Goal: Information Seeking & Learning: Learn about a topic

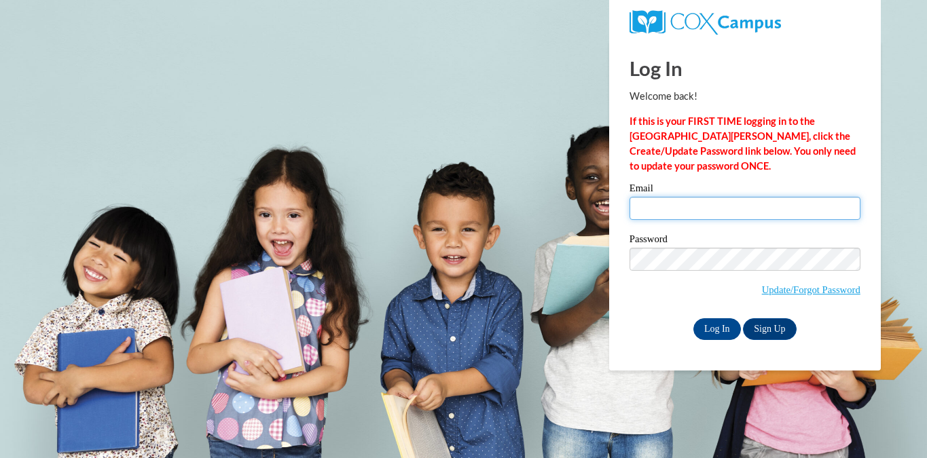
click at [737, 215] on input "Email" at bounding box center [744, 208] width 231 height 23
type input "ahopp@waukesha.k12.wi.us"
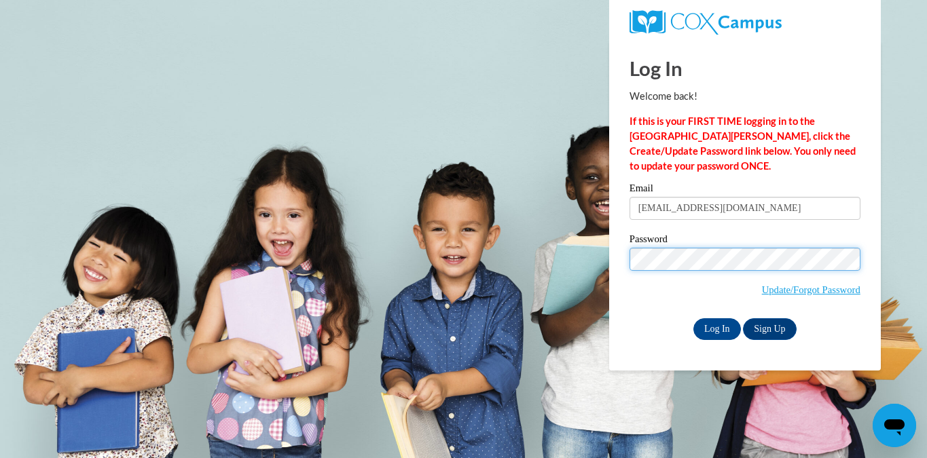
click at [693, 318] on input "Log In" at bounding box center [717, 329] width 48 height 22
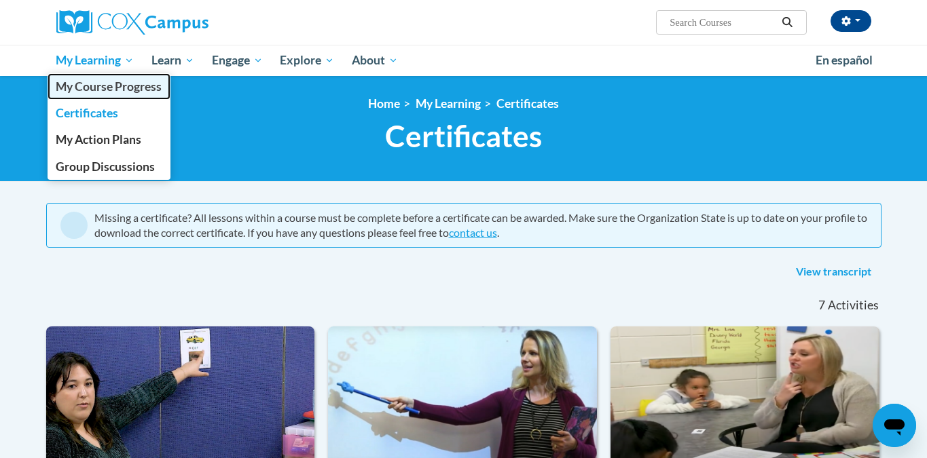
click at [129, 92] on span "My Course Progress" at bounding box center [109, 86] width 106 height 14
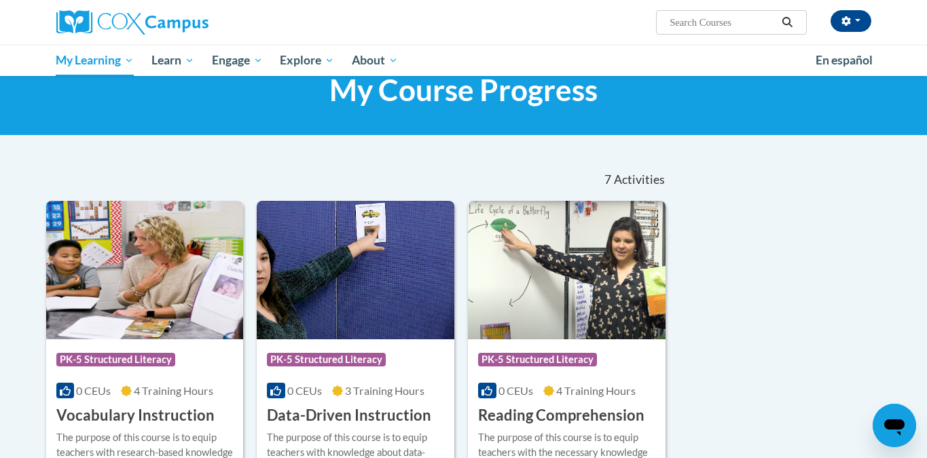
scroll to position [81, 0]
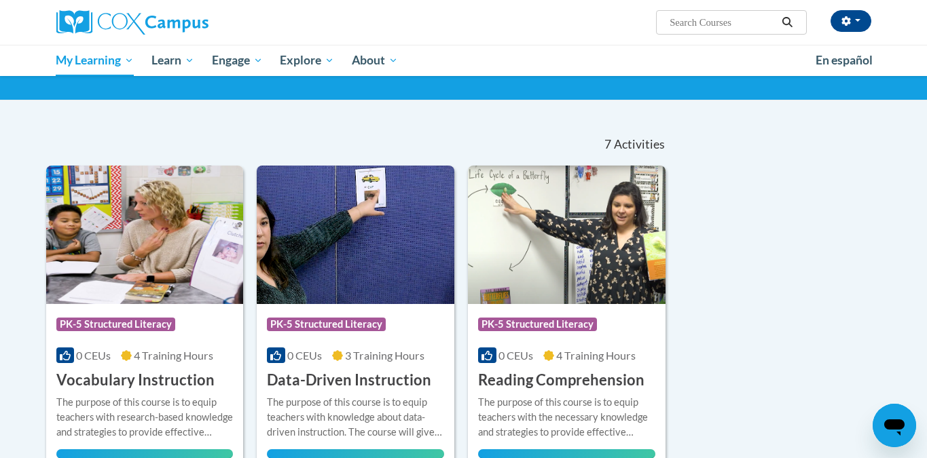
click at [686, 26] on input "Search..." at bounding box center [722, 22] width 109 height 16
type input "fluency"
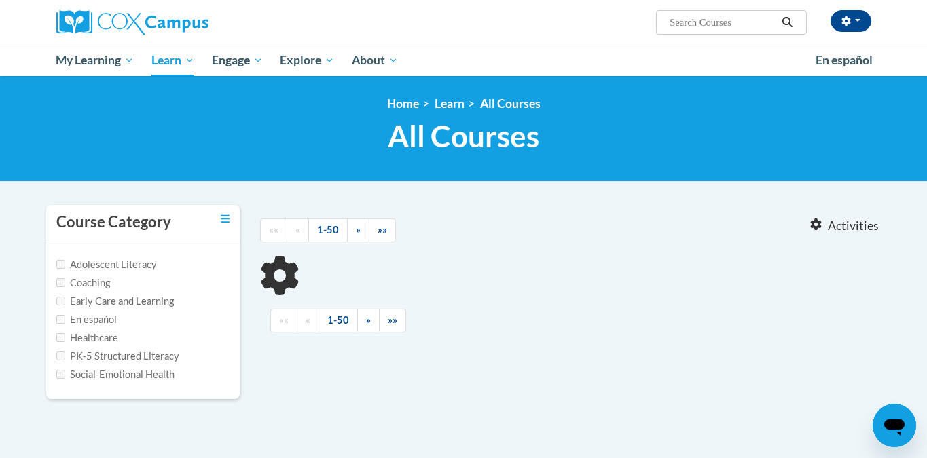
type input "fluency"
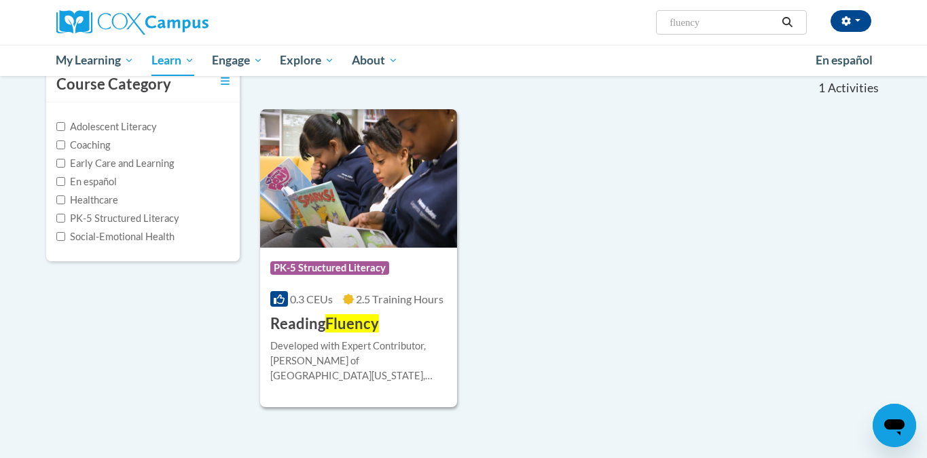
scroll to position [148, 0]
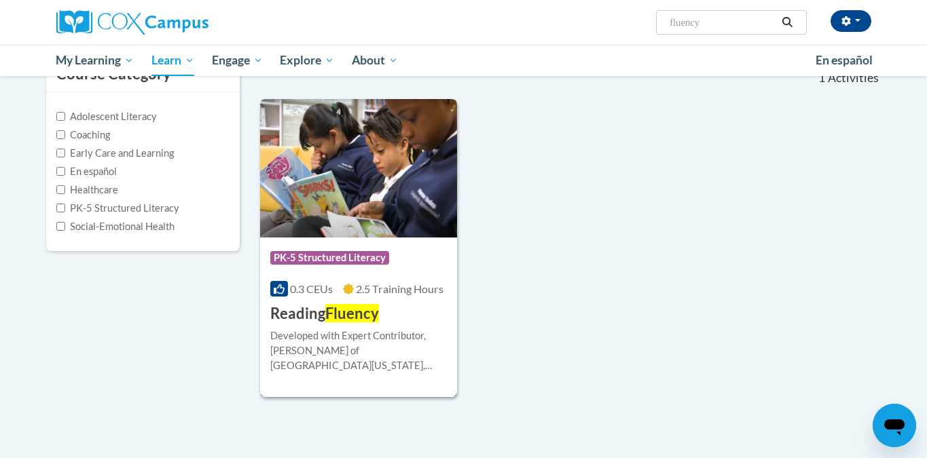
click at [384, 196] on img at bounding box center [359, 168] width 198 height 139
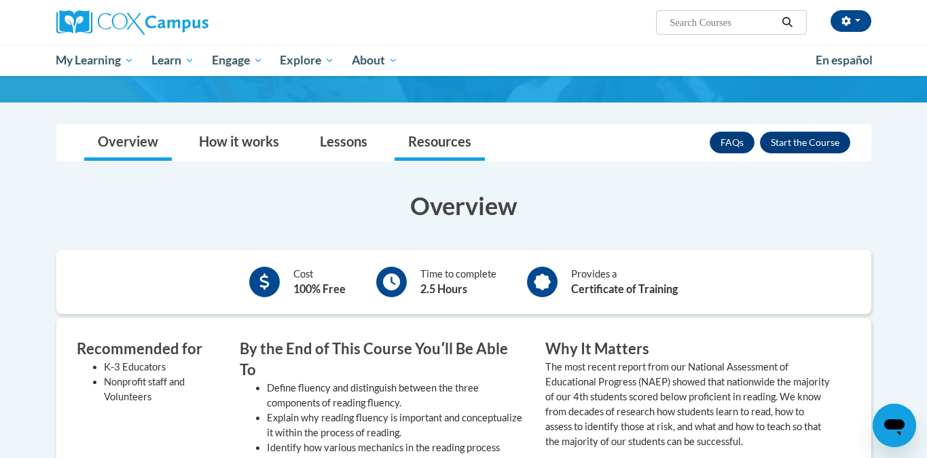
scroll to position [155, 0]
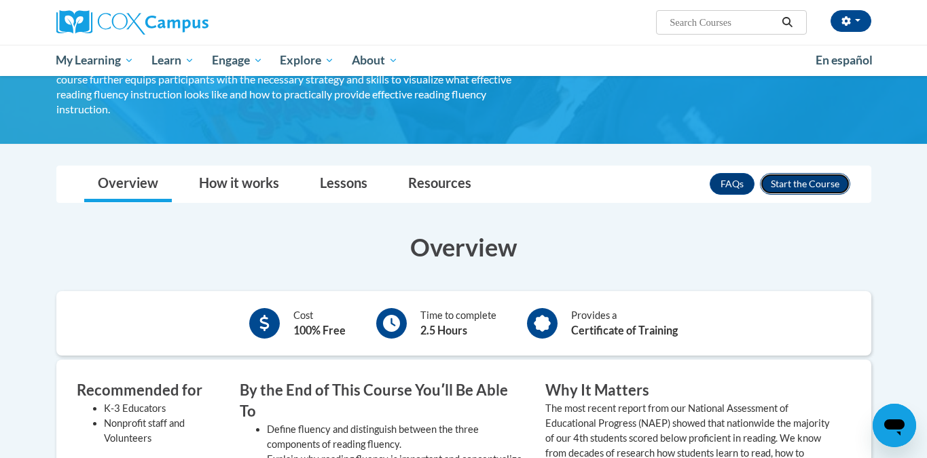
click at [808, 173] on button "Enroll" at bounding box center [805, 184] width 90 height 22
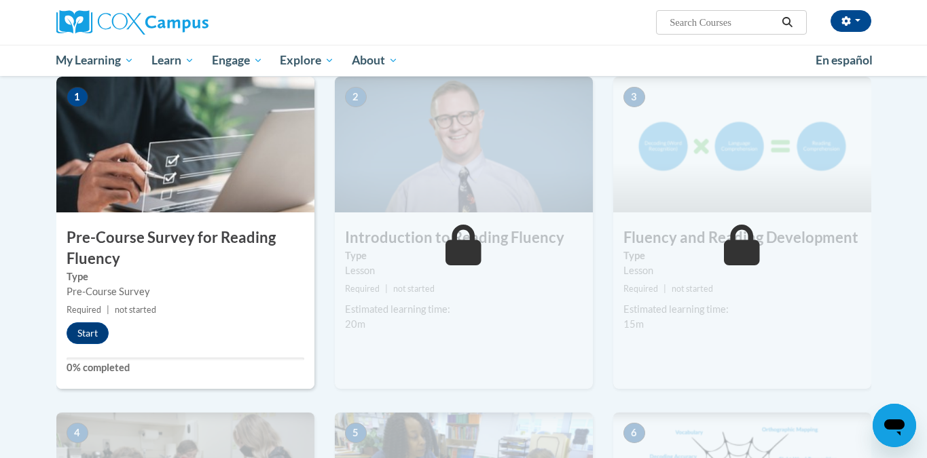
scroll to position [288, 0]
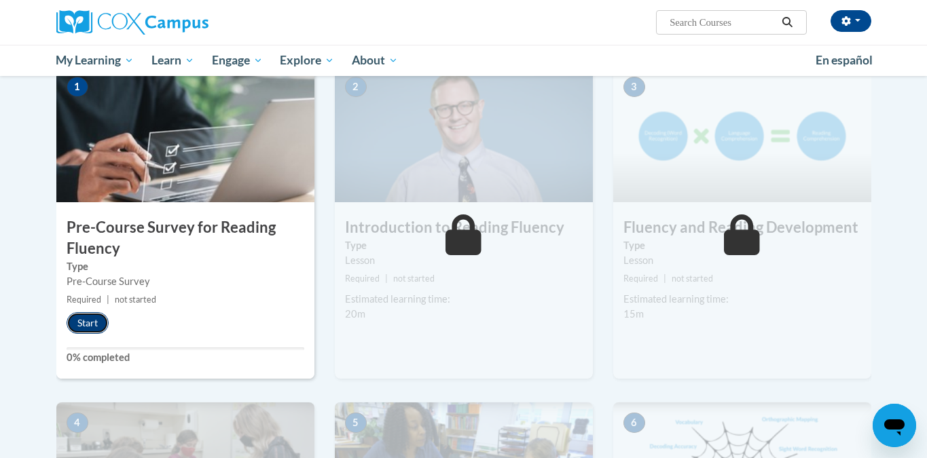
click at [86, 318] on button "Start" at bounding box center [88, 323] width 42 height 22
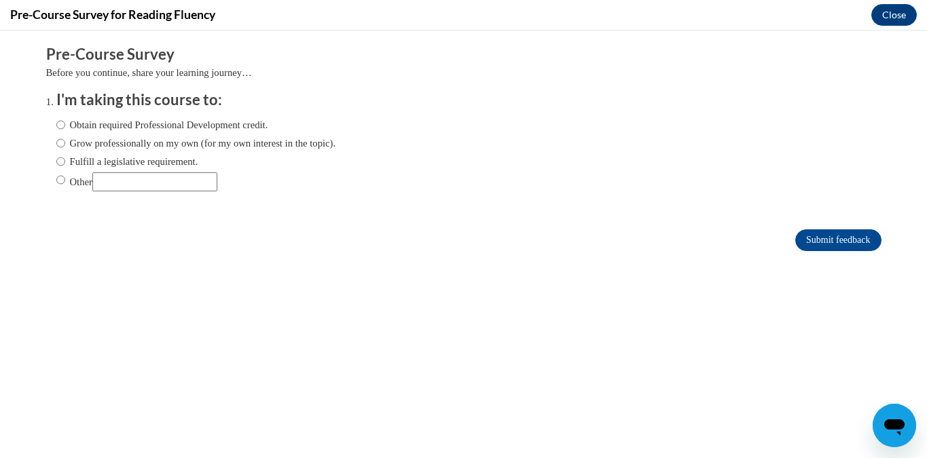
scroll to position [0, 0]
click at [65, 127] on input "Obtain required Professional Development credit." at bounding box center [60, 124] width 9 height 15
radio input "true"
click at [62, 164] on input "Fulfill a legislative requirement." at bounding box center [60, 161] width 9 height 15
radio input "true"
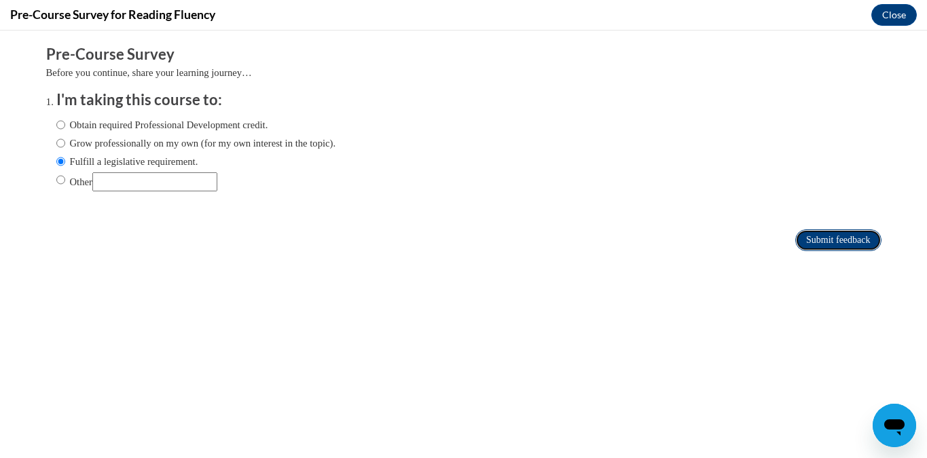
click at [849, 236] on input "Submit feedback" at bounding box center [838, 240] width 86 height 22
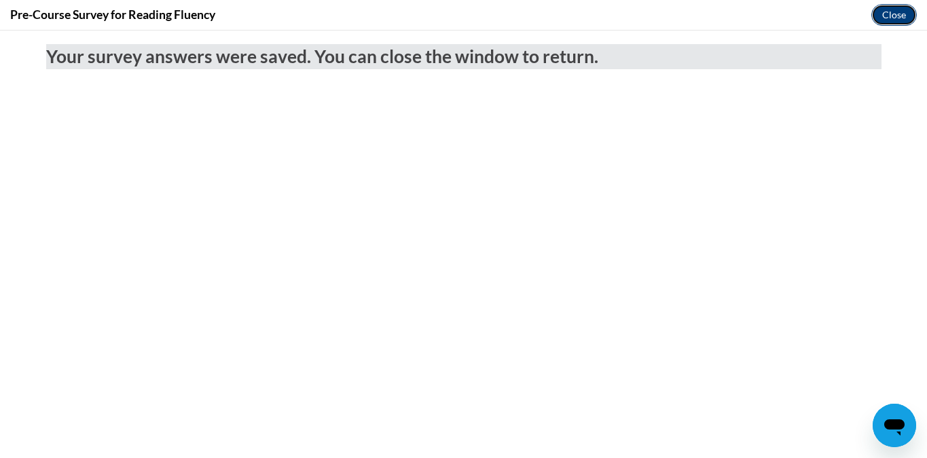
click at [896, 18] on button "Close" at bounding box center [893, 15] width 45 height 22
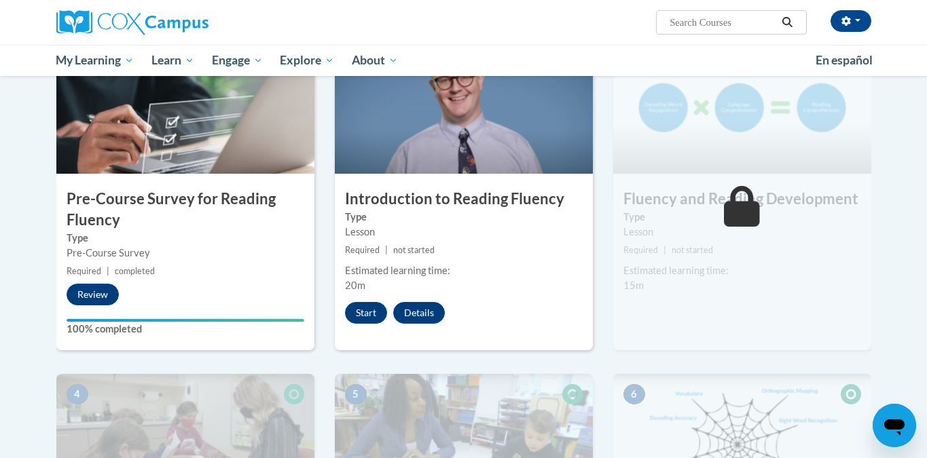
scroll to position [318, 0]
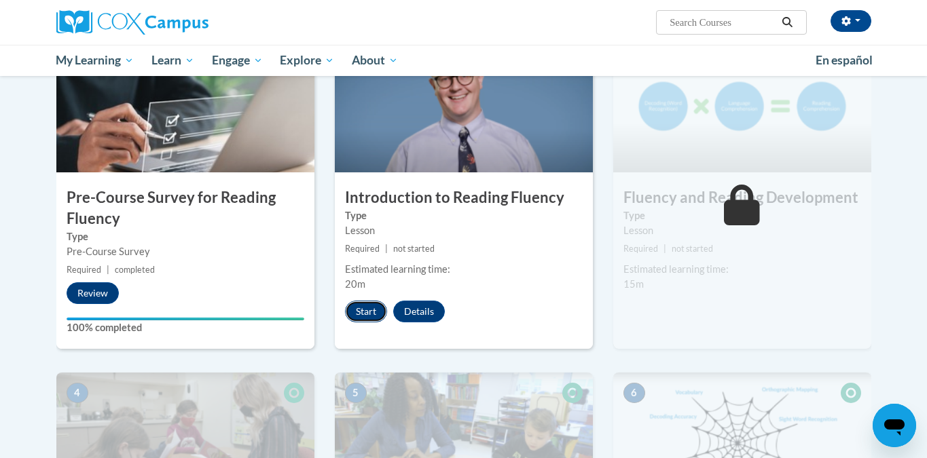
click at [372, 303] on button "Start" at bounding box center [366, 312] width 42 height 22
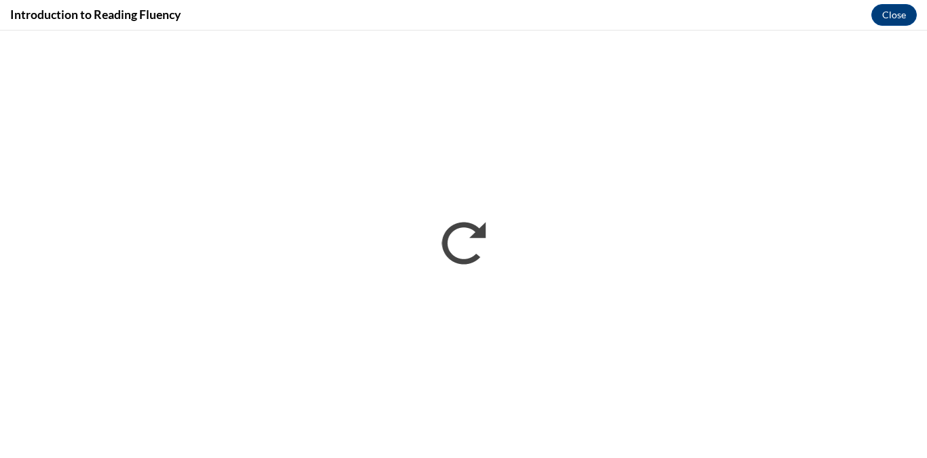
scroll to position [0, 0]
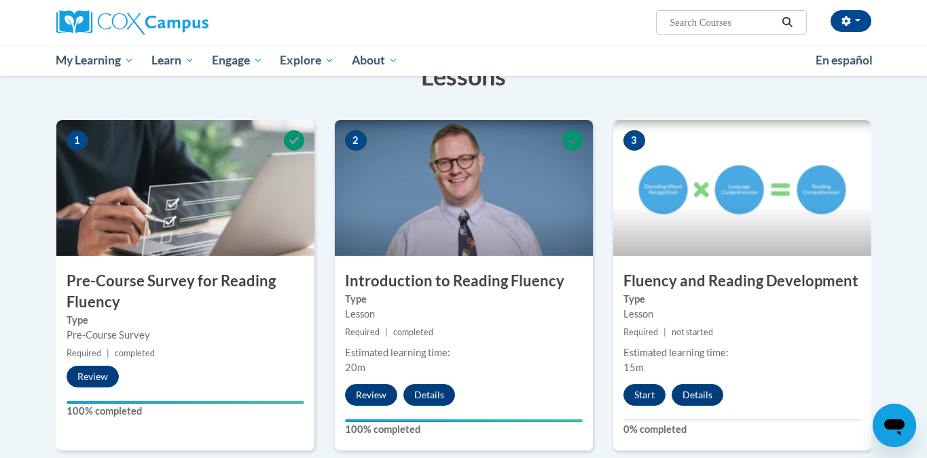
scroll to position [246, 0]
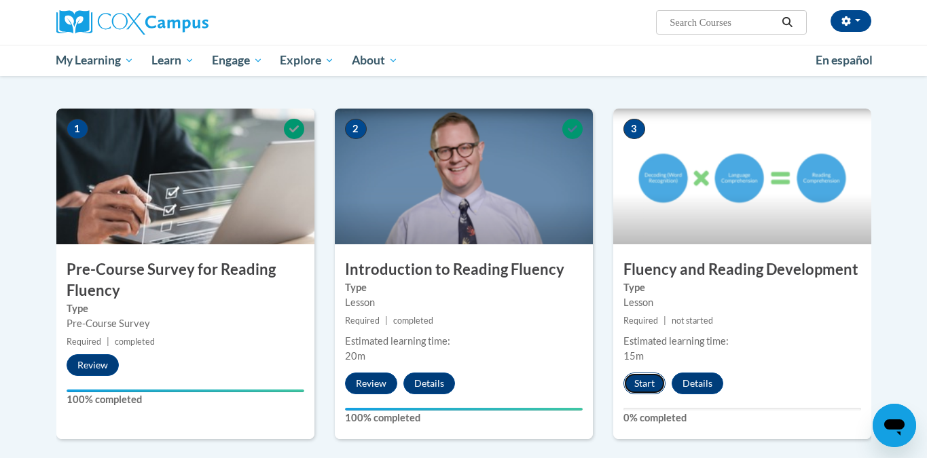
click at [636, 380] on button "Start" at bounding box center [644, 384] width 42 height 22
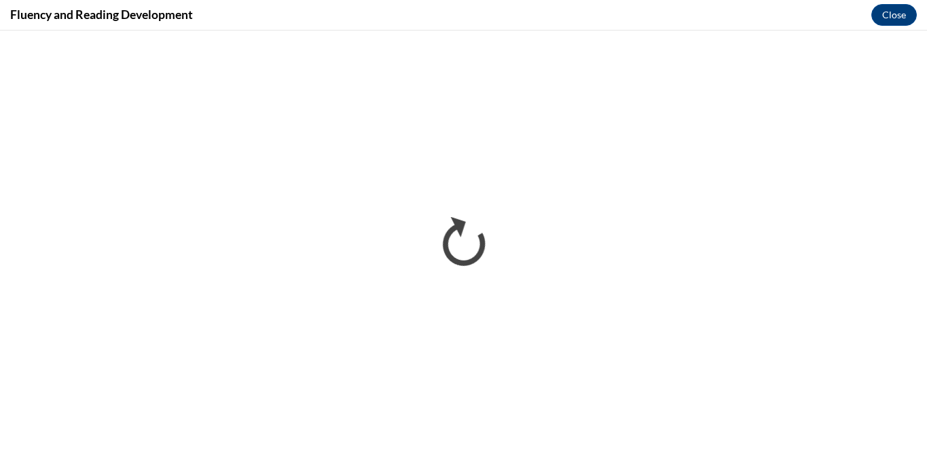
scroll to position [0, 0]
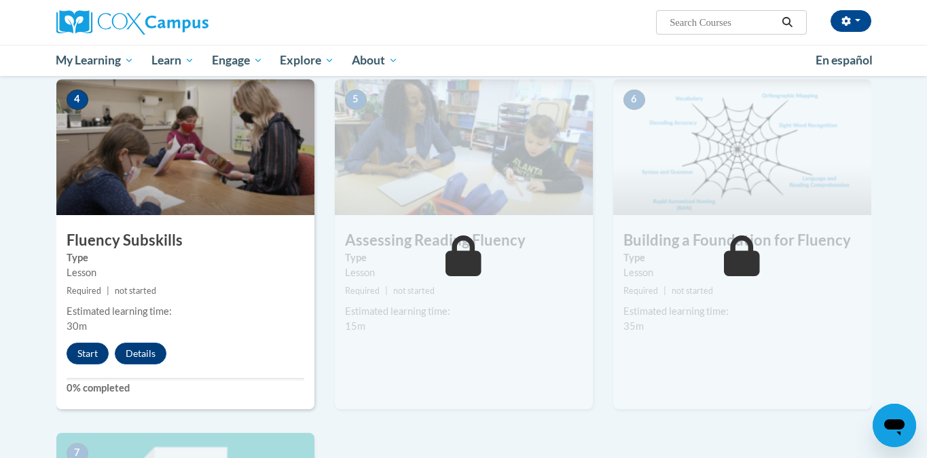
scroll to position [640, 0]
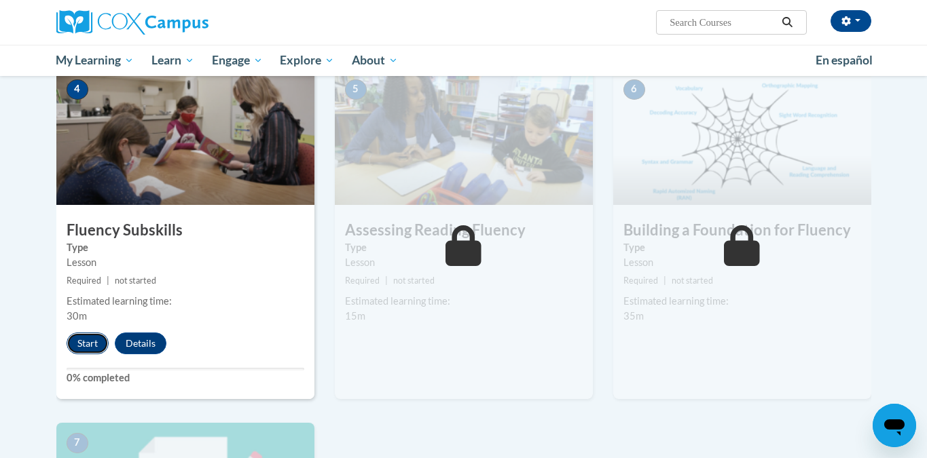
click at [94, 340] on button "Start" at bounding box center [88, 344] width 42 height 22
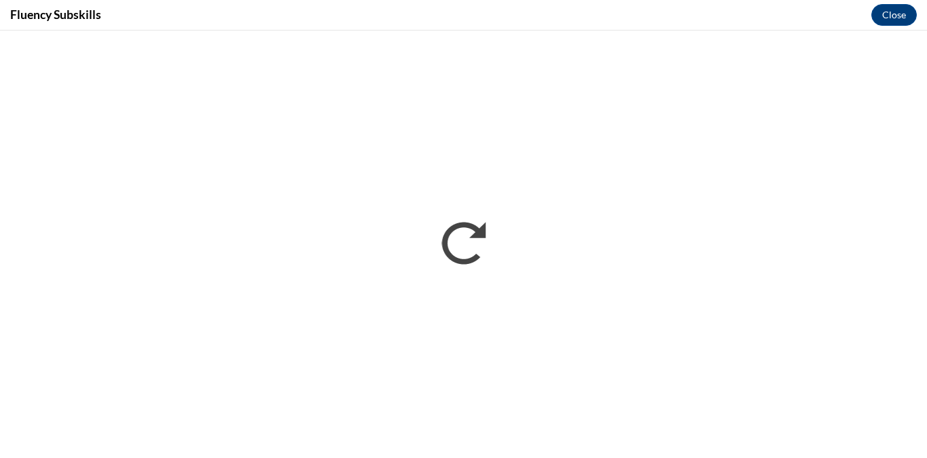
scroll to position [0, 0]
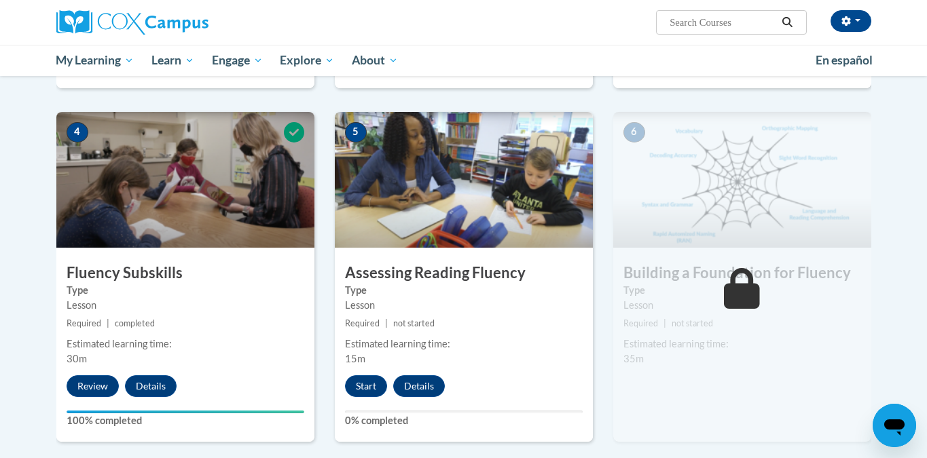
scroll to position [593, 0]
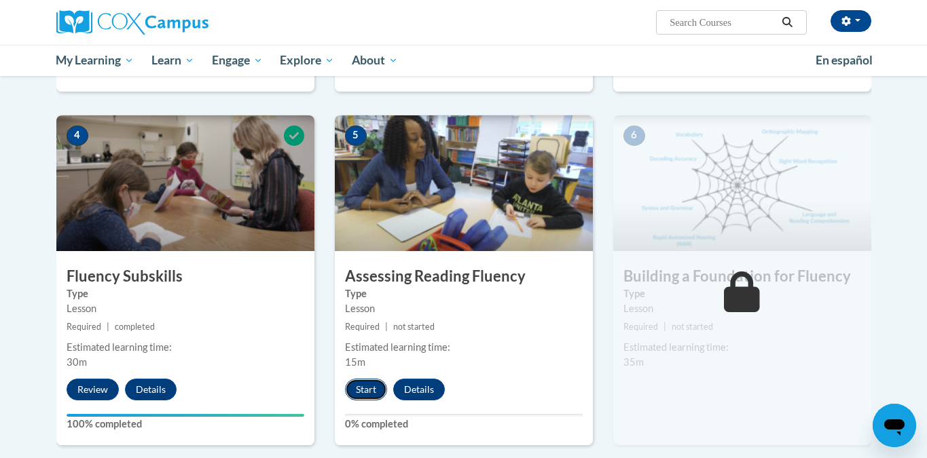
click at [362, 390] on button "Start" at bounding box center [366, 390] width 42 height 22
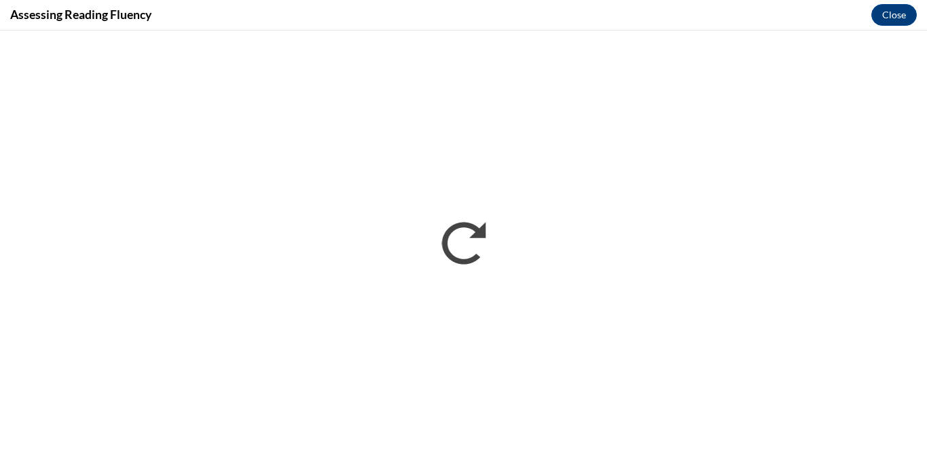
scroll to position [0, 0]
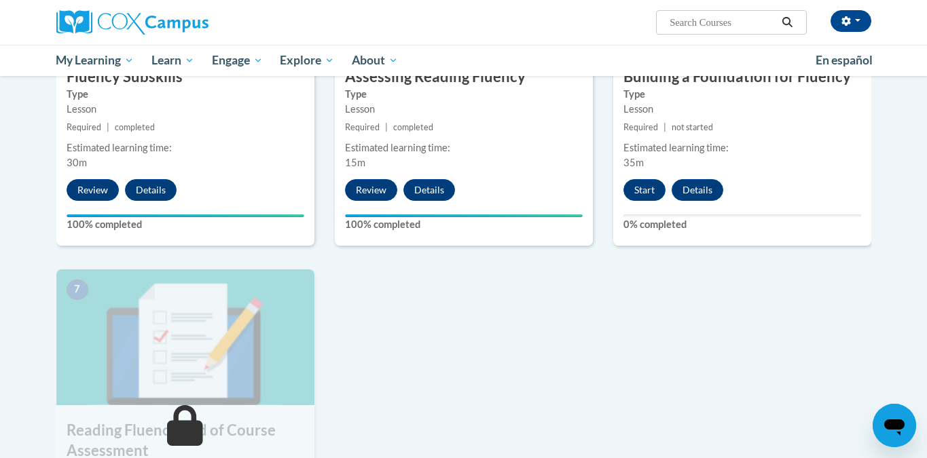
scroll to position [797, 0]
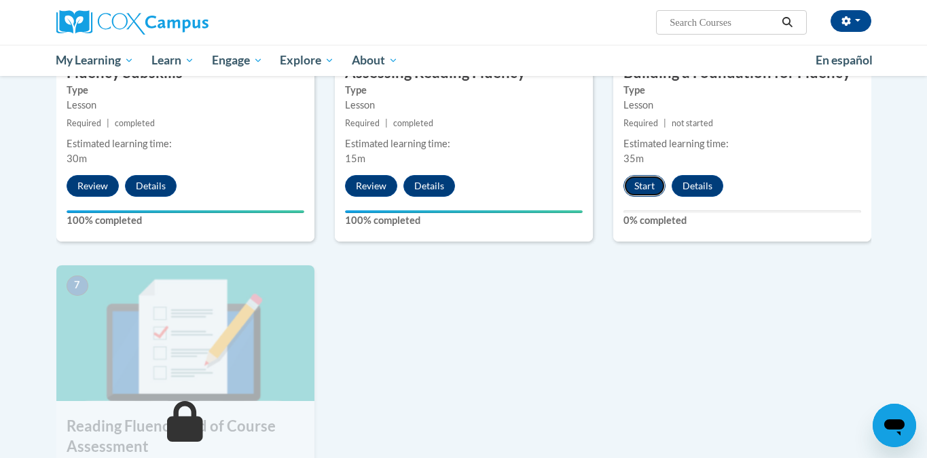
click at [640, 187] on button "Start" at bounding box center [644, 186] width 42 height 22
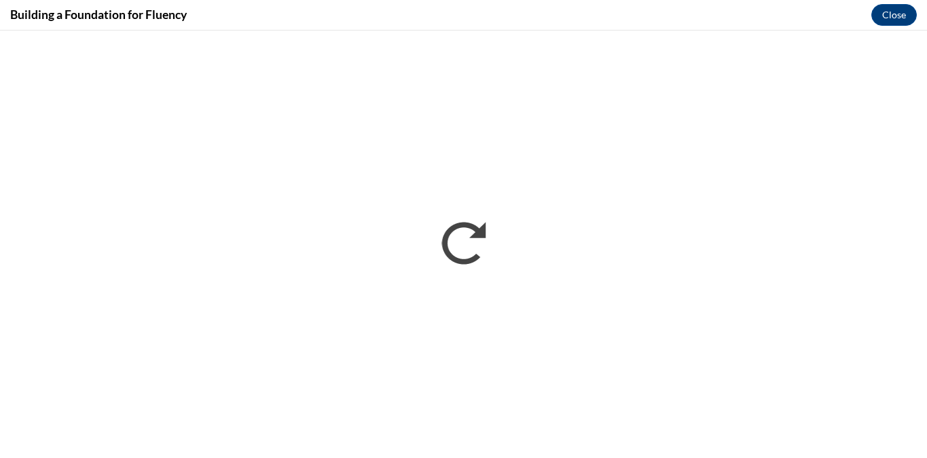
scroll to position [0, 0]
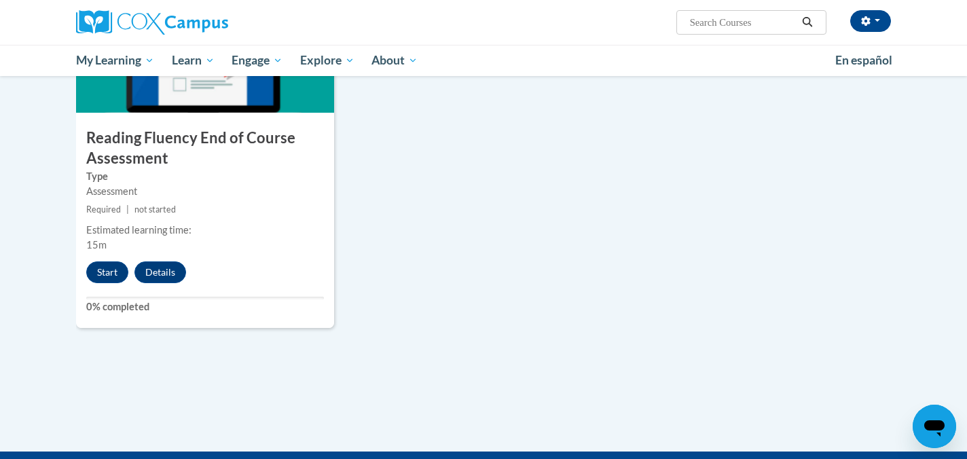
scroll to position [980, 0]
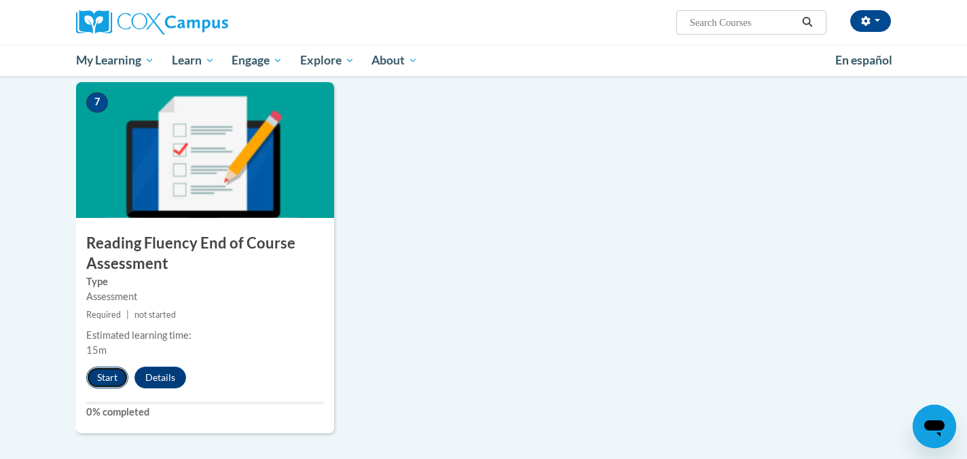
click at [111, 385] on button "Start" at bounding box center [107, 378] width 42 height 22
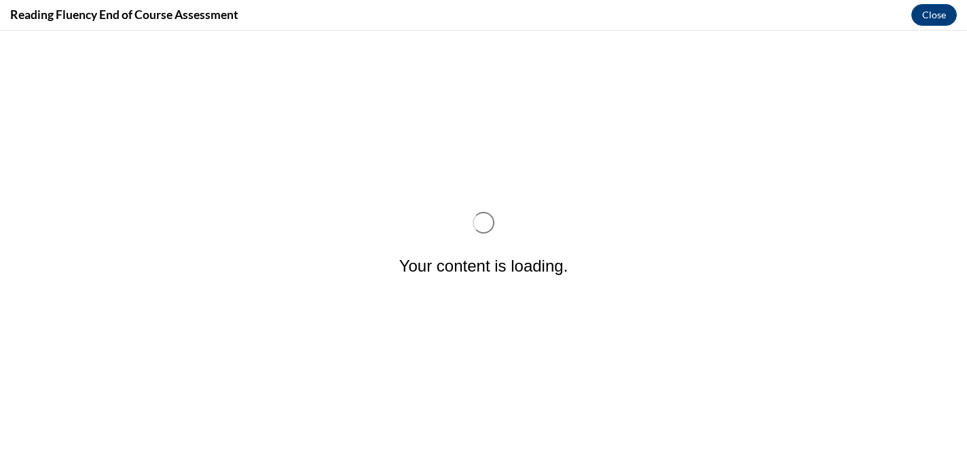
scroll to position [0, 0]
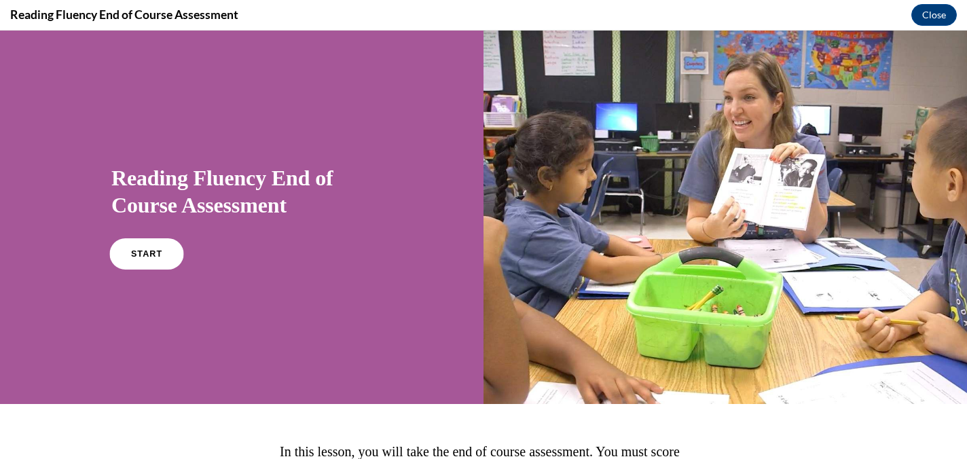
click at [165, 258] on link "START" at bounding box center [146, 253] width 74 height 31
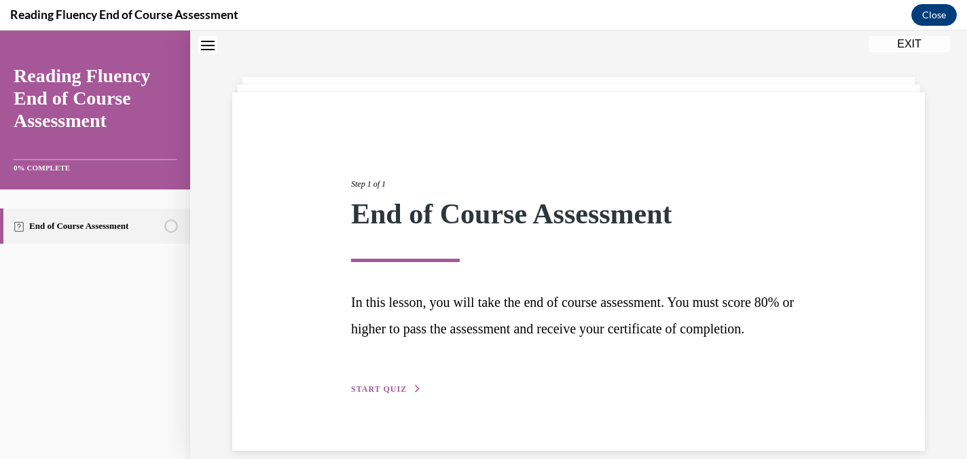
scroll to position [87, 0]
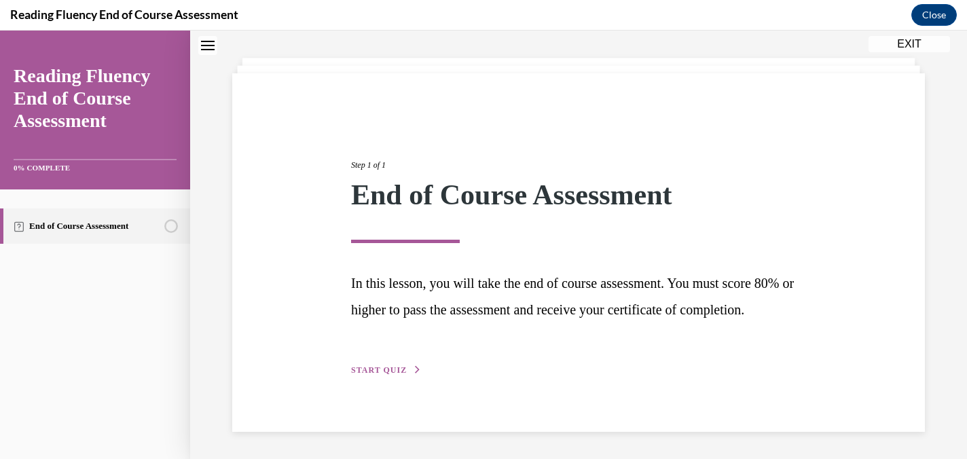
click at [375, 377] on div "Step 1 of 1 End of Course Assessment In this lesson, you will take the end of c…" at bounding box center [578, 253] width 475 height 250
click at [384, 371] on span "START QUIZ" at bounding box center [379, 370] width 56 height 10
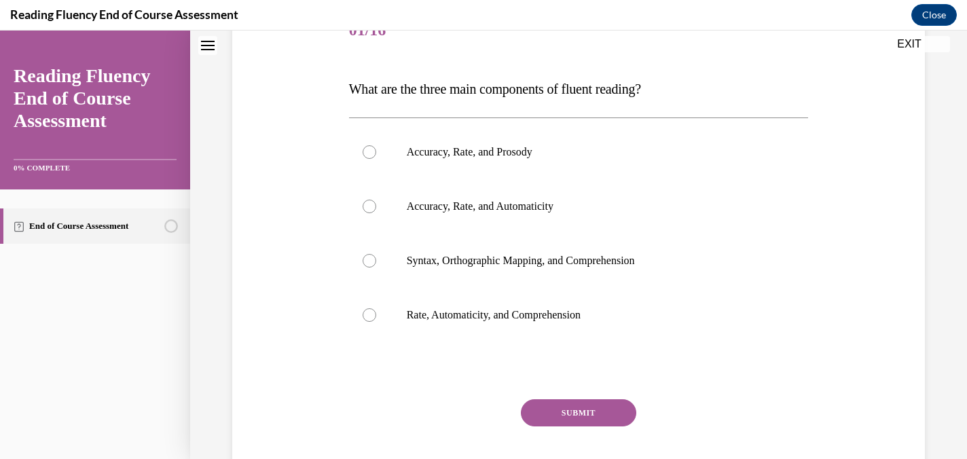
scroll to position [186, 0]
click at [371, 160] on label "Accuracy, Rate, and Prosody" at bounding box center [579, 151] width 460 height 54
click at [371, 158] on input "Accuracy, Rate, and Prosody" at bounding box center [370, 151] width 14 height 14
radio input "true"
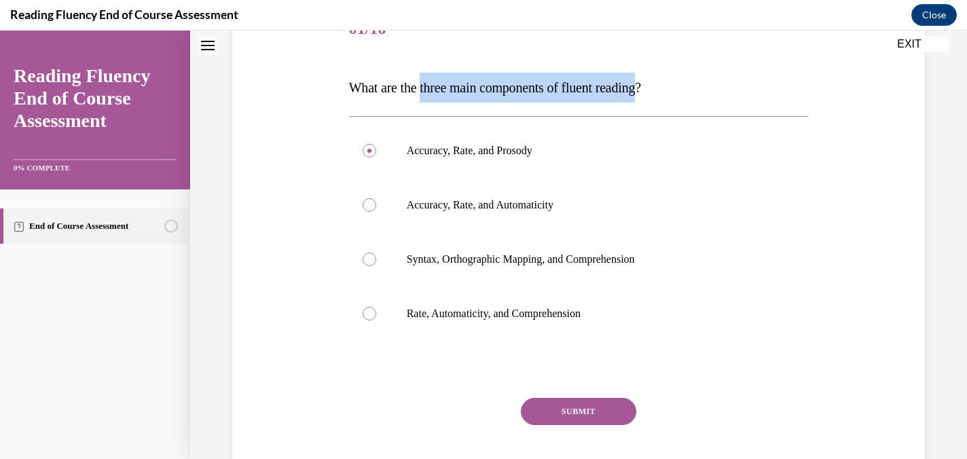
drag, startPoint x: 667, startPoint y: 88, endPoint x: 430, endPoint y: 93, distance: 237.0
click at [430, 93] on span "What are the three main components of fluent reading?" at bounding box center [495, 87] width 292 height 15
copy span "three main components of fluent reading"
click at [600, 418] on button "SUBMIT" at bounding box center [578, 411] width 115 height 27
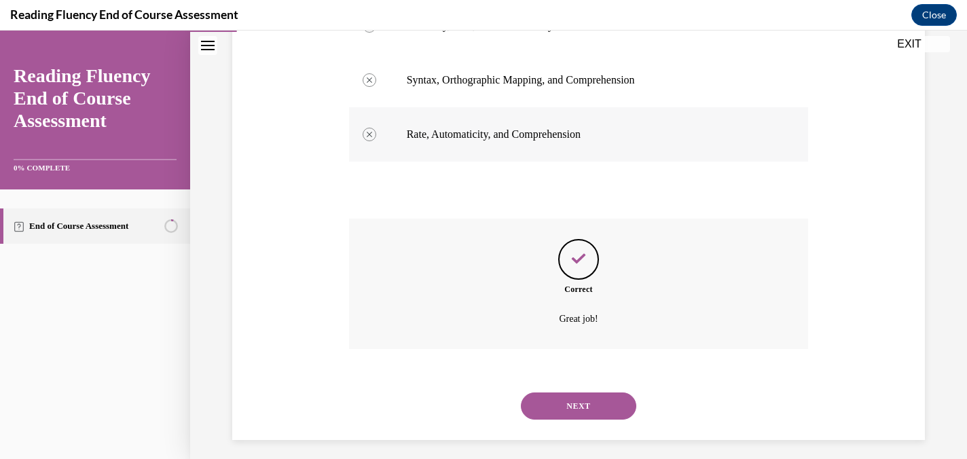
scroll to position [373, 0]
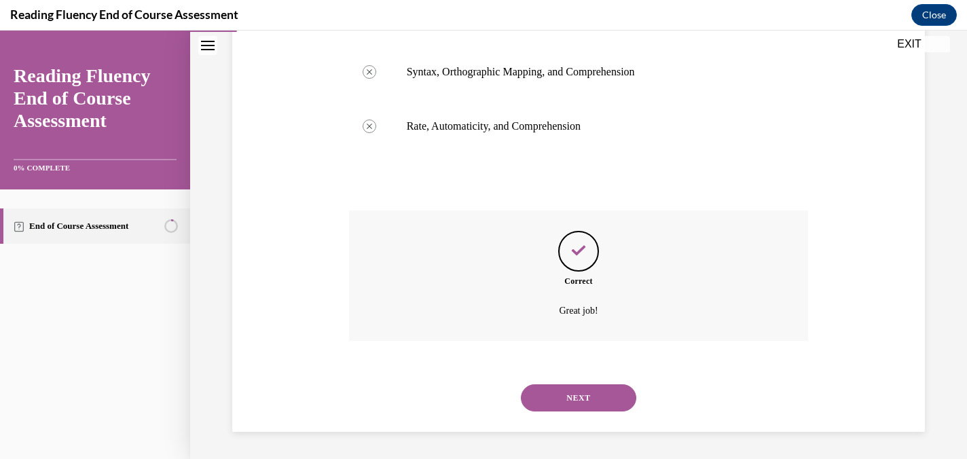
click at [590, 397] on button "NEXT" at bounding box center [578, 397] width 115 height 27
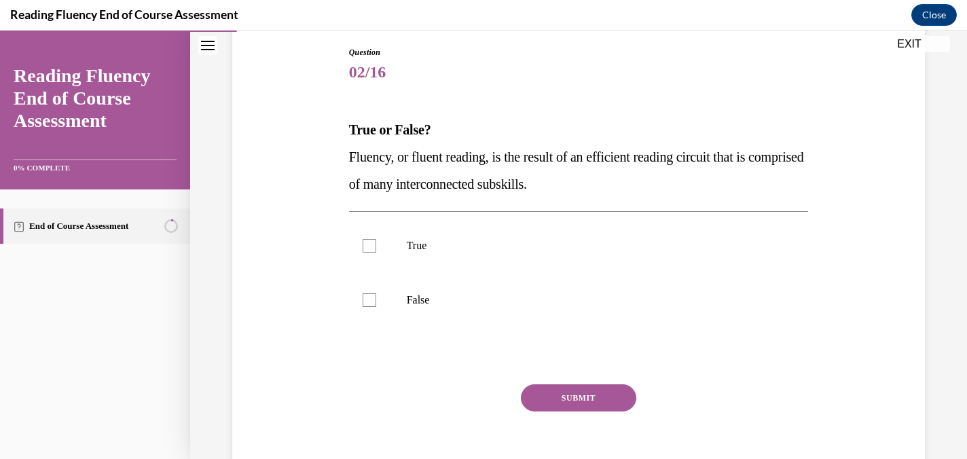
scroll to position [158, 0]
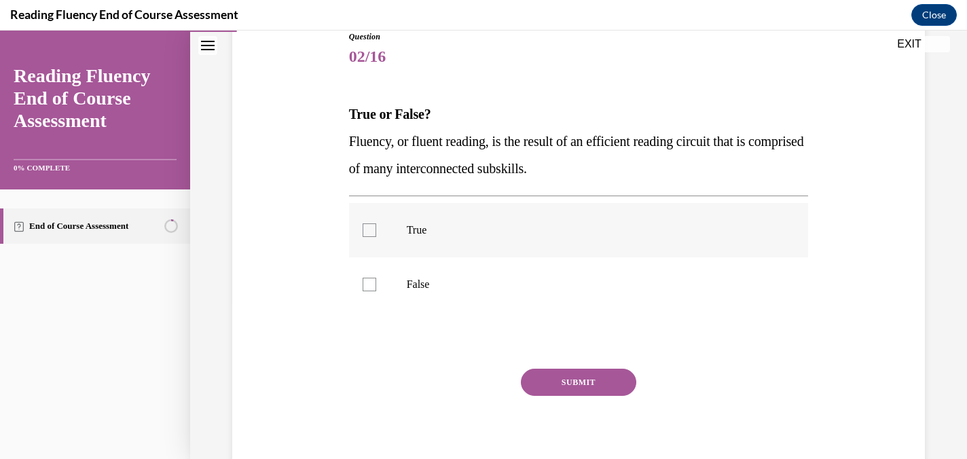
click at [376, 234] on label "True" at bounding box center [579, 230] width 460 height 54
click at [376, 234] on input "True" at bounding box center [370, 230] width 14 height 14
checkbox input "true"
click at [596, 377] on button "SUBMIT" at bounding box center [578, 382] width 115 height 27
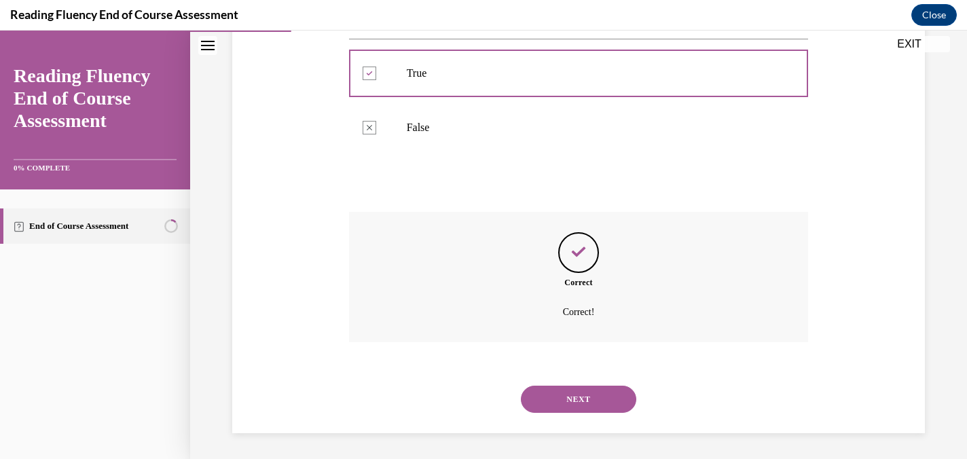
scroll to position [316, 0]
click at [568, 401] on button "NEXT" at bounding box center [578, 397] width 115 height 27
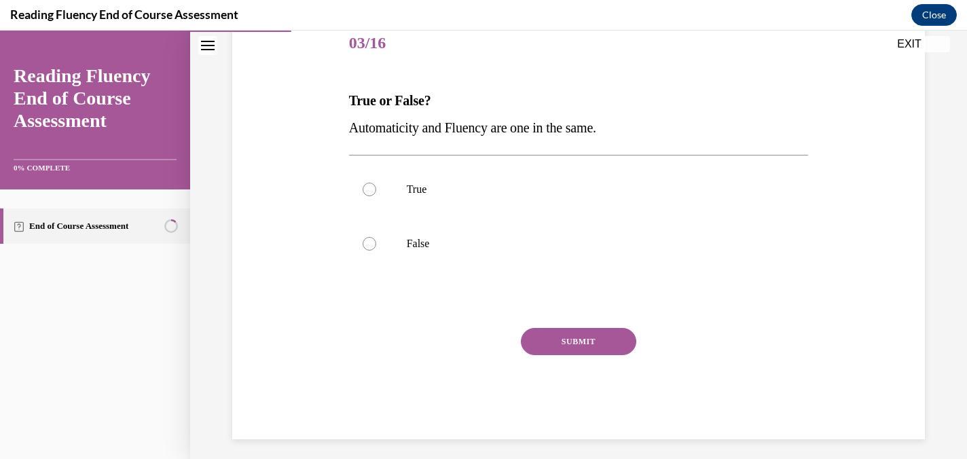
scroll to position [174, 0]
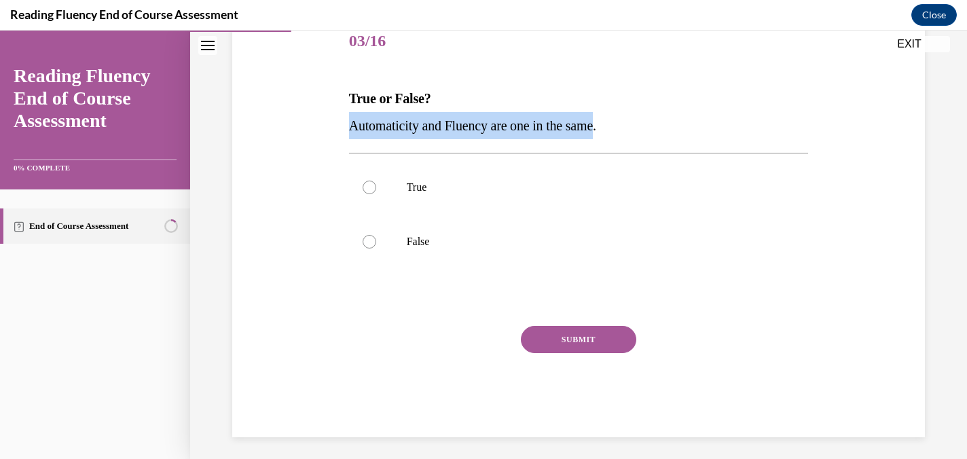
drag, startPoint x: 613, startPoint y: 123, endPoint x: 325, endPoint y: 131, distance: 288.7
click at [325, 131] on div "Question 03/16 True or False? Automaticity and Fluency are one in the same.  Tr…" at bounding box center [578, 205] width 699 height 463
copy span "Automaticity and Fluency are one in the same"
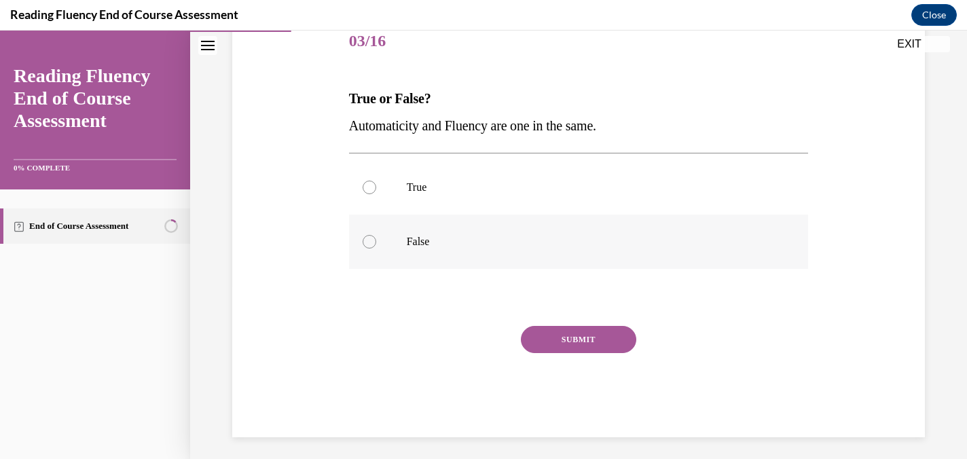
click at [403, 215] on label "False" at bounding box center [579, 242] width 460 height 54
click at [376, 235] on input "False" at bounding box center [370, 242] width 14 height 14
radio input "true"
click at [551, 333] on button "SUBMIT" at bounding box center [578, 339] width 115 height 27
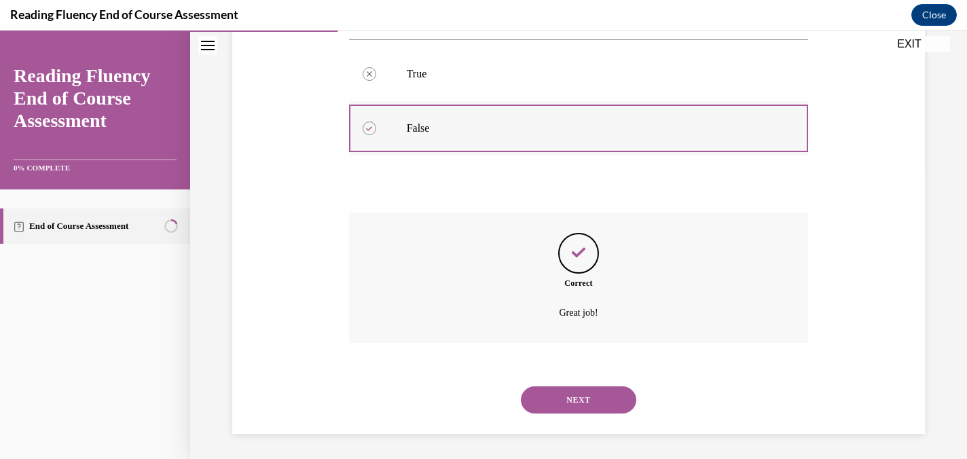
scroll to position [289, 0]
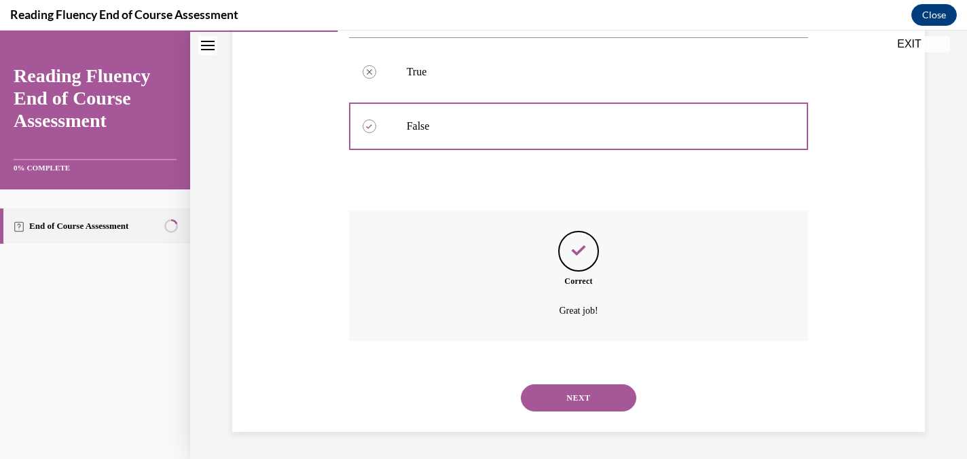
click at [597, 400] on button "NEXT" at bounding box center [578, 397] width 115 height 27
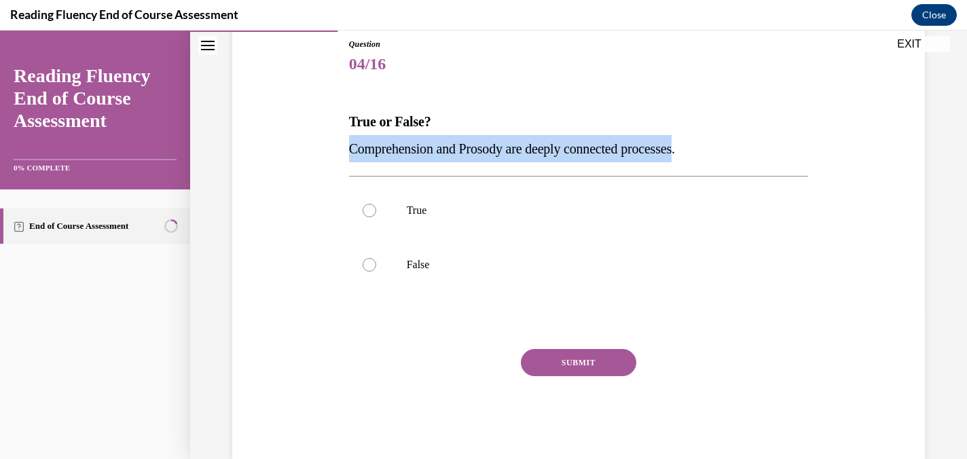
drag, startPoint x: 704, startPoint y: 151, endPoint x: 324, endPoint y: 147, distance: 380.2
click at [324, 147] on div "Question 04/16 True or False? Comprehension and Prosody are deeply connected pr…" at bounding box center [578, 228] width 699 height 463
copy span "Comprehension and Prosody are deeply connected processes"
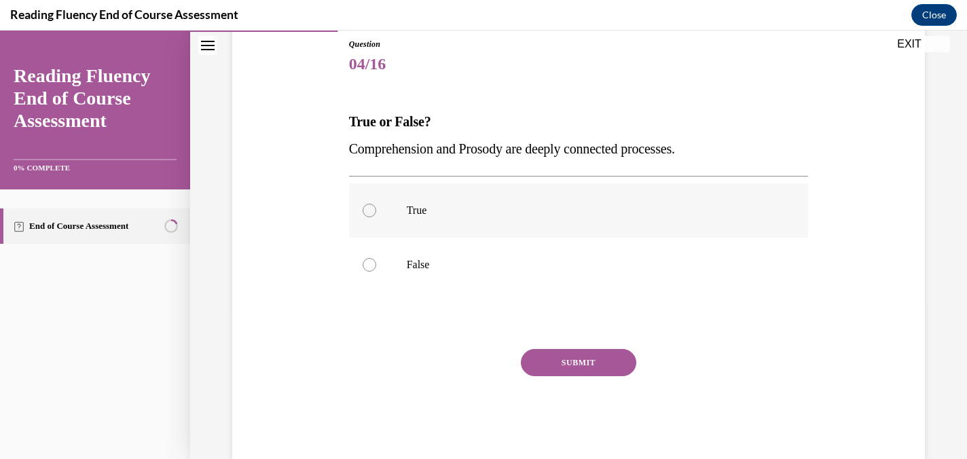
click at [374, 211] on div at bounding box center [370, 211] width 14 height 14
click at [374, 211] on input "True" at bounding box center [370, 211] width 14 height 14
radio input "true"
click at [604, 365] on button "SUBMIT" at bounding box center [578, 362] width 115 height 27
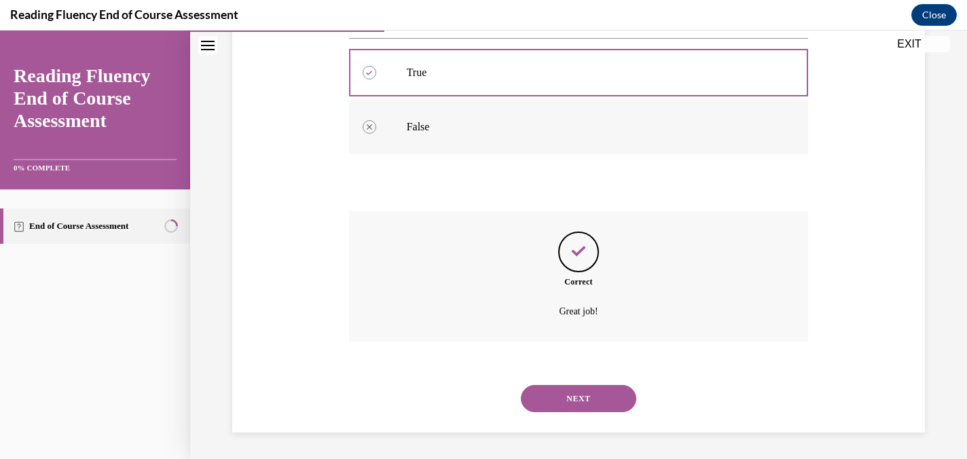
scroll to position [289, 0]
click at [581, 394] on button "NEXT" at bounding box center [578, 397] width 115 height 27
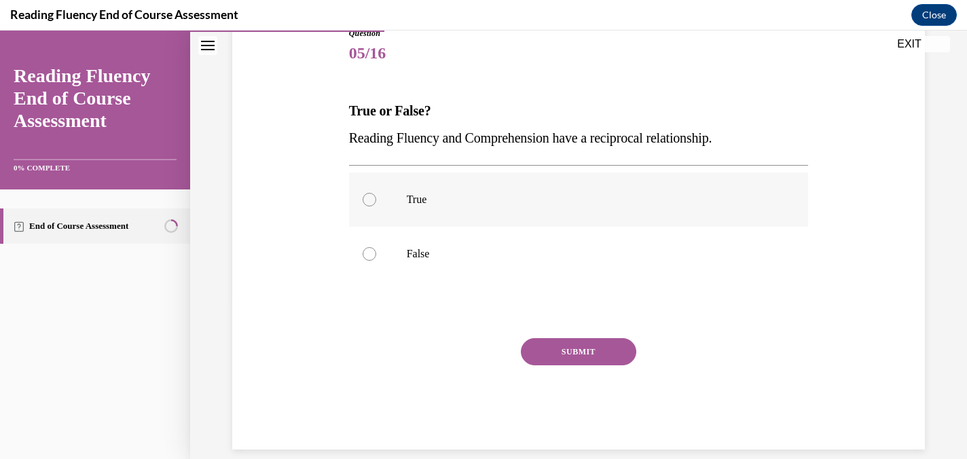
scroll to position [179, 0]
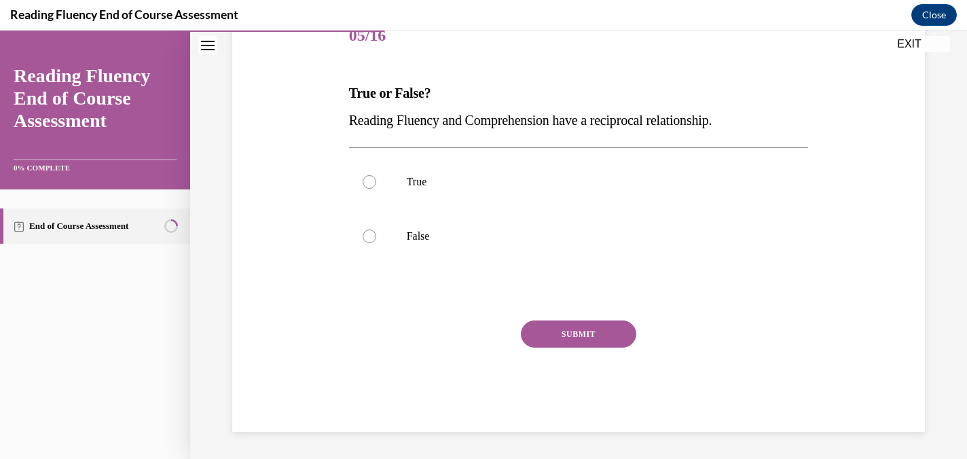
click at [564, 126] on span "Reading Fluency and Comprehension have a reciprocal relationship." at bounding box center [530, 120] width 363 height 15
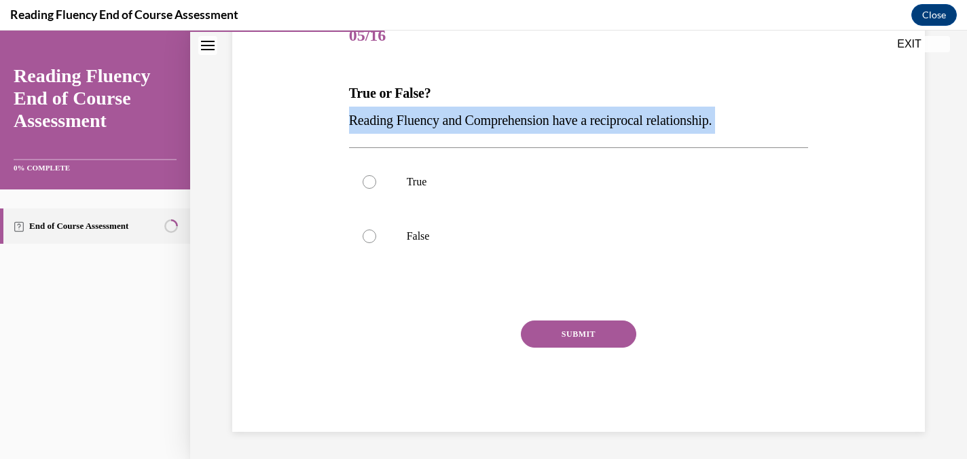
click at [564, 126] on span "Reading Fluency and Comprehension have a reciprocal relationship." at bounding box center [530, 120] width 363 height 15
copy p "Reading Fluency and Comprehension have a reciprocal relationship."
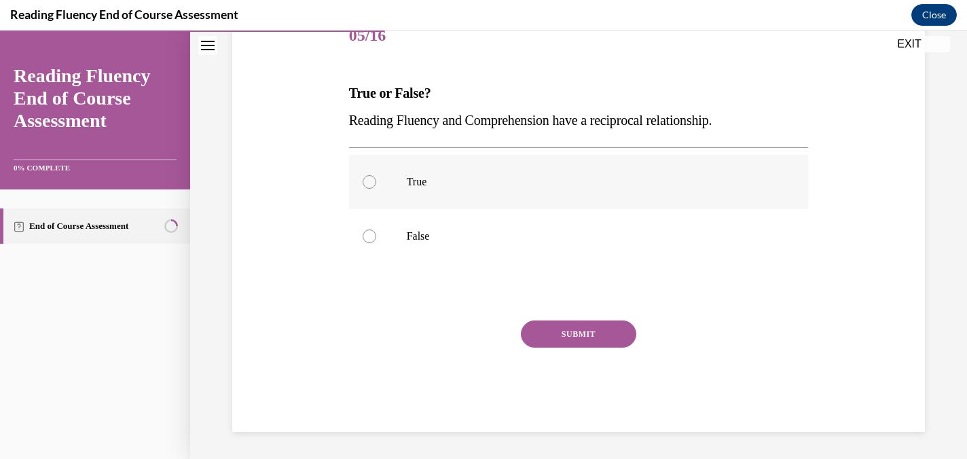
click at [394, 185] on label "True" at bounding box center [579, 182] width 460 height 54
click at [376, 185] on input "True" at bounding box center [370, 182] width 14 height 14
radio input "true"
click at [565, 341] on button "SUBMIT" at bounding box center [578, 333] width 115 height 27
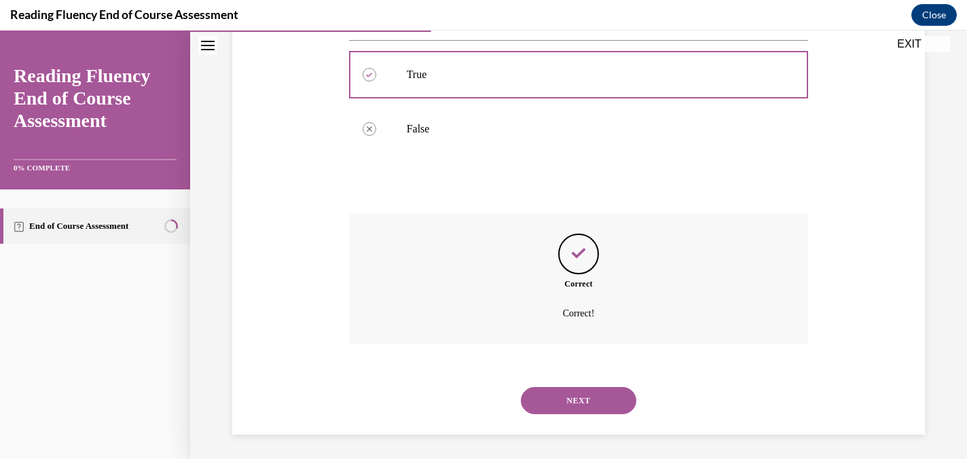
scroll to position [289, 0]
click at [594, 394] on button "NEXT" at bounding box center [578, 397] width 115 height 27
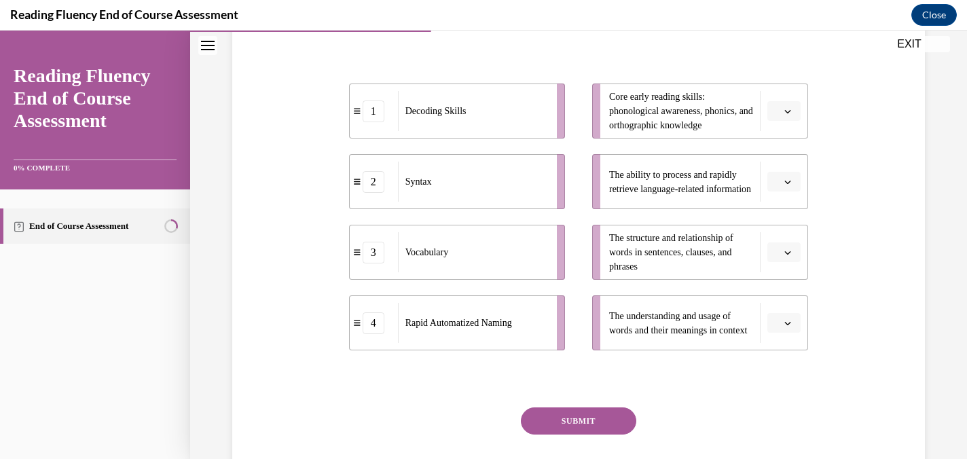
scroll to position [264, 0]
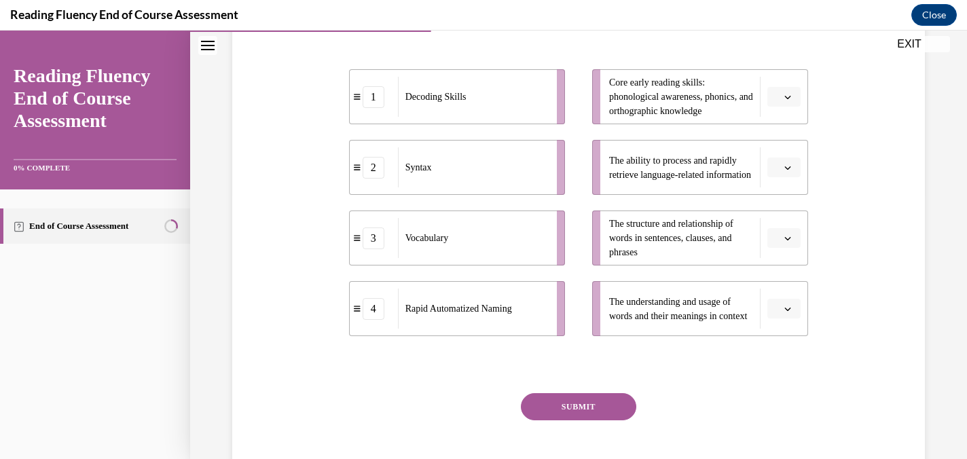
click at [514, 329] on div "Rapid Automatized Naming" at bounding box center [473, 309] width 150 height 40
click at [718, 180] on span "The ability to process and rapidly retrieve language-related information" at bounding box center [680, 167] width 142 height 24
click at [794, 178] on button "button" at bounding box center [783, 168] width 33 height 20
click at [781, 334] on div "4" at bounding box center [782, 333] width 34 height 27
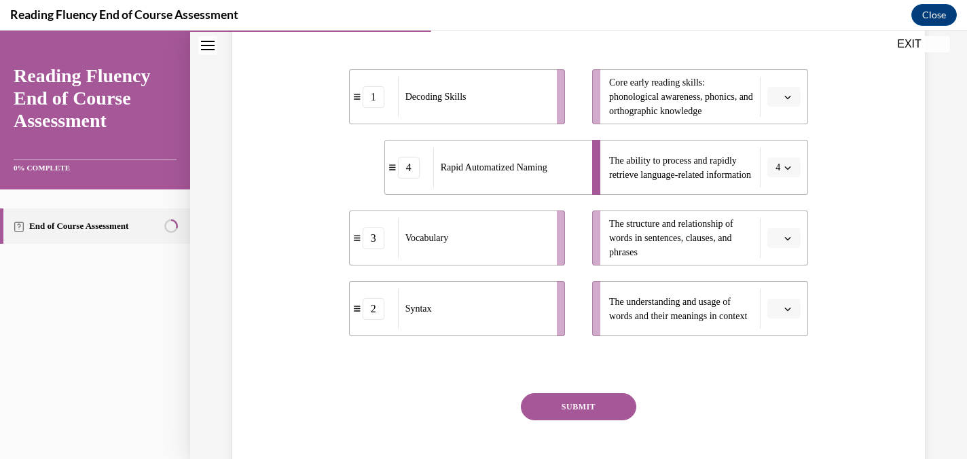
click at [779, 316] on span "Please select an option" at bounding box center [777, 309] width 5 height 14
click at [773, 274] on div "3" at bounding box center [782, 277] width 34 height 27
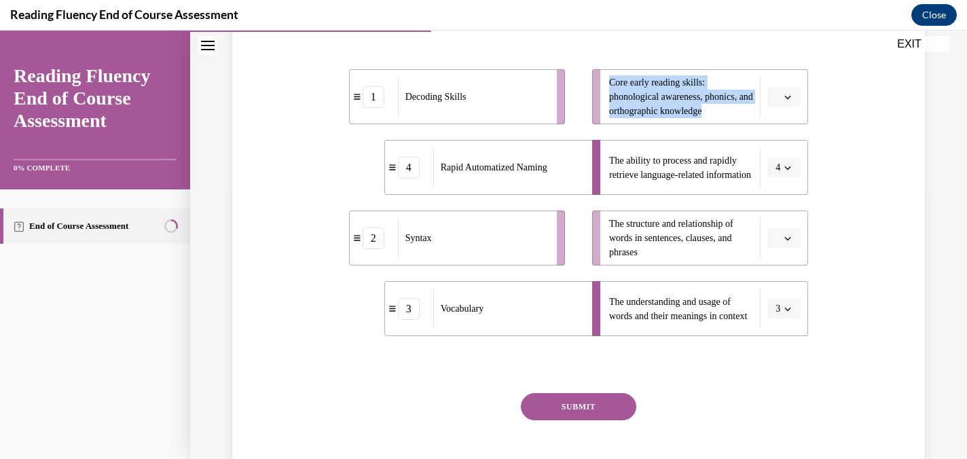
drag, startPoint x: 725, startPoint y: 142, endPoint x: 604, endPoint y: 104, distance: 126.7
click at [604, 104] on li "Core early reading skills: phonological awareness, phonics, and orthographic kn…" at bounding box center [700, 96] width 216 height 55
copy span "Core early reading skills: phonological awareness, phonics, and orthographic kn…"
click at [642, 118] on span "Core early reading skills: phonological awareness, phonics, and orthographic kn…" at bounding box center [681, 96] width 144 height 43
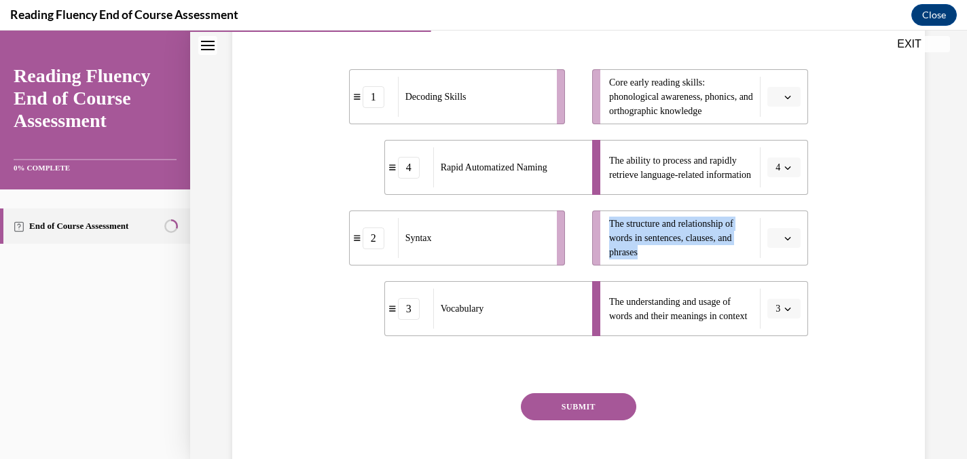
drag, startPoint x: 659, startPoint y: 287, endPoint x: 611, endPoint y: 248, distance: 61.8
click at [611, 248] on li "The structure and relationship of words in sentences, clauses, and phrases" at bounding box center [700, 237] width 216 height 55
copy span "The structure and relationship of words in sentences, clauses, and phrases"
click at [670, 257] on span "The structure and relationship of words in sentences, clauses, and phrases" at bounding box center [671, 238] width 124 height 39
click at [782, 248] on button "button" at bounding box center [783, 238] width 33 height 20
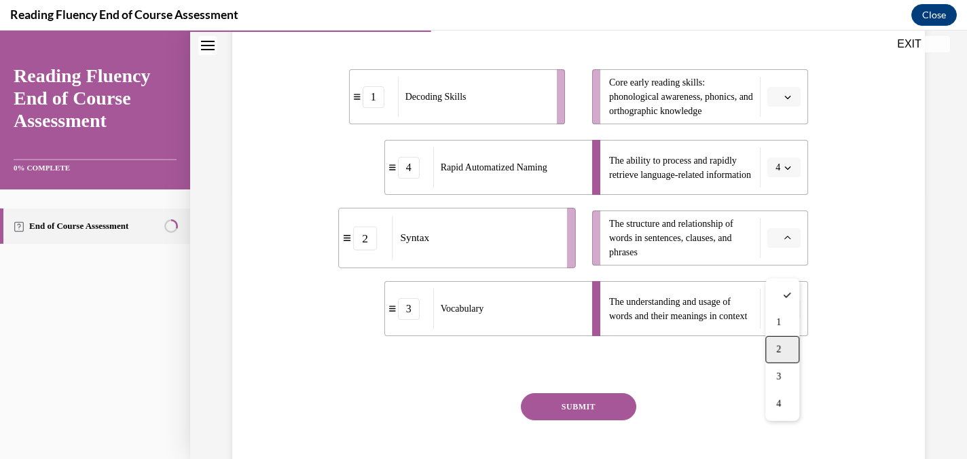
click at [781, 350] on span "2" at bounding box center [778, 349] width 5 height 11
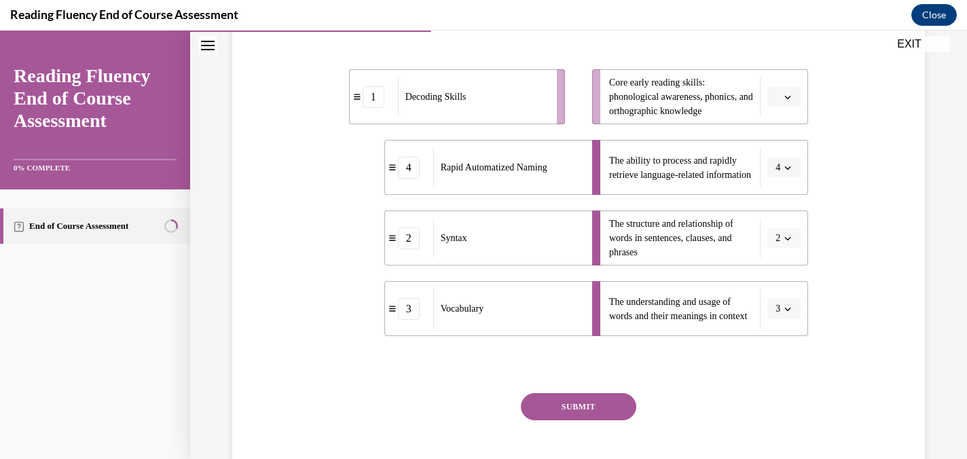
click at [772, 107] on button "button" at bounding box center [783, 97] width 33 height 20
click at [777, 176] on span "1" at bounding box center [778, 181] width 5 height 11
click at [549, 420] on button "SUBMIT" at bounding box center [578, 406] width 115 height 27
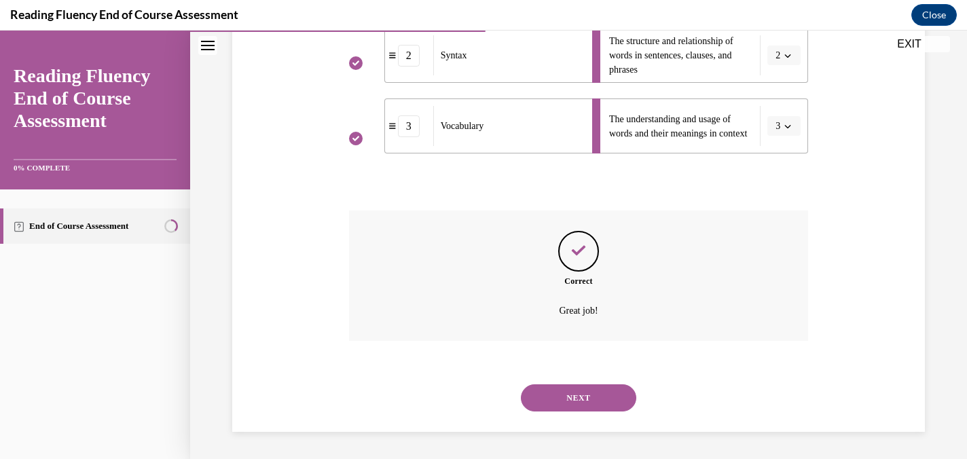
scroll to position [474, 0]
click at [552, 387] on button "NEXT" at bounding box center [578, 397] width 115 height 27
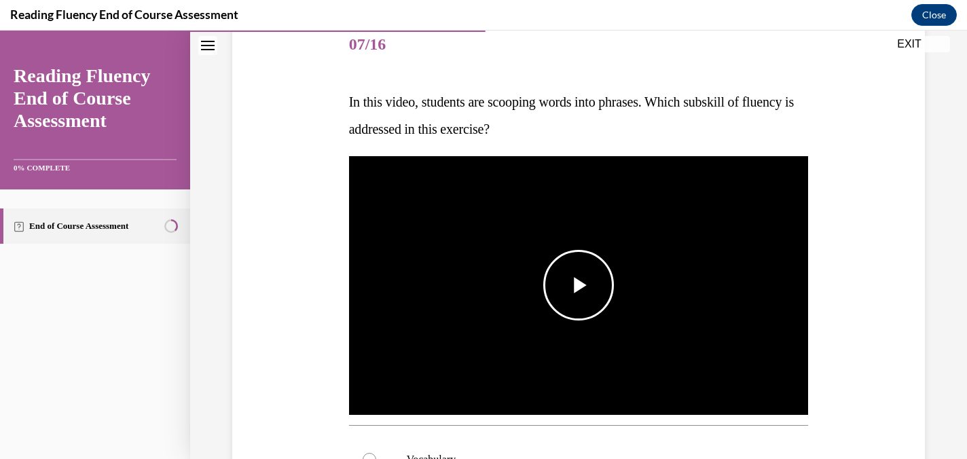
scroll to position [174, 0]
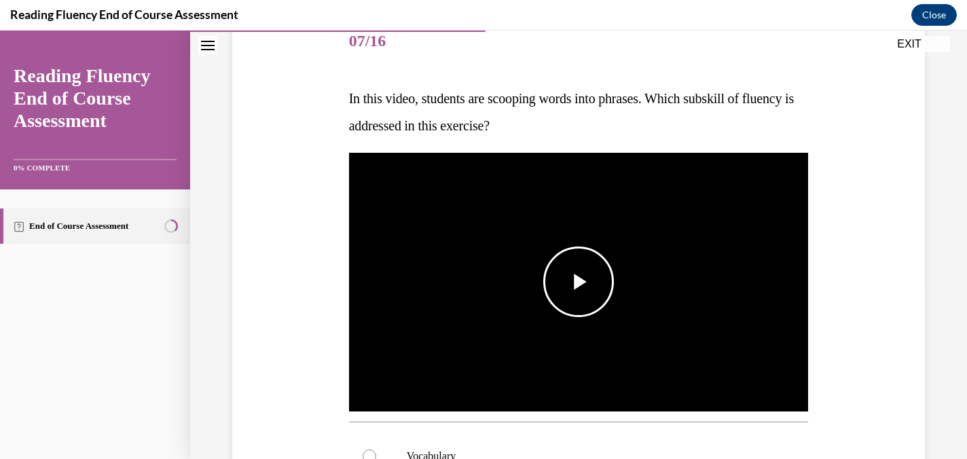
click at [578, 282] on span "Video player" at bounding box center [578, 282] width 0 height 0
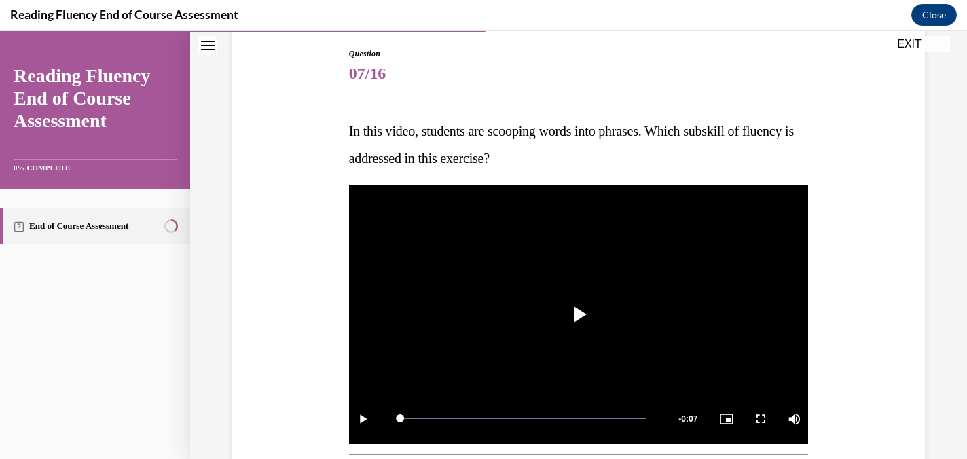
scroll to position [44, 0]
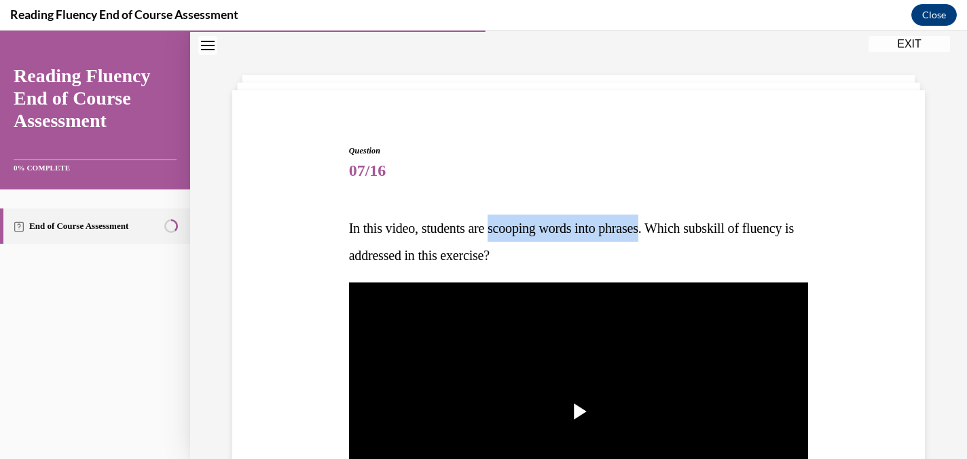
drag, startPoint x: 663, startPoint y: 230, endPoint x: 501, endPoint y: 223, distance: 162.4
click at [501, 223] on span "In this video, students are scooping words into phrases. Which subskill of flue…" at bounding box center [571, 242] width 445 height 42
copy span "scooping words into phrases"
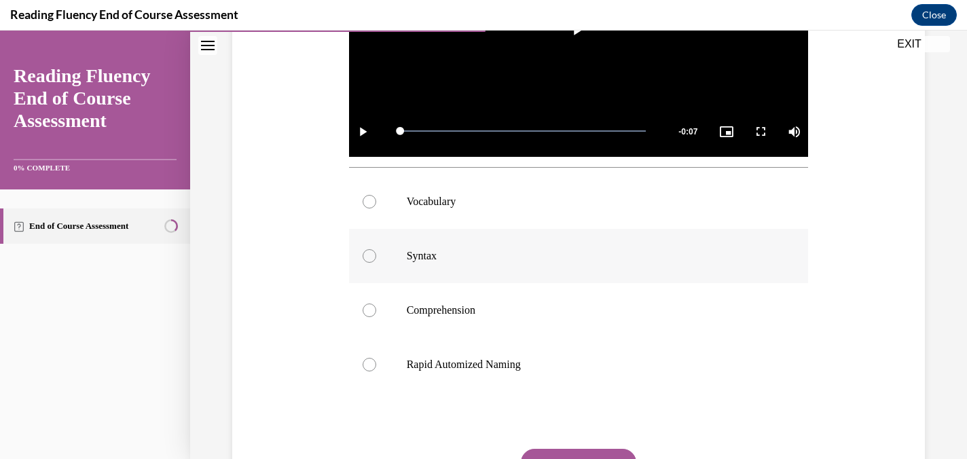
scroll to position [442, 0]
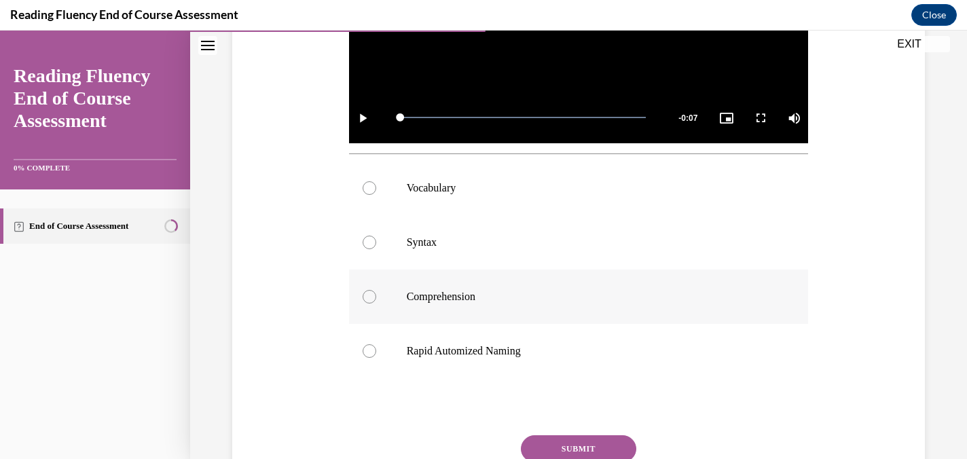
click at [377, 301] on label "Comprehension" at bounding box center [579, 297] width 460 height 54
click at [376, 301] on input "Comprehension" at bounding box center [370, 297] width 14 height 14
radio input "true"
click at [602, 447] on button "SUBMIT" at bounding box center [578, 448] width 115 height 27
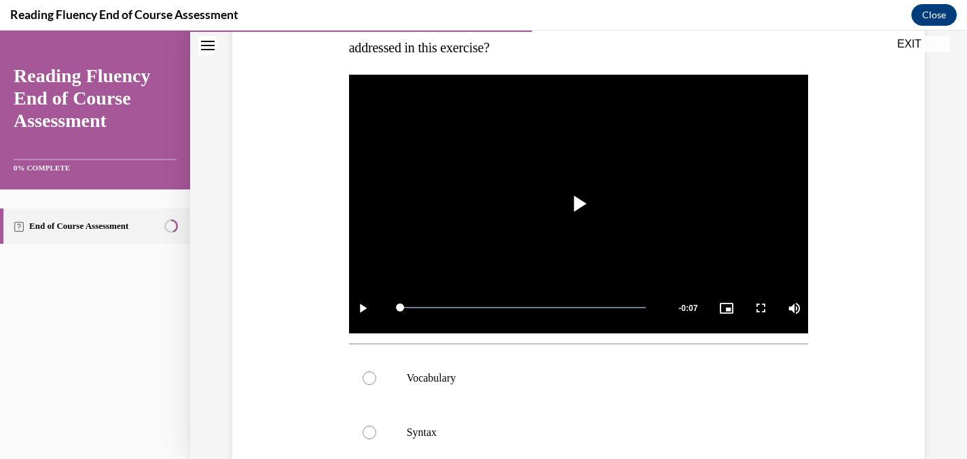
scroll to position [666, 0]
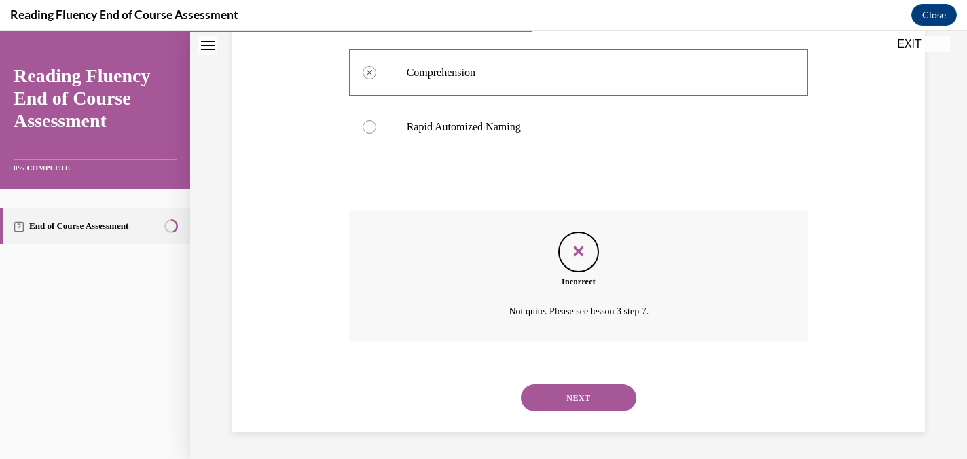
click at [577, 418] on div "NEXT" at bounding box center [579, 398] width 460 height 54
click at [580, 394] on button "NEXT" at bounding box center [578, 397] width 115 height 27
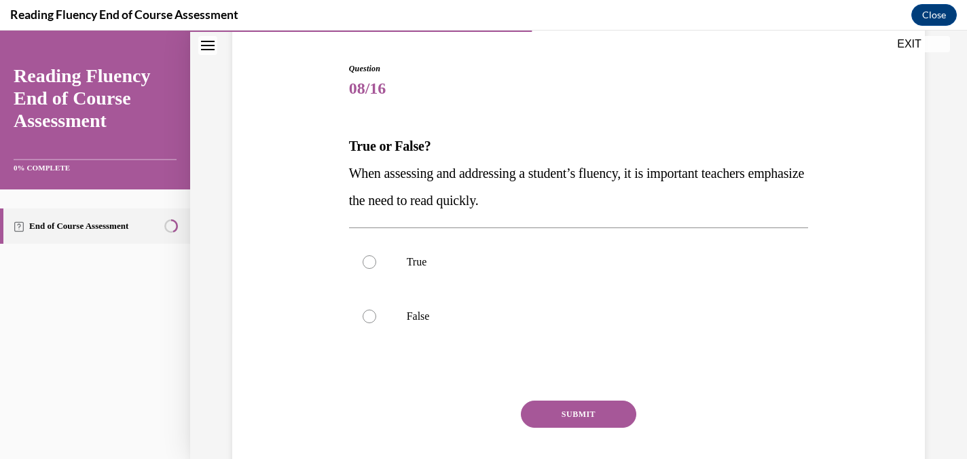
scroll to position [146, 0]
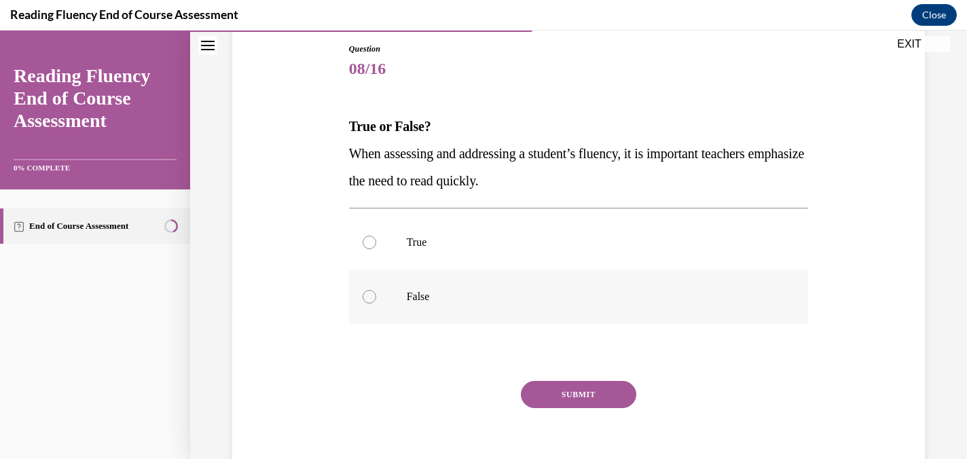
click at [388, 310] on label "False" at bounding box center [579, 297] width 460 height 54
click at [376, 303] on input "False" at bounding box center [370, 297] width 14 height 14
radio input "true"
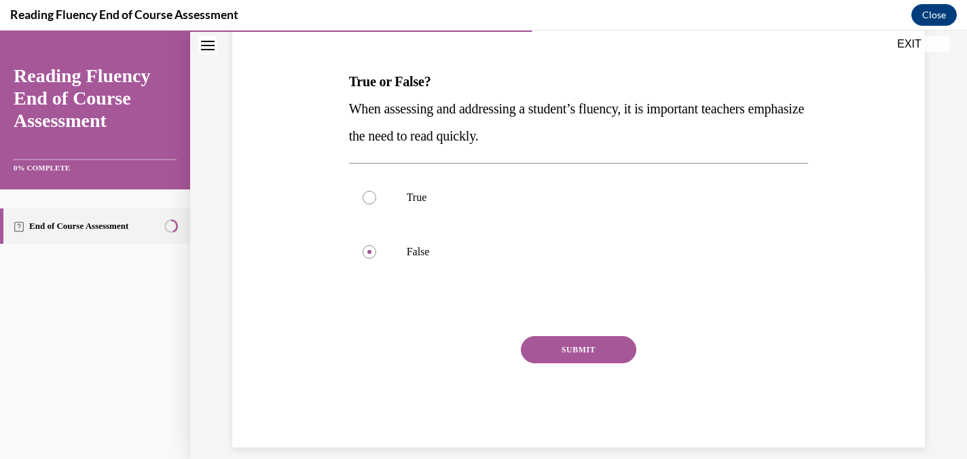
scroll to position [206, 0]
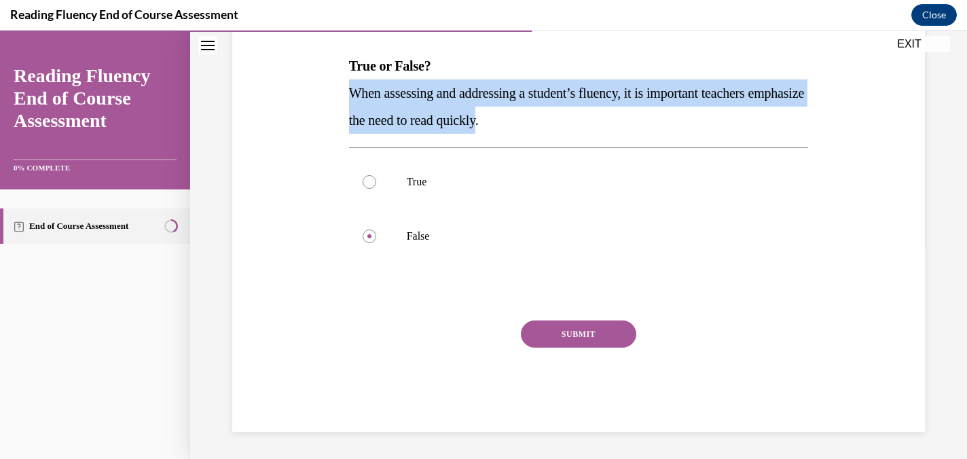
drag, startPoint x: 553, startPoint y: 126, endPoint x: 337, endPoint y: 104, distance: 216.3
click at [337, 104] on div "Question 08/16 True or False? When assessing and addressing a student’s fluency…" at bounding box center [578, 187] width 699 height 490
copy span "When assessing and addressing a student’s fluency, it is important teachers emp…"
click at [595, 333] on button "SUBMIT" at bounding box center [578, 333] width 115 height 27
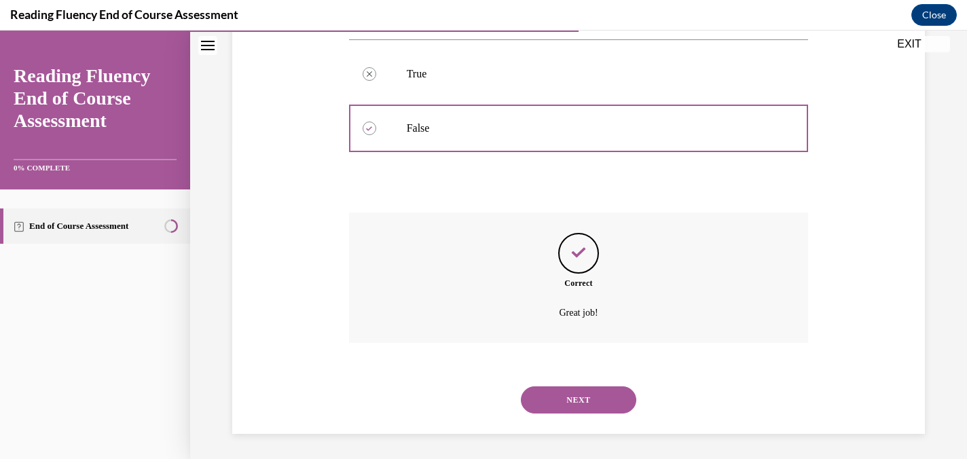
scroll to position [316, 0]
click at [549, 392] on button "NEXT" at bounding box center [578, 397] width 115 height 27
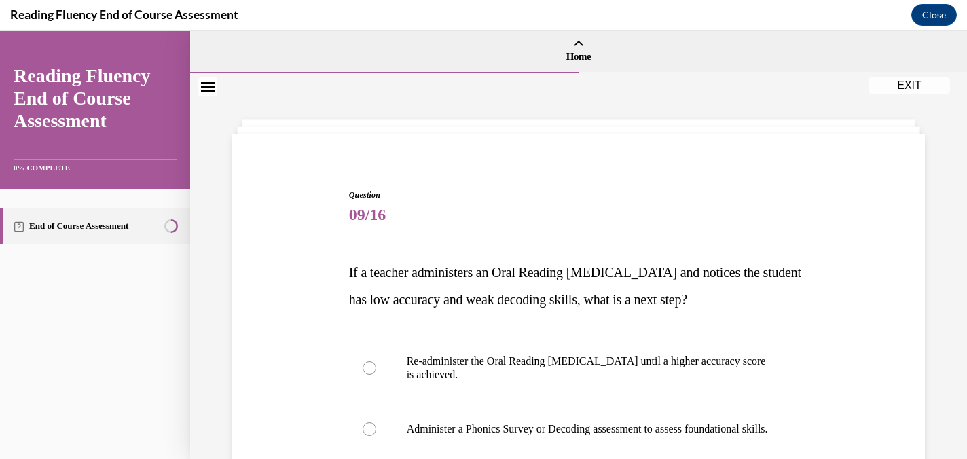
scroll to position [115, 0]
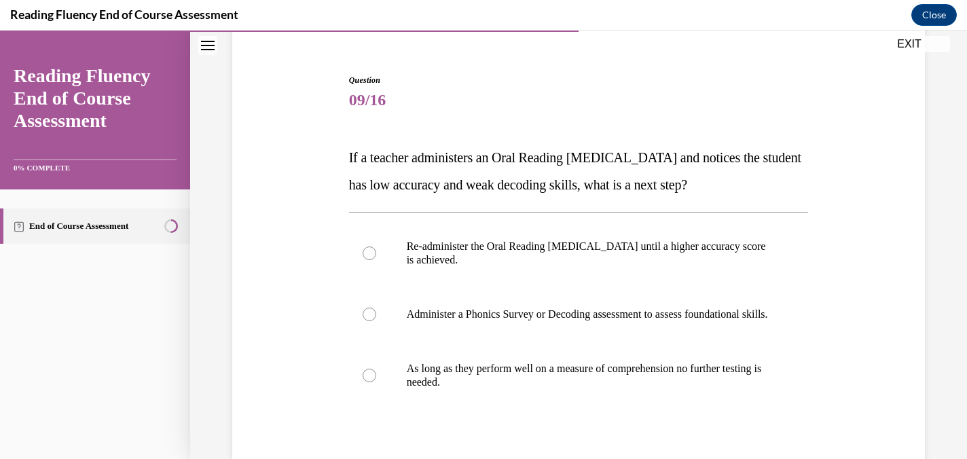
click at [475, 133] on div "Question 09/16 If a teacher administers an Oral Reading Fluency assessment and …" at bounding box center [579, 326] width 460 height 504
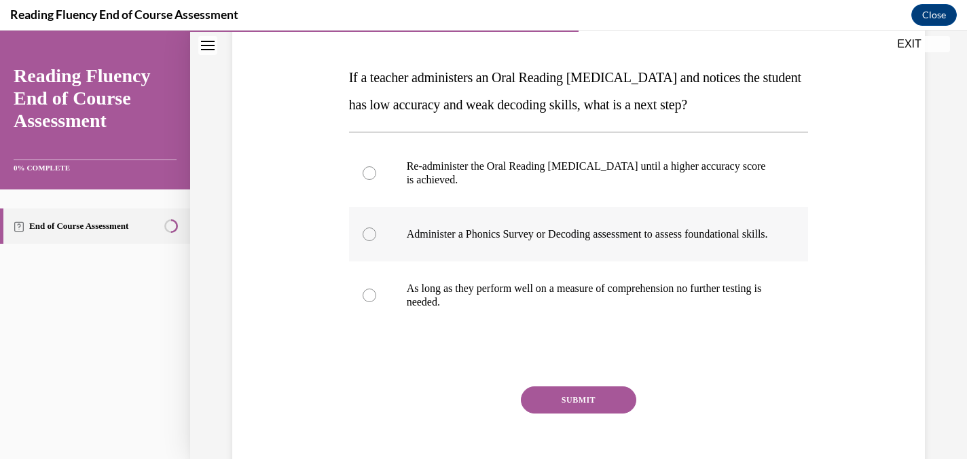
click at [538, 241] on p "Administer a Phonics Survey or Decoding assessment to assess foundational skill…" at bounding box center [591, 234] width 368 height 14
click at [376, 241] on input "Administer a Phonics Survey or Decoding assessment to assess foundational skill…" at bounding box center [370, 234] width 14 height 14
radio input "true"
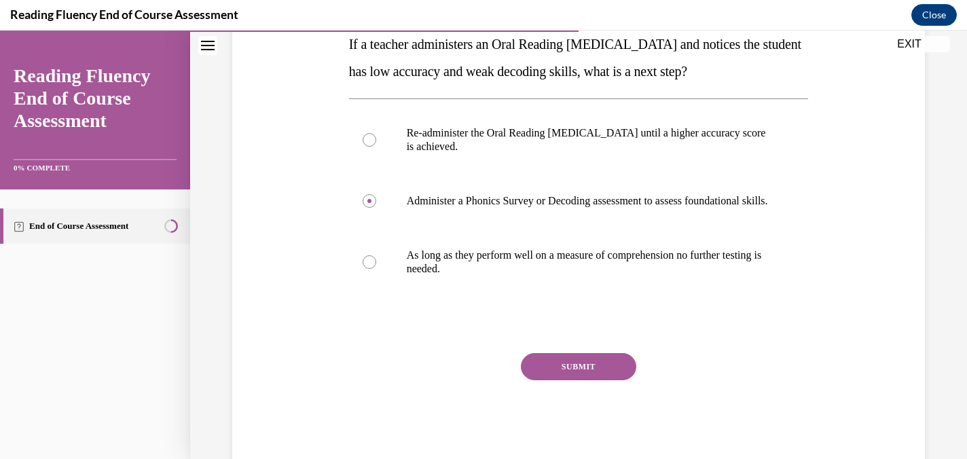
click at [579, 380] on button "SUBMIT" at bounding box center [578, 366] width 115 height 27
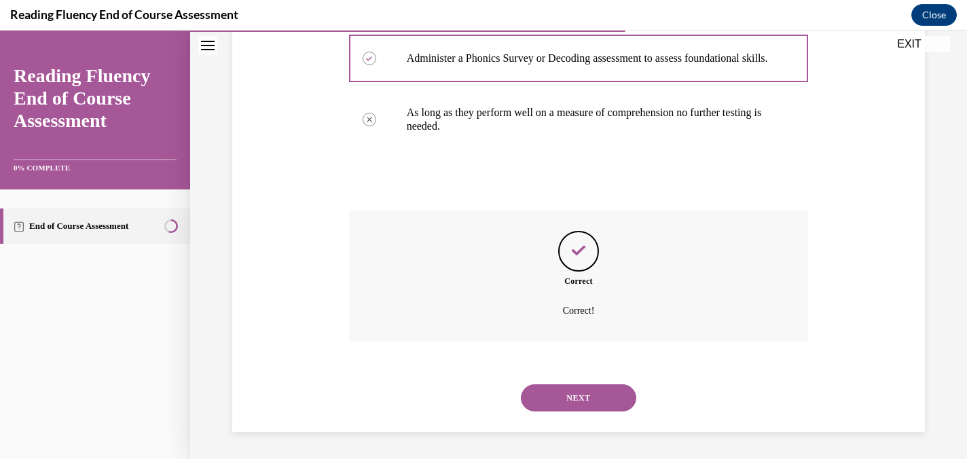
scroll to position [384, 0]
click at [585, 397] on button "NEXT" at bounding box center [578, 397] width 115 height 27
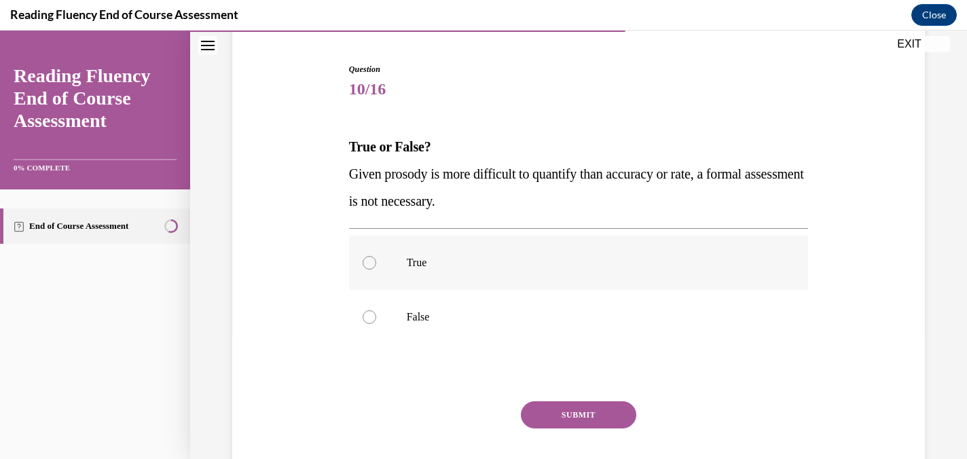
scroll to position [136, 0]
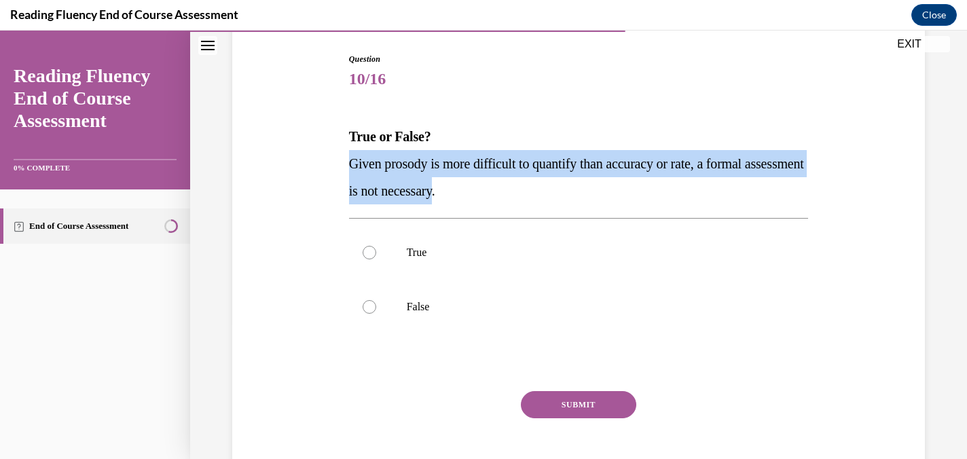
drag, startPoint x: 511, startPoint y: 195, endPoint x: 342, endPoint y: 169, distance: 171.0
click at [342, 169] on div "Question 10/16 True or False? Given prosody is more difficult to quantify than …" at bounding box center [578, 257] width 699 height 490
copy span "Given prosody is more difficult to quantify than accuracy or rate, a formal ass…"
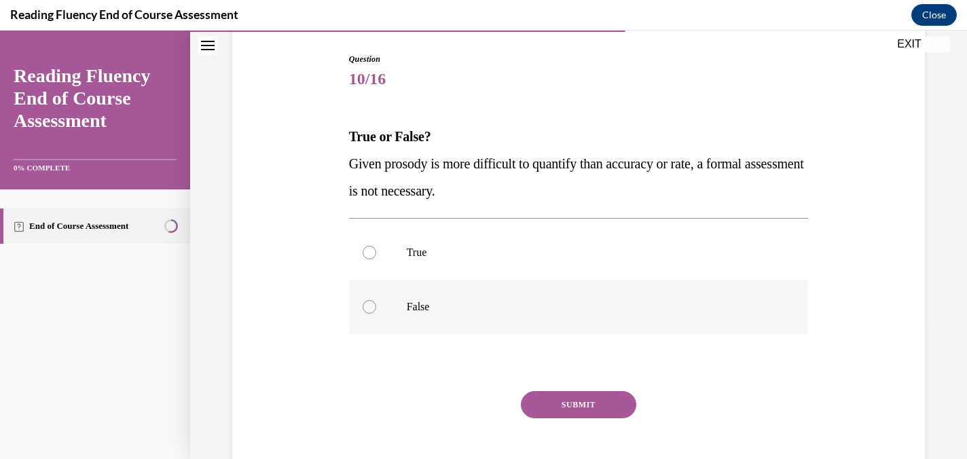
click at [407, 308] on p "False" at bounding box center [591, 307] width 368 height 14
click at [376, 308] on input "False" at bounding box center [370, 307] width 14 height 14
radio input "true"
click at [583, 409] on button "SUBMIT" at bounding box center [578, 404] width 115 height 27
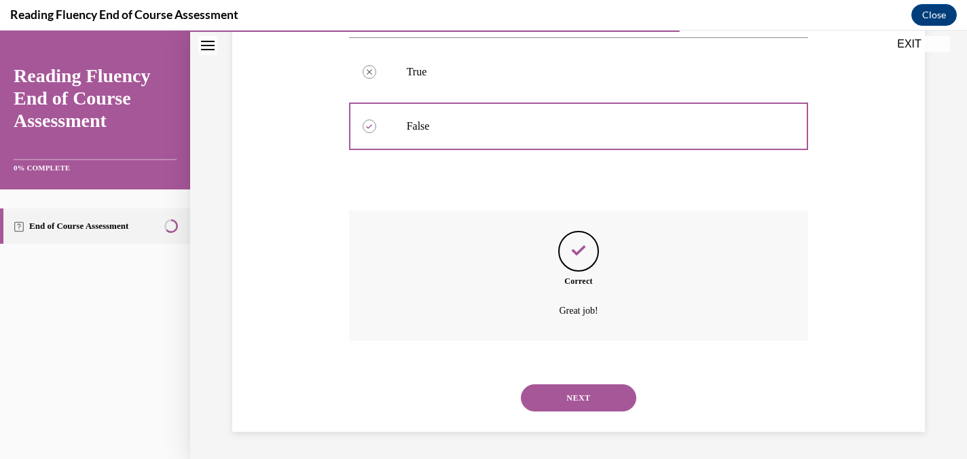
click at [564, 406] on button "NEXT" at bounding box center [578, 397] width 115 height 27
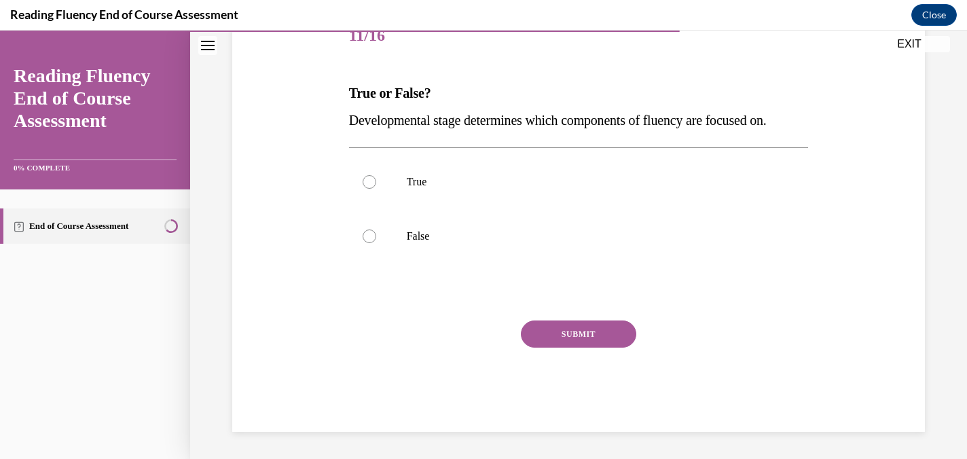
scroll to position [151, 0]
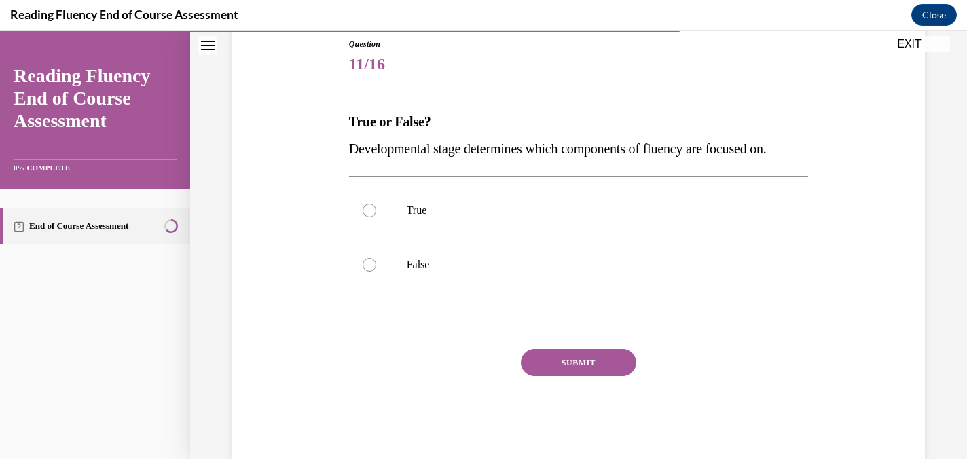
click at [489, 148] on span "Developmental stage determines which components of fluency are focused on." at bounding box center [558, 148] width 418 height 15
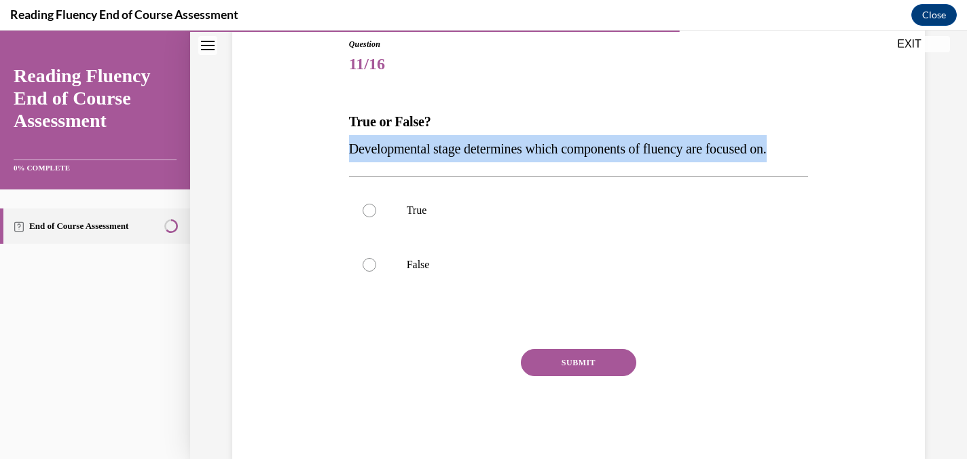
click at [489, 148] on span "Developmental stage determines which components of fluency are focused on." at bounding box center [558, 148] width 418 height 15
copy span "Developmental stage determines which components of fluency are focused on."
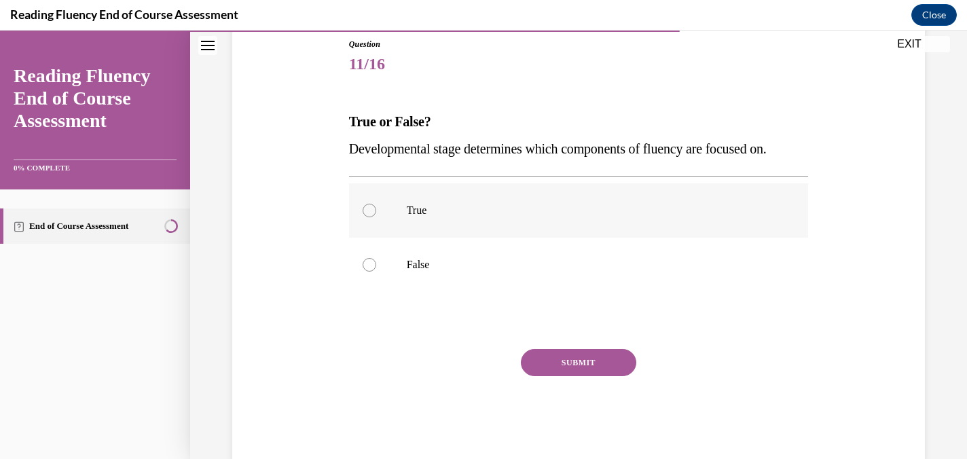
click at [383, 216] on label "True" at bounding box center [579, 210] width 460 height 54
click at [376, 216] on input "True" at bounding box center [370, 211] width 14 height 14
radio input "true"
click at [603, 366] on button "SUBMIT" at bounding box center [578, 362] width 115 height 27
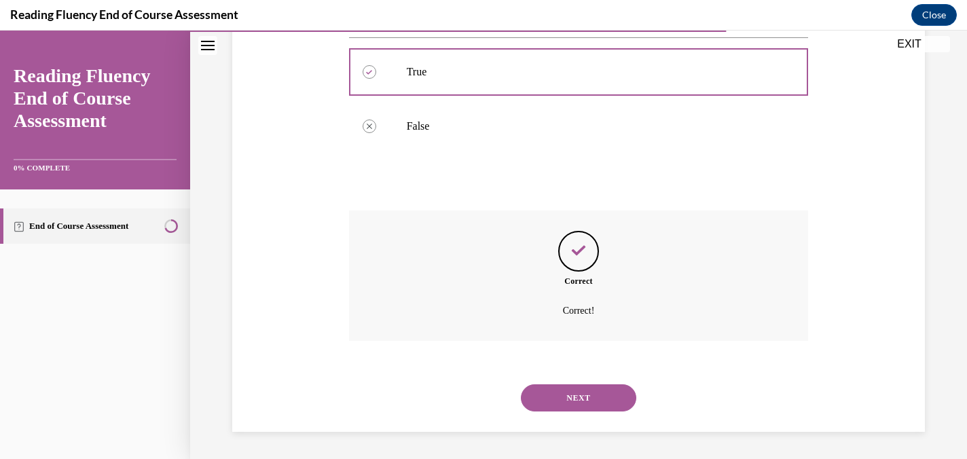
click at [572, 398] on button "NEXT" at bounding box center [578, 397] width 115 height 27
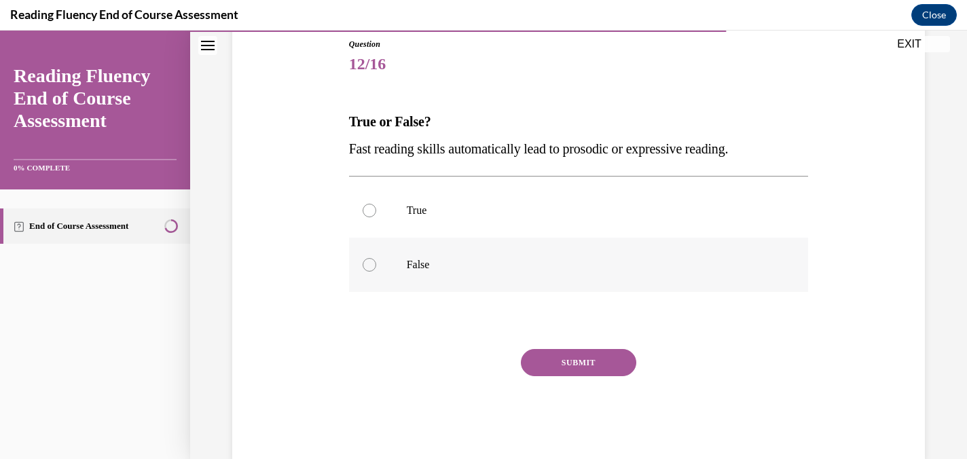
click at [483, 261] on p "False" at bounding box center [591, 265] width 368 height 14
click at [376, 261] on input "False" at bounding box center [370, 265] width 14 height 14
radio input "true"
click at [595, 358] on button "SUBMIT" at bounding box center [578, 362] width 115 height 27
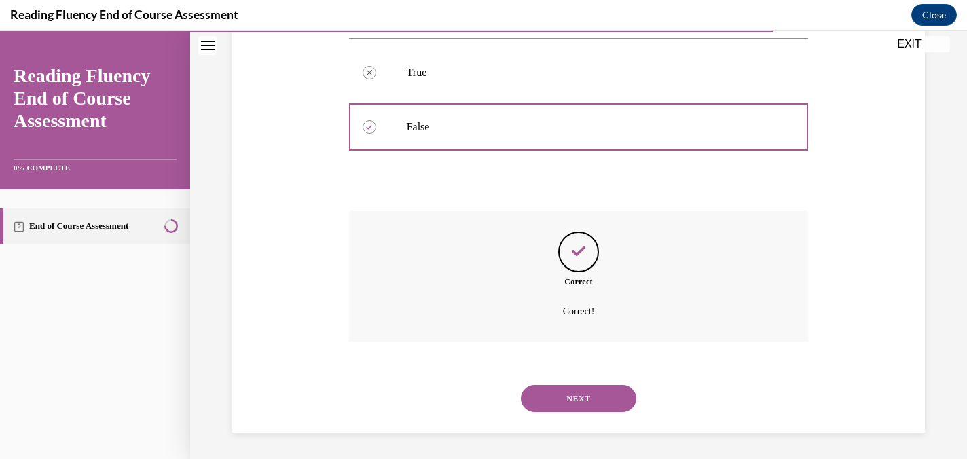
scroll to position [289, 0]
click at [588, 399] on button "NEXT" at bounding box center [578, 397] width 115 height 27
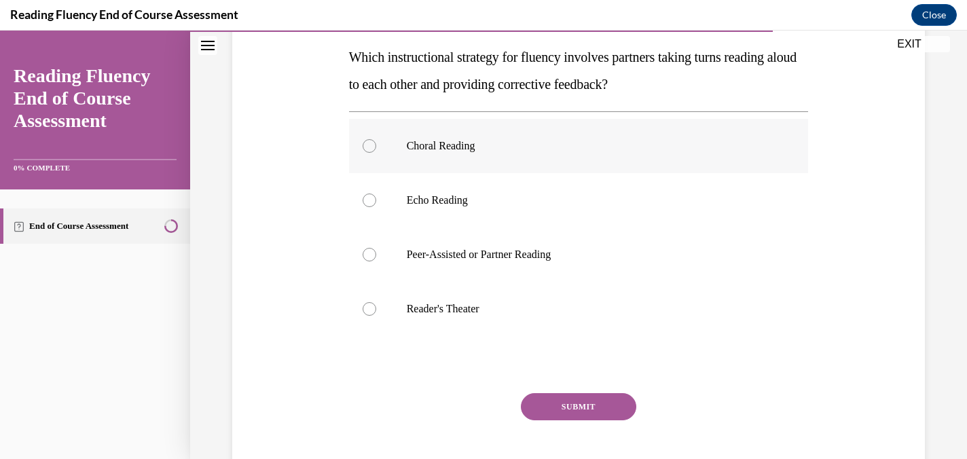
scroll to position [200, 0]
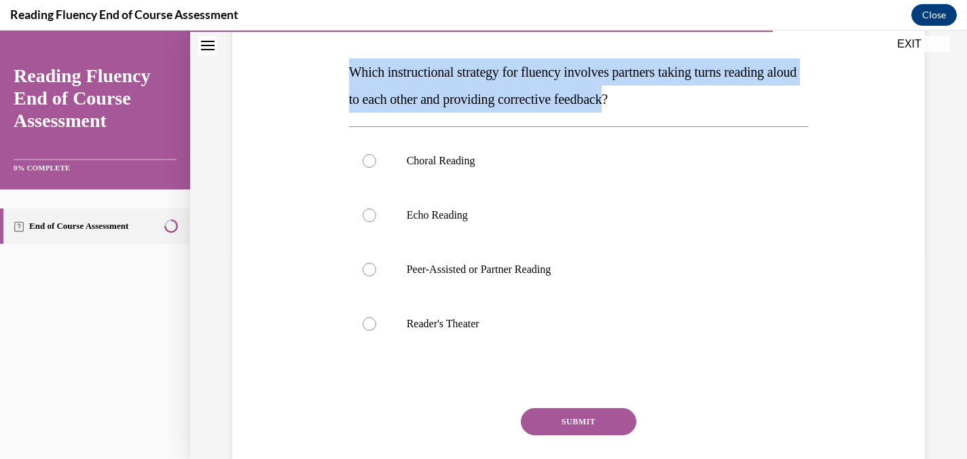
drag, startPoint x: 659, startPoint y: 96, endPoint x: 330, endPoint y: 80, distance: 329.0
click at [330, 80] on div "Question 13/16 Which instructional strategy for fluency involves partners takin…" at bounding box center [578, 234] width 699 height 572
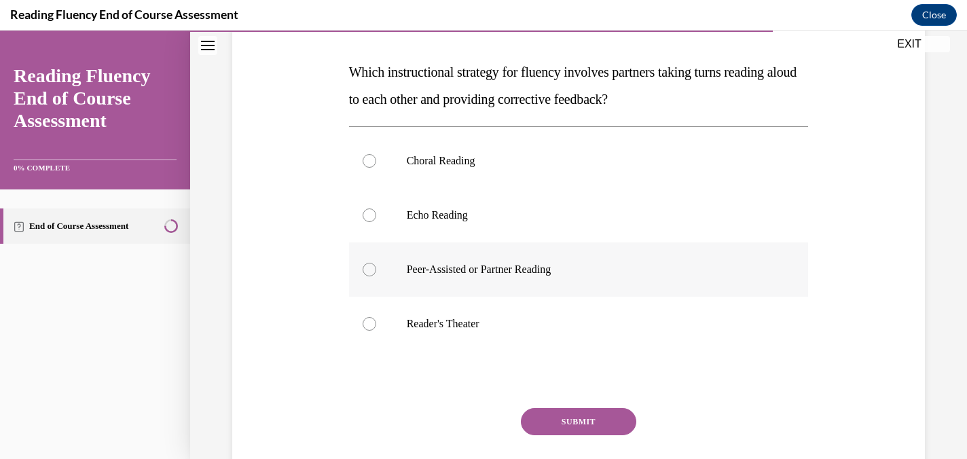
click at [418, 257] on label "Peer-Assisted or Partner Reading" at bounding box center [579, 269] width 460 height 54
click at [376, 263] on input "Peer-Assisted or Partner Reading" at bounding box center [370, 270] width 14 height 14
radio input "true"
click at [578, 418] on button "SUBMIT" at bounding box center [578, 421] width 115 height 27
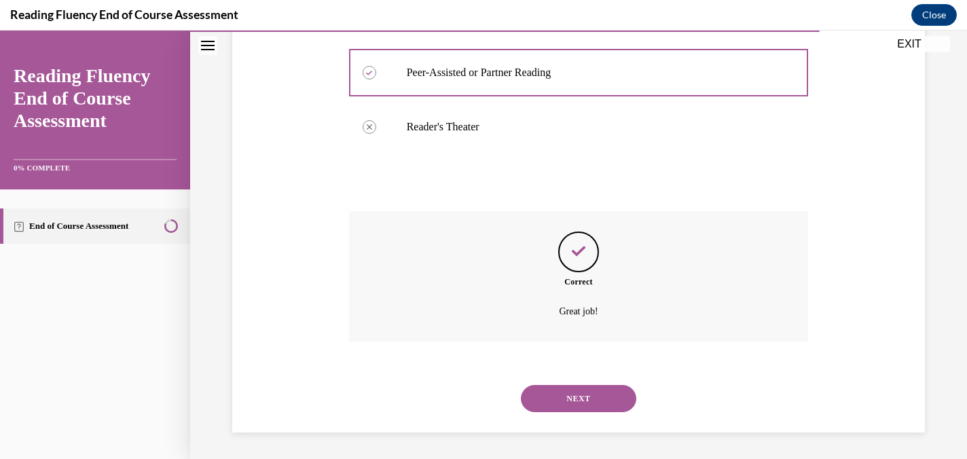
scroll to position [398, 0]
click at [595, 396] on button "NEXT" at bounding box center [578, 397] width 115 height 27
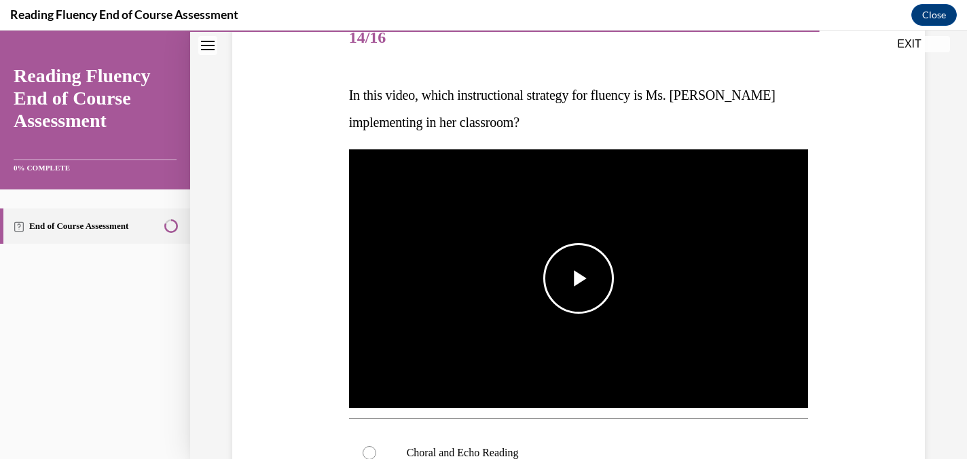
scroll to position [183, 0]
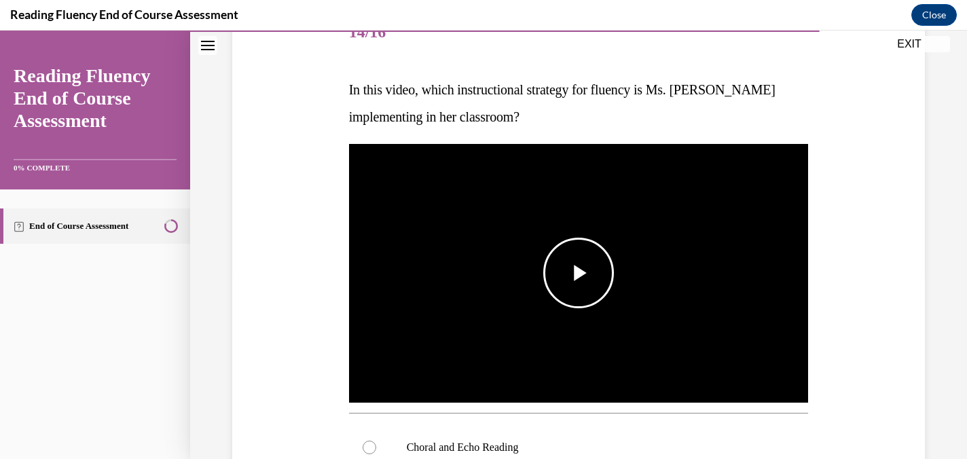
click at [578, 273] on span "Video player" at bounding box center [578, 273] width 0 height 0
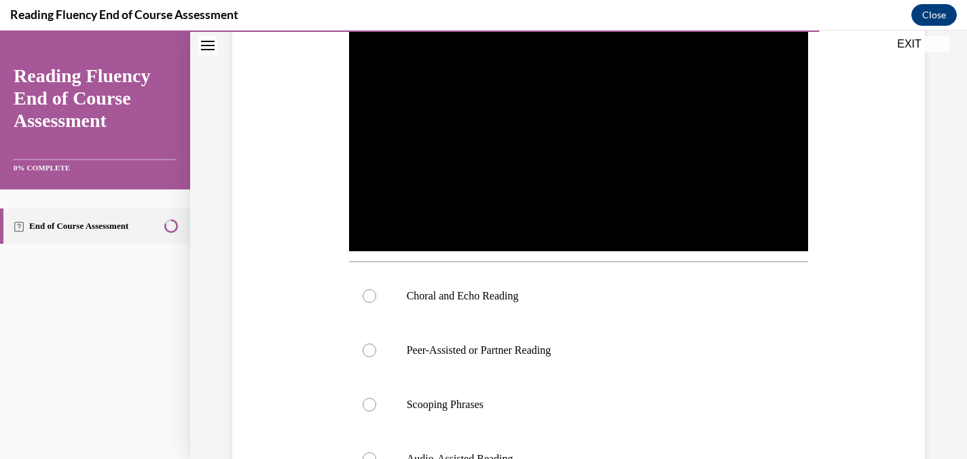
scroll to position [323, 0]
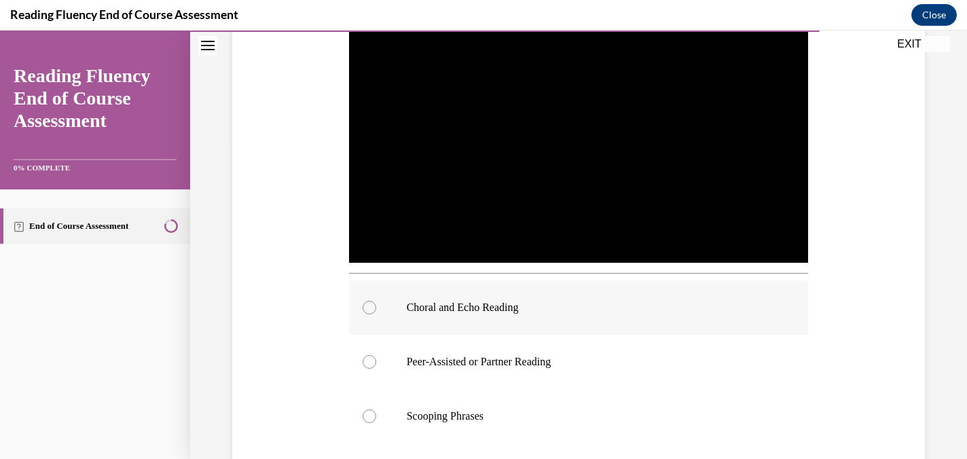
click at [363, 303] on div at bounding box center [370, 308] width 14 height 14
click at [363, 303] on input "Choral and Echo Reading" at bounding box center [370, 308] width 14 height 14
radio input "true"
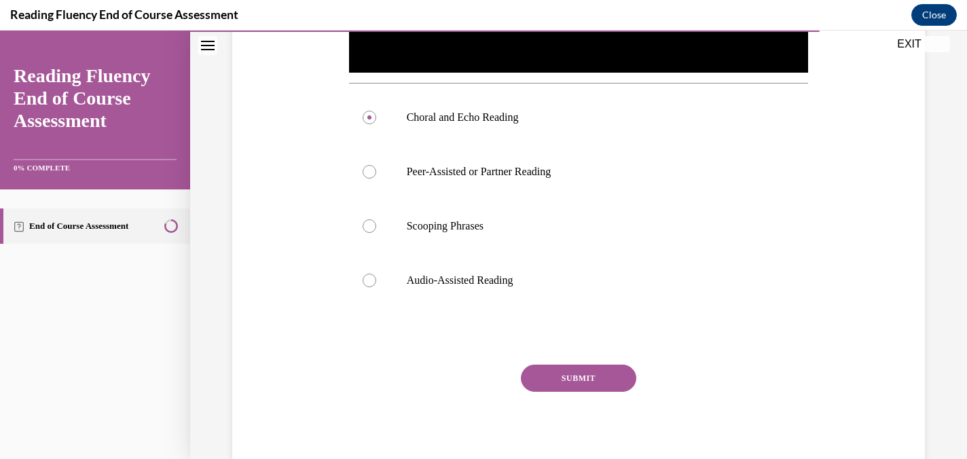
click at [591, 390] on button "SUBMIT" at bounding box center [578, 378] width 115 height 27
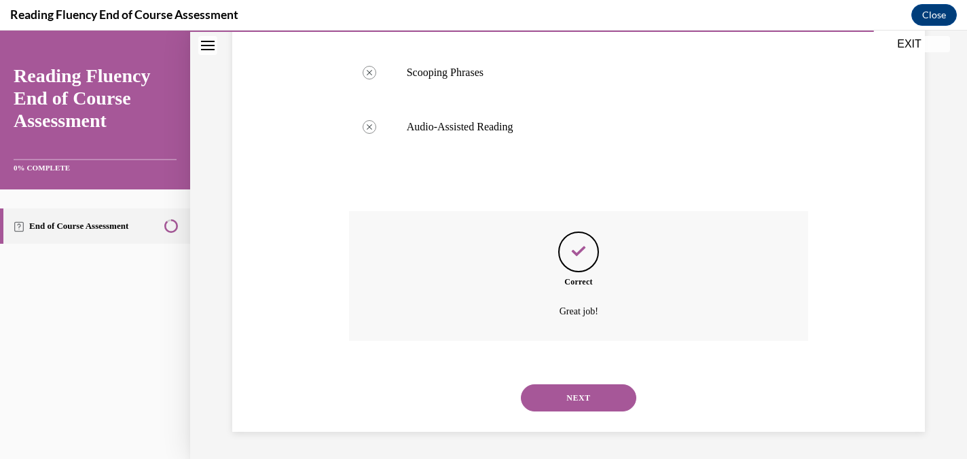
scroll to position [666, 0]
click at [575, 405] on button "NEXT" at bounding box center [578, 397] width 115 height 27
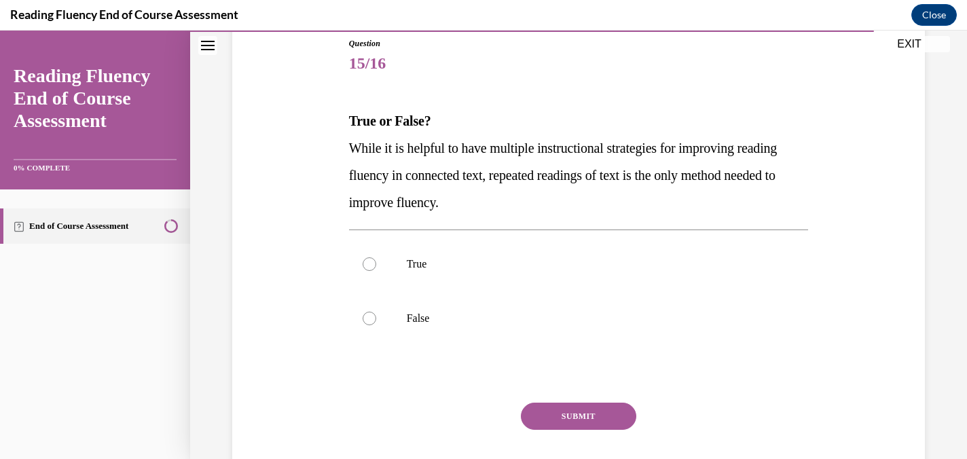
scroll to position [153, 0]
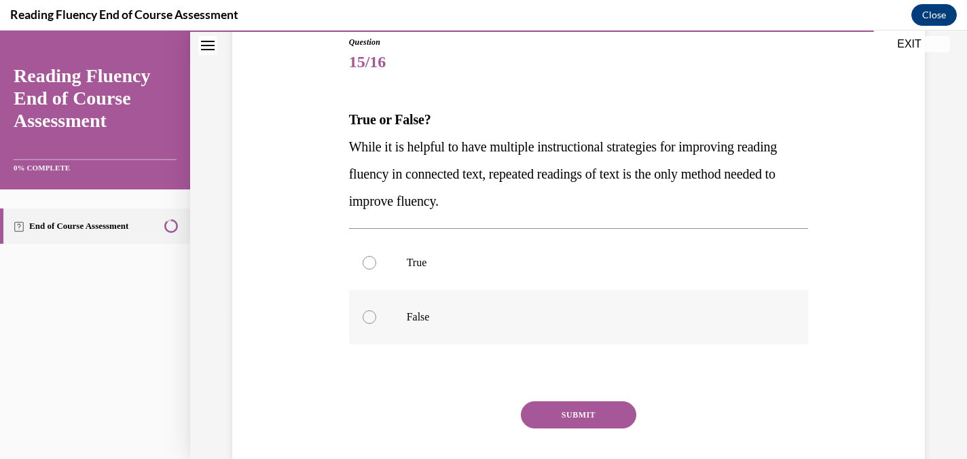
click at [382, 310] on label "False" at bounding box center [579, 317] width 460 height 54
click at [376, 310] on input "False" at bounding box center [370, 317] width 14 height 14
radio input "true"
click at [593, 416] on button "SUBMIT" at bounding box center [578, 414] width 115 height 27
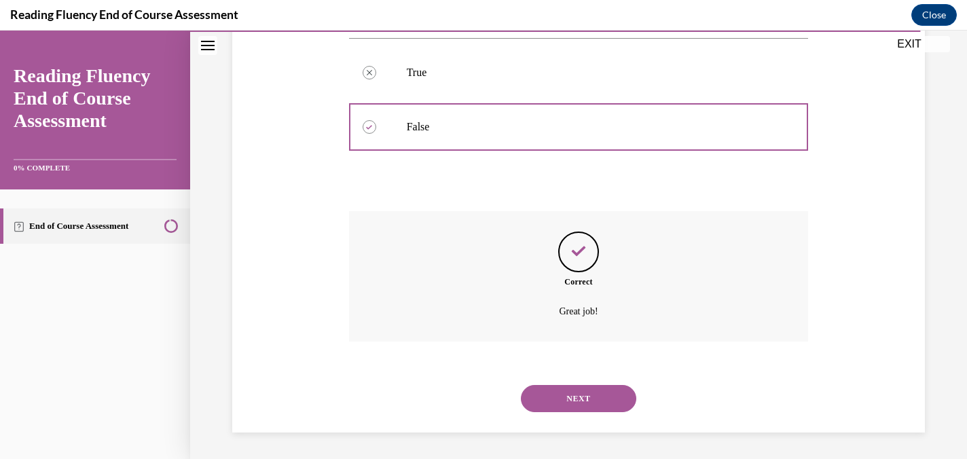
scroll to position [344, 0]
click at [581, 413] on div "NEXT" at bounding box center [579, 398] width 460 height 54
click at [587, 399] on button "NEXT" at bounding box center [578, 397] width 115 height 27
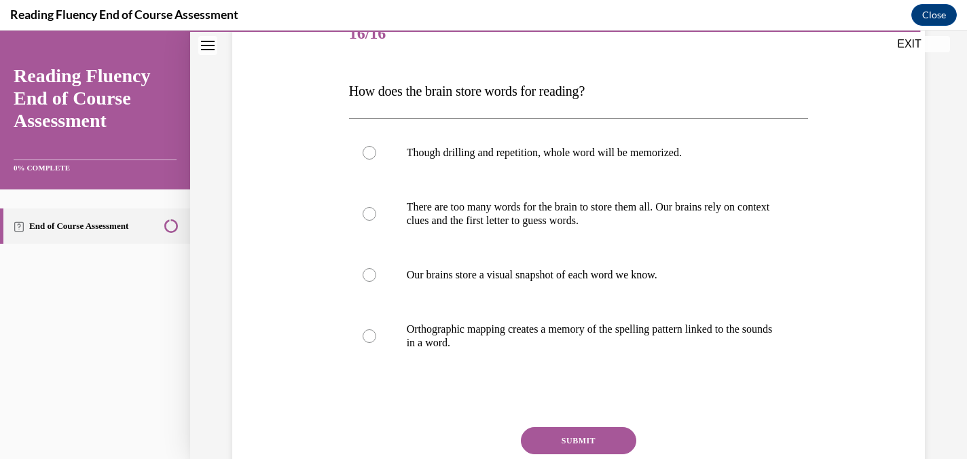
scroll to position [176, 0]
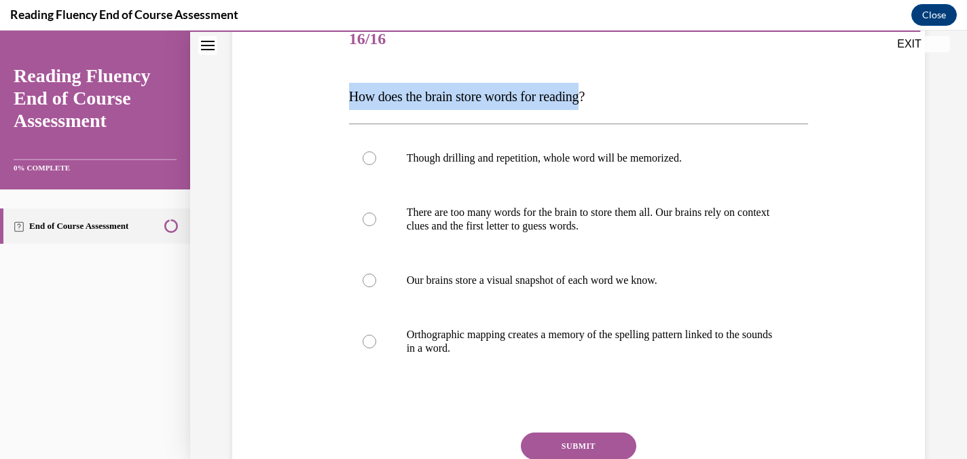
drag, startPoint x: 600, startPoint y: 100, endPoint x: 346, endPoint y: 101, distance: 253.3
click at [346, 101] on div "Question 16/16 How does the brain store words for reading? Though drilling and …" at bounding box center [579, 268] width 466 height 551
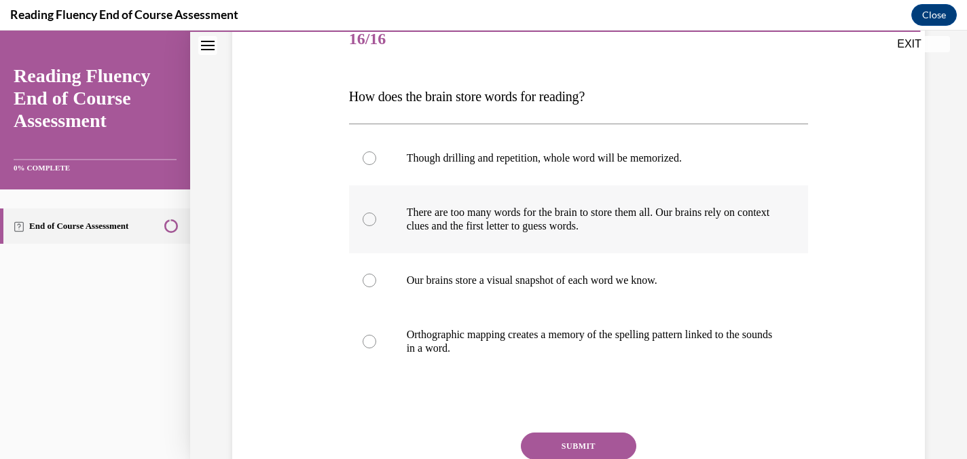
click at [369, 221] on div at bounding box center [370, 220] width 14 height 14
click at [369, 221] on input "There are too many words for the brain to store them all. Our brains rely on co…" at bounding box center [370, 220] width 14 height 14
radio input "true"
click at [297, 189] on div "Question 16/16 How does the brain store words for reading? Though drilling and …" at bounding box center [578, 258] width 699 height 572
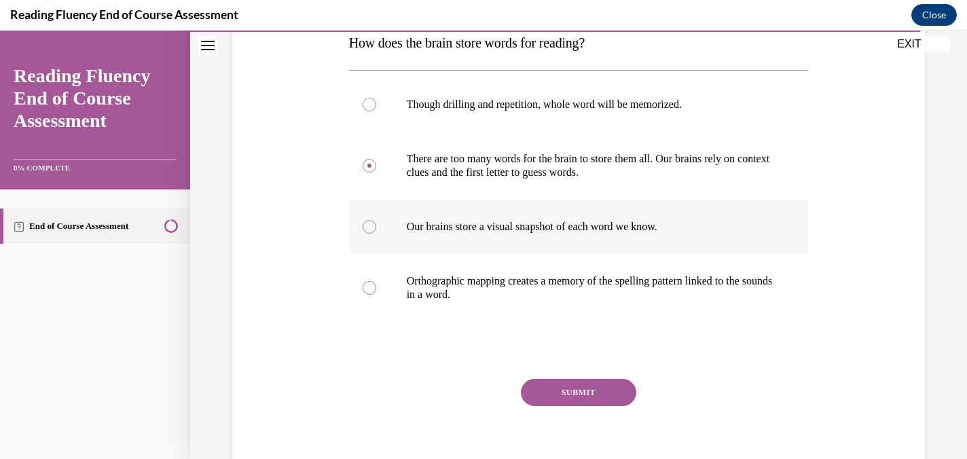
scroll to position [233, 0]
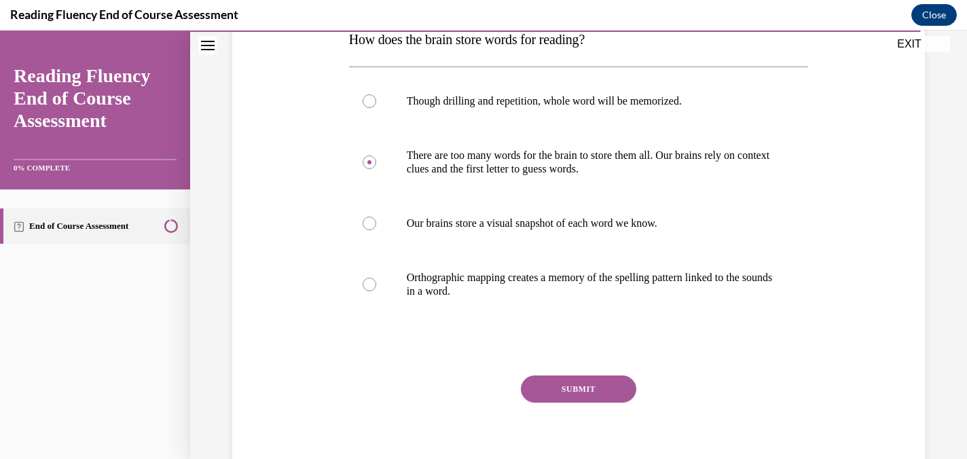
click at [591, 383] on button "SUBMIT" at bounding box center [578, 388] width 115 height 27
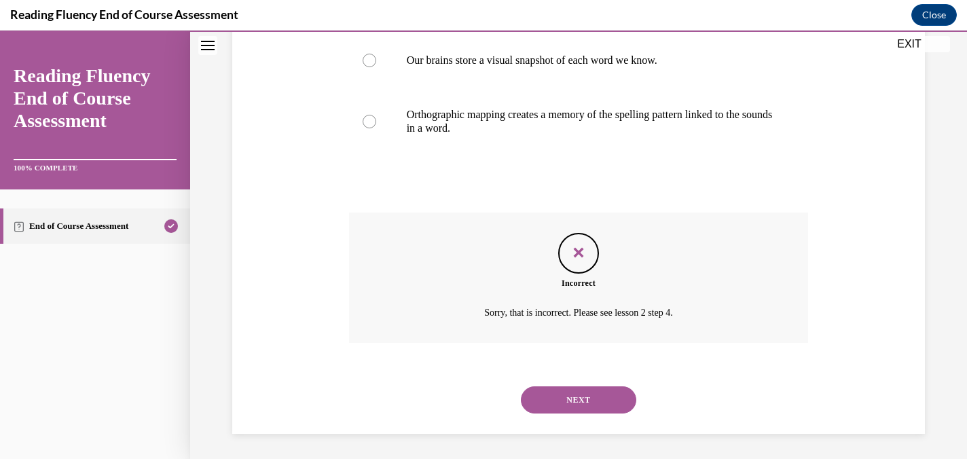
scroll to position [398, 0]
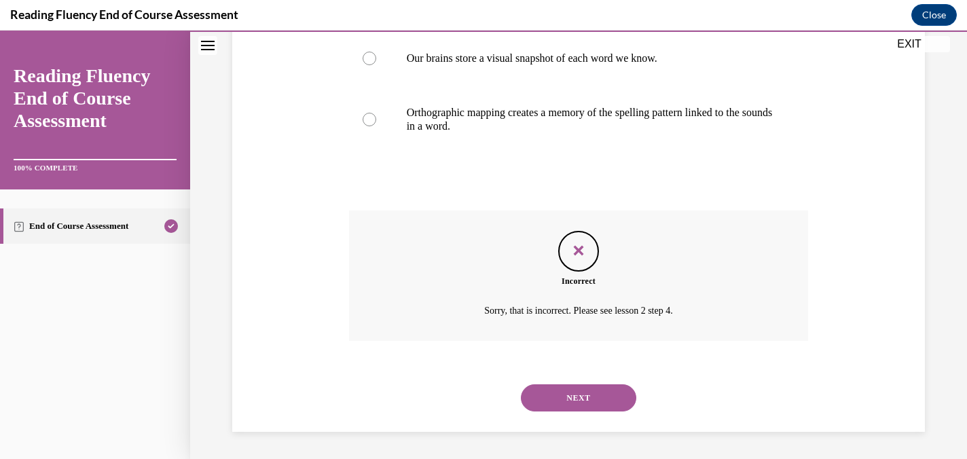
click at [581, 400] on button "NEXT" at bounding box center [578, 397] width 115 height 27
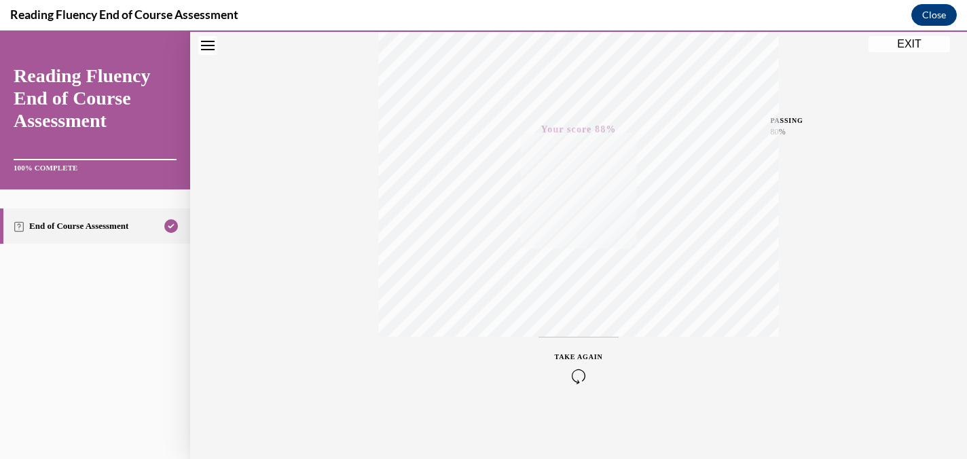
scroll to position [0, 0]
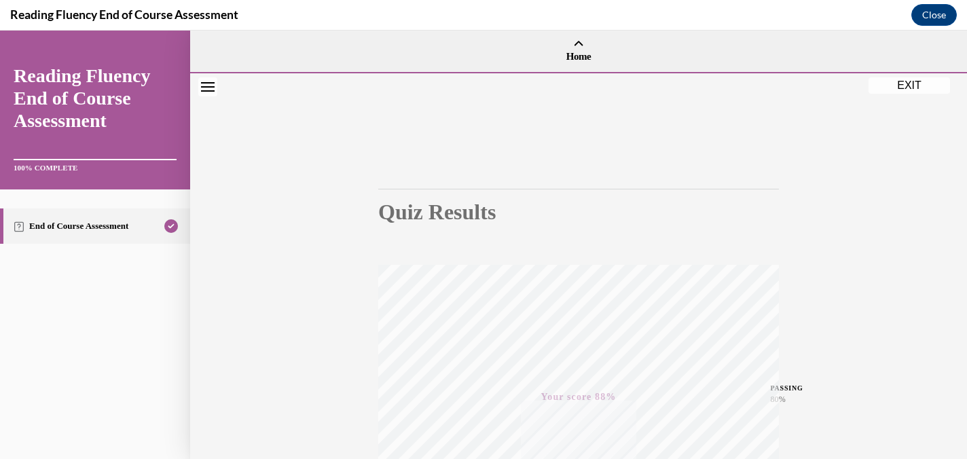
click at [899, 84] on button "EXIT" at bounding box center [908, 85] width 81 height 16
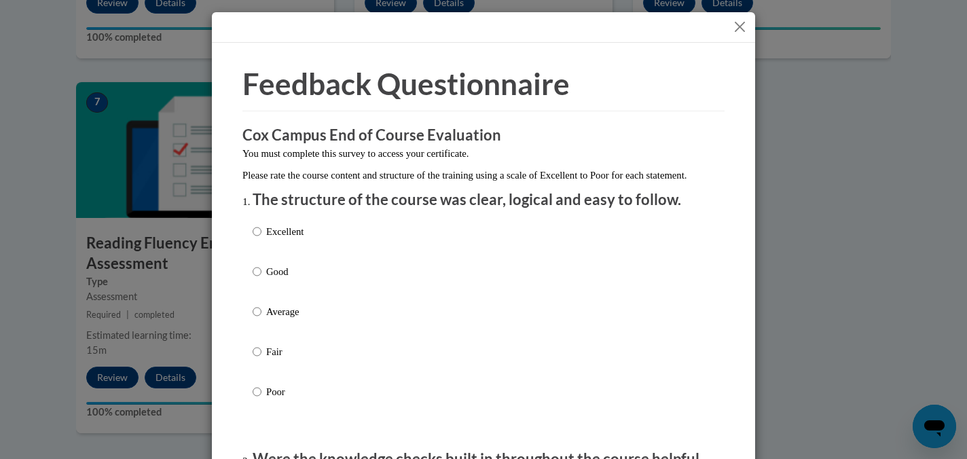
scroll to position [71, 0]
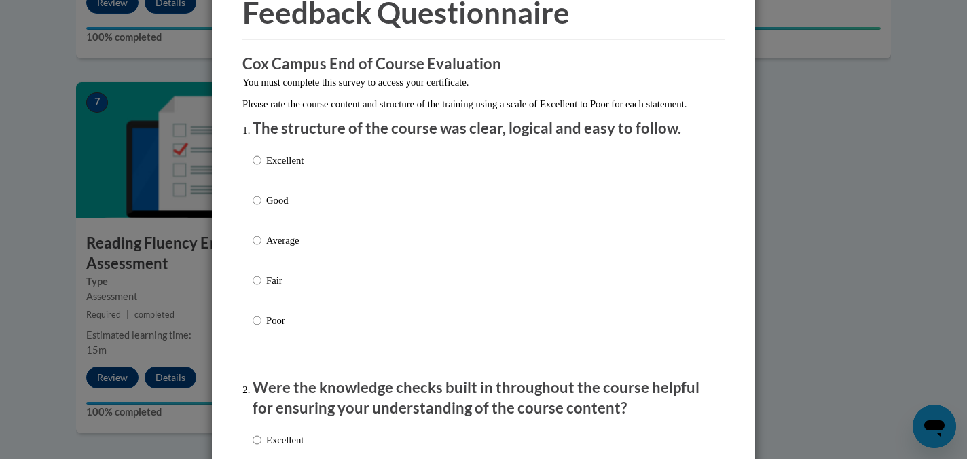
click at [257, 164] on div "Excellent Good Average Fair Poor" at bounding box center [278, 251] width 51 height 210
click at [255, 168] on input "Excellent" at bounding box center [257, 160] width 9 height 15
radio input "true"
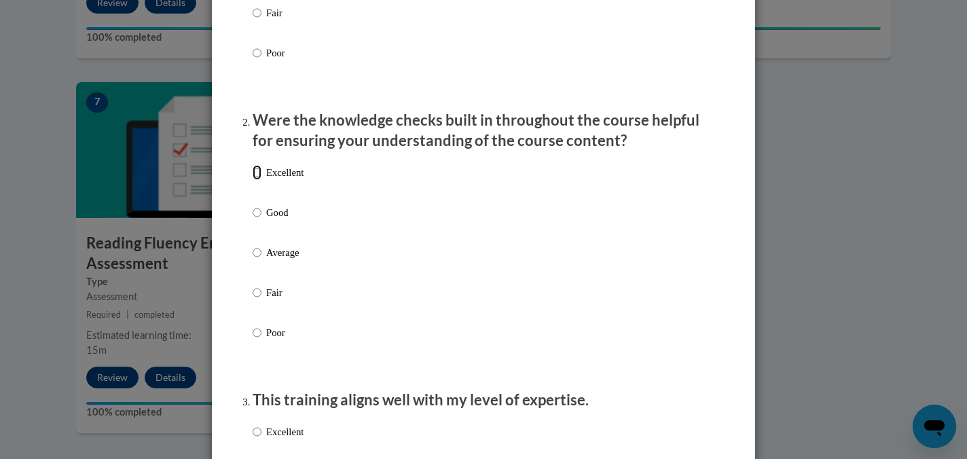
click at [257, 180] on input "Excellent" at bounding box center [257, 172] width 9 height 15
radio input "true"
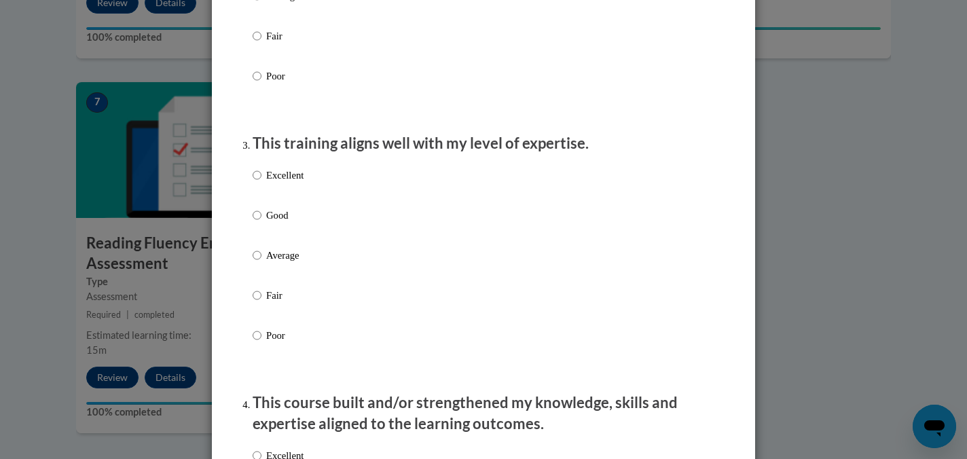
scroll to position [641, 0]
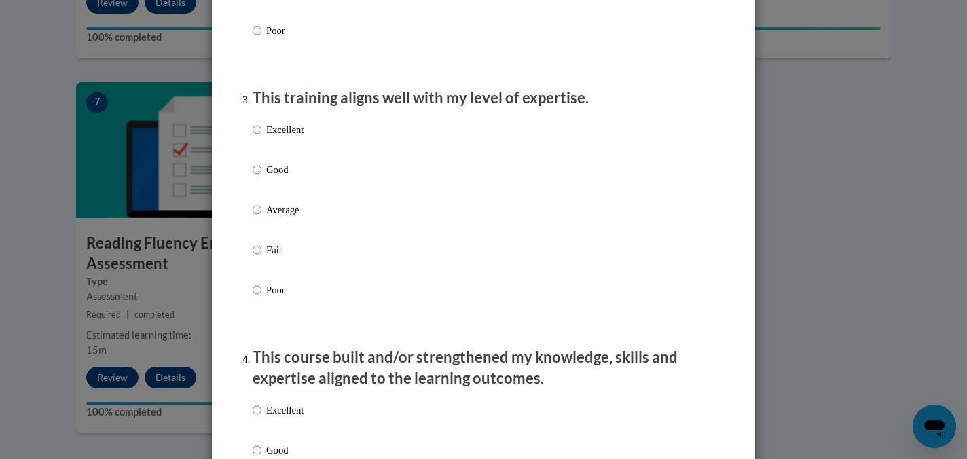
click at [257, 137] on input "Excellent" at bounding box center [257, 129] width 9 height 15
radio input "true"
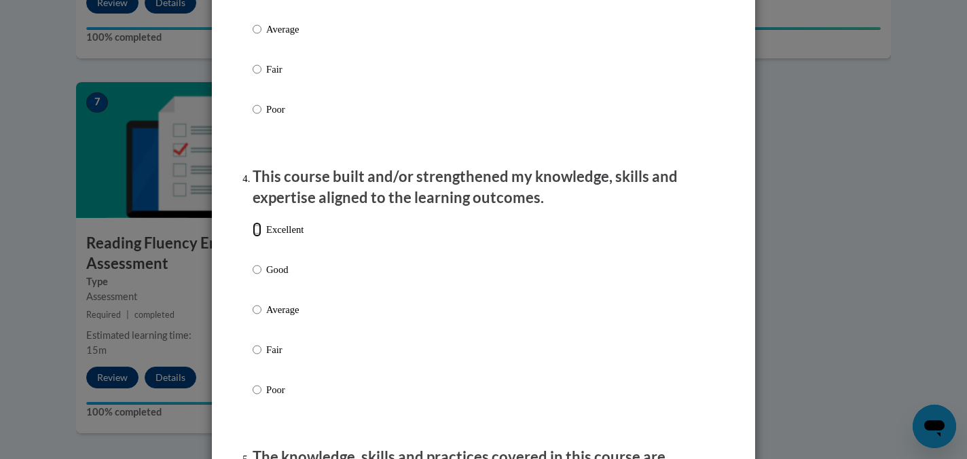
click at [259, 237] on input "Excellent" at bounding box center [257, 229] width 9 height 15
radio input "true"
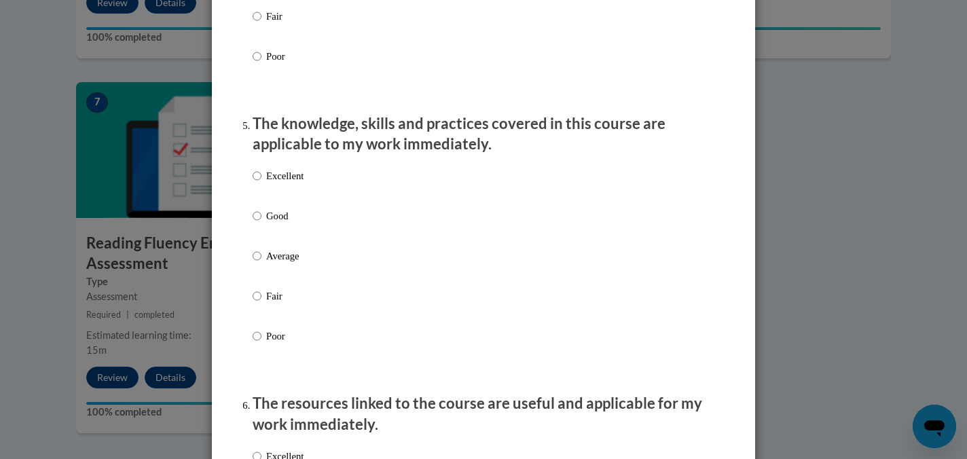
scroll to position [1204, 0]
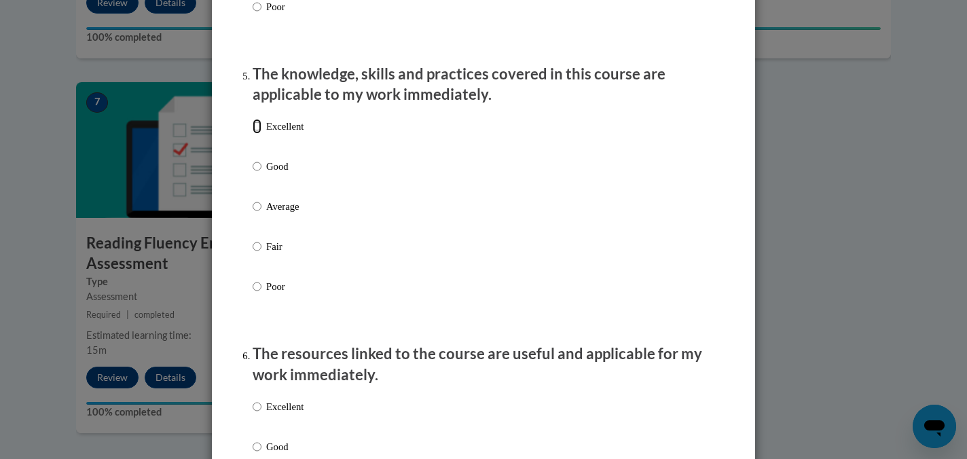
click at [256, 134] on input "Excellent" at bounding box center [257, 126] width 9 height 15
radio input "true"
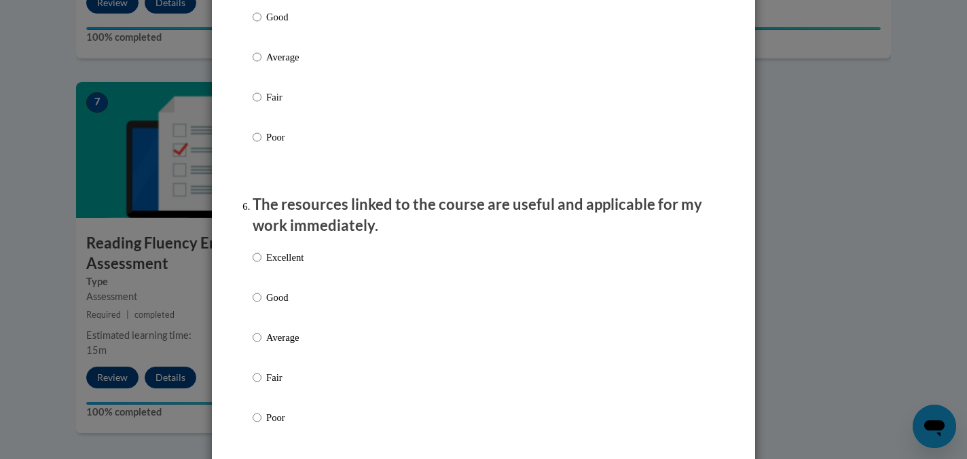
scroll to position [1417, 0]
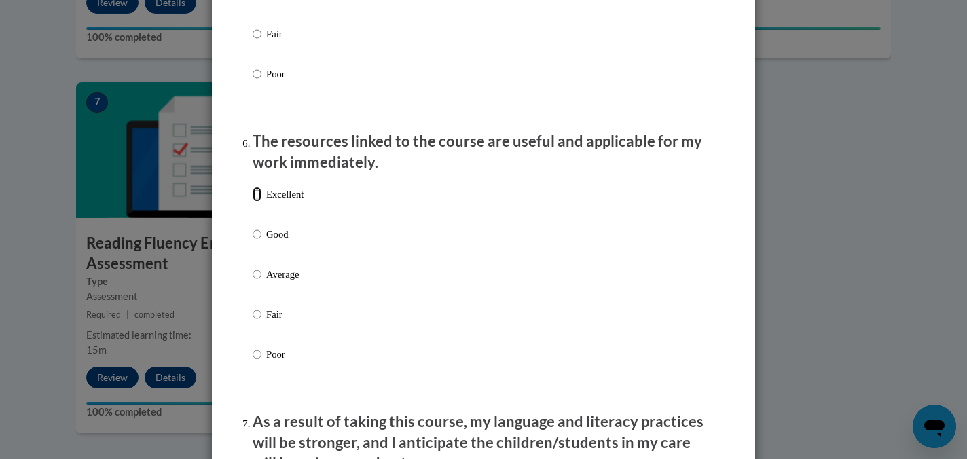
click at [258, 202] on input "Excellent" at bounding box center [257, 194] width 9 height 15
radio input "true"
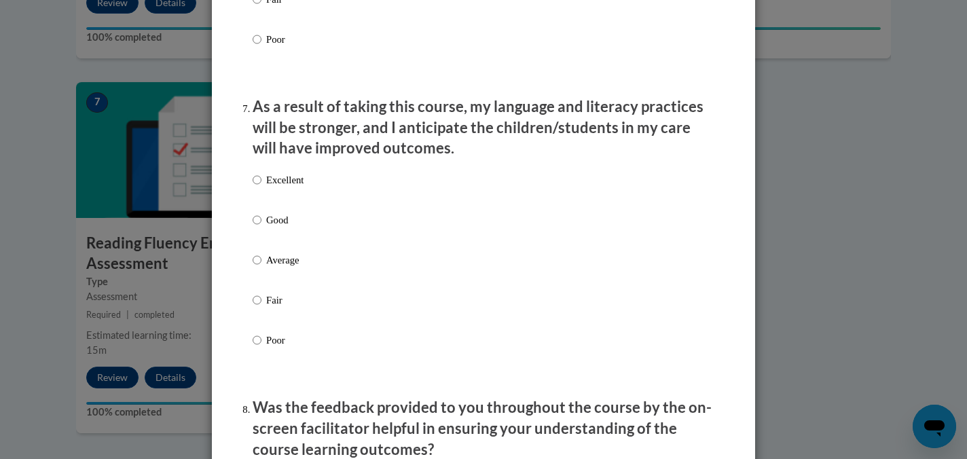
scroll to position [1756, 0]
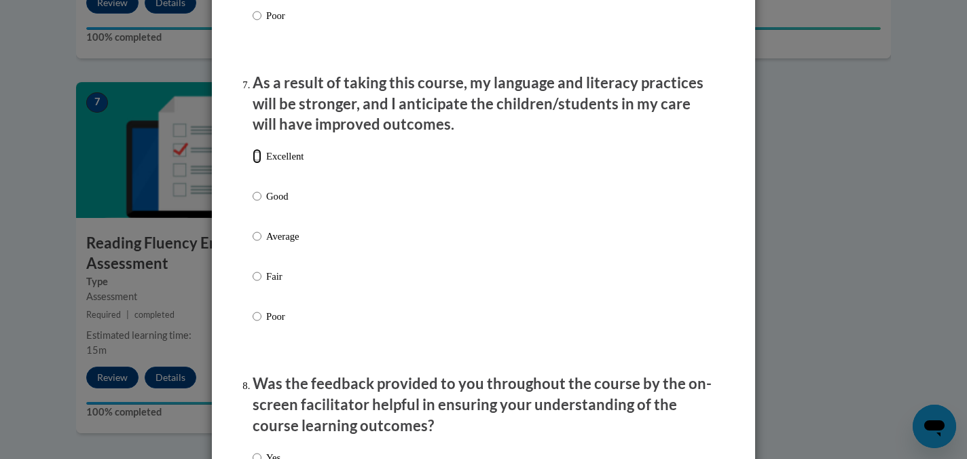
click at [254, 164] on input "Excellent" at bounding box center [257, 156] width 9 height 15
radio input "true"
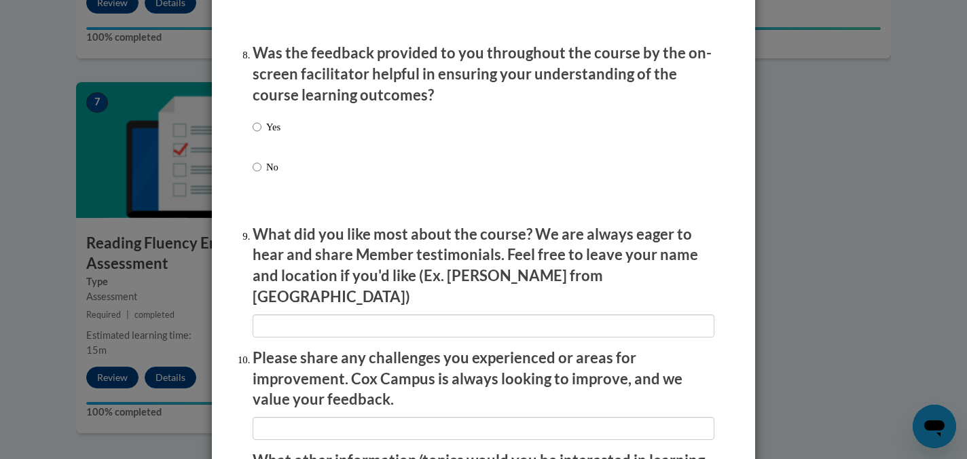
scroll to position [2131, 0]
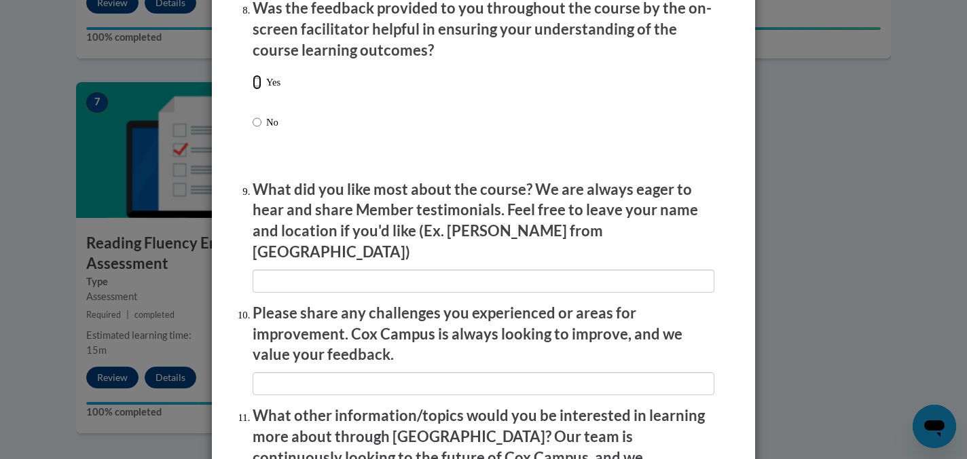
click at [254, 90] on input "Yes" at bounding box center [257, 82] width 9 height 15
radio input "true"
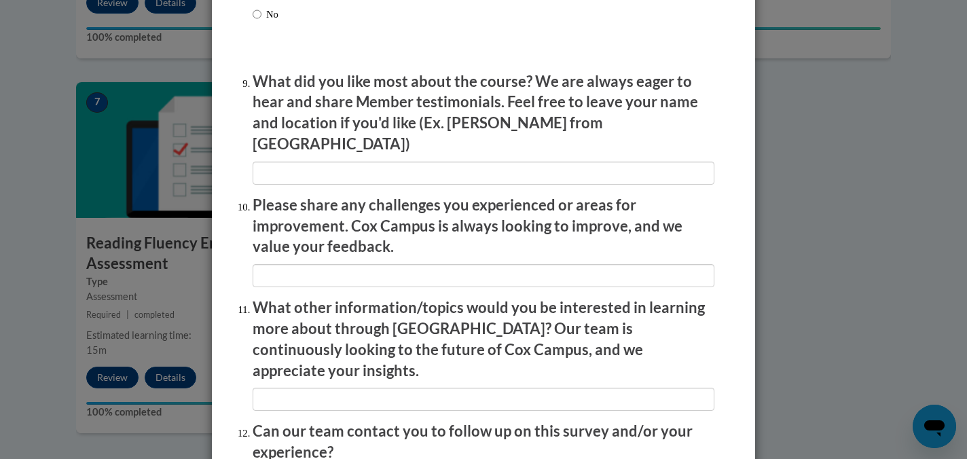
scroll to position [2365, 0]
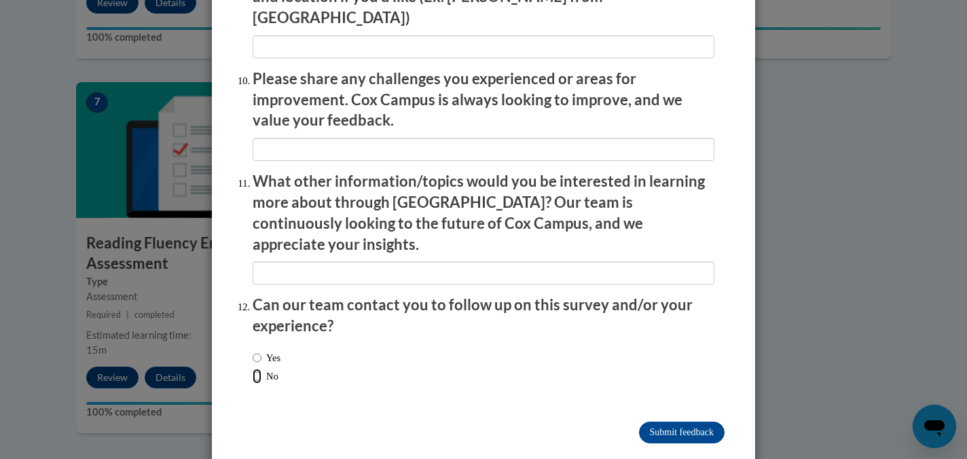
click at [257, 369] on input "No" at bounding box center [257, 376] width 9 height 15
radio input "true"
click at [700, 422] on input "Submit feedback" at bounding box center [682, 433] width 86 height 22
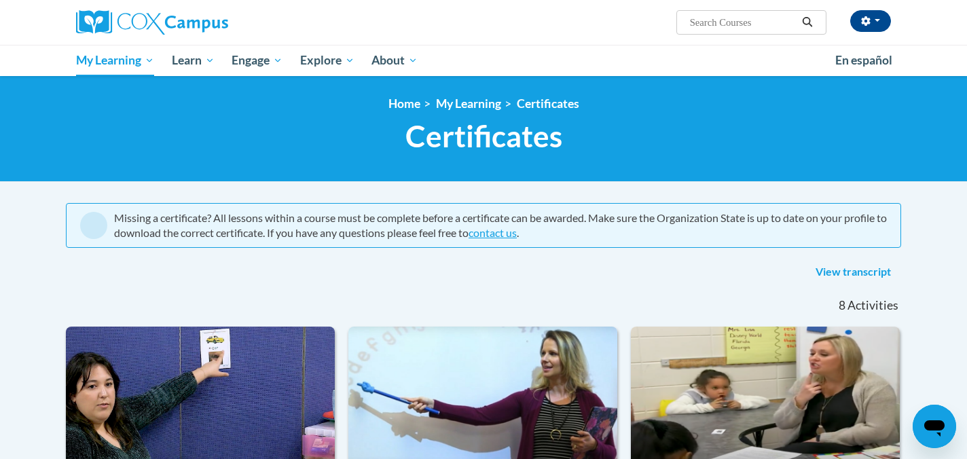
click at [703, 27] on input "Search..." at bounding box center [742, 22] width 109 height 16
type input "read aloud"
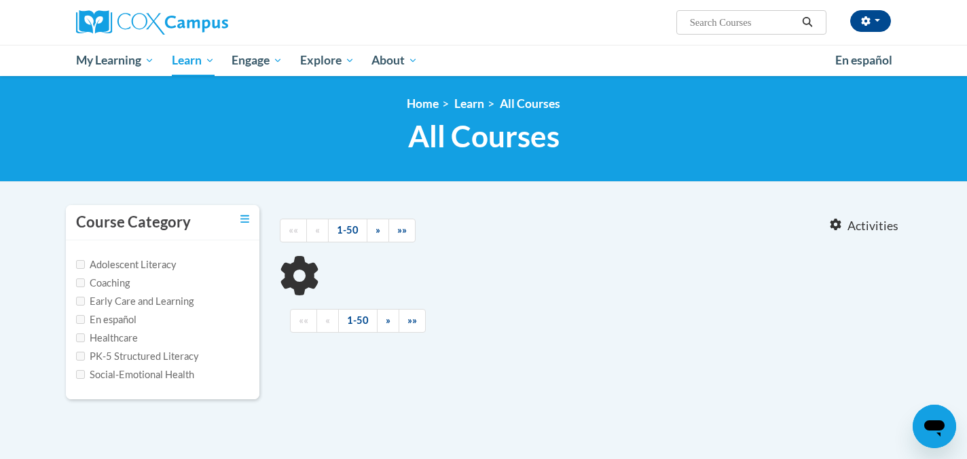
type input "read aloud"
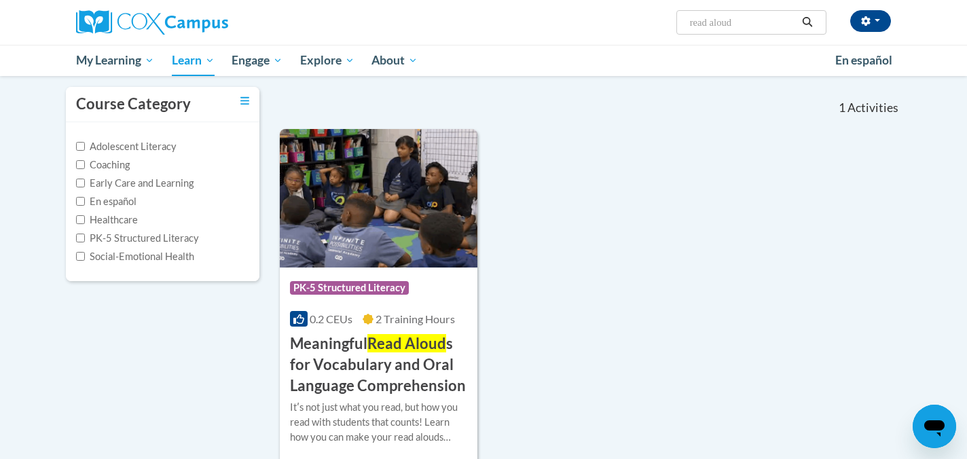
scroll to position [182, 0]
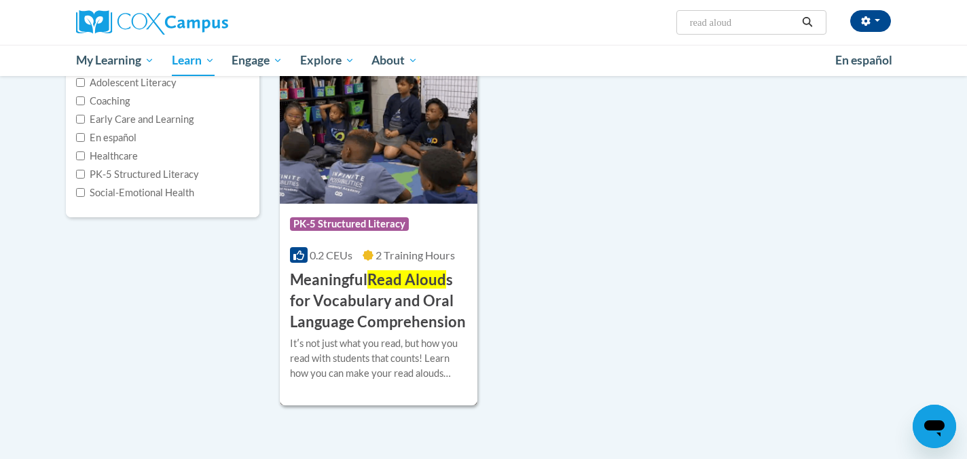
click at [379, 180] on img at bounding box center [379, 134] width 198 height 139
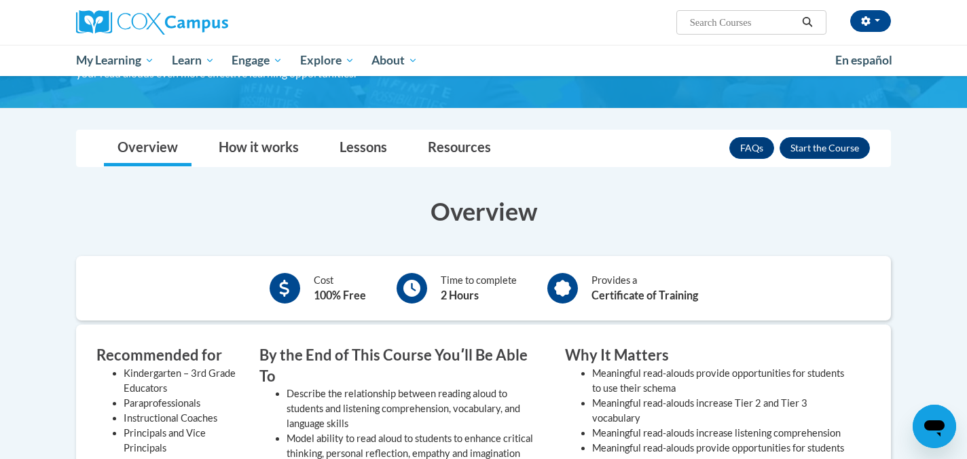
scroll to position [266, 0]
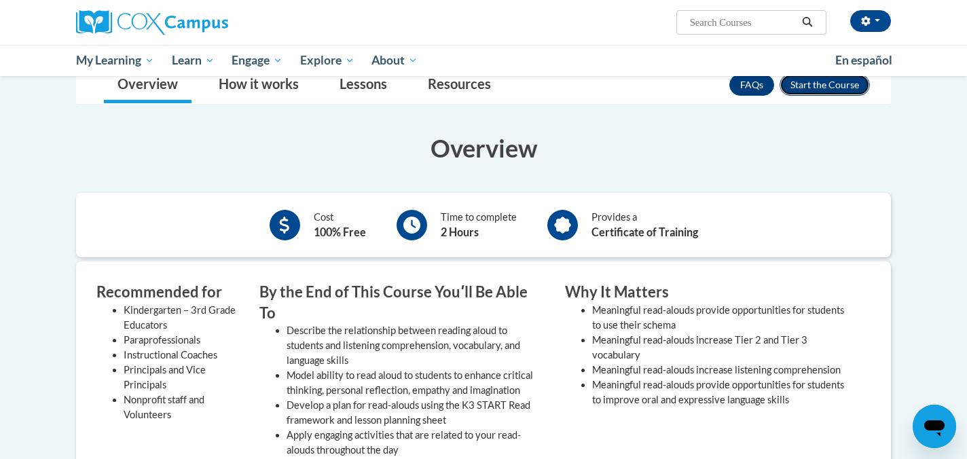
click at [822, 86] on button "Enroll" at bounding box center [824, 85] width 90 height 22
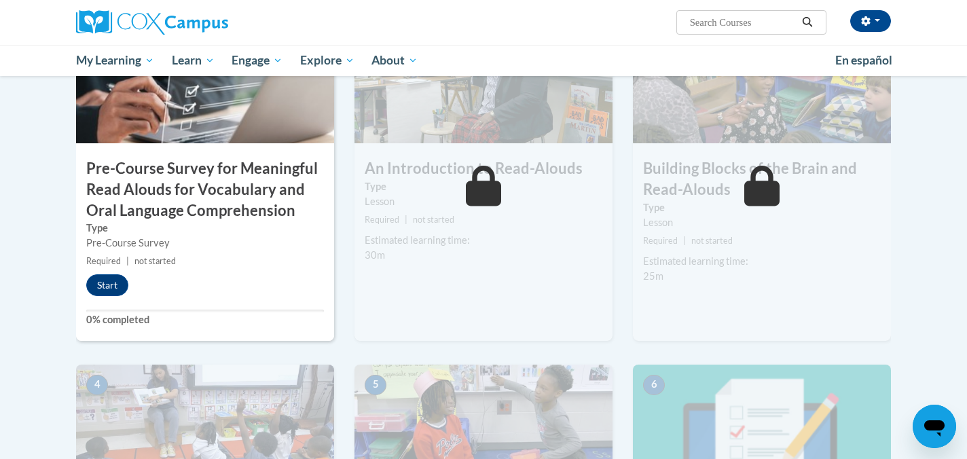
scroll to position [390, 0]
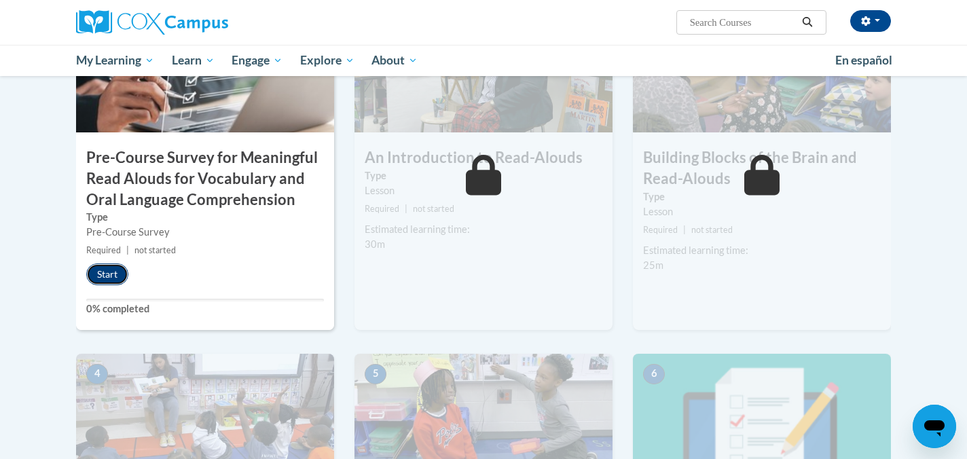
click at [118, 276] on button "Start" at bounding box center [107, 274] width 42 height 22
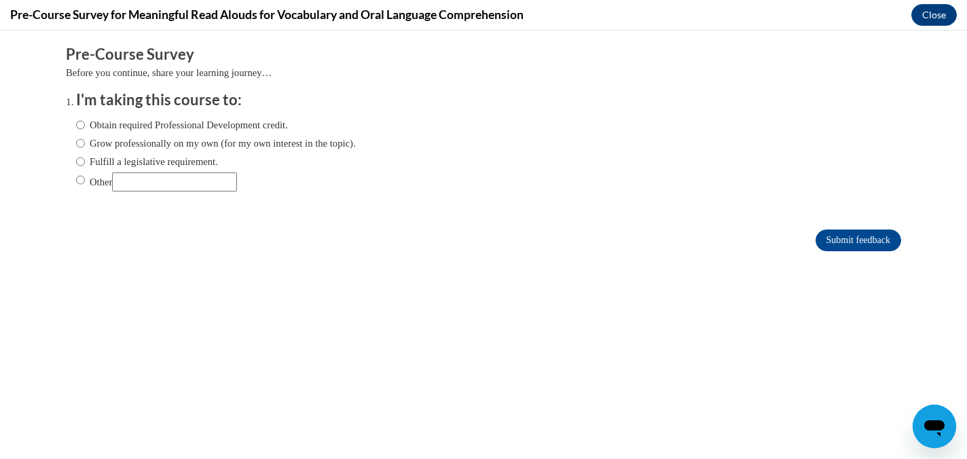
scroll to position [0, 0]
click at [87, 160] on label "Fulfill a legislative requirement." at bounding box center [147, 161] width 142 height 15
click at [85, 160] on input "Fulfill a legislative requirement." at bounding box center [80, 161] width 9 height 15
radio input "true"
click at [833, 244] on input "Submit feedback" at bounding box center [858, 240] width 86 height 22
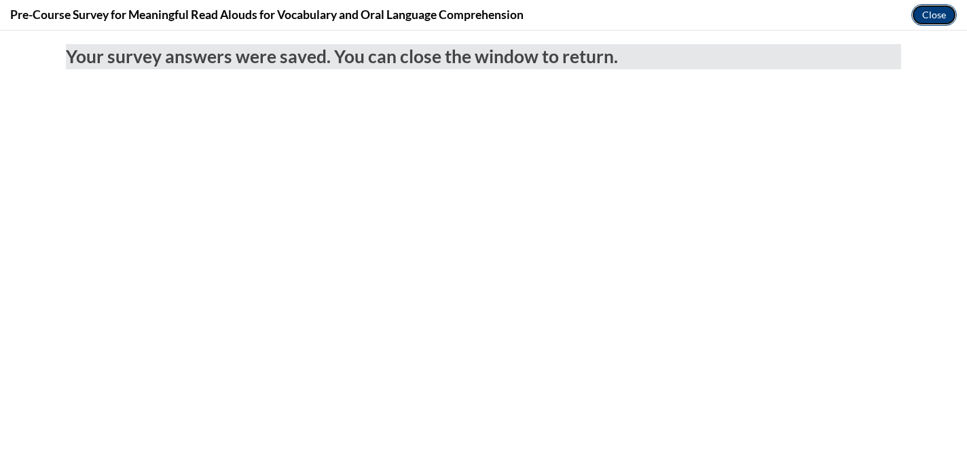
click at [927, 11] on button "Close" at bounding box center [933, 15] width 45 height 22
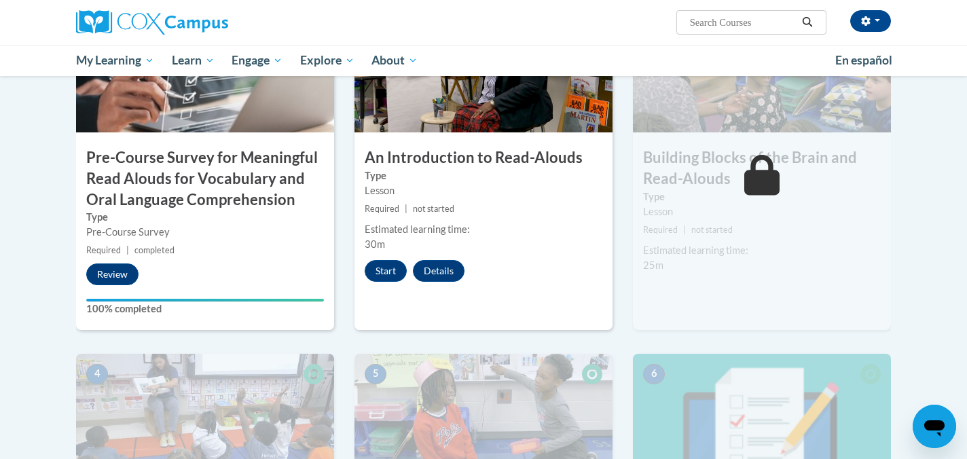
click at [371, 284] on div "2 An Introduction to Read-Alouds Type Lesson Required | not started Estimated l…" at bounding box center [483, 163] width 258 height 333
click at [382, 274] on button "Start" at bounding box center [386, 271] width 42 height 22
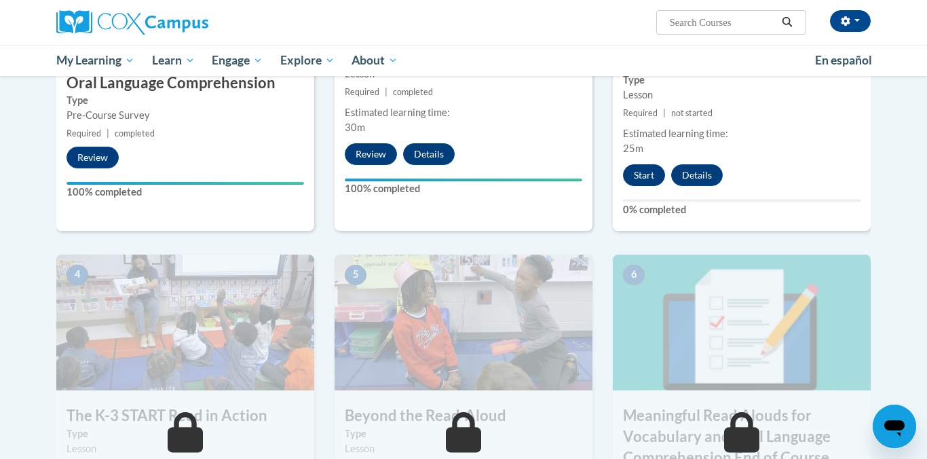
scroll to position [487, 0]
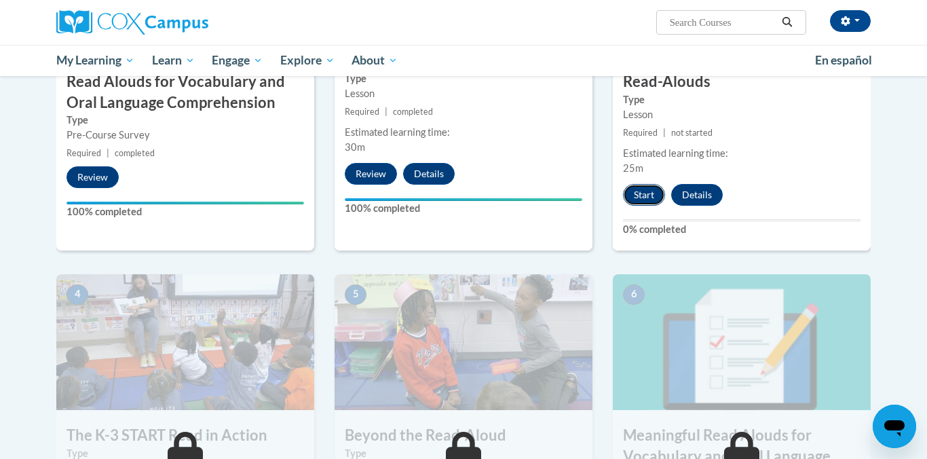
click at [642, 203] on button "Start" at bounding box center [644, 195] width 42 height 22
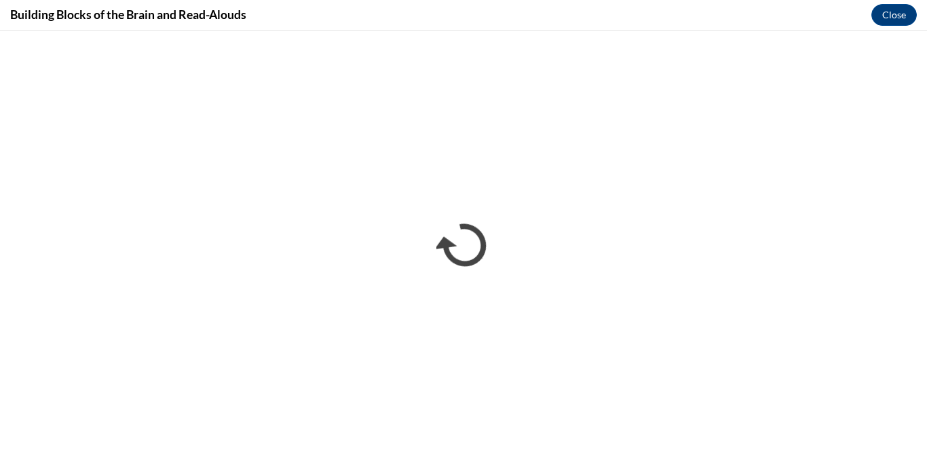
scroll to position [0, 0]
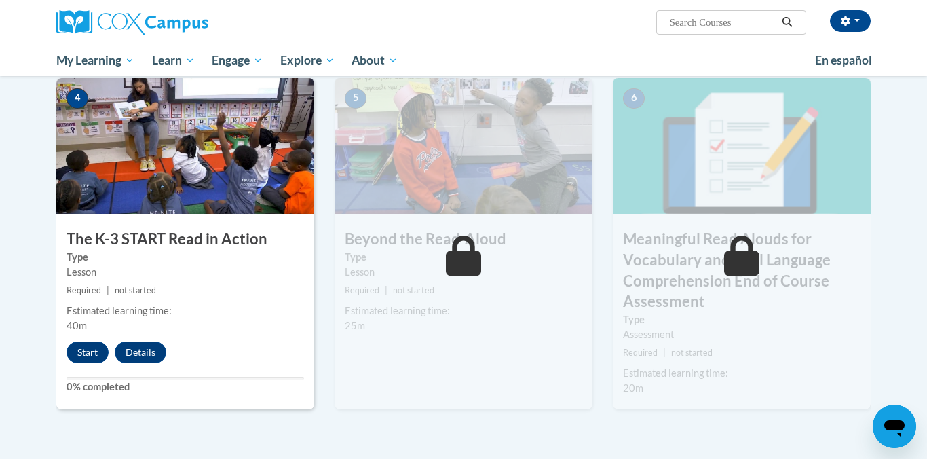
scroll to position [695, 0]
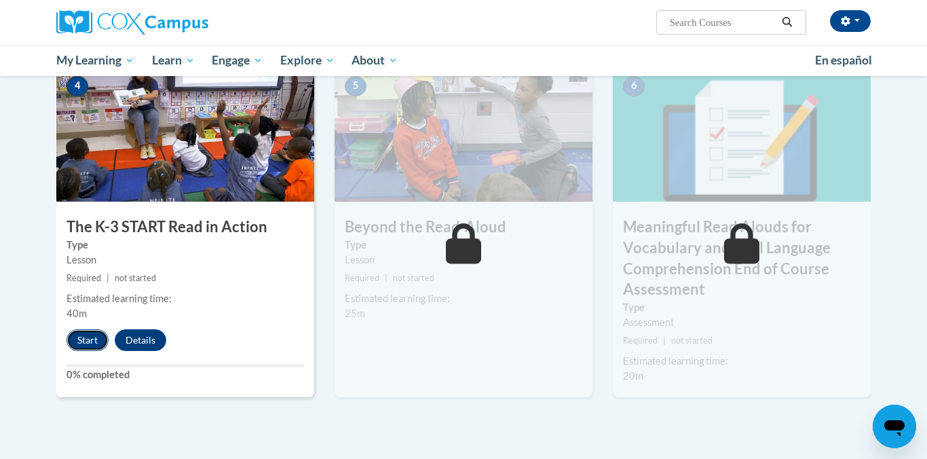
click at [84, 347] on button "Start" at bounding box center [88, 340] width 42 height 22
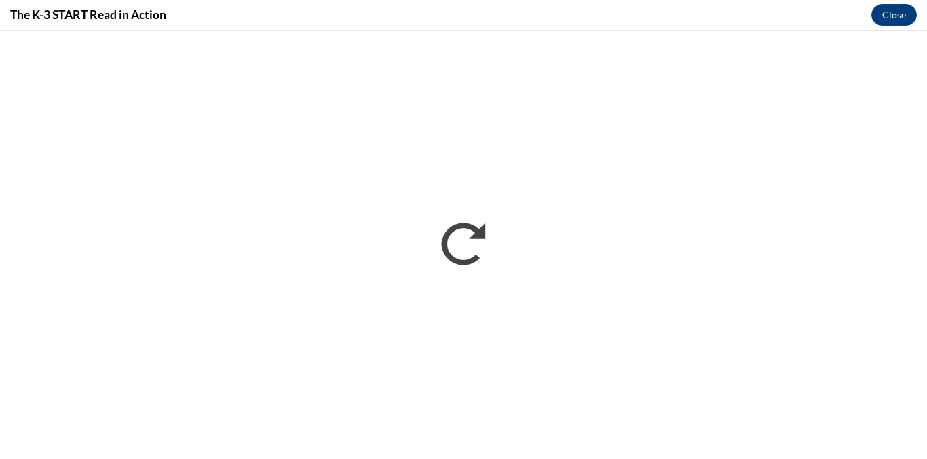
scroll to position [0, 0]
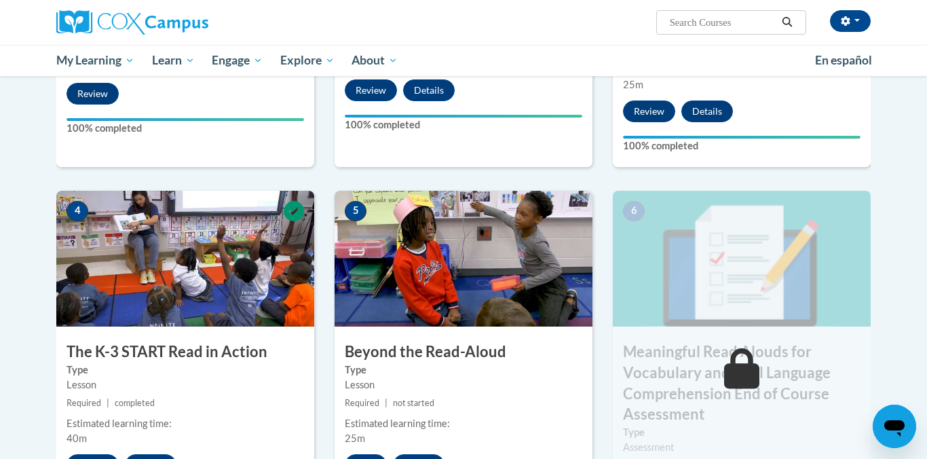
scroll to position [777, 0]
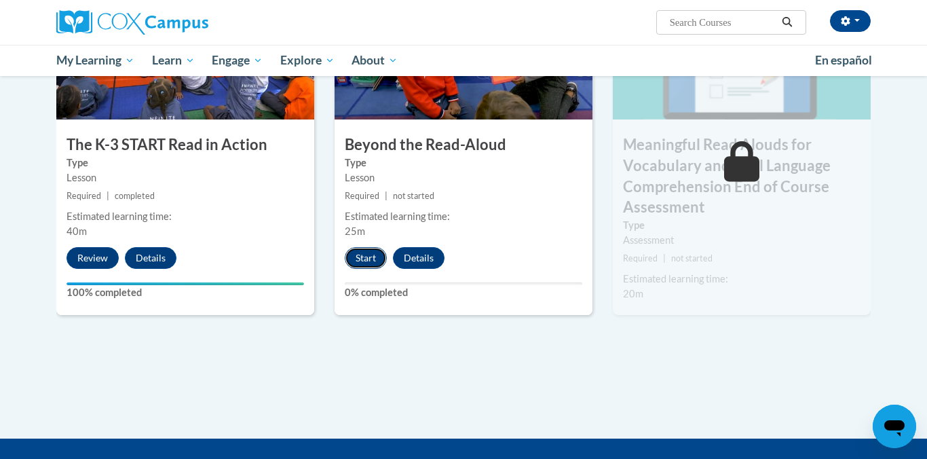
click at [365, 261] on button "Start" at bounding box center [366, 258] width 42 height 22
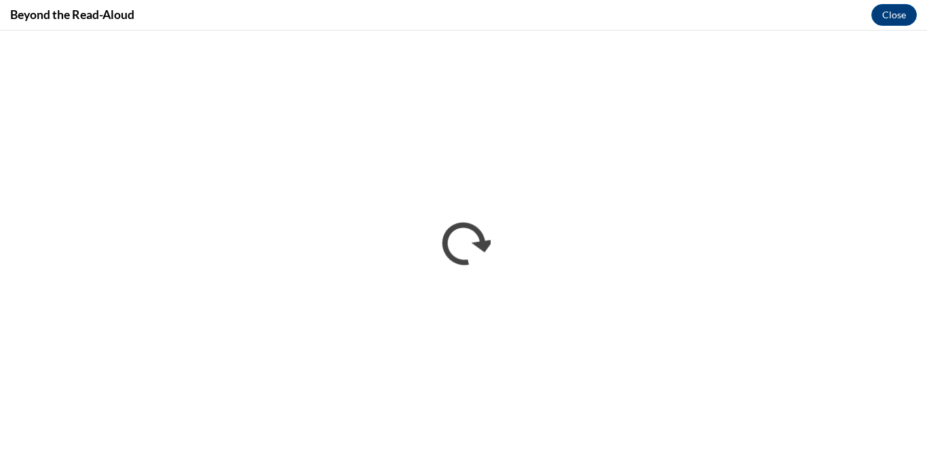
scroll to position [0, 0]
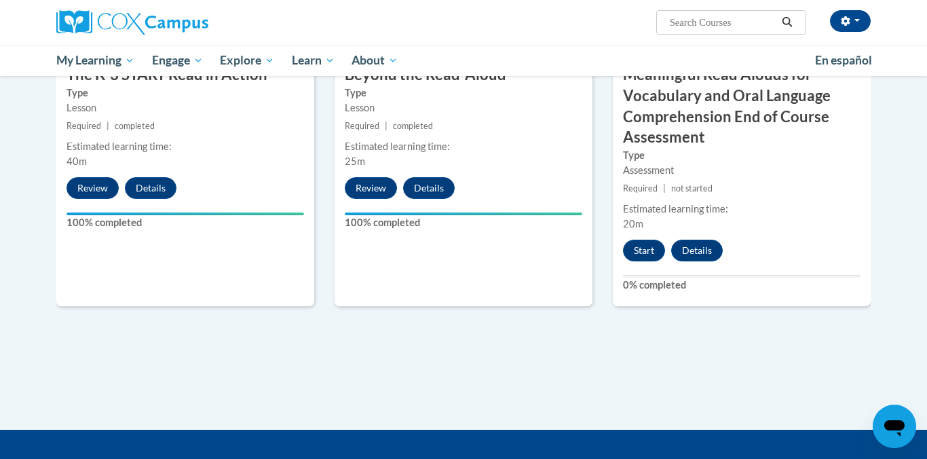
scroll to position [887, 0]
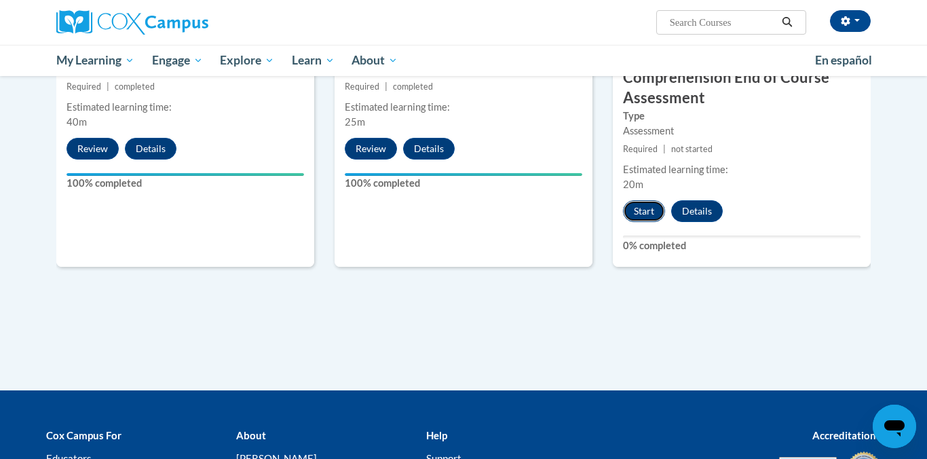
click at [637, 217] on button "Start" at bounding box center [644, 211] width 42 height 22
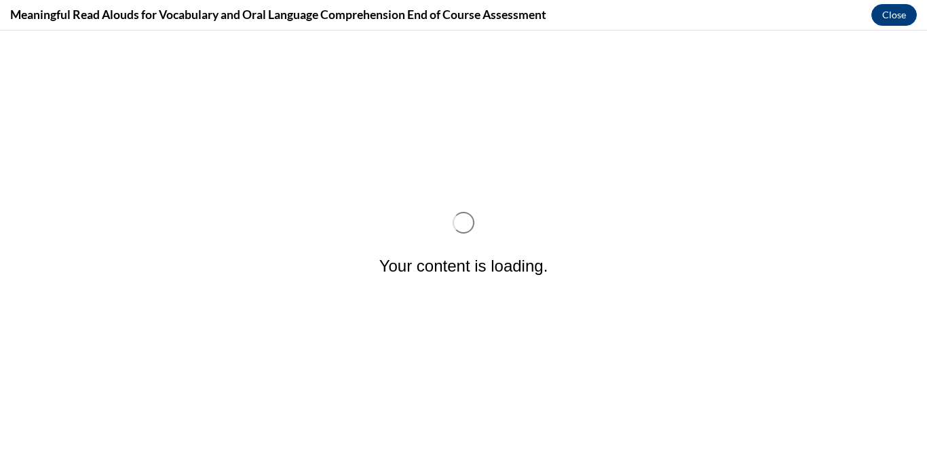
scroll to position [0, 0]
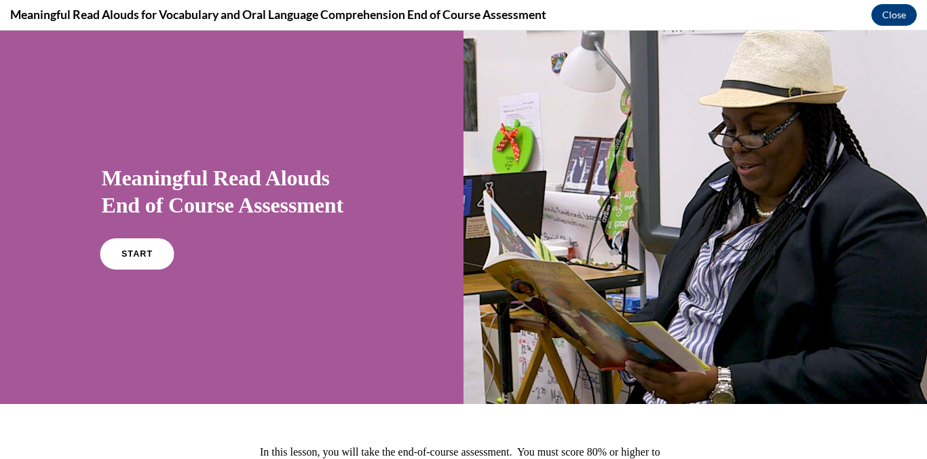
click at [146, 255] on span "START" at bounding box center [136, 254] width 31 height 10
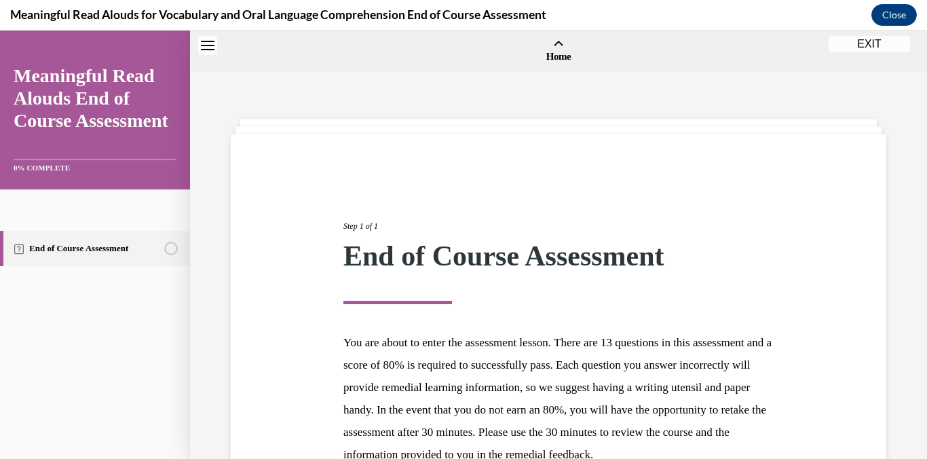
scroll to position [42, 0]
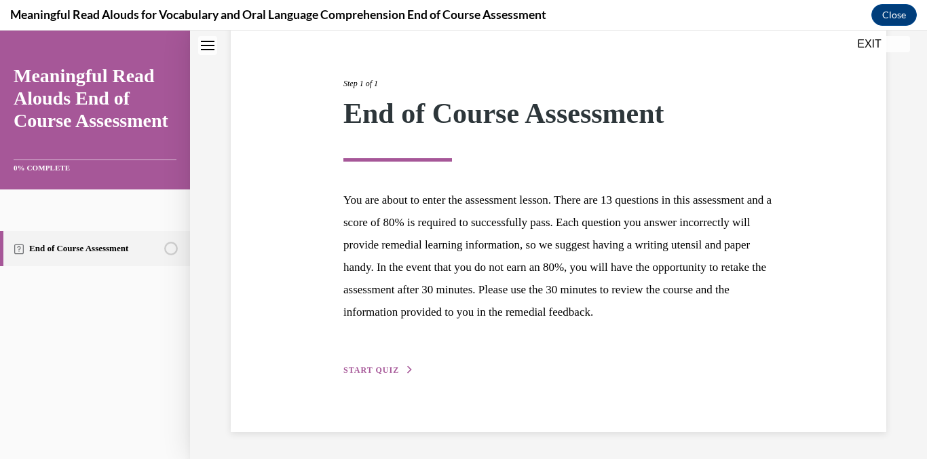
click at [375, 371] on span "START QUIZ" at bounding box center [372, 370] width 56 height 10
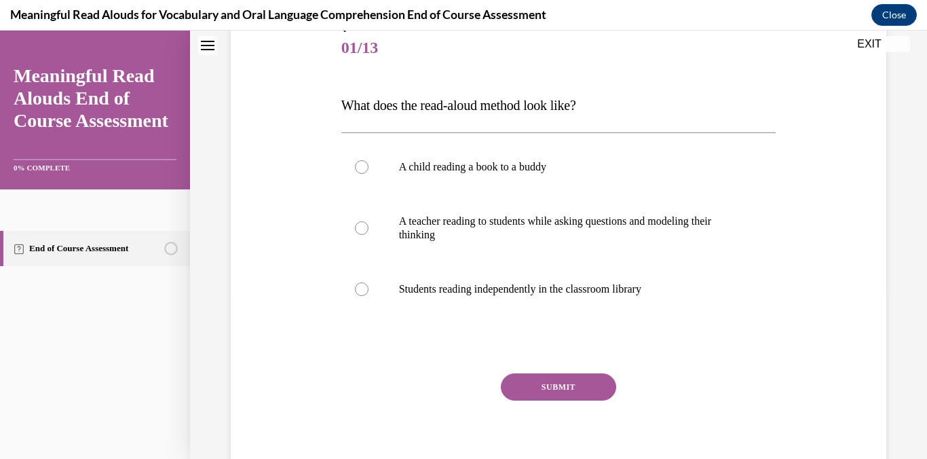
scroll to position [177, 0]
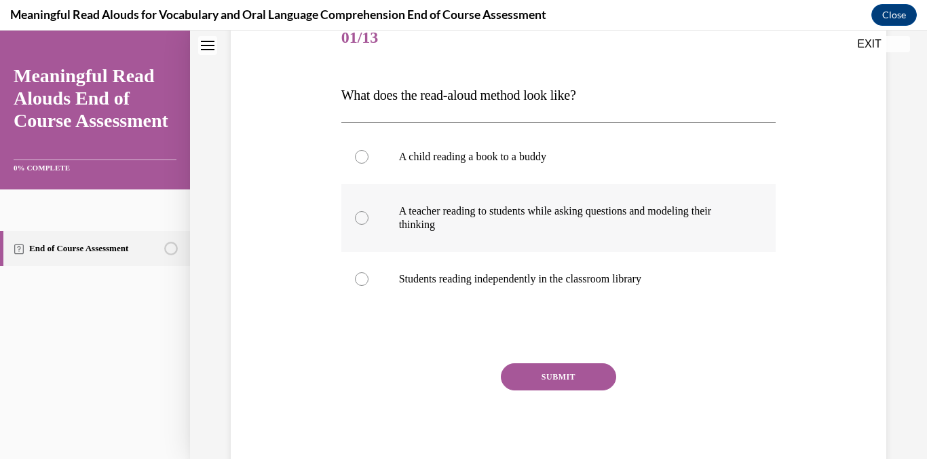
click at [378, 227] on label "A teacher reading to students while asking questions and modeling their thinking" at bounding box center [559, 218] width 435 height 68
click at [369, 225] on input "A teacher reading to students while asking questions and modeling their thinking" at bounding box center [362, 218] width 14 height 14
radio input "true"
click at [557, 373] on button "SUBMIT" at bounding box center [558, 376] width 115 height 27
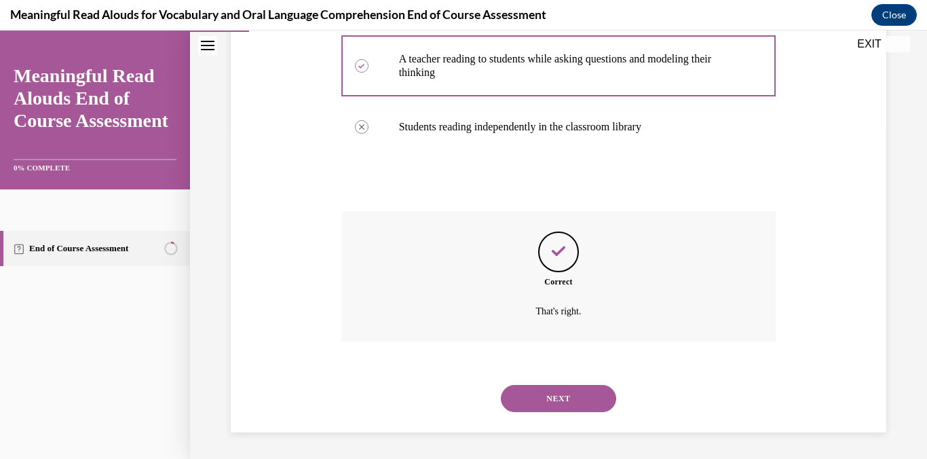
scroll to position [330, 0]
click at [562, 398] on button "NEXT" at bounding box center [558, 397] width 115 height 27
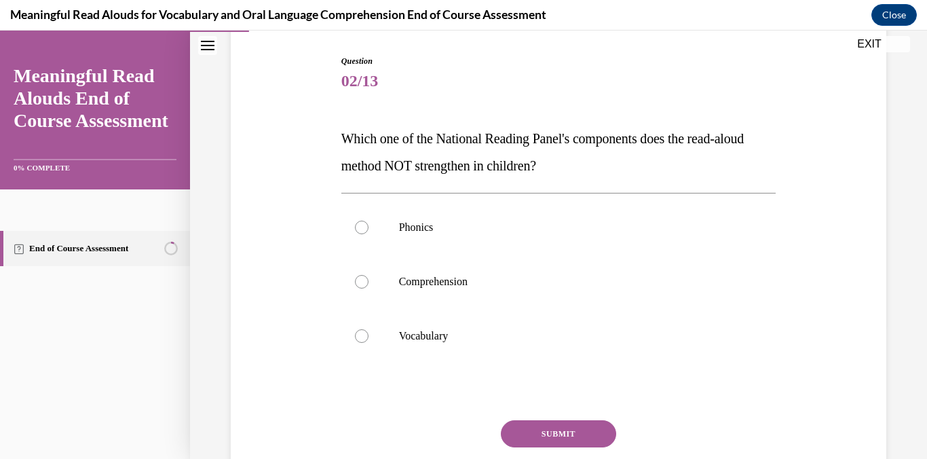
scroll to position [144, 0]
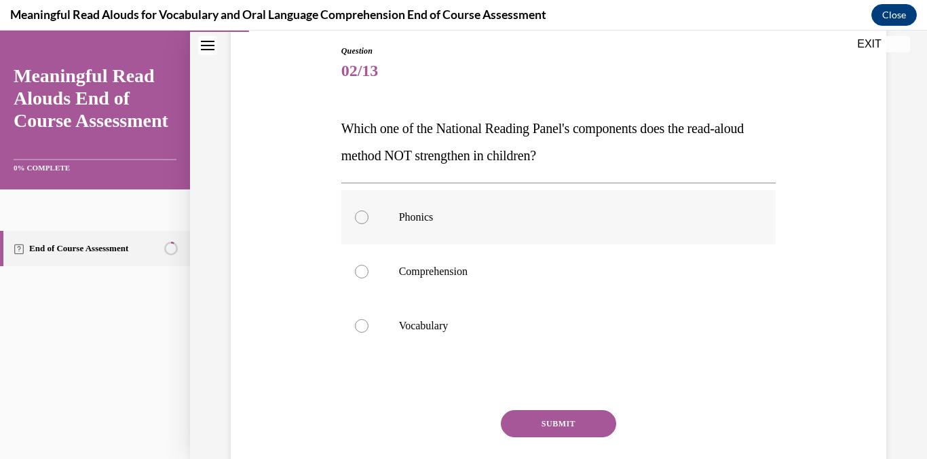
click at [371, 219] on label "Phonics" at bounding box center [559, 217] width 435 height 54
click at [369, 219] on input "Phonics" at bounding box center [362, 217] width 14 height 14
radio input "true"
click at [549, 421] on button "SUBMIT" at bounding box center [558, 423] width 115 height 27
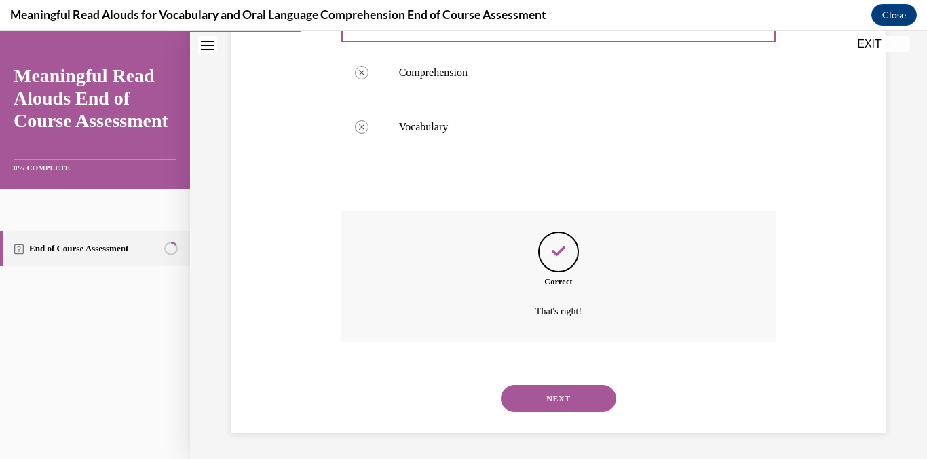
scroll to position [344, 0]
click at [578, 402] on button "NEXT" at bounding box center [558, 397] width 115 height 27
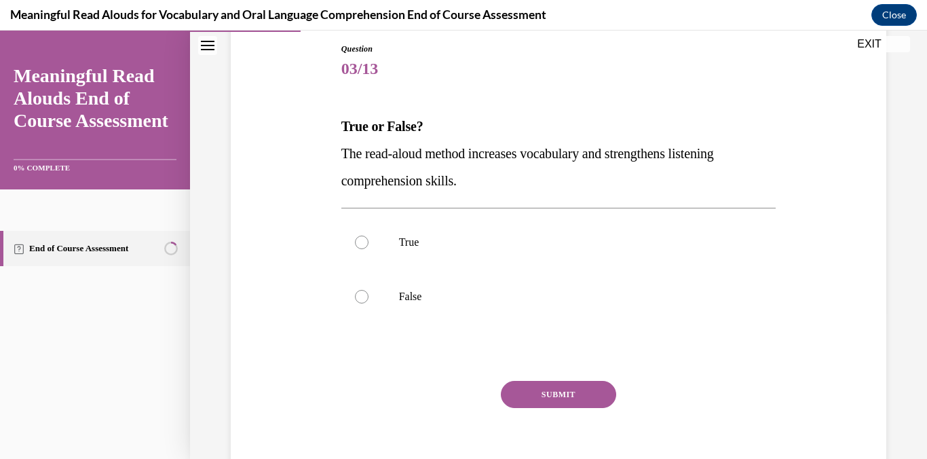
scroll to position [147, 0]
click at [378, 257] on label "True" at bounding box center [559, 242] width 435 height 54
click at [369, 248] on input "True" at bounding box center [362, 242] width 14 height 14
radio input "true"
click at [553, 392] on button "SUBMIT" at bounding box center [558, 393] width 115 height 27
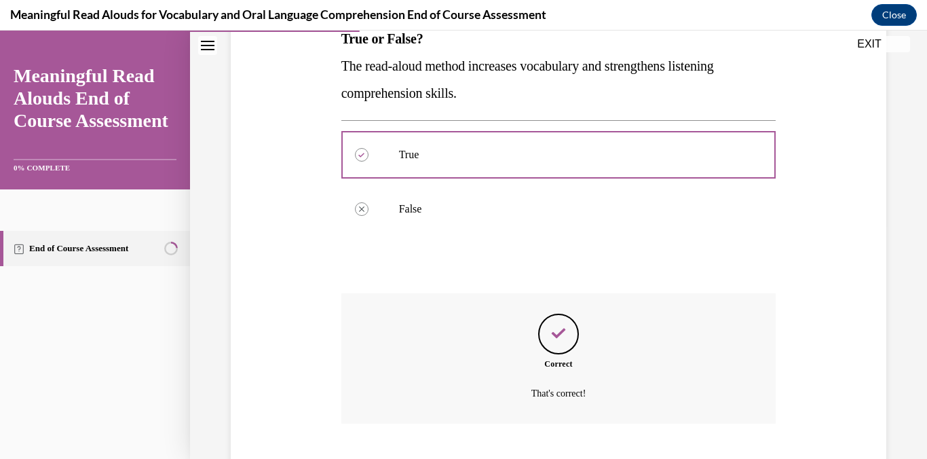
scroll to position [316, 0]
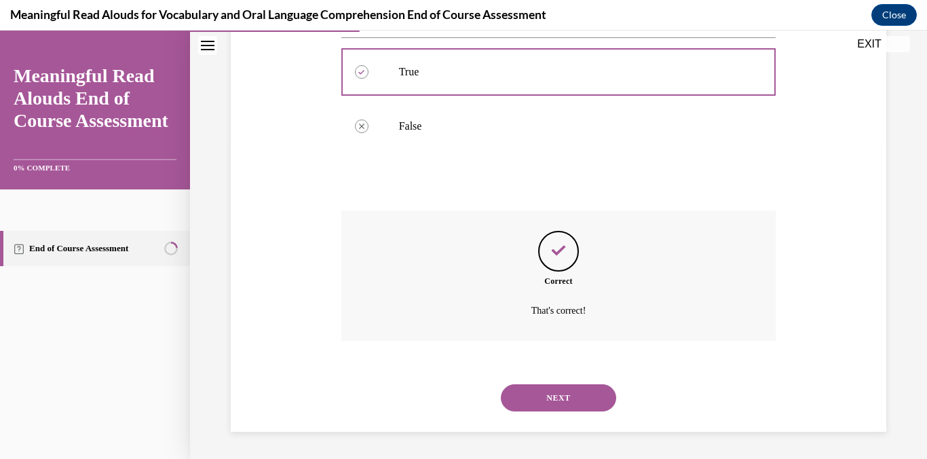
click at [526, 414] on div "NEXT" at bounding box center [559, 398] width 435 height 54
click at [535, 397] on button "NEXT" at bounding box center [558, 397] width 115 height 27
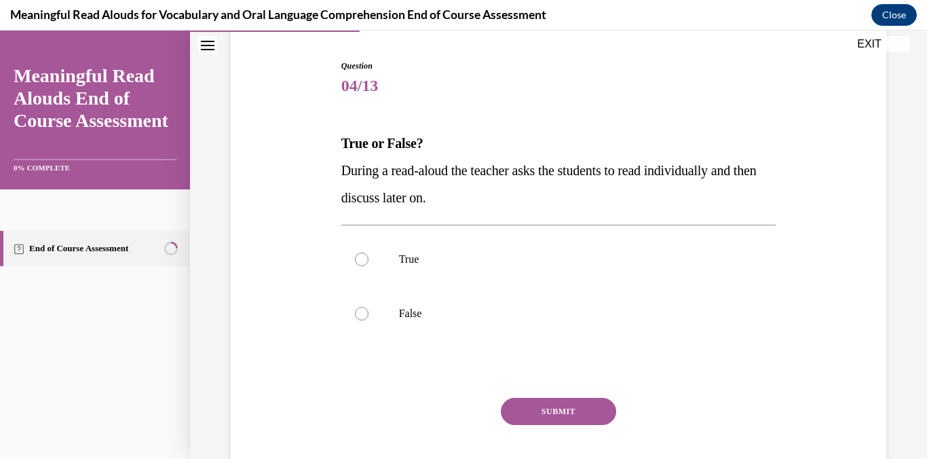
scroll to position [141, 0]
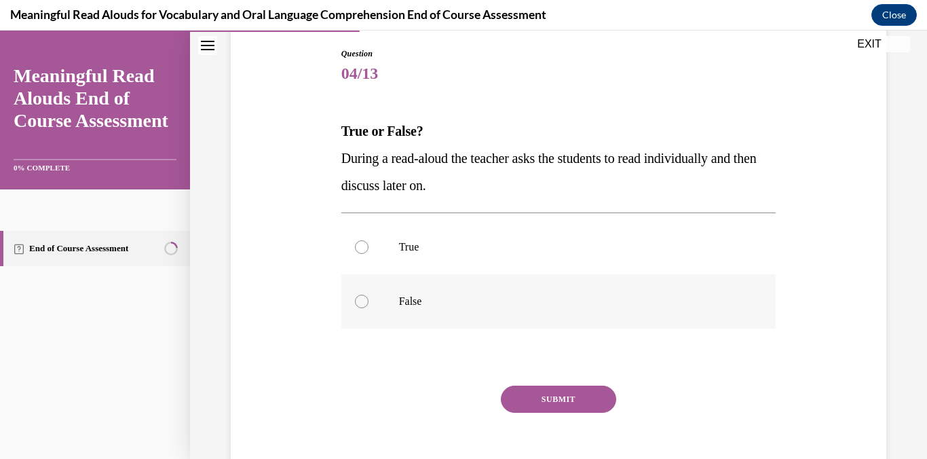
click at [373, 298] on label "False" at bounding box center [559, 301] width 435 height 54
click at [369, 298] on input "False" at bounding box center [362, 302] width 14 height 14
radio input "true"
click at [582, 397] on button "SUBMIT" at bounding box center [558, 399] width 115 height 27
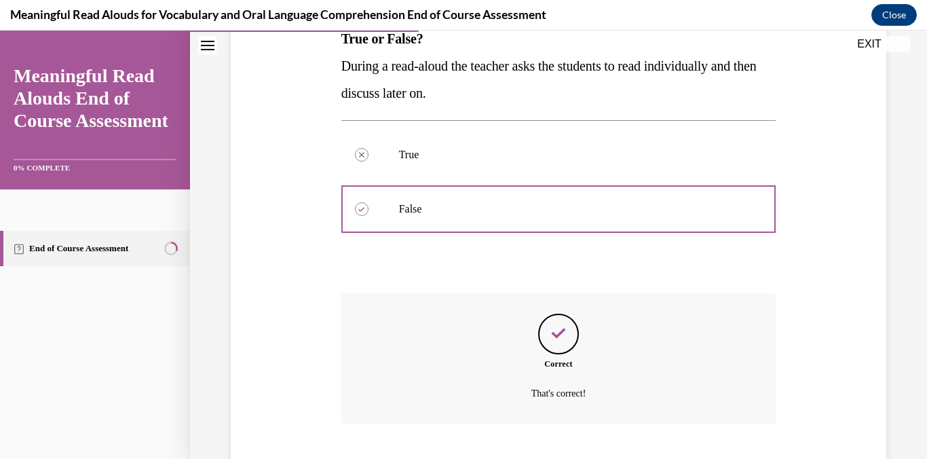
scroll to position [316, 0]
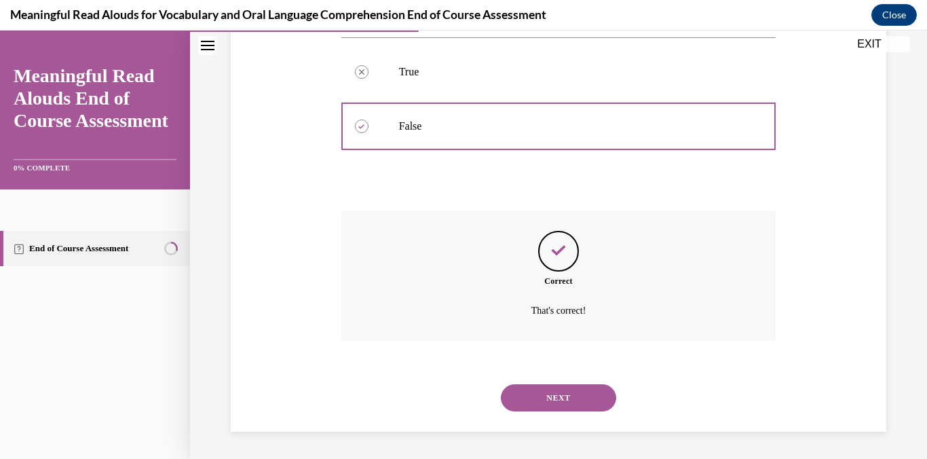
click at [543, 398] on button "NEXT" at bounding box center [558, 397] width 115 height 27
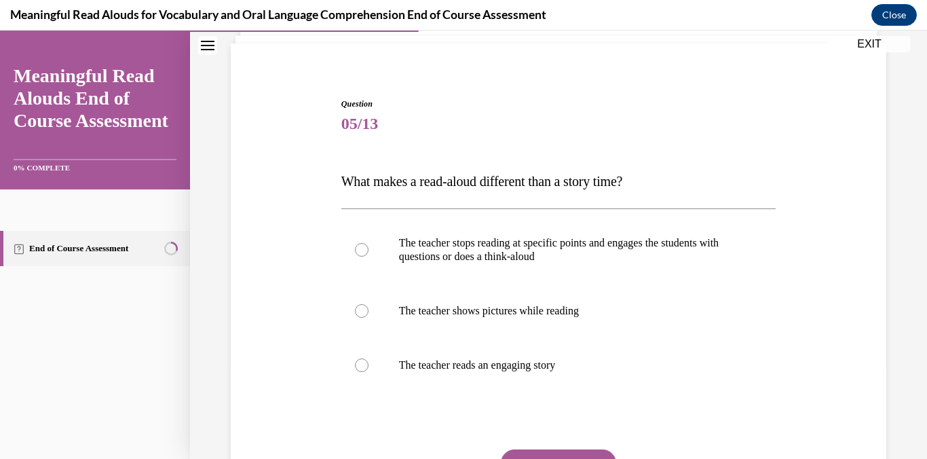
scroll to position [116, 0]
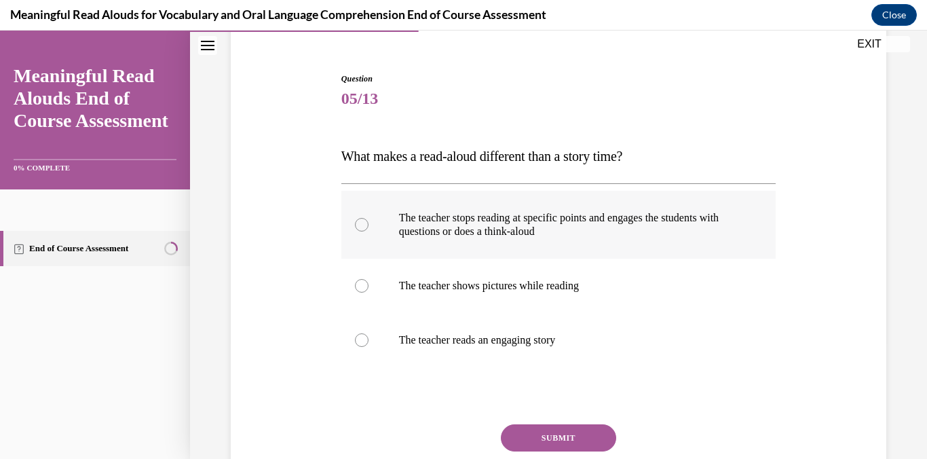
click at [356, 220] on div at bounding box center [362, 225] width 14 height 14
click at [356, 220] on input "The teacher stops reading at specific points and engages the students with ques…" at bounding box center [362, 225] width 14 height 14
radio input "true"
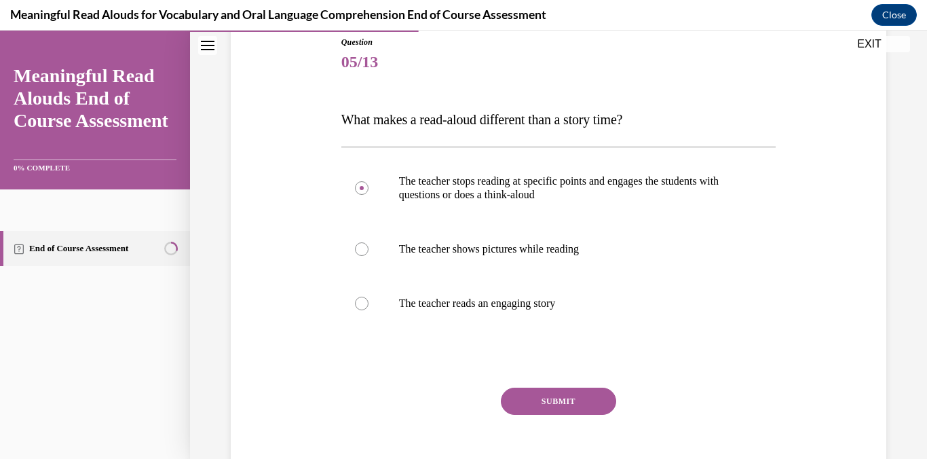
scroll to position [158, 0]
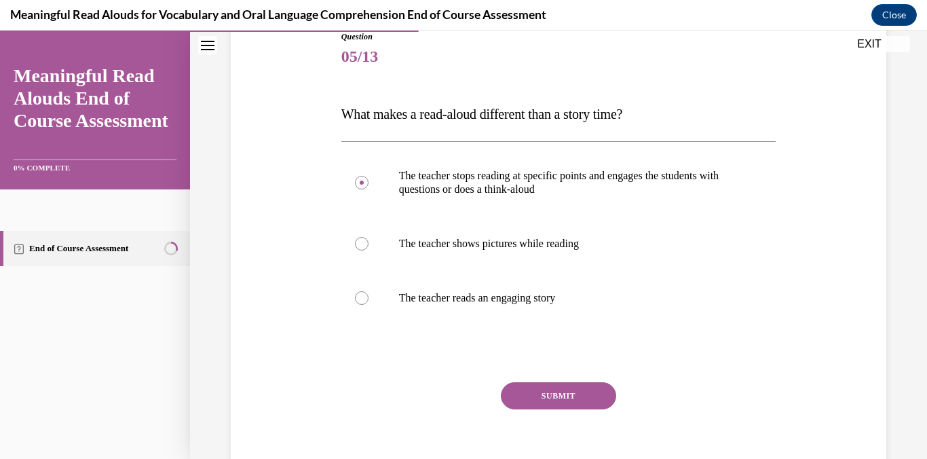
click at [576, 398] on button "SUBMIT" at bounding box center [558, 395] width 115 height 27
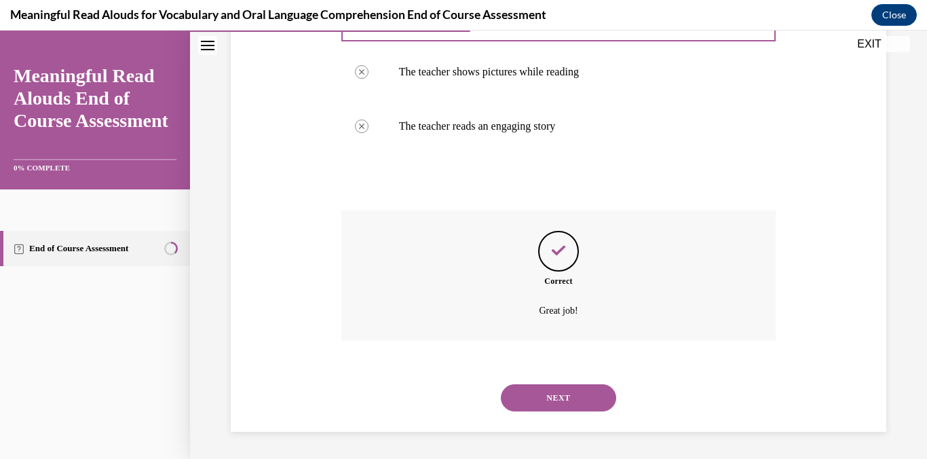
click at [574, 395] on button "NEXT" at bounding box center [558, 397] width 115 height 27
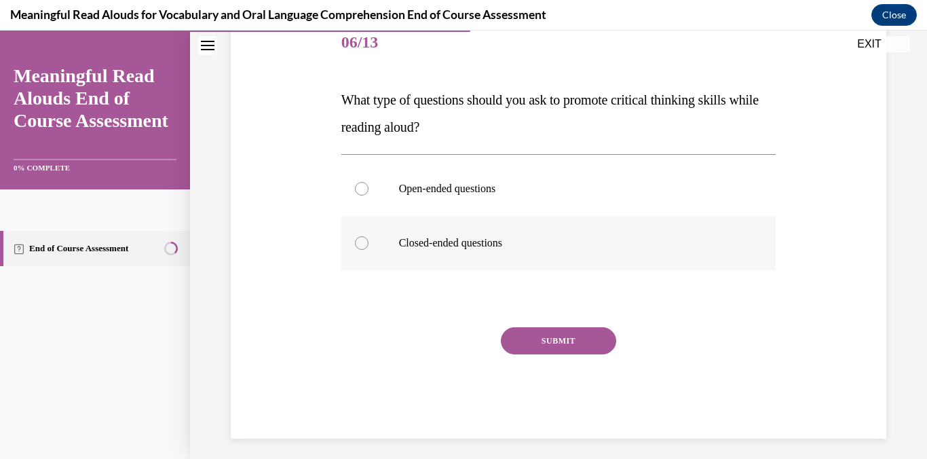
scroll to position [177, 0]
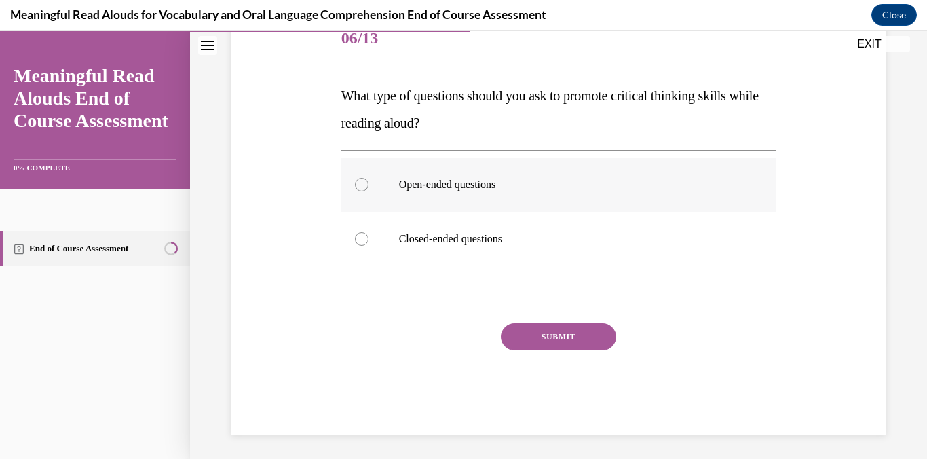
click at [354, 189] on label "Open-ended questions" at bounding box center [559, 185] width 435 height 54
click at [355, 189] on input "Open-ended questions" at bounding box center [362, 185] width 14 height 14
radio input "true"
click at [578, 341] on button "SUBMIT" at bounding box center [558, 336] width 115 height 27
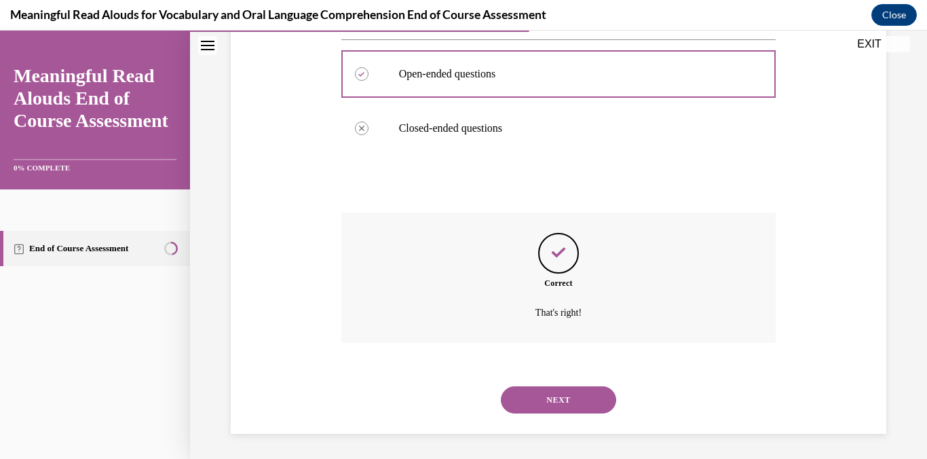
scroll to position [289, 0]
click at [566, 387] on button "NEXT" at bounding box center [558, 397] width 115 height 27
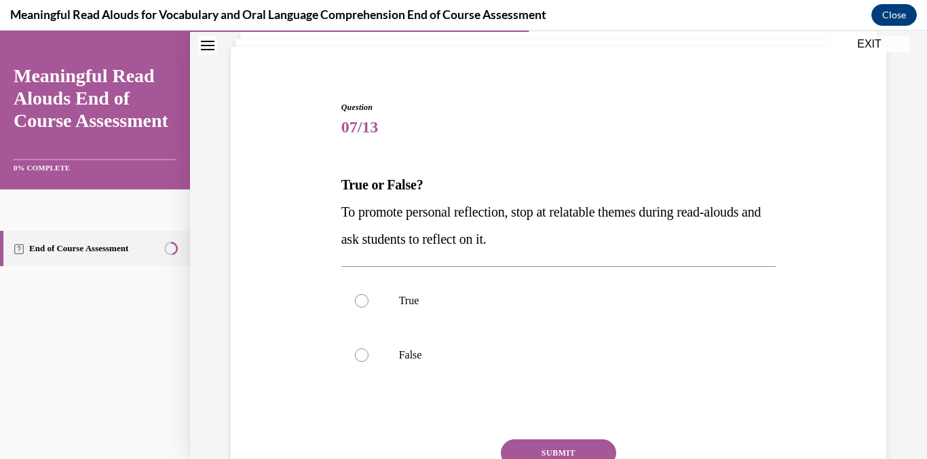
scroll to position [112, 0]
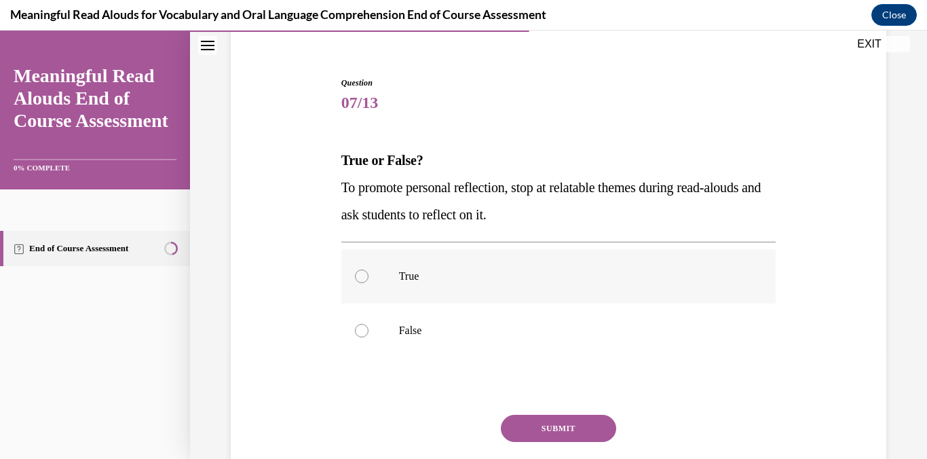
click at [356, 270] on label "True" at bounding box center [559, 276] width 435 height 54
click at [356, 270] on input "True" at bounding box center [362, 277] width 14 height 14
radio input "true"
click at [585, 430] on button "SUBMIT" at bounding box center [558, 428] width 115 height 27
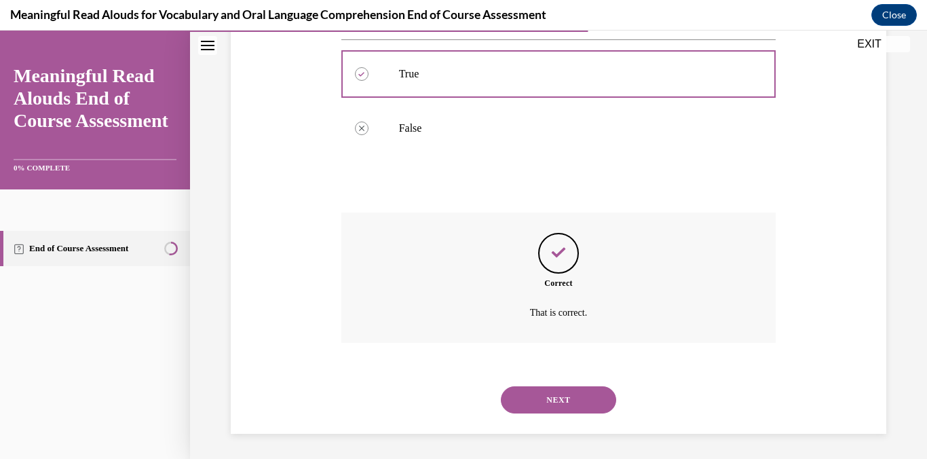
scroll to position [316, 0]
click at [589, 412] on div "NEXT" at bounding box center [559, 398] width 435 height 54
click at [583, 400] on button "NEXT" at bounding box center [558, 397] width 115 height 27
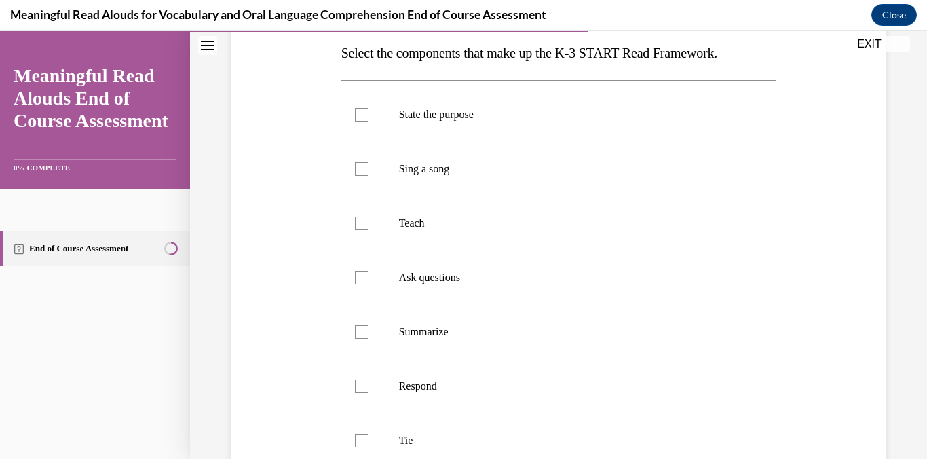
scroll to position [226, 0]
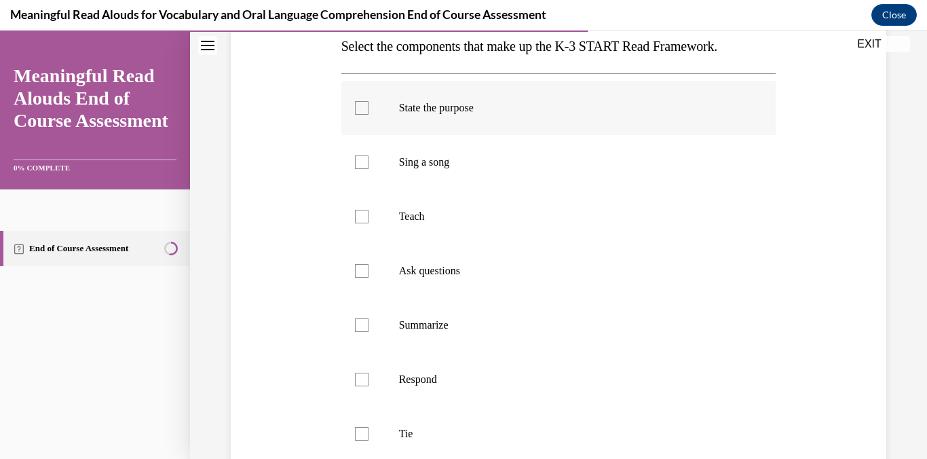
click at [361, 111] on div at bounding box center [362, 108] width 14 height 14
click at [361, 111] on input "State the purpose" at bounding box center [362, 108] width 14 height 14
checkbox input "true"
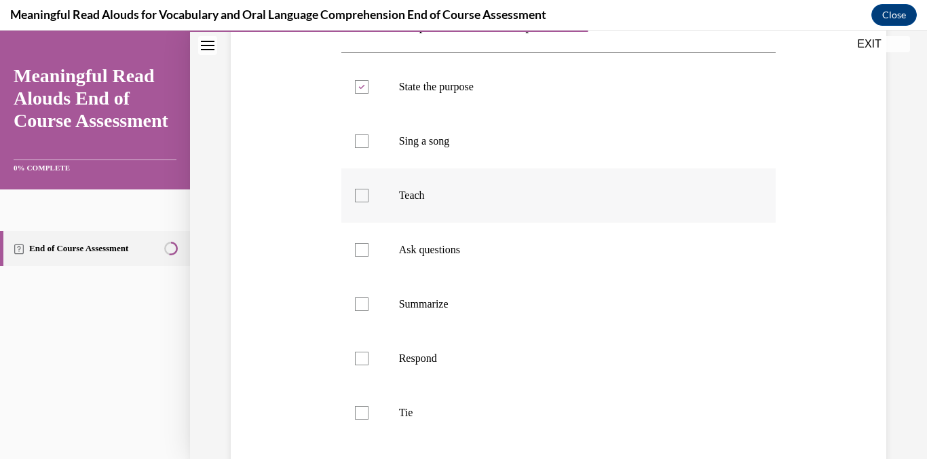
click at [361, 195] on div at bounding box center [362, 196] width 14 height 14
click at [361, 195] on input "Teach" at bounding box center [362, 196] width 14 height 14
checkbox input "true"
click at [365, 244] on div at bounding box center [362, 250] width 14 height 14
click at [365, 244] on input "Ask questions" at bounding box center [362, 250] width 14 height 14
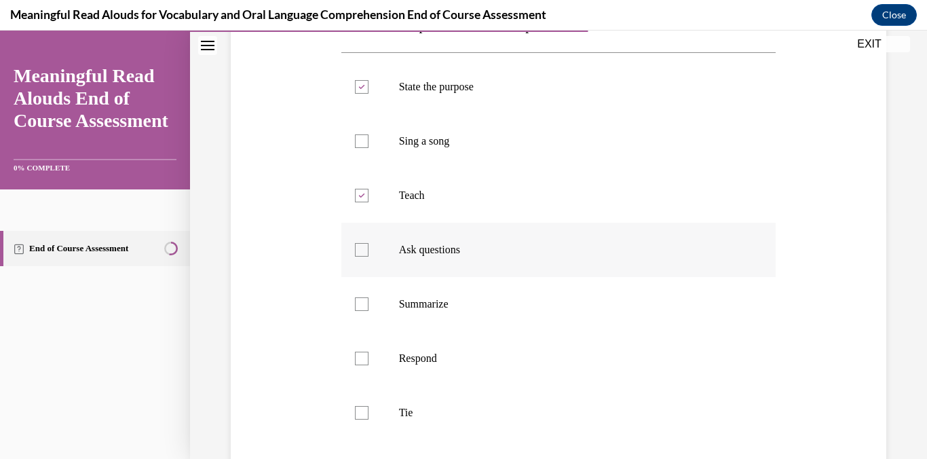
checkbox input "true"
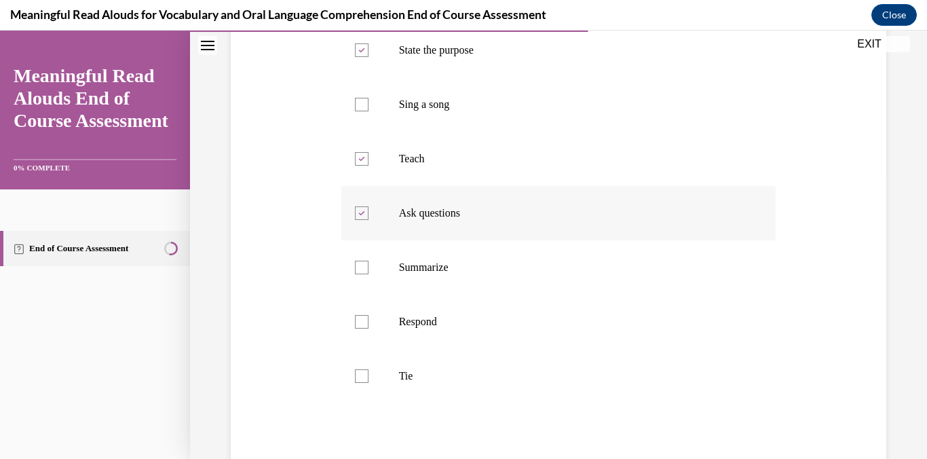
scroll to position [285, 0]
click at [362, 279] on label "Summarize" at bounding box center [559, 266] width 435 height 54
click at [362, 273] on input "Summarize" at bounding box center [362, 266] width 14 height 14
checkbox input "true"
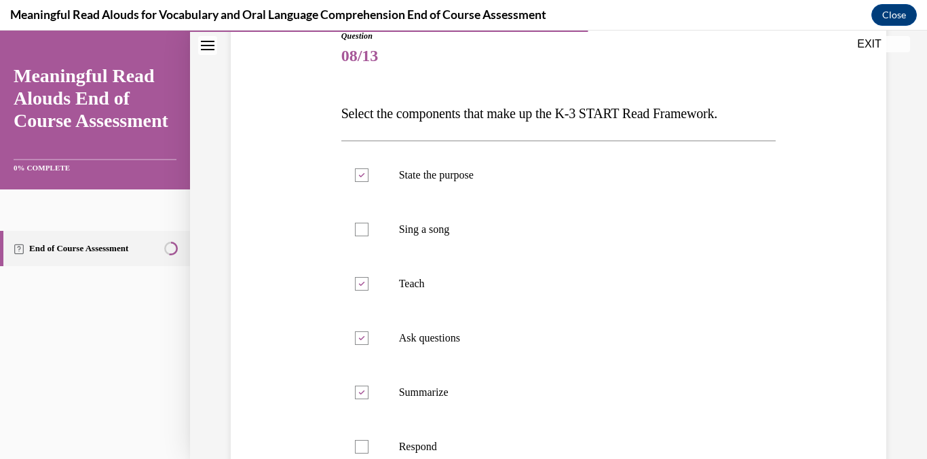
scroll to position [158, 0]
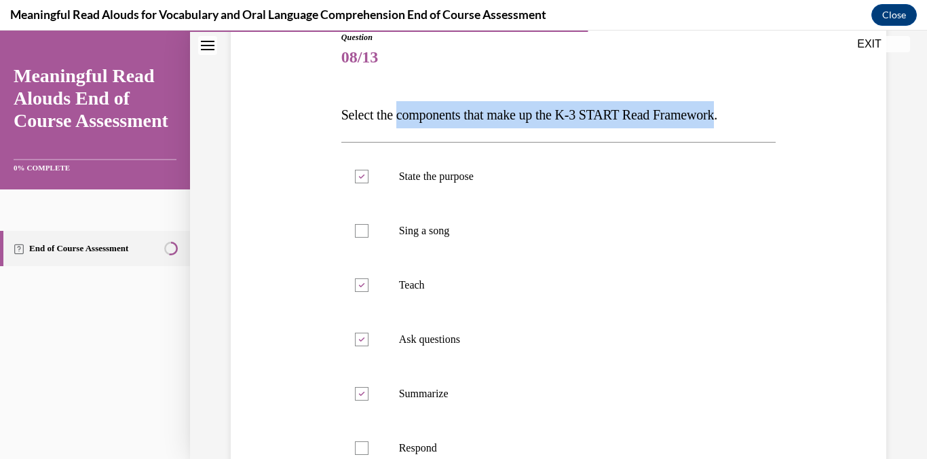
drag, startPoint x: 403, startPoint y: 116, endPoint x: 743, endPoint y: 111, distance: 340.2
click at [718, 111] on span "Select the components that make up the K-3 START Read Framework." at bounding box center [530, 114] width 376 height 15
copy span "components that make up the K-3 START Read Framework"
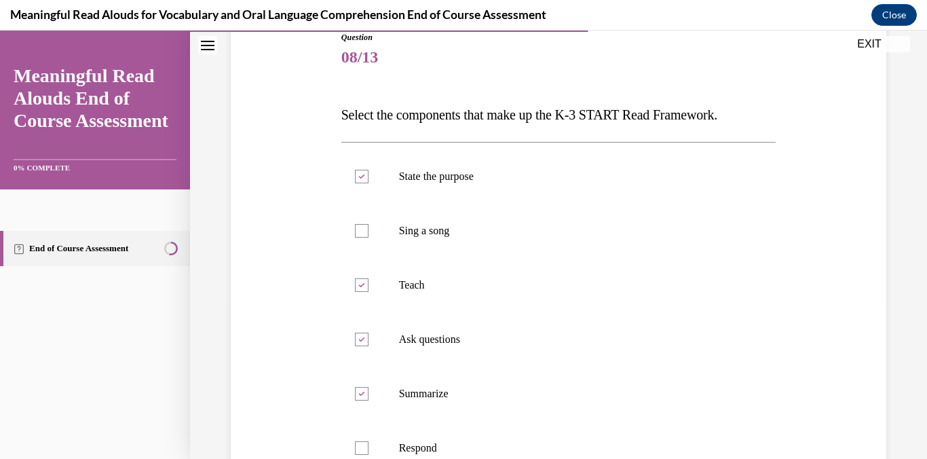
click at [392, 119] on span "Select the components that make up the K-3 START Read Framework." at bounding box center [530, 114] width 376 height 15
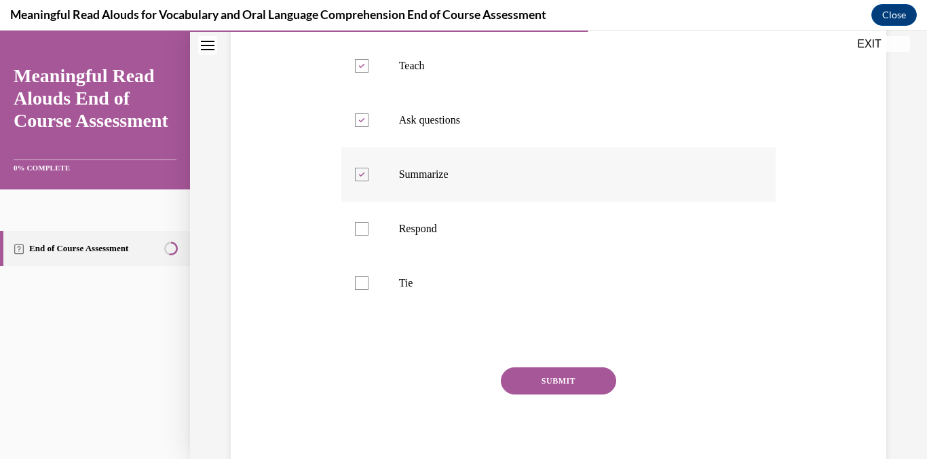
scroll to position [424, 0]
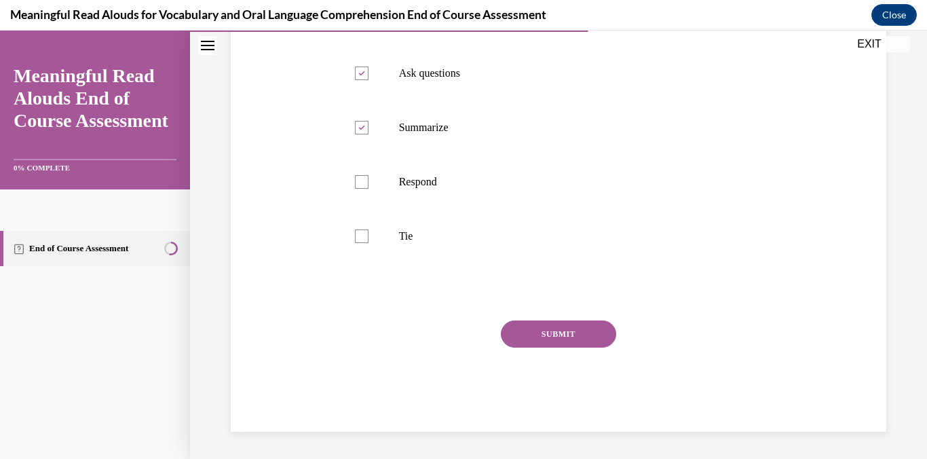
click at [582, 334] on button "SUBMIT" at bounding box center [558, 333] width 115 height 27
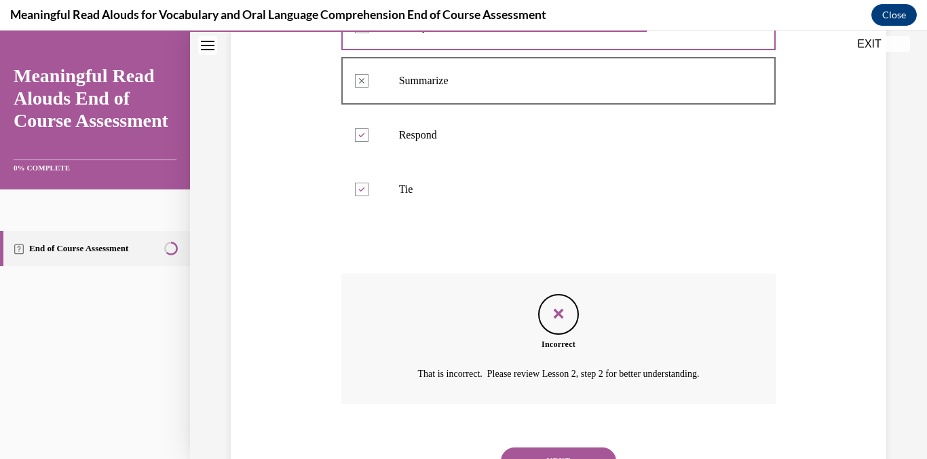
scroll to position [534, 0]
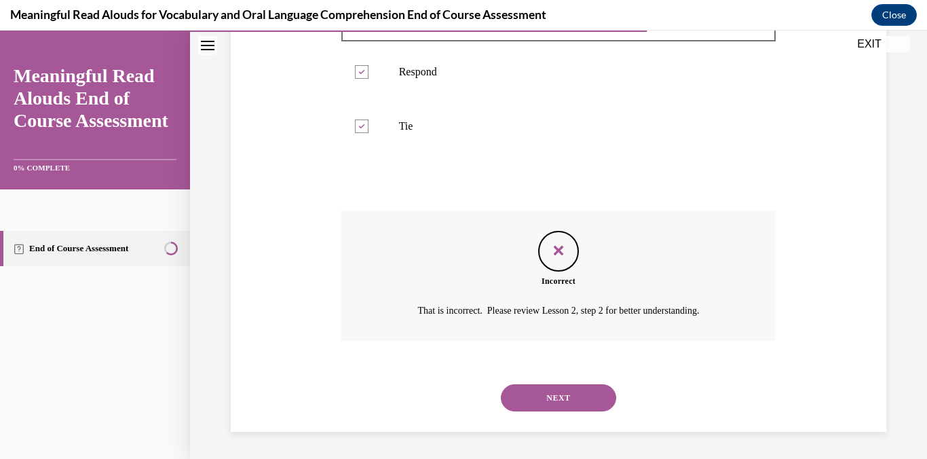
click at [575, 397] on button "NEXT" at bounding box center [558, 397] width 115 height 27
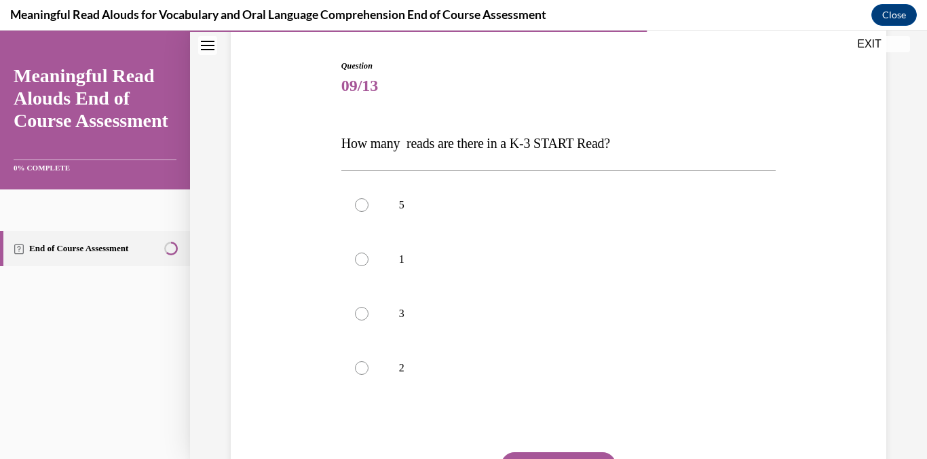
scroll to position [157, 0]
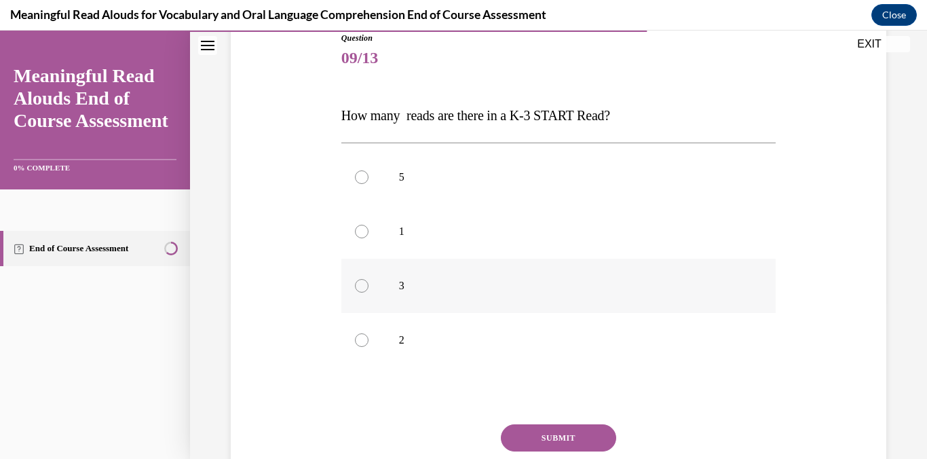
click at [371, 289] on label "3" at bounding box center [559, 286] width 435 height 54
click at [369, 289] on input "3" at bounding box center [362, 286] width 14 height 14
radio input "true"
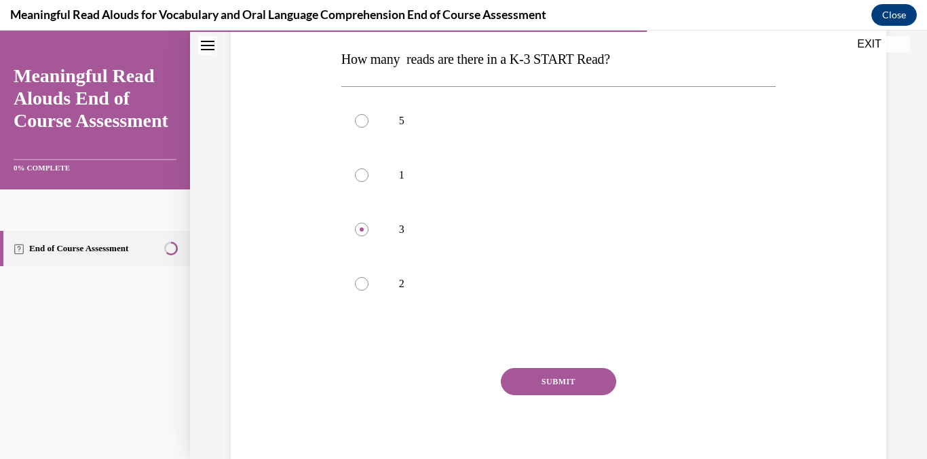
click at [571, 384] on button "SUBMIT" at bounding box center [558, 381] width 115 height 27
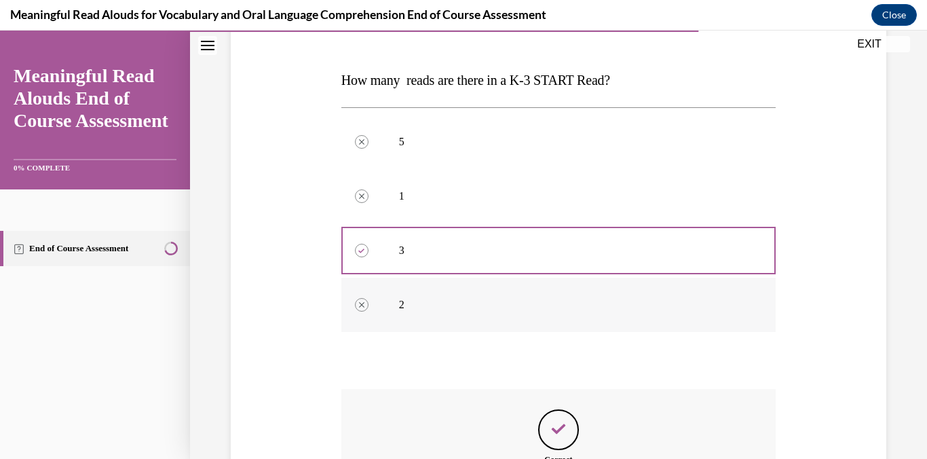
scroll to position [371, 0]
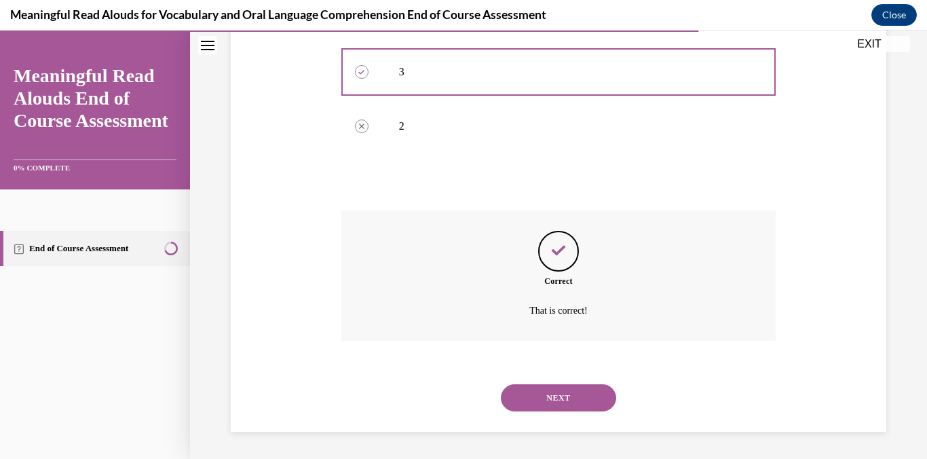
click at [578, 369] on button "SUBMIT" at bounding box center [558, 374] width 115 height 27
click at [569, 389] on button "NEXT" at bounding box center [558, 397] width 115 height 27
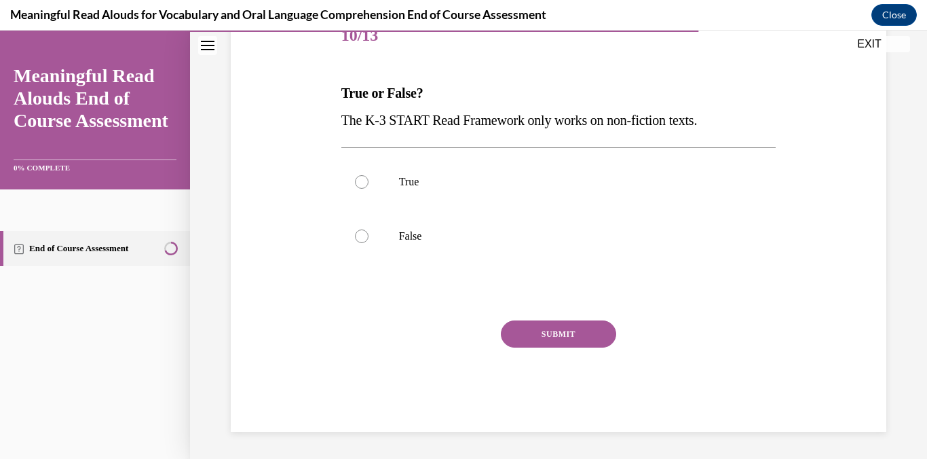
scroll to position [151, 0]
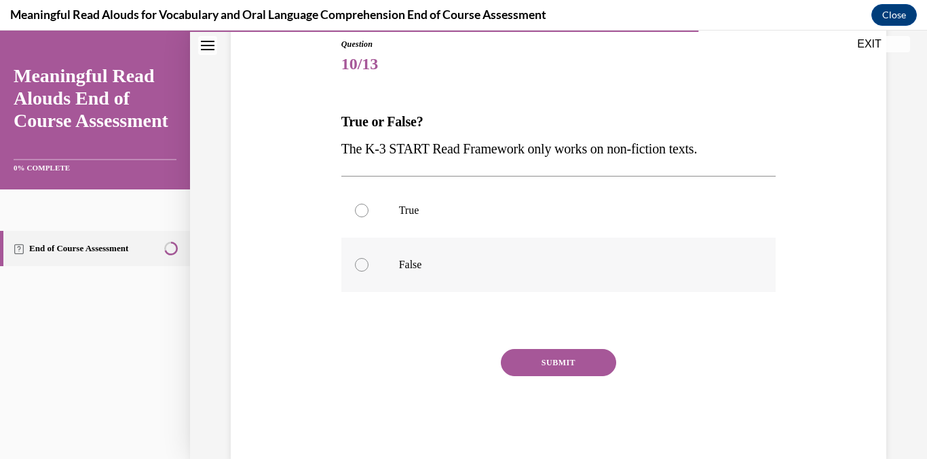
click at [364, 262] on div at bounding box center [362, 265] width 14 height 14
click at [364, 262] on input "False" at bounding box center [362, 265] width 14 height 14
radio input "true"
click at [590, 369] on button "SUBMIT" at bounding box center [558, 362] width 115 height 27
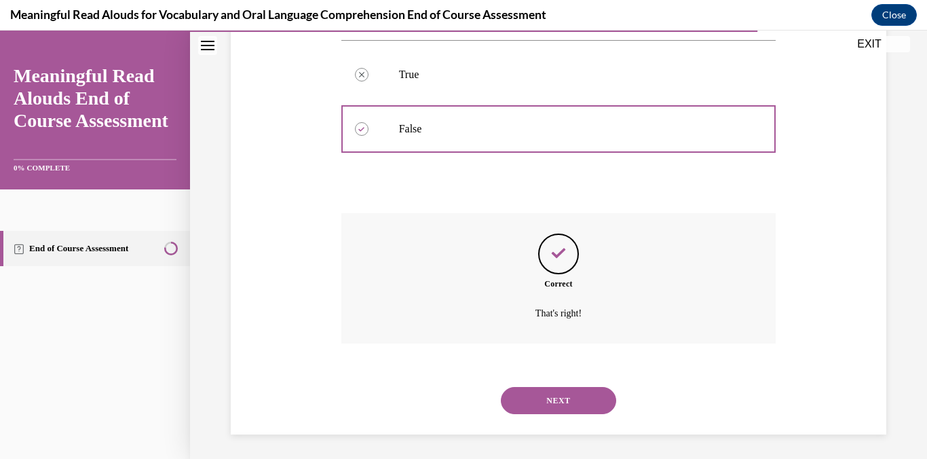
scroll to position [289, 0]
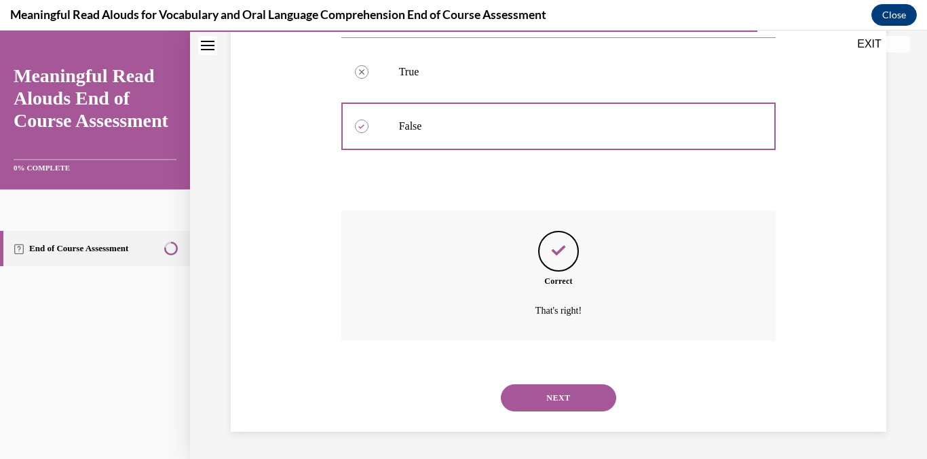
click at [542, 384] on button "NEXT" at bounding box center [558, 397] width 115 height 27
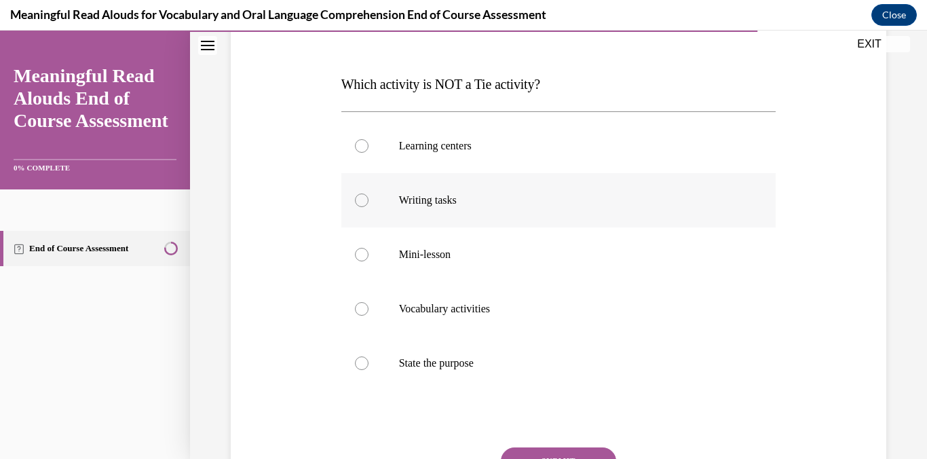
scroll to position [219, 0]
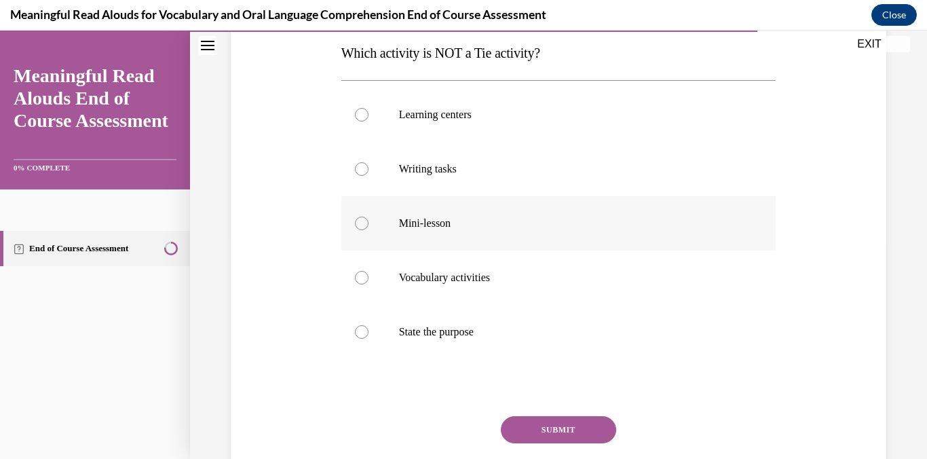
click at [364, 223] on div at bounding box center [362, 224] width 14 height 14
click at [364, 223] on input "Mini-lesson" at bounding box center [362, 224] width 14 height 14
radio input "true"
click at [576, 429] on button "SUBMIT" at bounding box center [558, 429] width 115 height 27
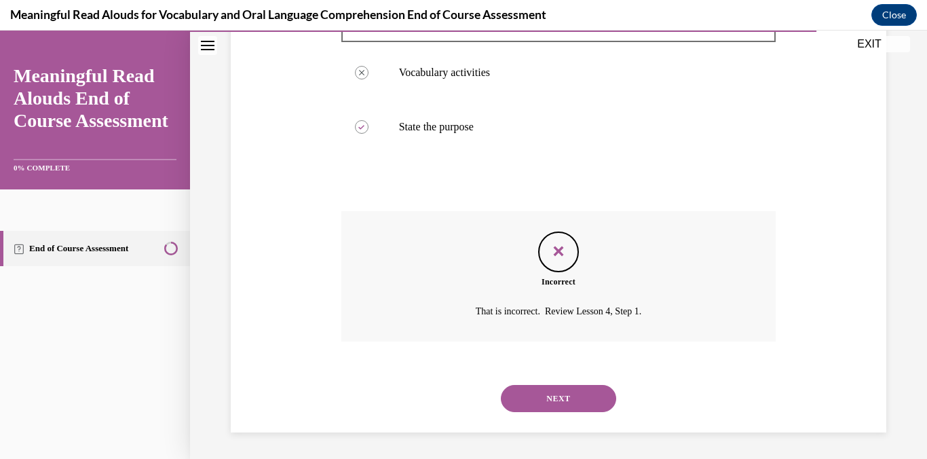
scroll to position [425, 0]
click at [583, 407] on button "NEXT" at bounding box center [558, 397] width 115 height 27
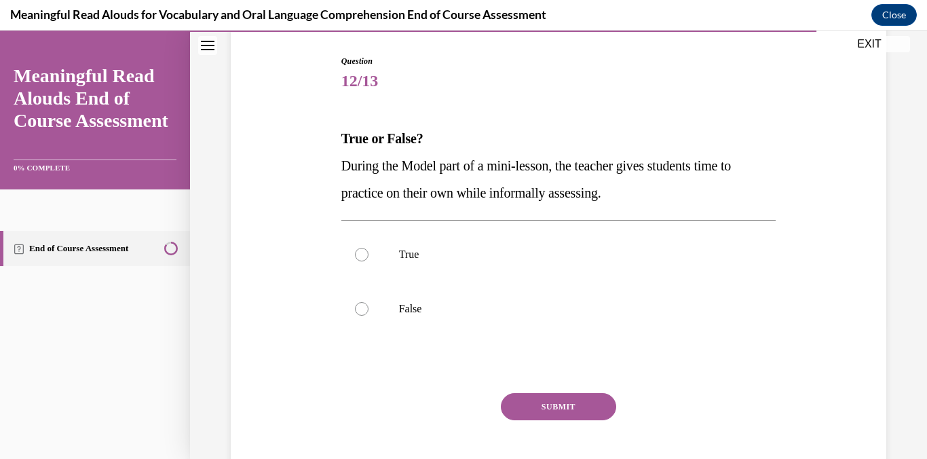
scroll to position [140, 0]
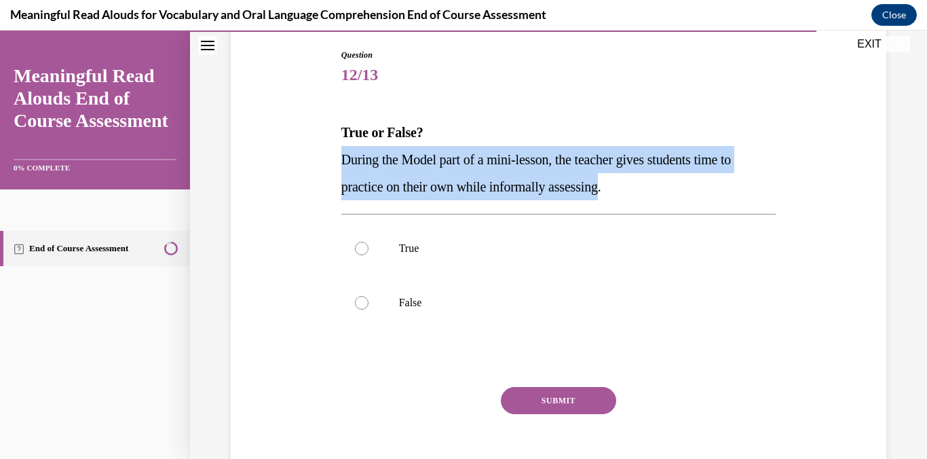
drag, startPoint x: 618, startPoint y: 189, endPoint x: 259, endPoint y: 161, distance: 359.6
click at [259, 161] on div "Question 12/13 True or False? During the Model part of a mini-lesson, the teach…" at bounding box center [558, 253] width 663 height 490
copy span "During the Model part of a mini-lesson, the teacher gives students time to prac…"
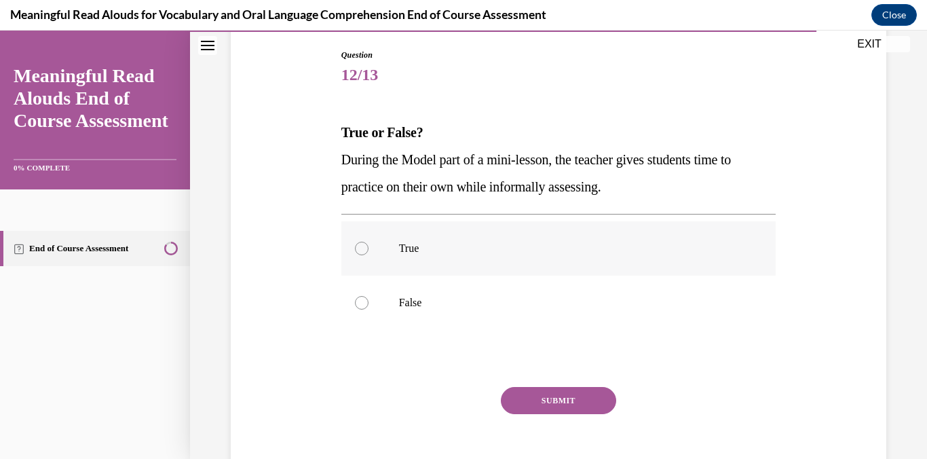
click at [375, 238] on label "True" at bounding box center [559, 248] width 435 height 54
click at [369, 242] on input "True" at bounding box center [362, 249] width 14 height 14
radio input "true"
click at [575, 401] on button "SUBMIT" at bounding box center [558, 400] width 115 height 27
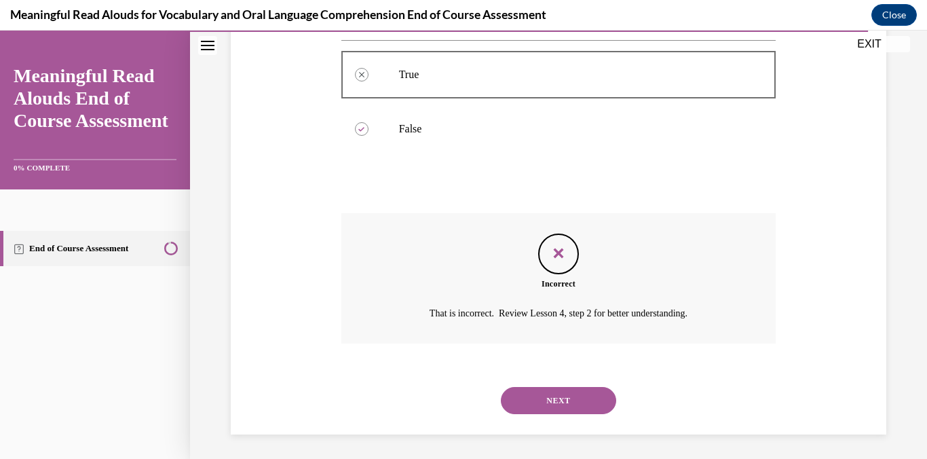
scroll to position [316, 0]
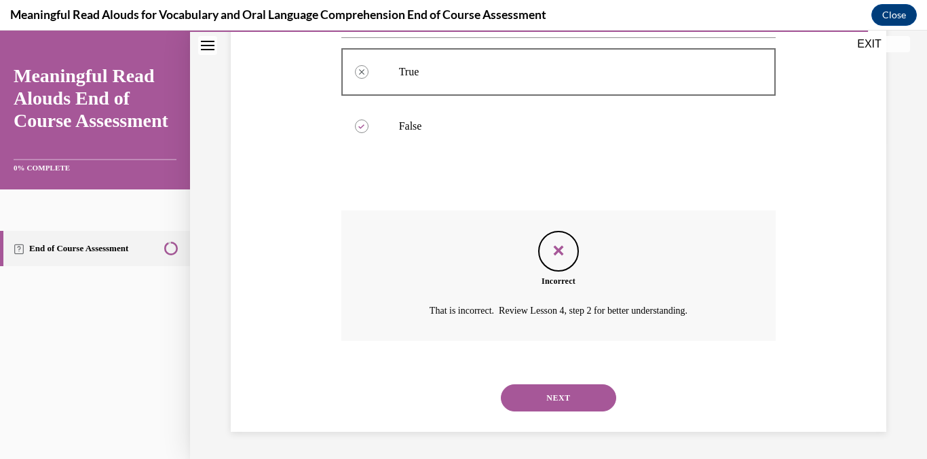
click at [557, 390] on button "NEXT" at bounding box center [558, 397] width 115 height 27
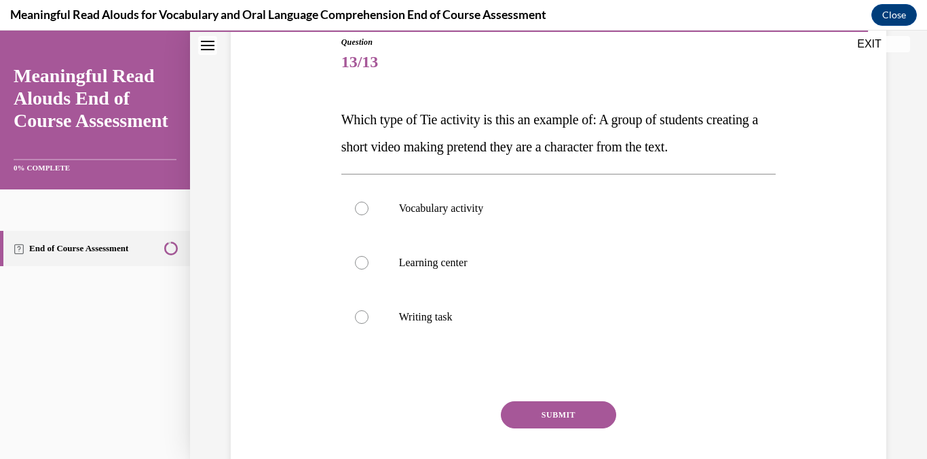
scroll to position [160, 0]
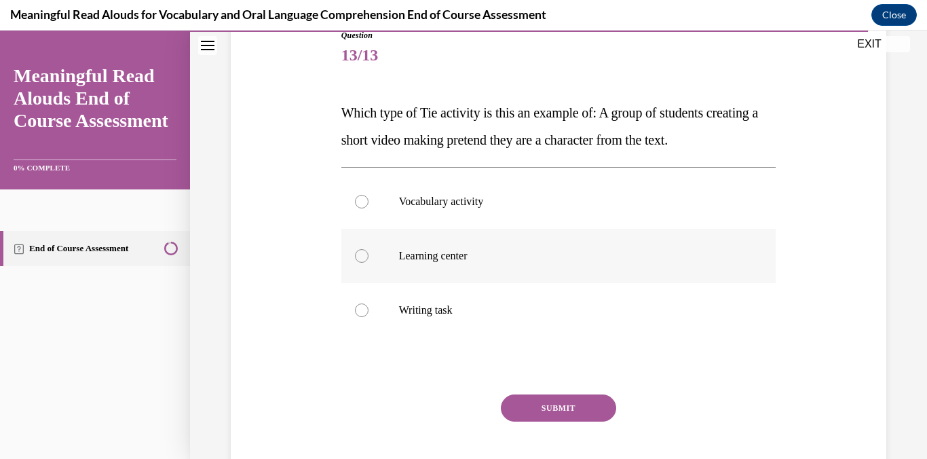
click at [357, 261] on label "Learning center" at bounding box center [559, 256] width 435 height 54
click at [357, 261] on input "Learning center" at bounding box center [362, 256] width 14 height 14
radio input "true"
click at [555, 401] on button "SUBMIT" at bounding box center [558, 407] width 115 height 27
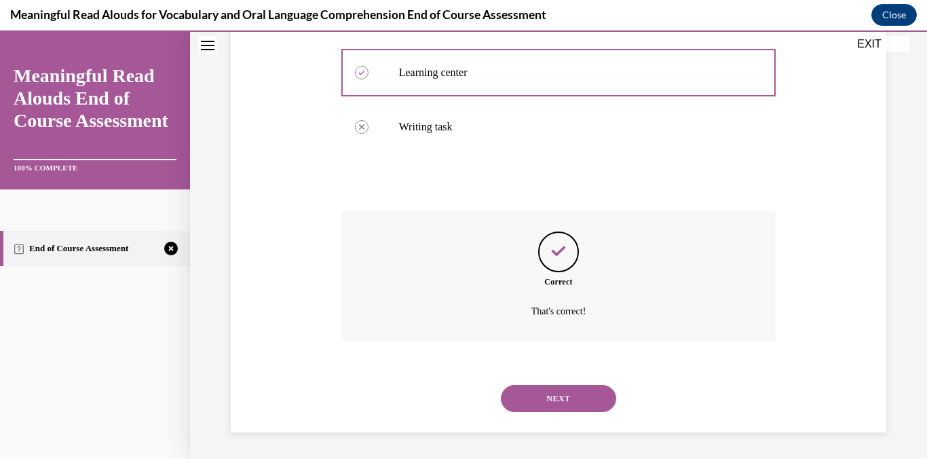
scroll to position [344, 0]
click at [527, 382] on div "NEXT" at bounding box center [559, 398] width 435 height 54
click at [526, 384] on button "NEXT" at bounding box center [558, 397] width 115 height 27
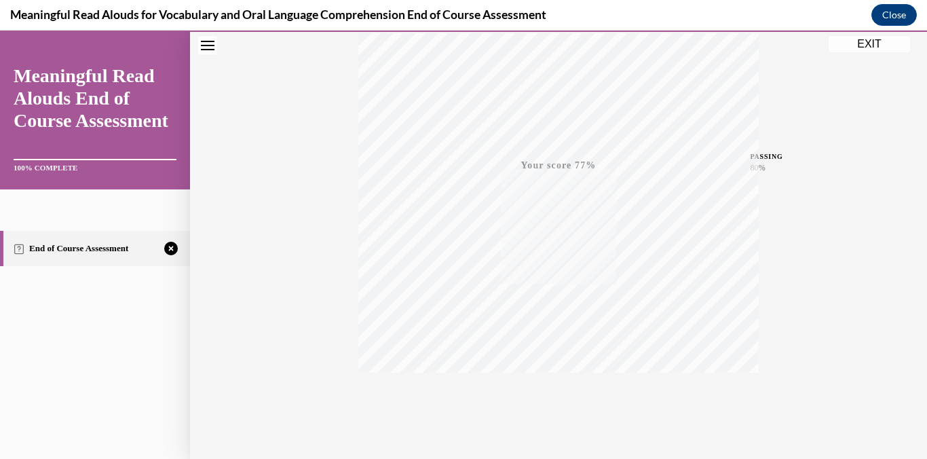
scroll to position [268, 0]
click at [557, 378] on icon "button" at bounding box center [559, 376] width 48 height 15
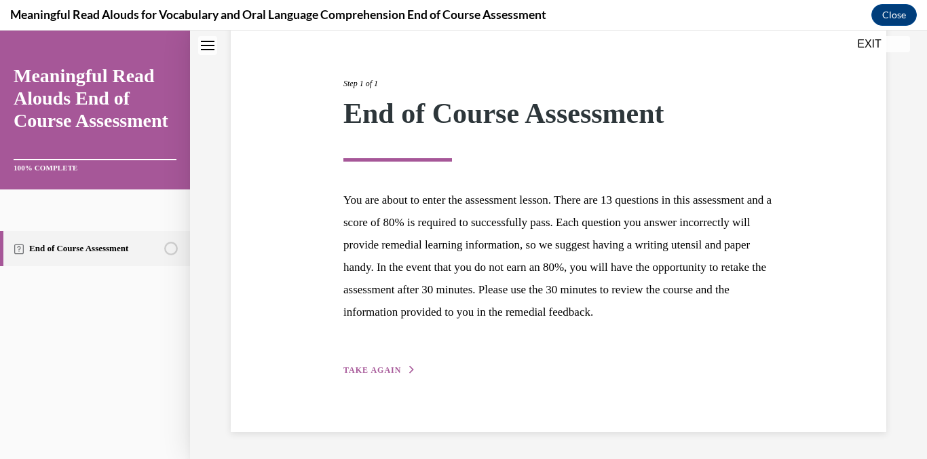
click at [368, 378] on div "Step 1 of 1 End of Course Assessment You are about to enter the assessment less…" at bounding box center [559, 212] width 656 height 440
click at [370, 373] on span "TAKE AGAIN" at bounding box center [373, 370] width 58 height 10
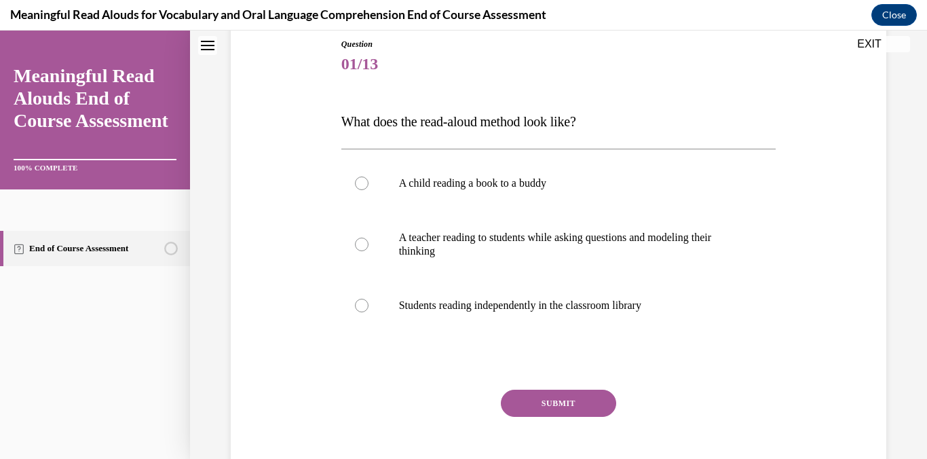
scroll to position [157, 0]
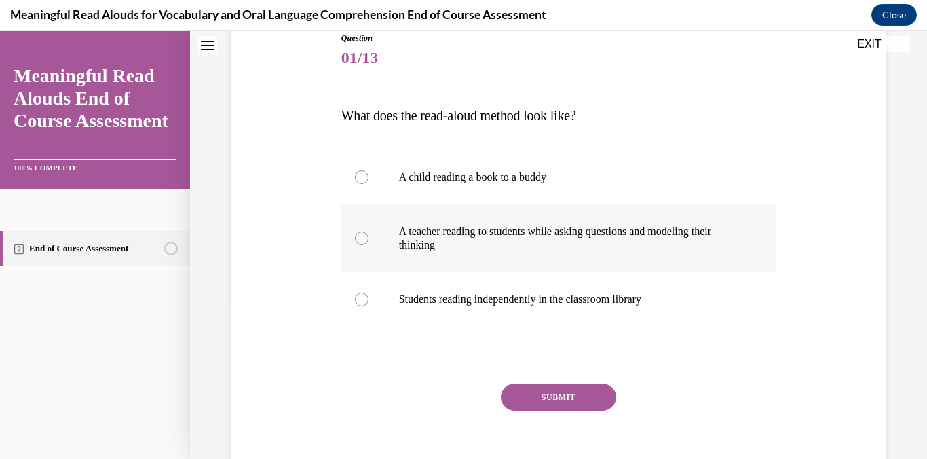
click at [355, 237] on div at bounding box center [362, 239] width 14 height 14
click at [355, 237] on input "A teacher reading to students while asking questions and modeling their thinking" at bounding box center [362, 239] width 14 height 14
radio input "true"
click at [579, 393] on button "SUBMIT" at bounding box center [558, 397] width 115 height 27
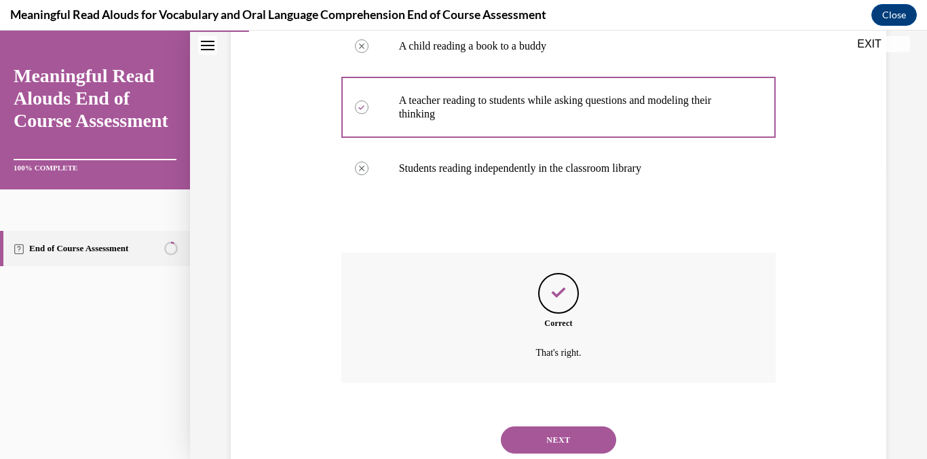
scroll to position [330, 0]
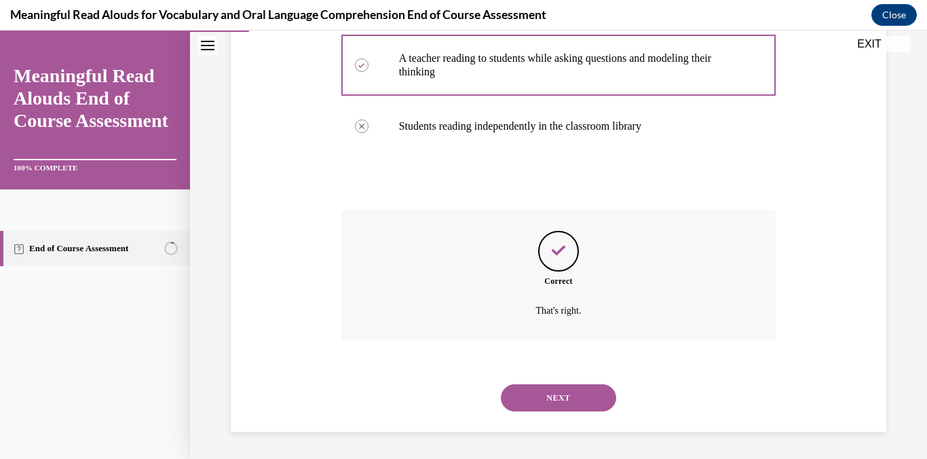
click at [591, 405] on button "NEXT" at bounding box center [558, 397] width 115 height 27
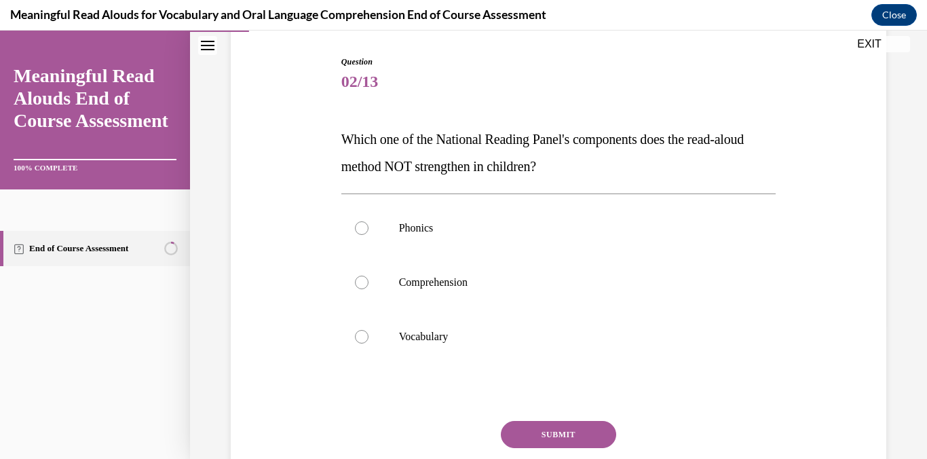
scroll to position [134, 0]
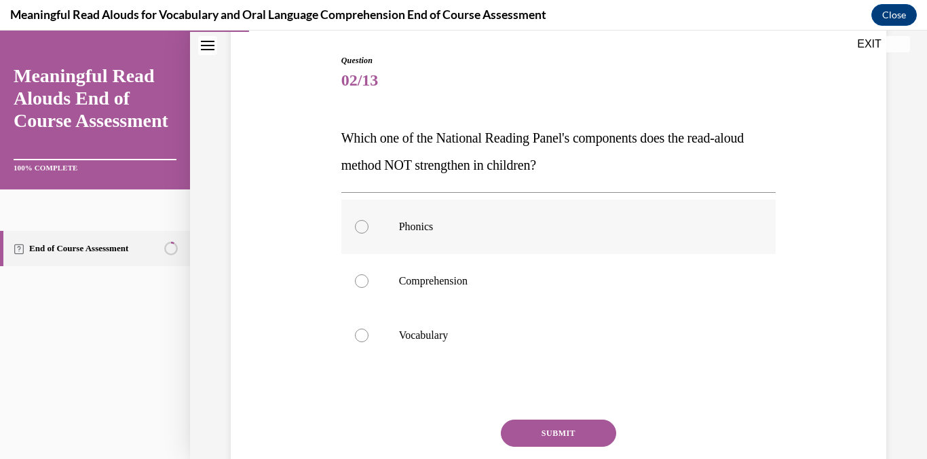
click at [432, 225] on p "Phonics" at bounding box center [571, 227] width 344 height 14
click at [369, 225] on input "Phonics" at bounding box center [362, 227] width 14 height 14
radio input "true"
click at [571, 427] on button "SUBMIT" at bounding box center [558, 433] width 115 height 27
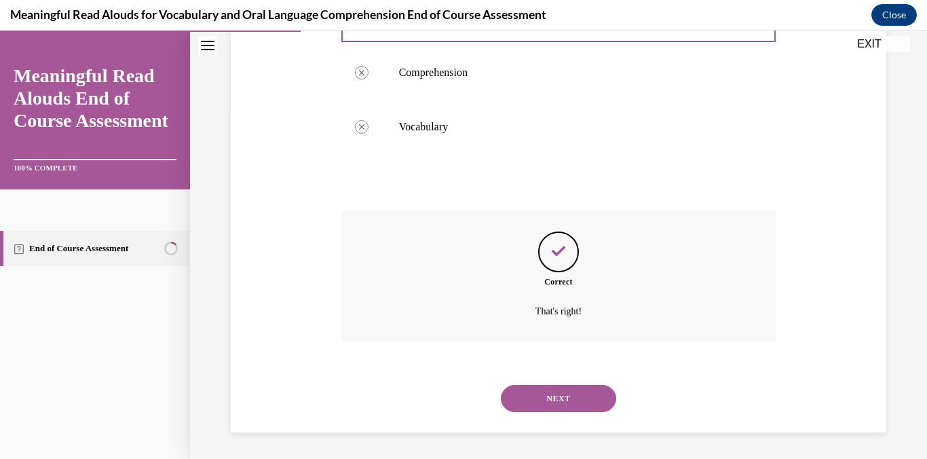
scroll to position [344, 0]
click at [541, 397] on button "NEXT" at bounding box center [558, 397] width 115 height 27
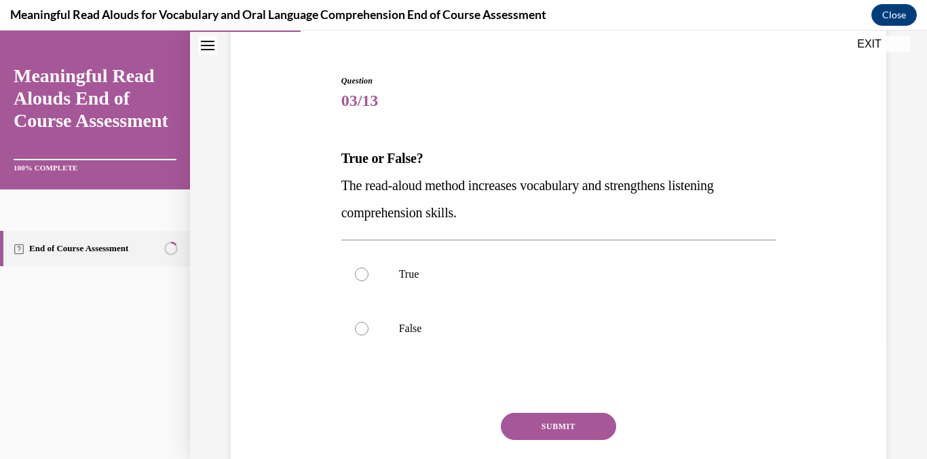
scroll to position [128, 0]
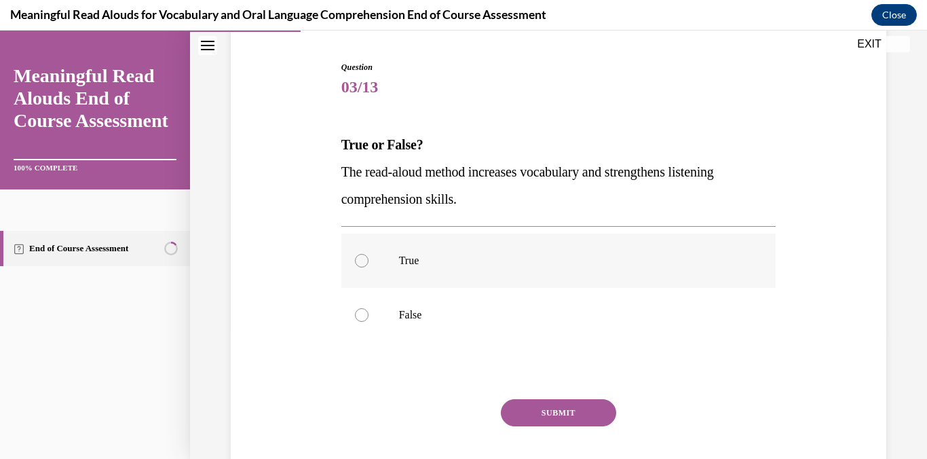
click at [358, 257] on div at bounding box center [362, 261] width 14 height 14
click at [358, 257] on input "True" at bounding box center [362, 261] width 14 height 14
radio input "true"
click at [558, 403] on button "SUBMIT" at bounding box center [558, 412] width 115 height 27
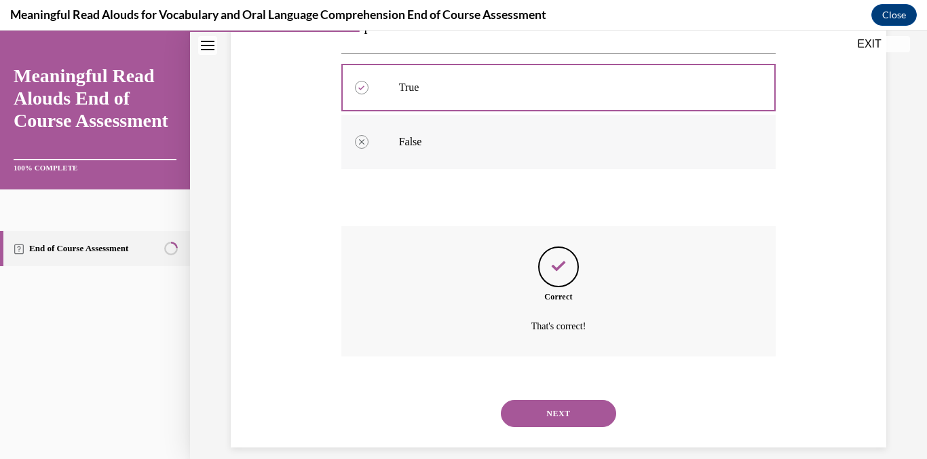
scroll to position [316, 0]
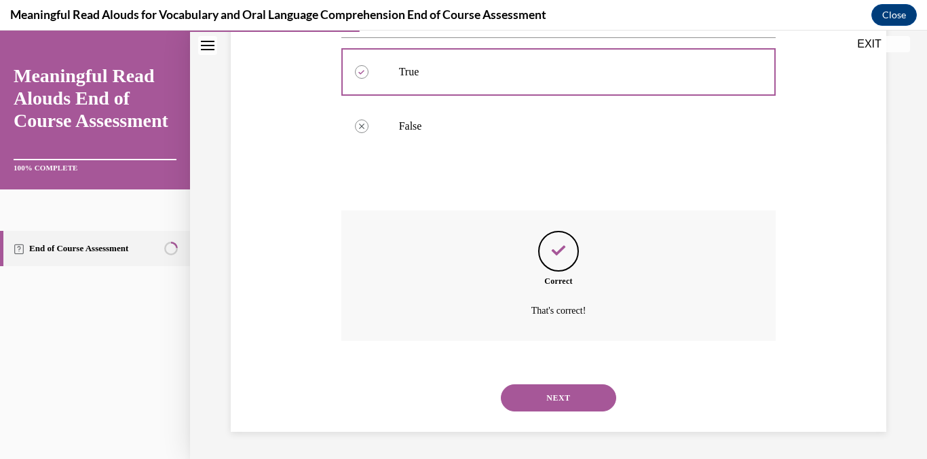
click at [555, 382] on div "NEXT" at bounding box center [559, 398] width 435 height 54
click at [517, 386] on button "NEXT" at bounding box center [558, 397] width 115 height 27
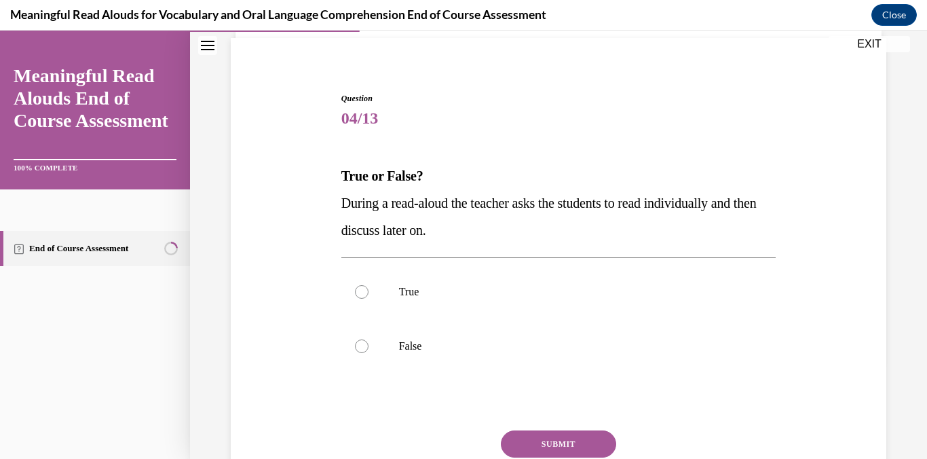
scroll to position [125, 0]
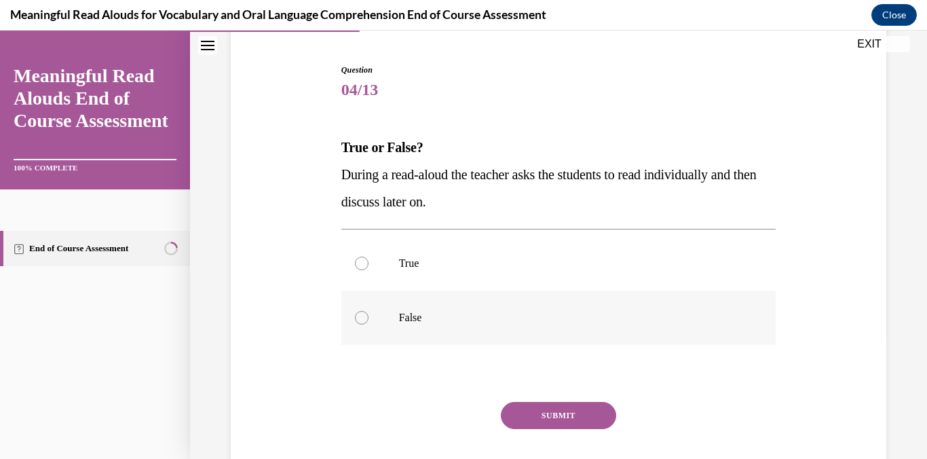
click at [362, 314] on div at bounding box center [362, 318] width 14 height 14
click at [362, 314] on input "False" at bounding box center [362, 318] width 14 height 14
radio input "true"
click at [578, 422] on button "SUBMIT" at bounding box center [558, 415] width 115 height 27
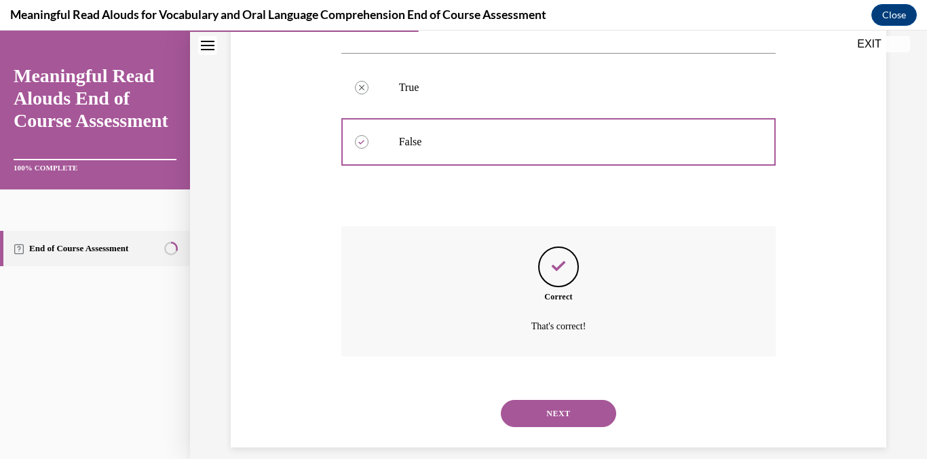
scroll to position [316, 0]
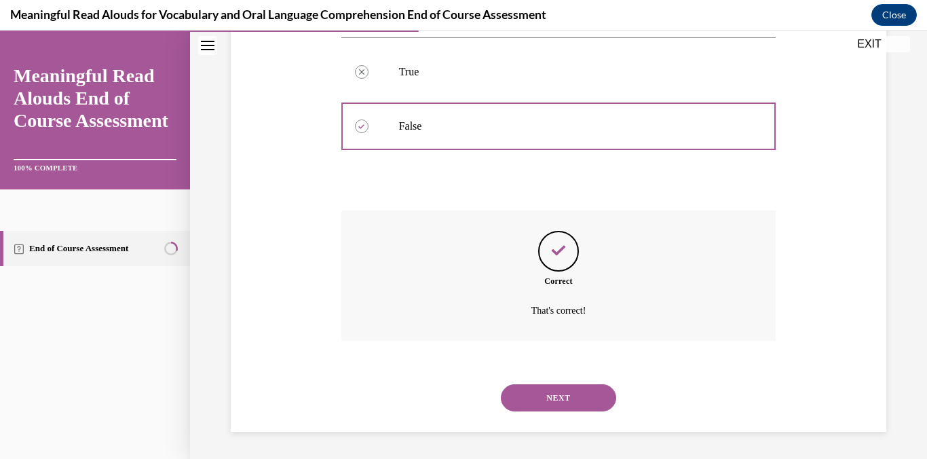
click at [559, 407] on button "NEXT" at bounding box center [558, 397] width 115 height 27
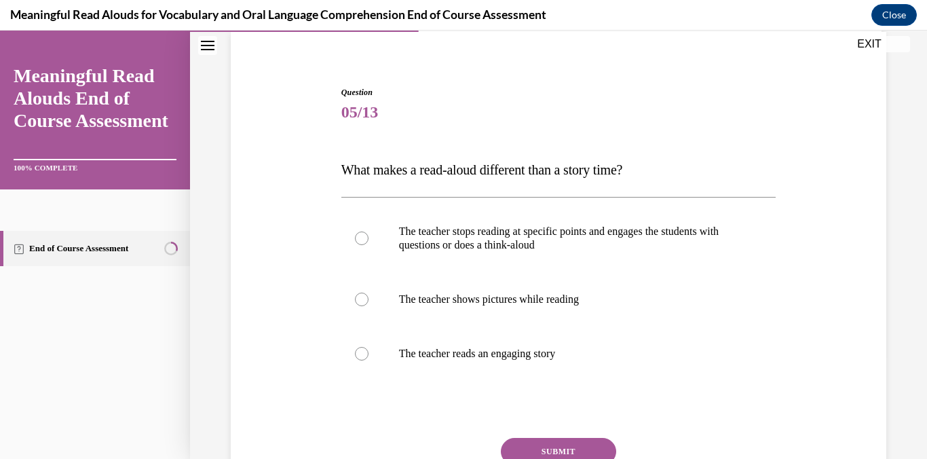
scroll to position [128, 0]
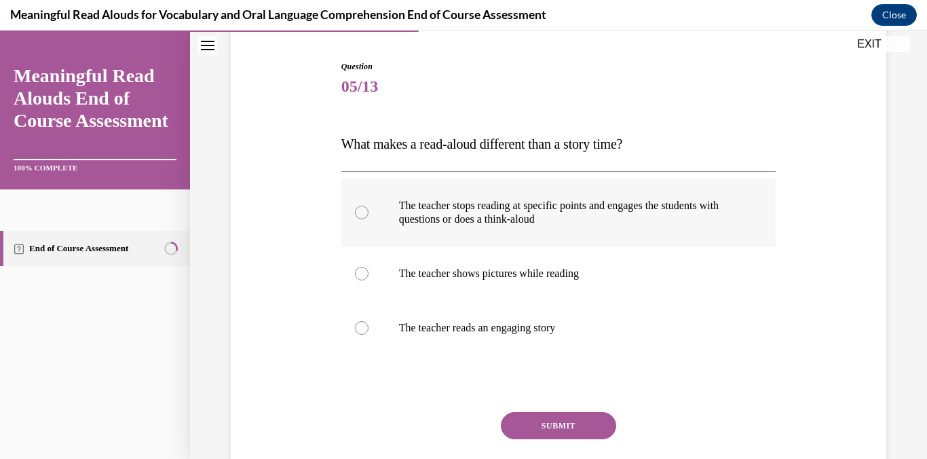
click at [416, 223] on p "The teacher stops reading at specific points and engages the students with ques…" at bounding box center [571, 212] width 344 height 27
click at [369, 219] on input "The teacher stops reading at specific points and engages the students with ques…" at bounding box center [362, 213] width 14 height 14
radio input "true"
click at [574, 422] on button "SUBMIT" at bounding box center [558, 425] width 115 height 27
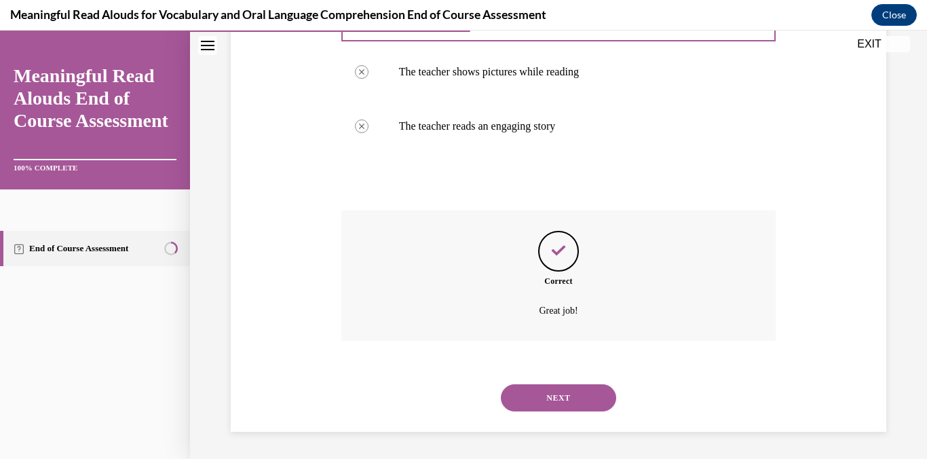
click at [568, 394] on button "NEXT" at bounding box center [558, 397] width 115 height 27
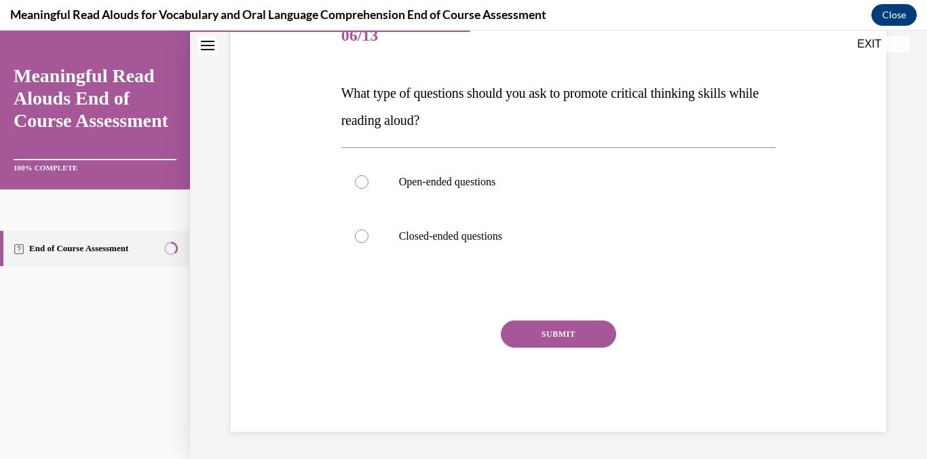
scroll to position [151, 0]
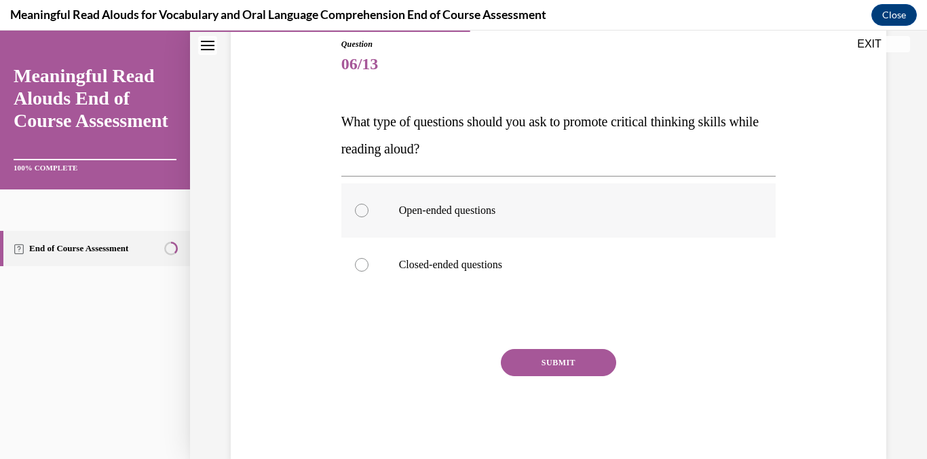
click at [383, 219] on label "Open-ended questions" at bounding box center [559, 210] width 435 height 54
click at [369, 217] on input "Open-ended questions" at bounding box center [362, 211] width 14 height 14
radio input "true"
click at [535, 354] on button "SUBMIT" at bounding box center [558, 362] width 115 height 27
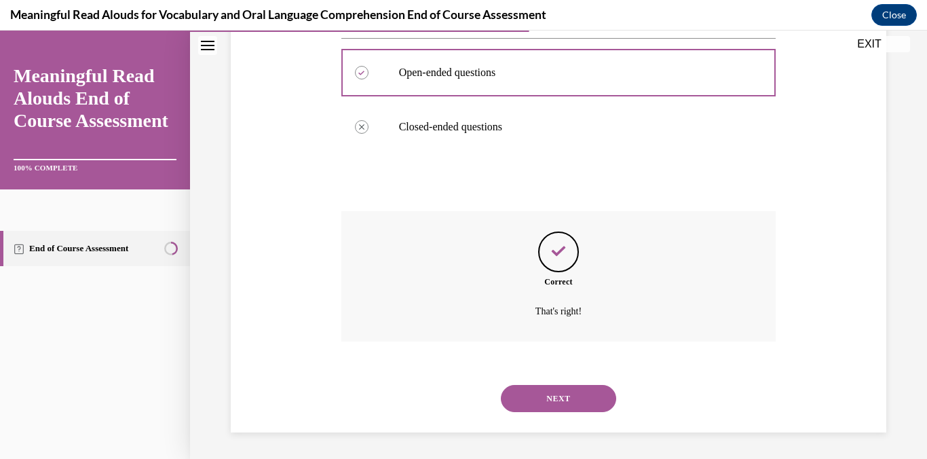
scroll to position [289, 0]
click at [598, 413] on div "NEXT" at bounding box center [559, 398] width 435 height 54
click at [595, 402] on button "NEXT" at bounding box center [558, 397] width 115 height 27
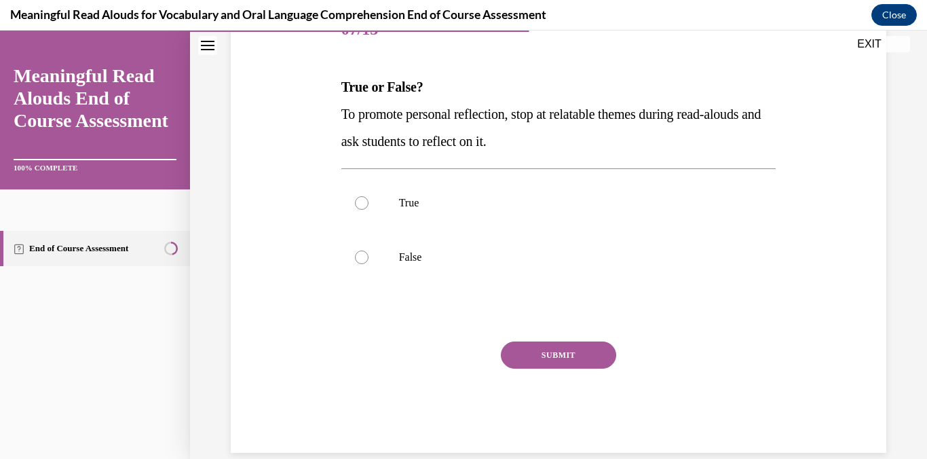
scroll to position [189, 0]
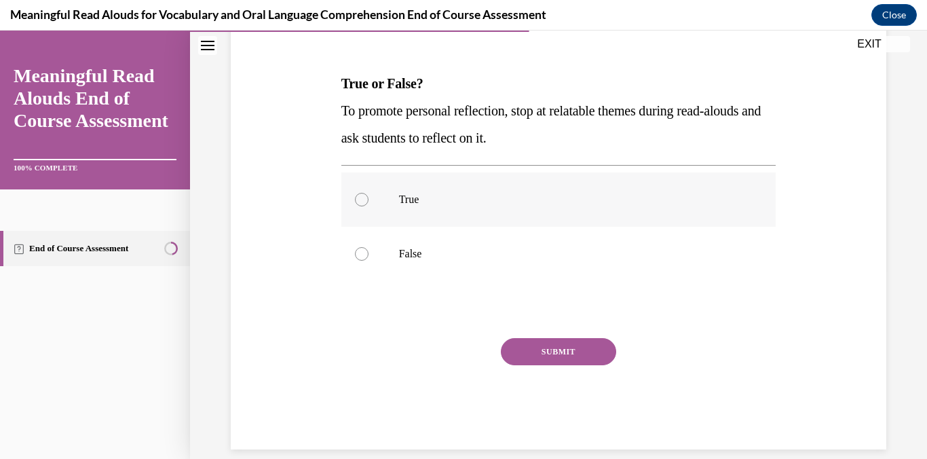
click at [356, 204] on div at bounding box center [362, 200] width 14 height 14
click at [356, 204] on input "True" at bounding box center [362, 200] width 14 height 14
radio input "true"
click at [565, 351] on button "SUBMIT" at bounding box center [558, 351] width 115 height 27
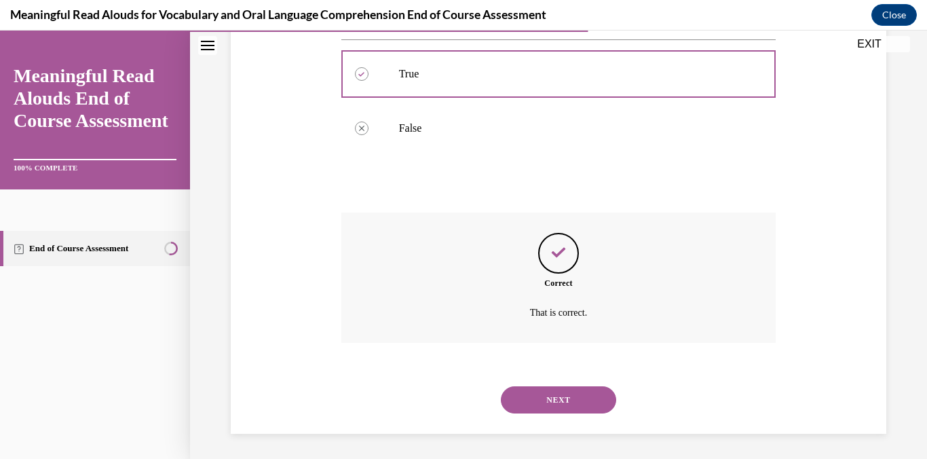
scroll to position [316, 0]
click at [584, 394] on button "NEXT" at bounding box center [558, 397] width 115 height 27
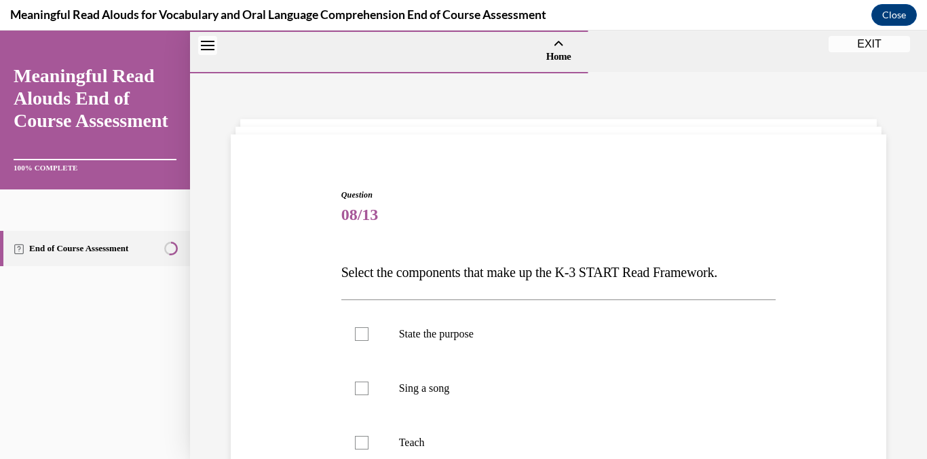
scroll to position [102, 0]
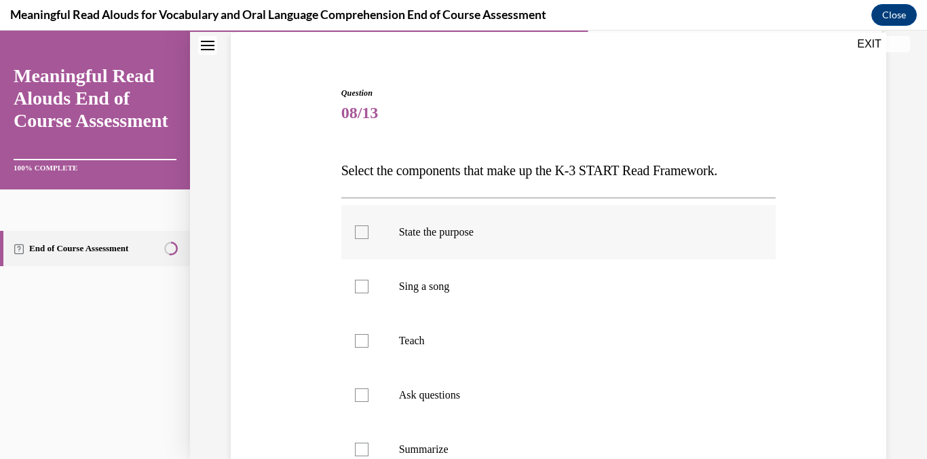
click at [365, 232] on div at bounding box center [362, 232] width 14 height 14
click at [365, 232] on input "State the purpose" at bounding box center [362, 232] width 14 height 14
checkbox input "true"
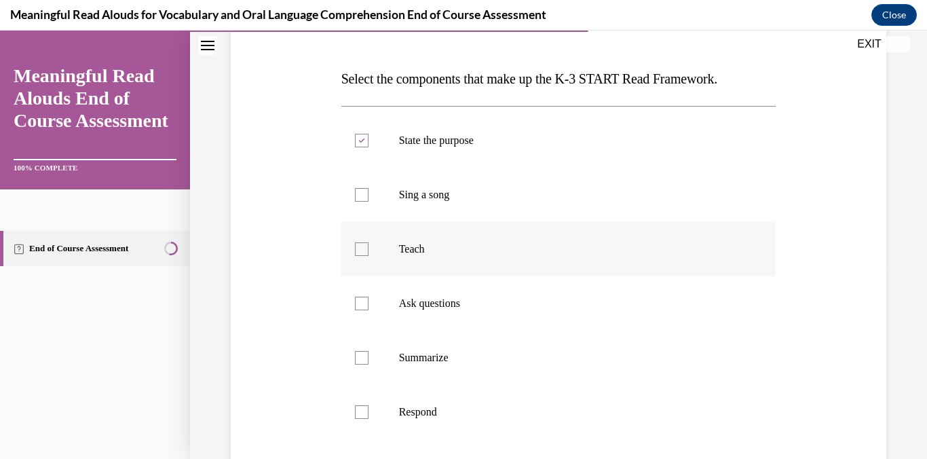
click at [361, 250] on div at bounding box center [362, 249] width 14 height 14
click at [361, 250] on input "Teach" at bounding box center [362, 249] width 14 height 14
checkbox input "true"
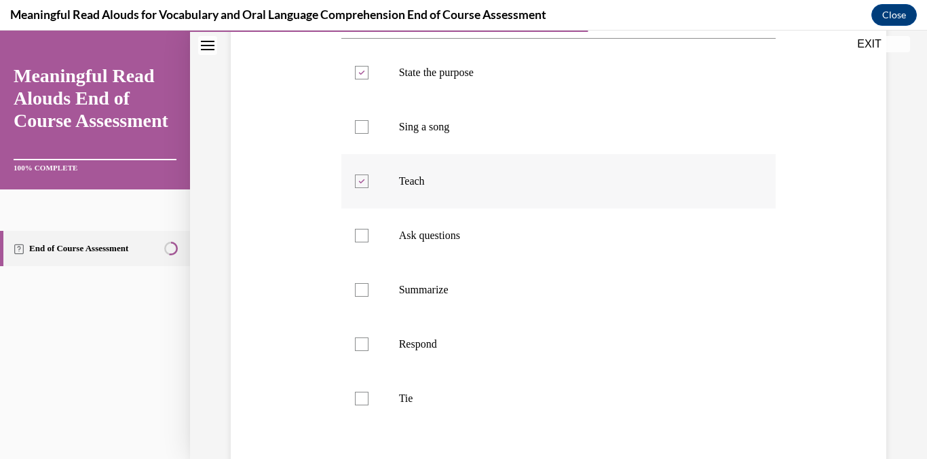
scroll to position [263, 0]
click at [365, 236] on div at bounding box center [362, 234] width 14 height 14
click at [365, 236] on input "Ask questions" at bounding box center [362, 234] width 14 height 14
checkbox input "true"
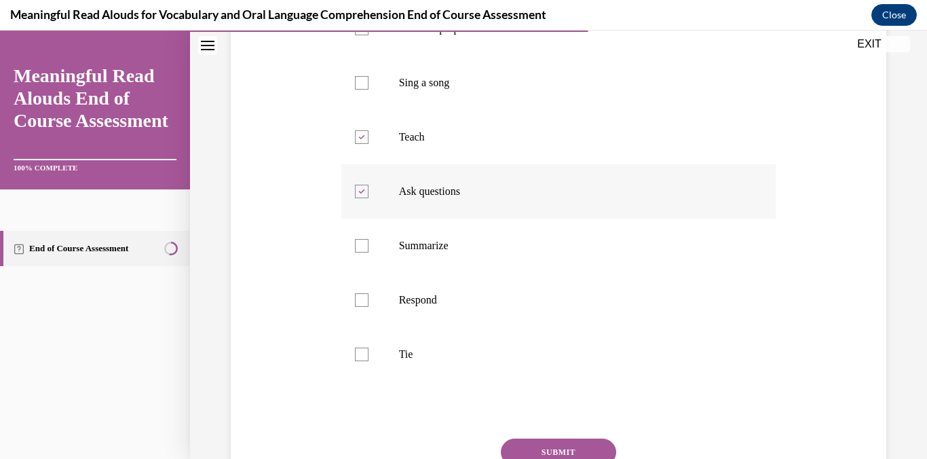
scroll to position [310, 0]
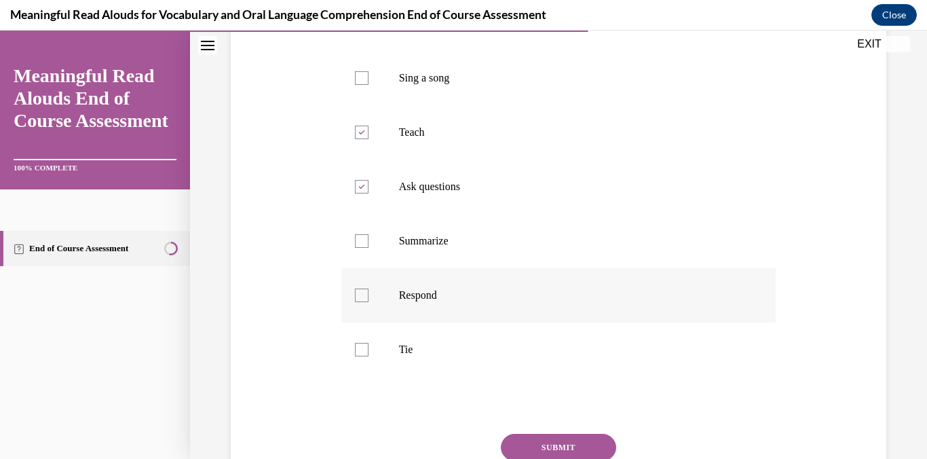
click at [364, 291] on div at bounding box center [362, 296] width 14 height 14
click at [364, 291] on input "Respond" at bounding box center [362, 296] width 14 height 14
checkbox input "true"
click at [362, 351] on div at bounding box center [362, 350] width 14 height 14
click at [362, 351] on input "Tie" at bounding box center [362, 350] width 14 height 14
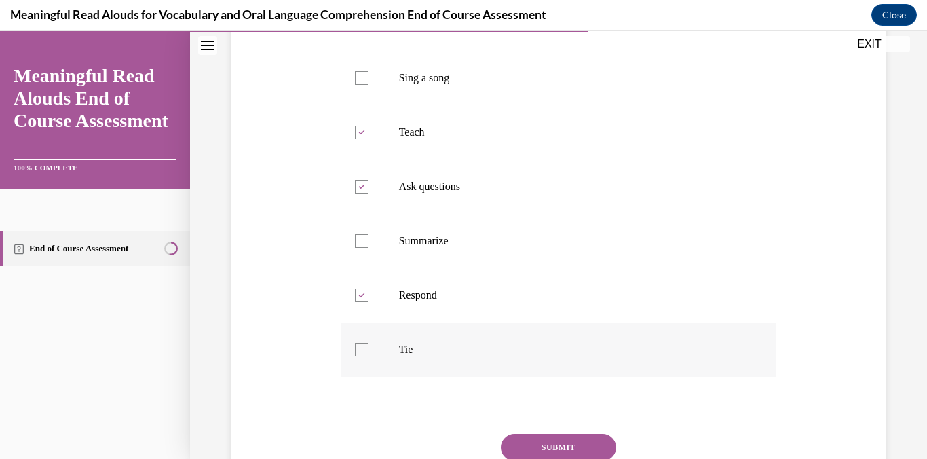
checkbox input "true"
click at [591, 448] on button "SUBMIT" at bounding box center [558, 447] width 115 height 27
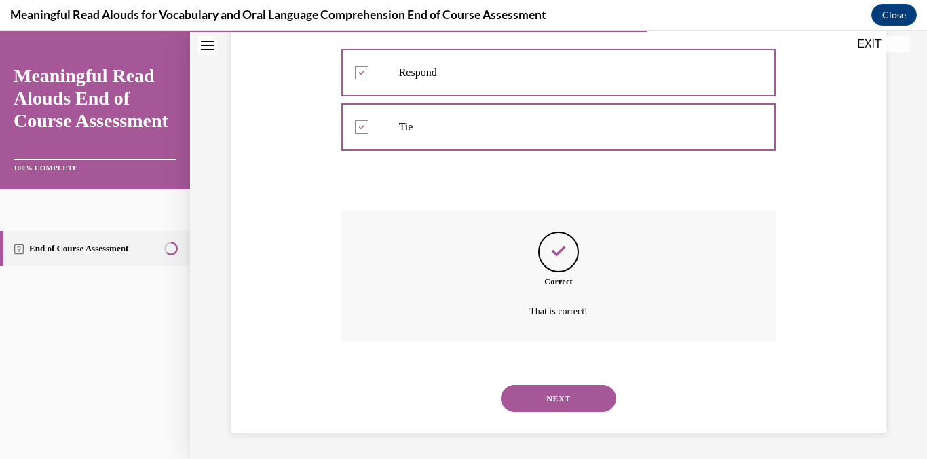
scroll to position [534, 0]
click at [578, 402] on button "NEXT" at bounding box center [558, 397] width 115 height 27
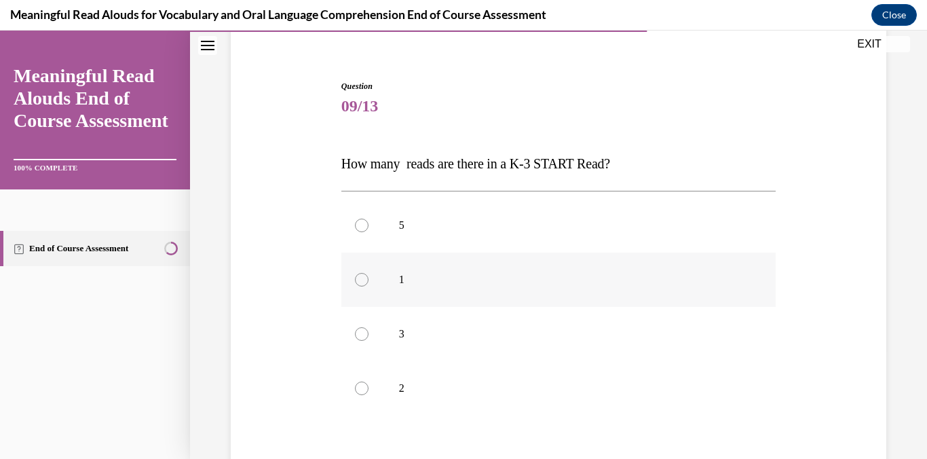
scroll to position [121, 0]
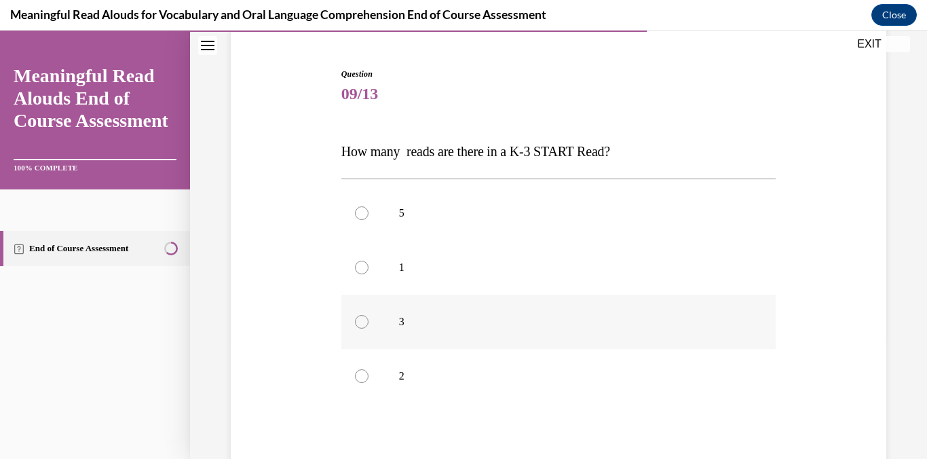
click at [359, 316] on div at bounding box center [362, 322] width 14 height 14
click at [359, 316] on input "3" at bounding box center [362, 322] width 14 height 14
radio input "true"
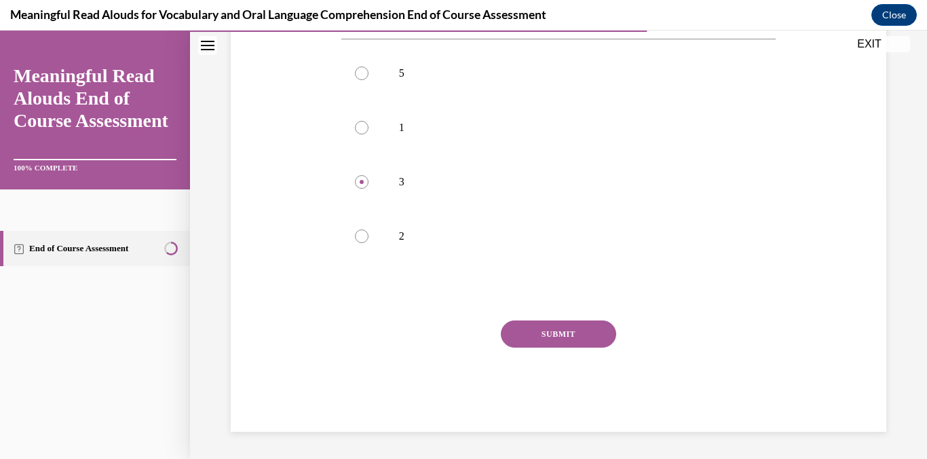
click at [578, 338] on button "SUBMIT" at bounding box center [558, 333] width 115 height 27
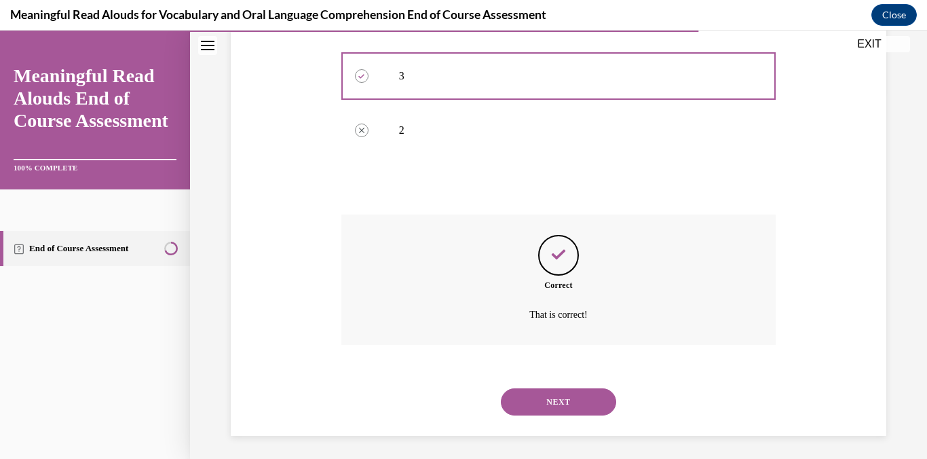
scroll to position [371, 0]
click at [581, 391] on button "NEXT" at bounding box center [558, 397] width 115 height 27
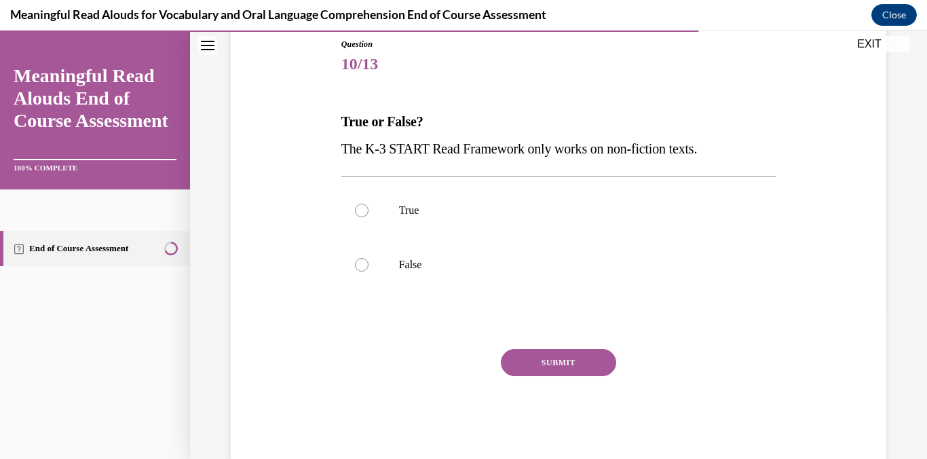
scroll to position [160, 0]
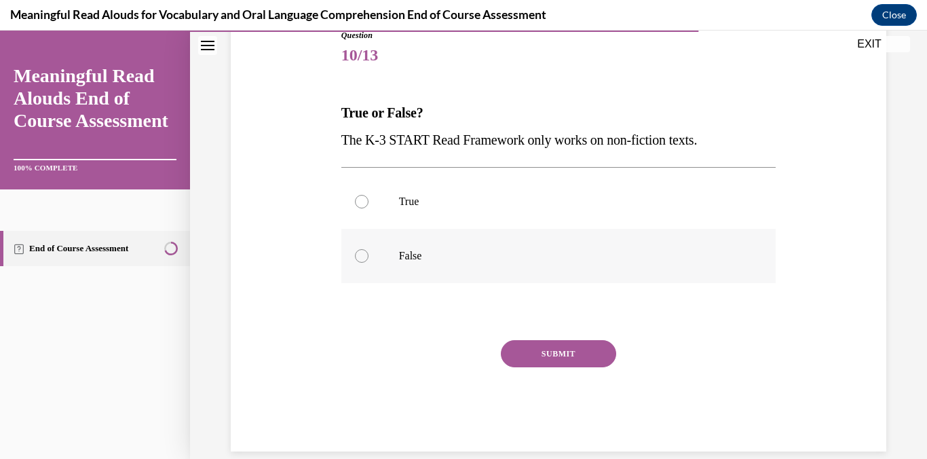
click at [367, 250] on label "False" at bounding box center [559, 256] width 435 height 54
click at [367, 250] on input "False" at bounding box center [362, 256] width 14 height 14
radio input "true"
click at [570, 344] on button "SUBMIT" at bounding box center [558, 353] width 115 height 27
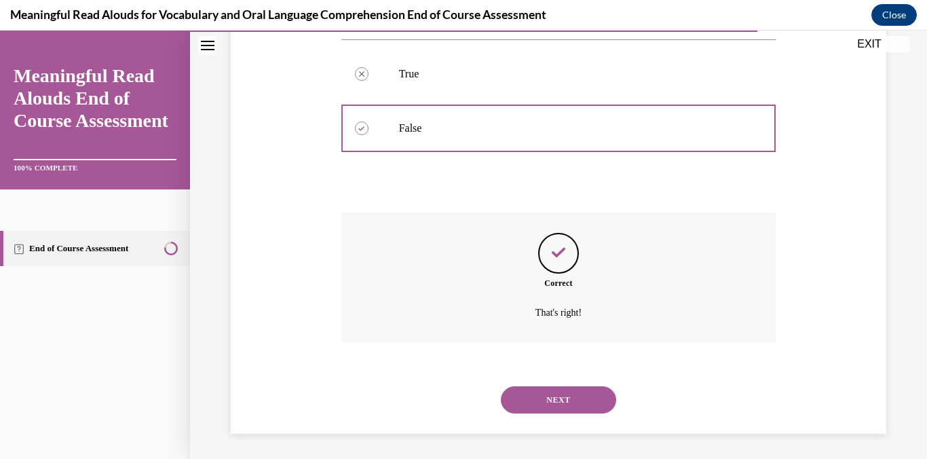
scroll to position [289, 0]
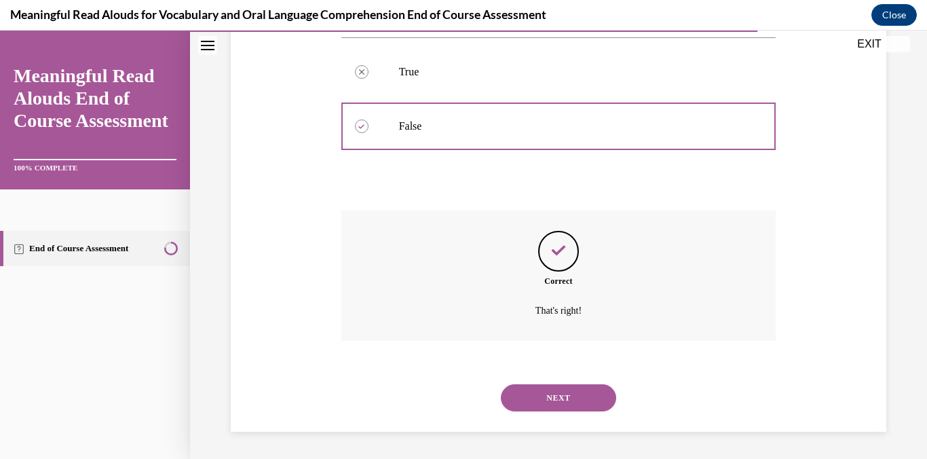
click at [545, 394] on button "NEXT" at bounding box center [558, 397] width 115 height 27
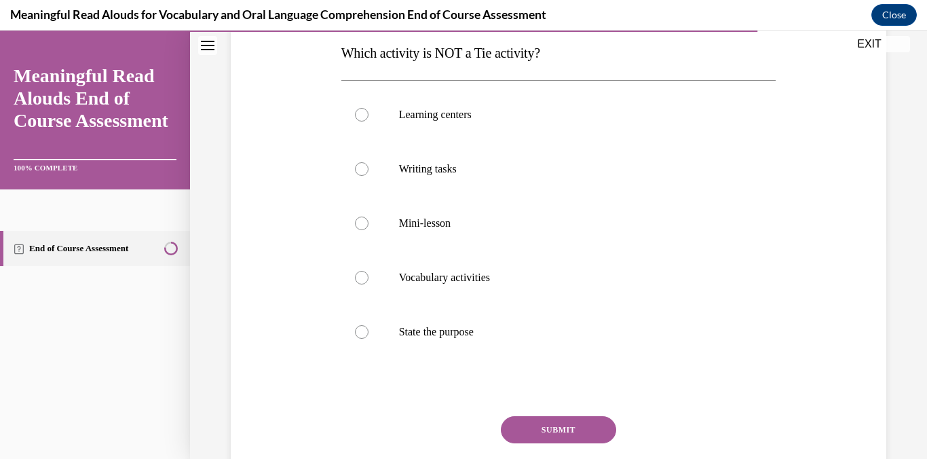
scroll to position [219, 0]
click at [376, 331] on label "State the purpose" at bounding box center [559, 332] width 435 height 54
click at [369, 331] on input "State the purpose" at bounding box center [362, 332] width 14 height 14
radio input "true"
click at [565, 432] on button "SUBMIT" at bounding box center [558, 429] width 115 height 27
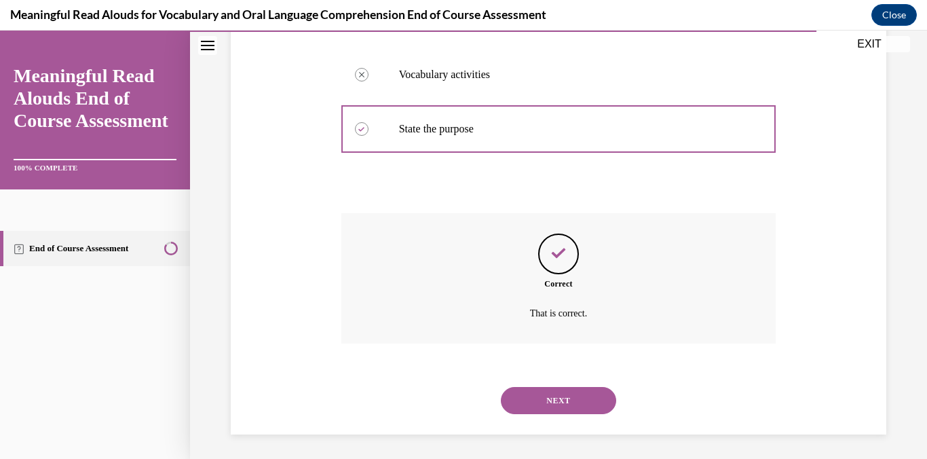
scroll to position [425, 0]
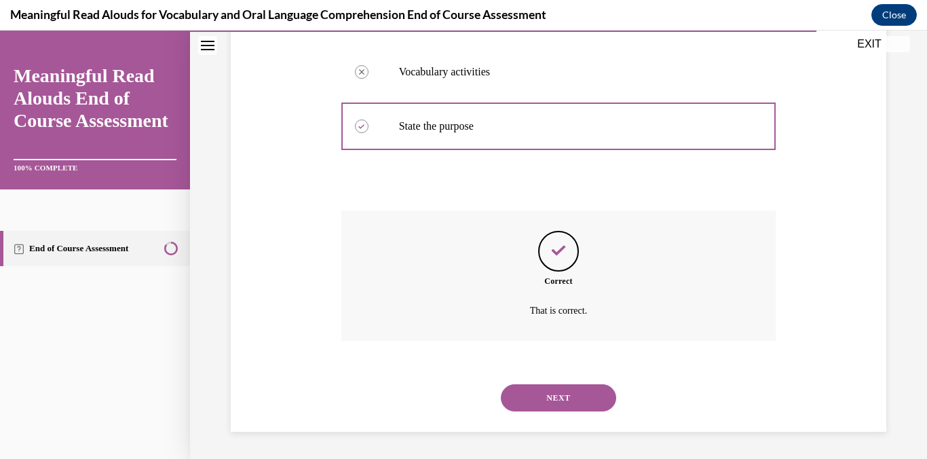
click at [549, 403] on button "NEXT" at bounding box center [558, 397] width 115 height 27
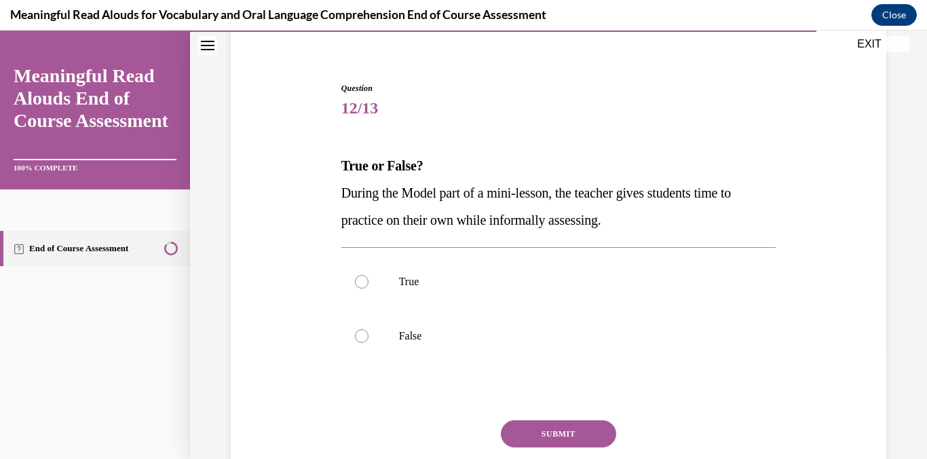
scroll to position [138, 0]
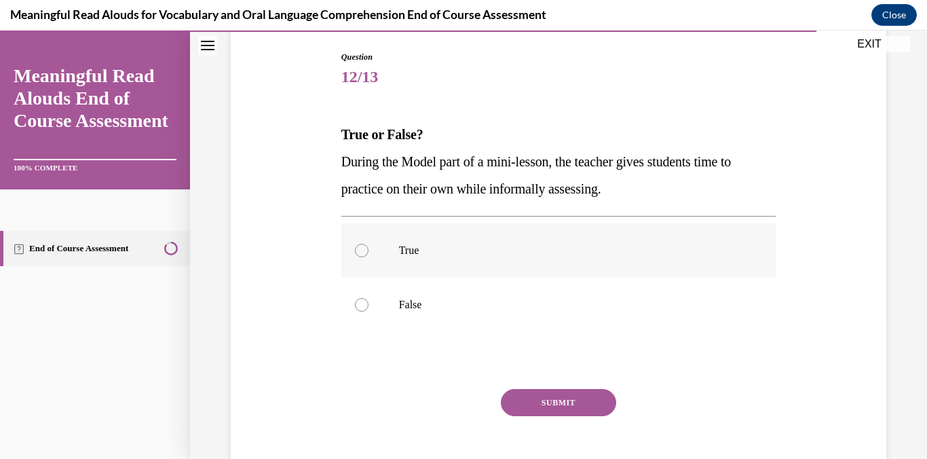
click at [359, 247] on div at bounding box center [362, 251] width 14 height 14
click at [359, 247] on input "True" at bounding box center [362, 251] width 14 height 14
radio input "true"
click at [580, 399] on button "SUBMIT" at bounding box center [558, 402] width 115 height 27
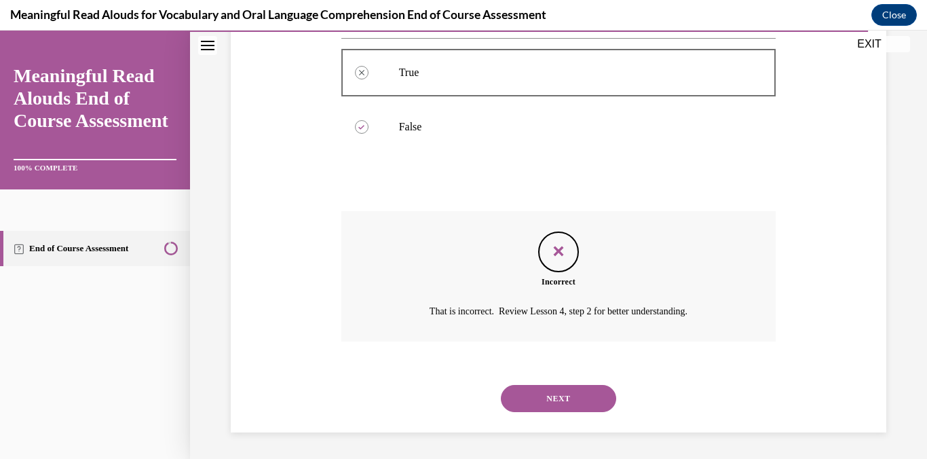
scroll to position [316, 0]
click at [574, 394] on button "NEXT" at bounding box center [558, 397] width 115 height 27
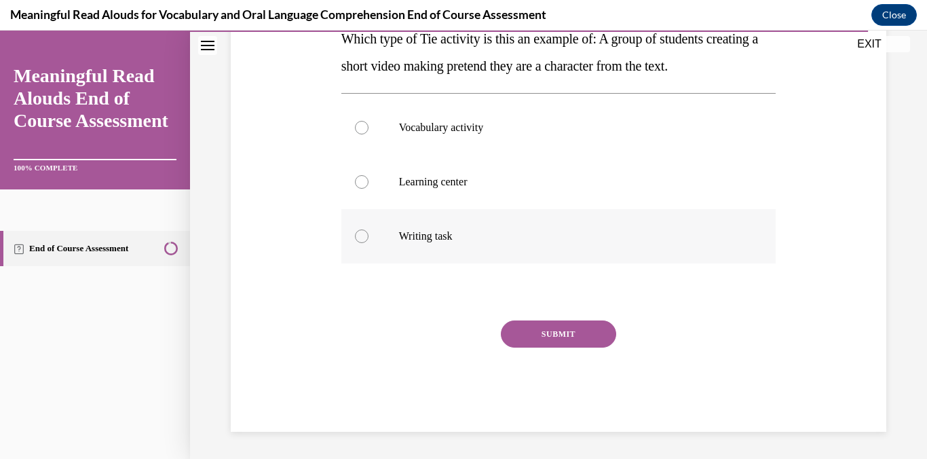
scroll to position [185, 0]
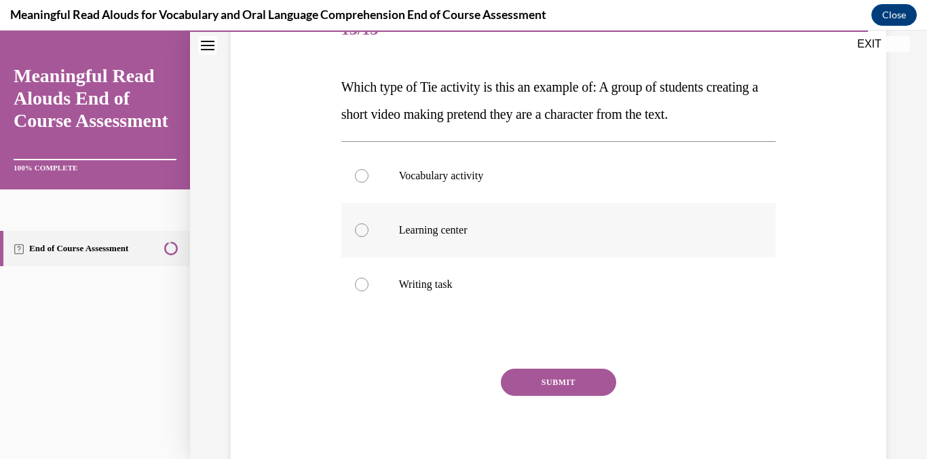
click at [418, 238] on label "Learning center" at bounding box center [559, 230] width 435 height 54
click at [369, 237] on input "Learning center" at bounding box center [362, 230] width 14 height 14
radio input "true"
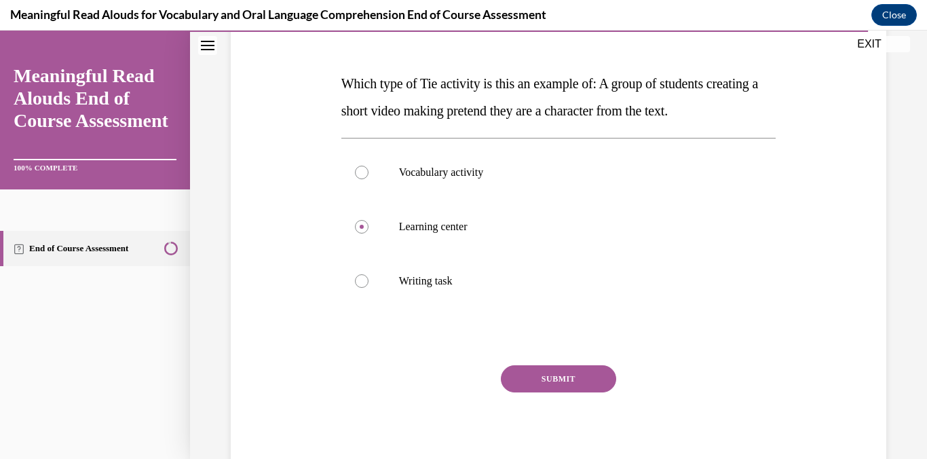
click at [534, 378] on button "SUBMIT" at bounding box center [558, 378] width 115 height 27
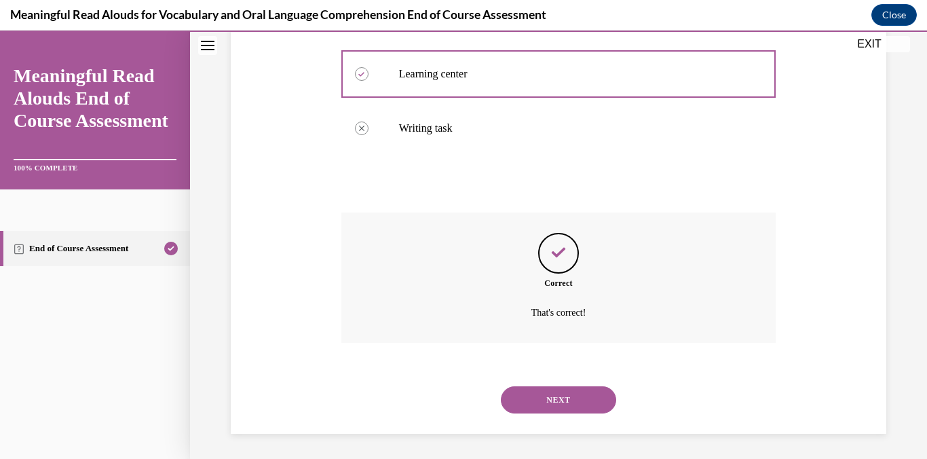
scroll to position [344, 0]
click at [579, 403] on button "NEXT" at bounding box center [558, 397] width 115 height 27
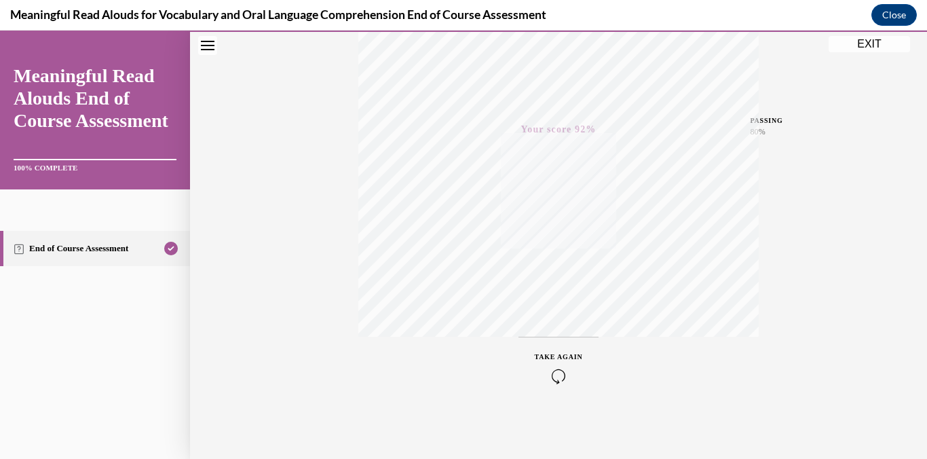
scroll to position [0, 0]
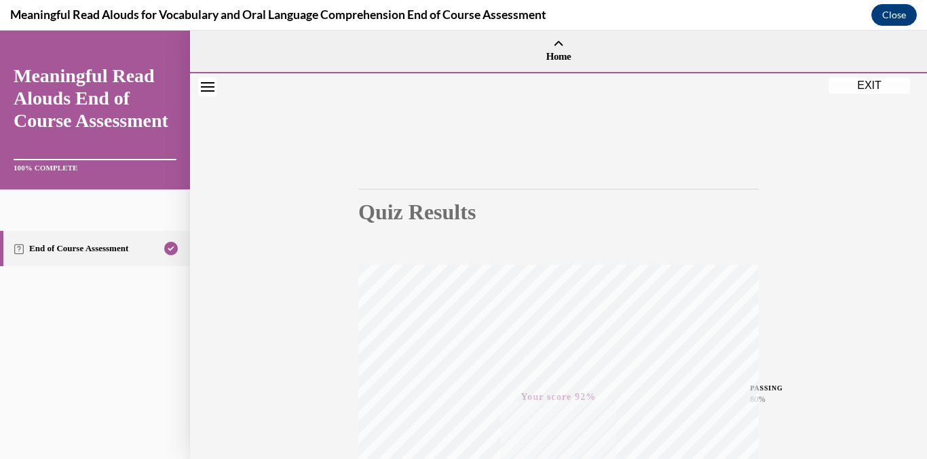
click at [856, 86] on button "EXIT" at bounding box center [869, 85] width 81 height 16
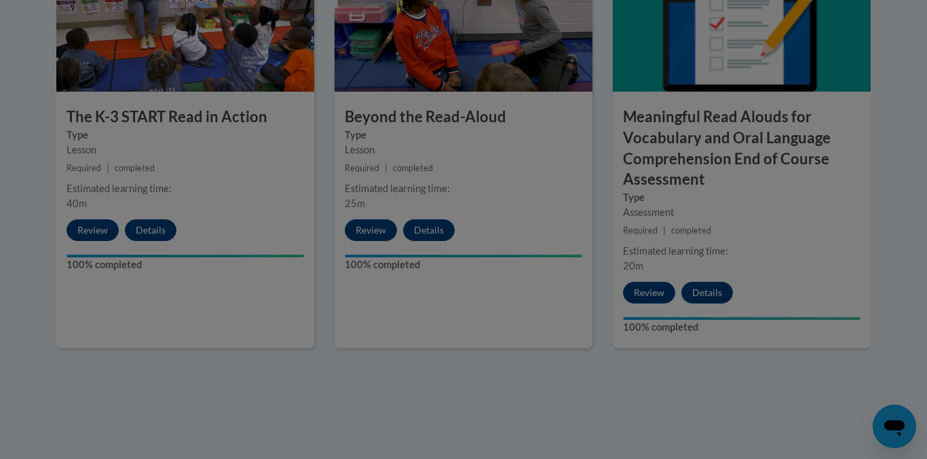
scroll to position [591, 0]
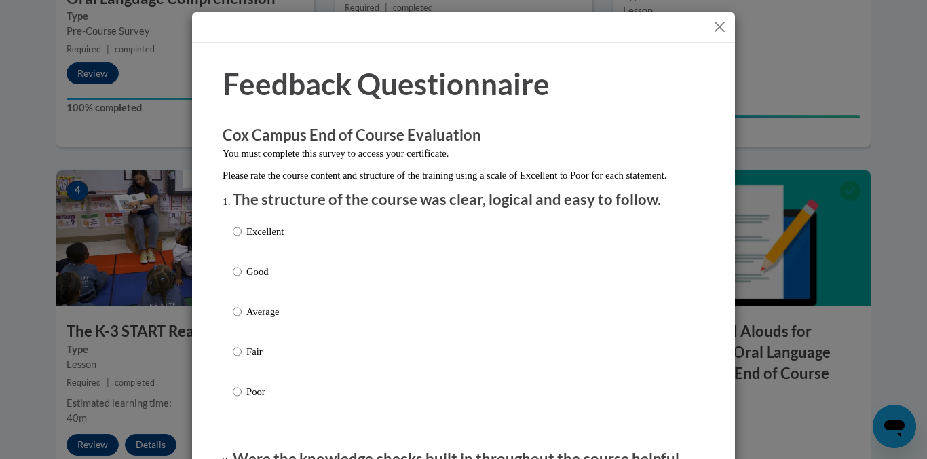
click at [250, 239] on p "Excellent" at bounding box center [264, 231] width 37 height 15
click at [242, 239] on input "Excellent" at bounding box center [237, 231] width 9 height 15
radio input "true"
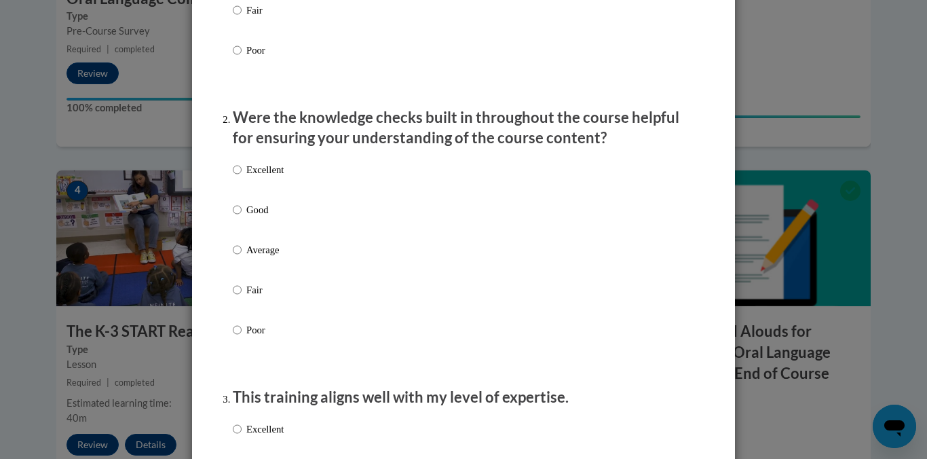
click at [261, 177] on p "Excellent" at bounding box center [264, 169] width 37 height 15
click at [242, 177] on input "Excellent" at bounding box center [237, 169] width 9 height 15
radio input "true"
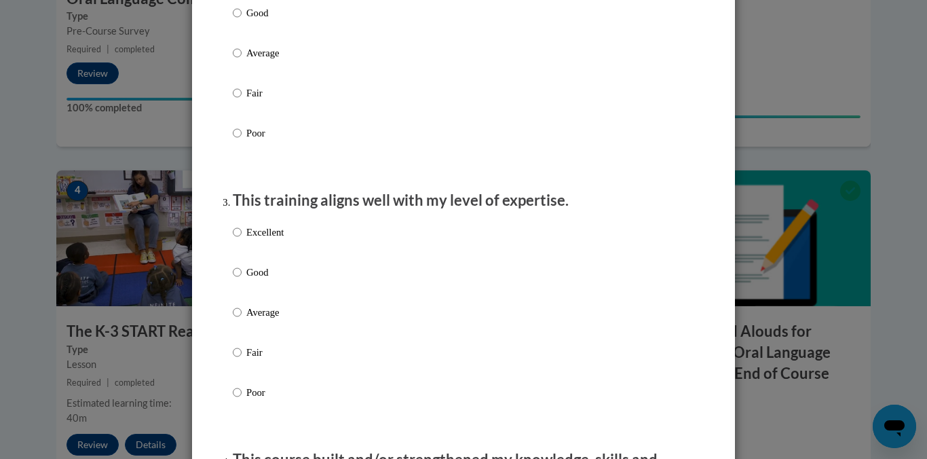
click at [250, 239] on p "Excellent" at bounding box center [264, 232] width 37 height 15
click at [242, 239] on input "Excellent" at bounding box center [237, 232] width 9 height 15
radio input "true"
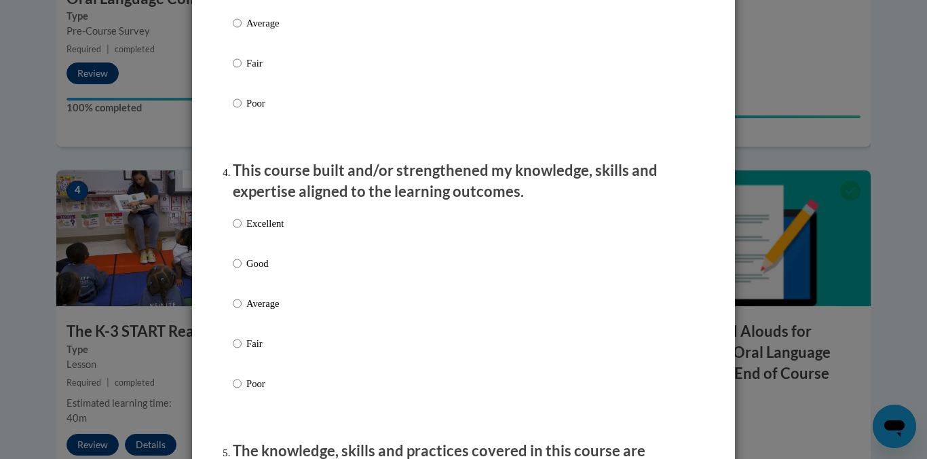
click at [250, 231] on p "Excellent" at bounding box center [264, 223] width 37 height 15
click at [242, 231] on input "Excellent" at bounding box center [237, 223] width 9 height 15
radio input "true"
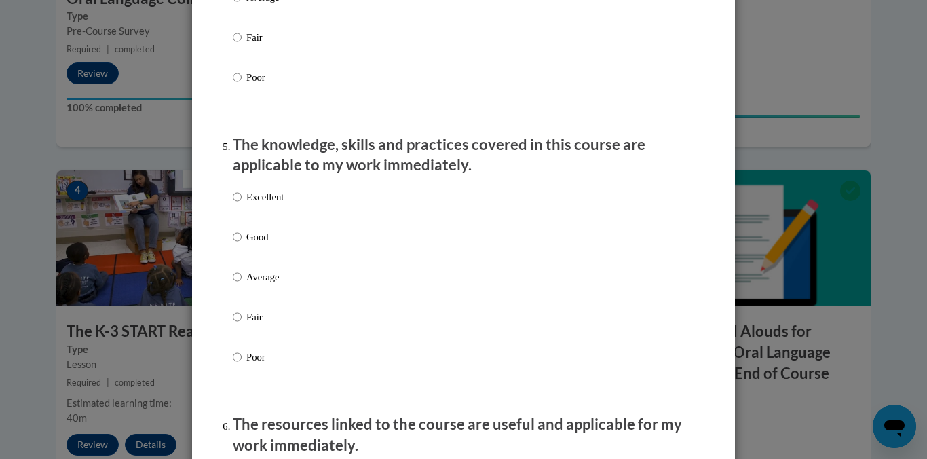
click at [259, 204] on p "Excellent" at bounding box center [264, 196] width 37 height 15
click at [242, 204] on input "Excellent" at bounding box center [237, 196] width 9 height 15
radio input "true"
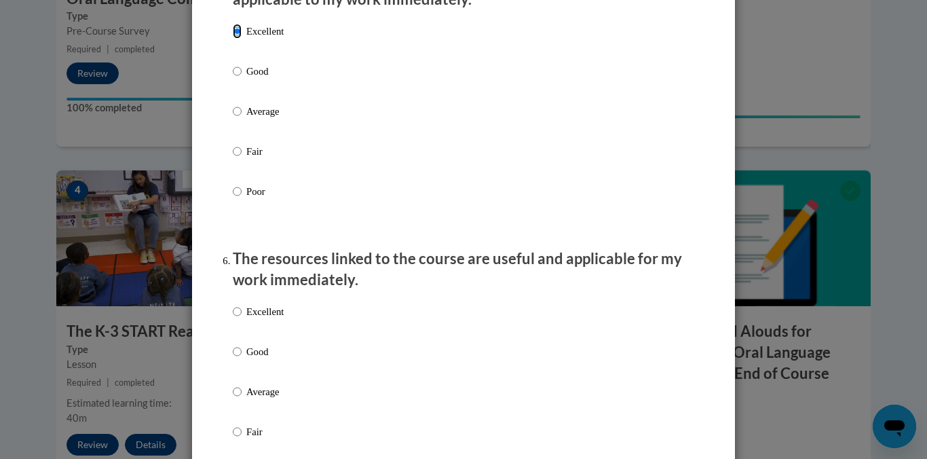
scroll to position [1340, 0]
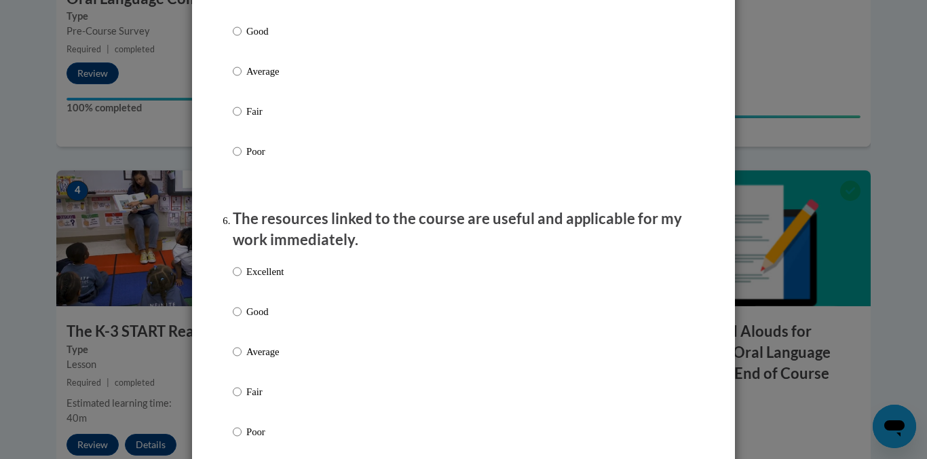
click at [255, 276] on div "Excellent Good Average Fair Poor" at bounding box center [258, 362] width 51 height 210
click at [255, 279] on p "Excellent" at bounding box center [264, 271] width 37 height 15
click at [242, 279] on input "Excellent" at bounding box center [237, 271] width 9 height 15
radio input "true"
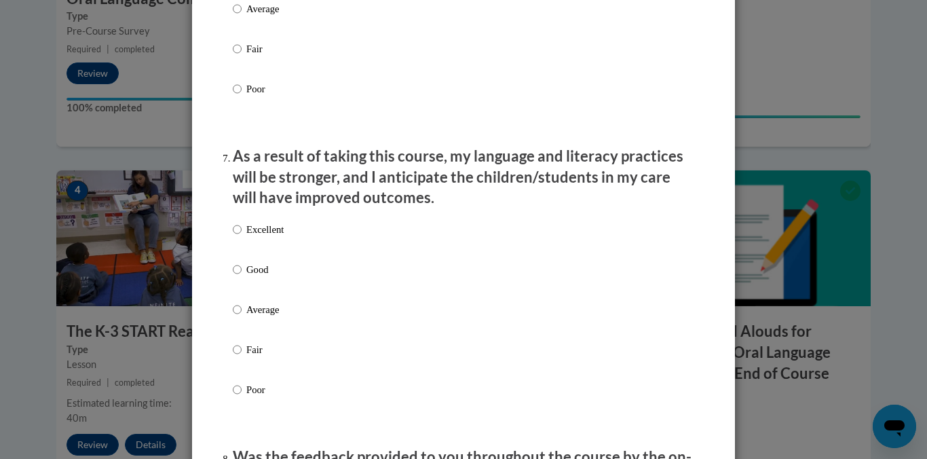
scroll to position [1755, 0]
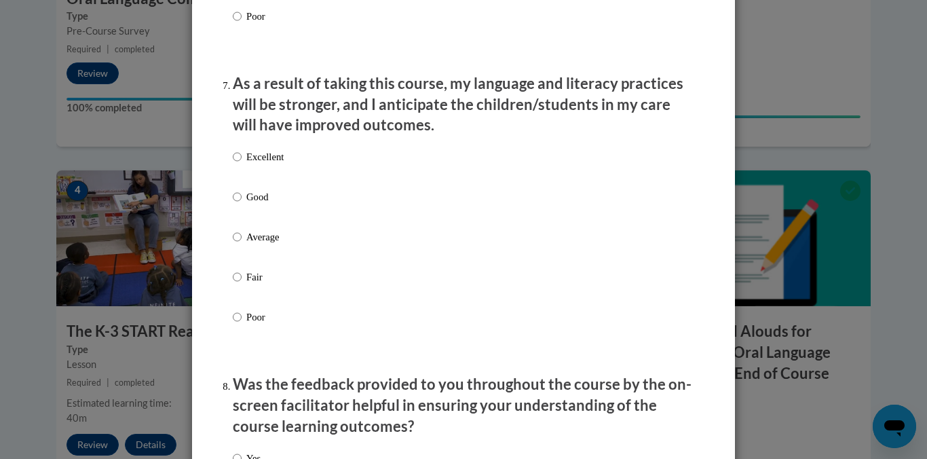
click at [261, 164] on p "Excellent" at bounding box center [264, 156] width 37 height 15
click at [242, 164] on input "Excellent" at bounding box center [237, 156] width 9 height 15
radio input "true"
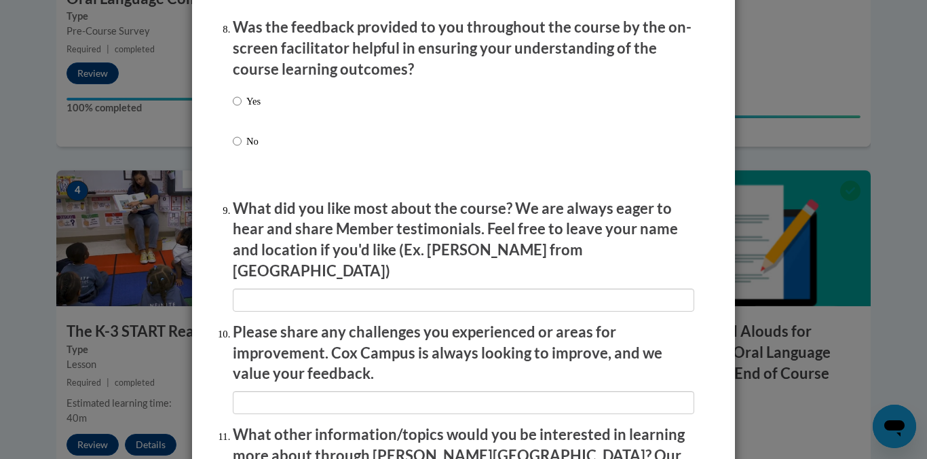
scroll to position [2121, 0]
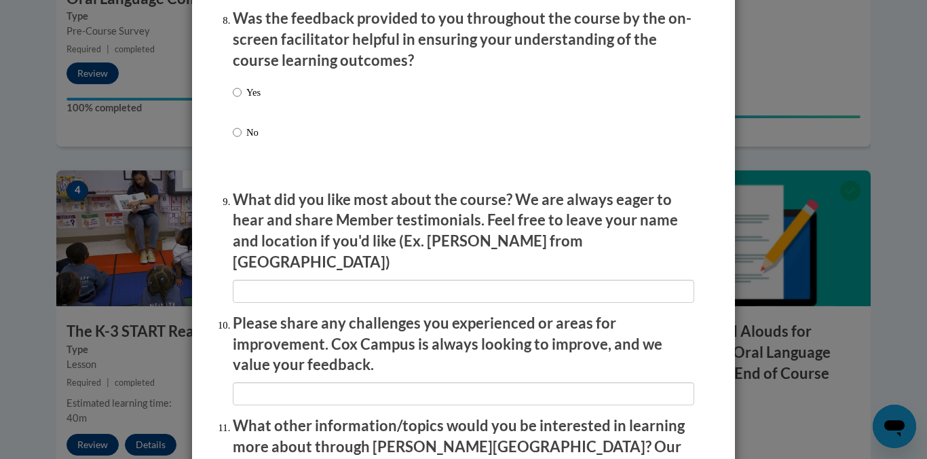
click at [245, 103] on label "Yes" at bounding box center [247, 103] width 28 height 37
click at [242, 100] on input "Yes" at bounding box center [237, 92] width 9 height 15
radio input "true"
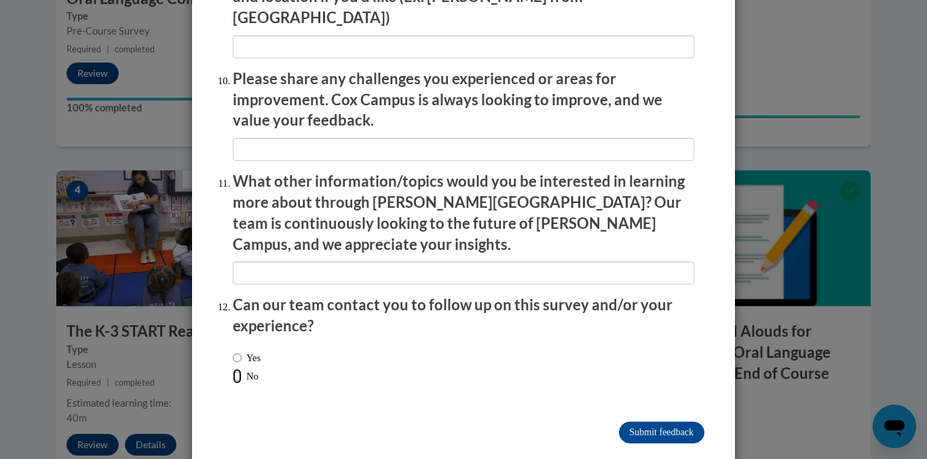
click at [236, 369] on input "No" at bounding box center [237, 376] width 9 height 15
radio input "true"
click at [644, 422] on input "Submit feedback" at bounding box center [662, 433] width 86 height 22
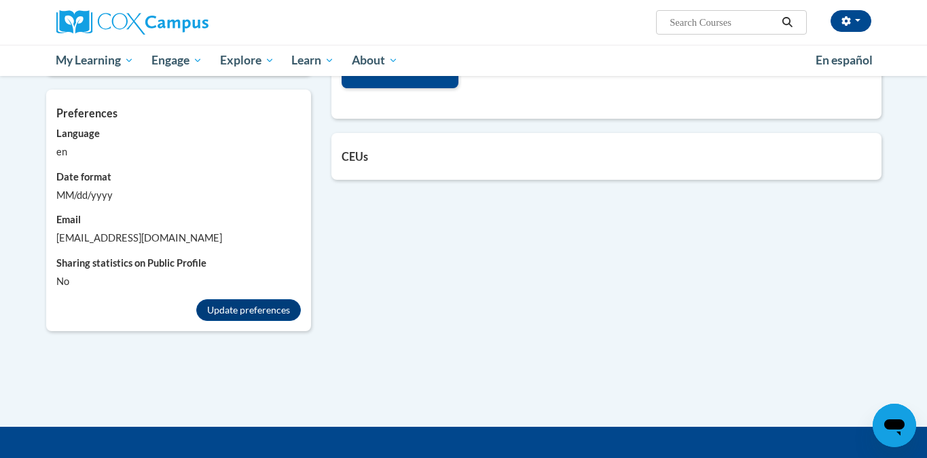
scroll to position [1169, 0]
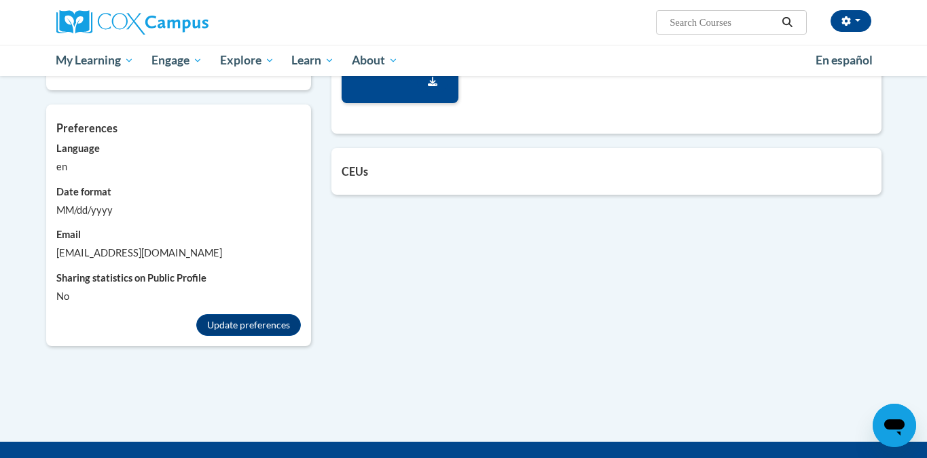
click at [444, 157] on div "CEUs Count of credits granted by credit category. 2.6 CEUs Update my credentials" at bounding box center [606, 171] width 550 height 47
click at [434, 170] on h5 "CEUs" at bounding box center [607, 171] width 530 height 13
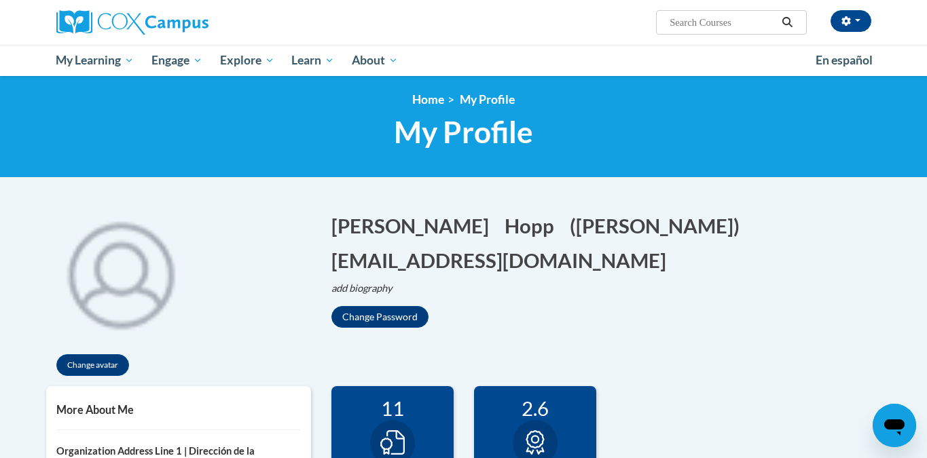
scroll to position [0, 0]
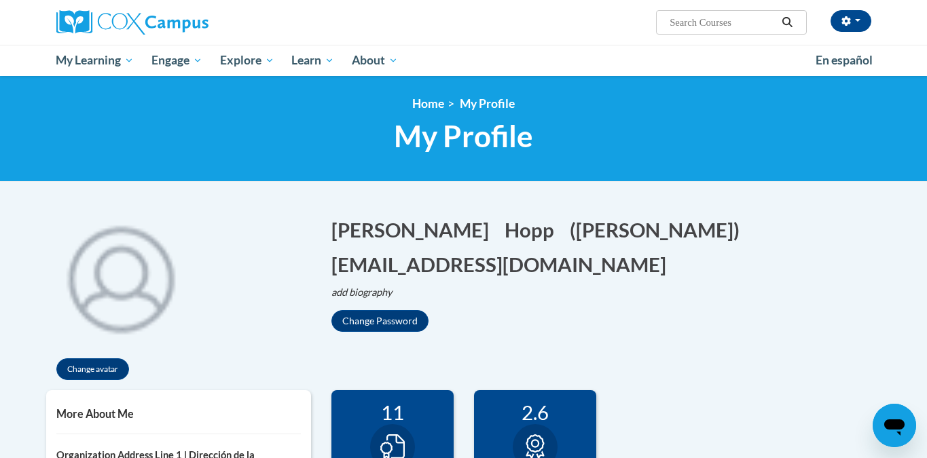
click at [713, 29] on input "Search..." at bounding box center [722, 22] width 109 height 16
type input "response to intervention"
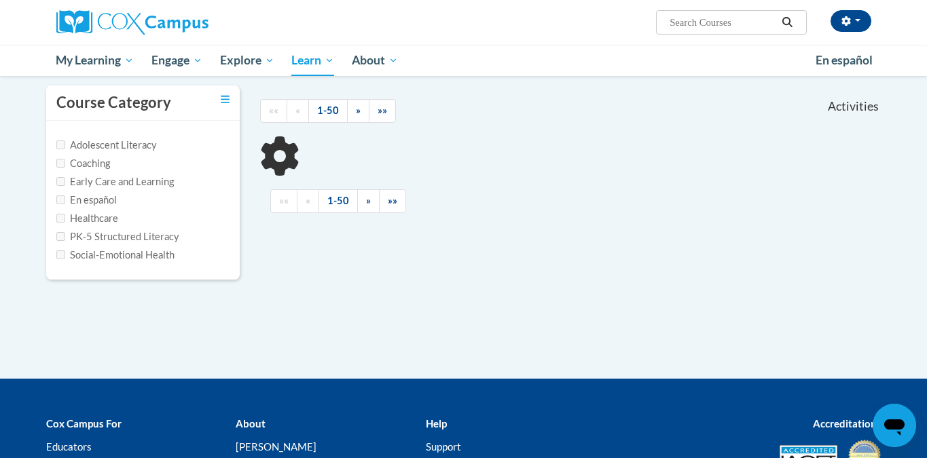
scroll to position [127, 0]
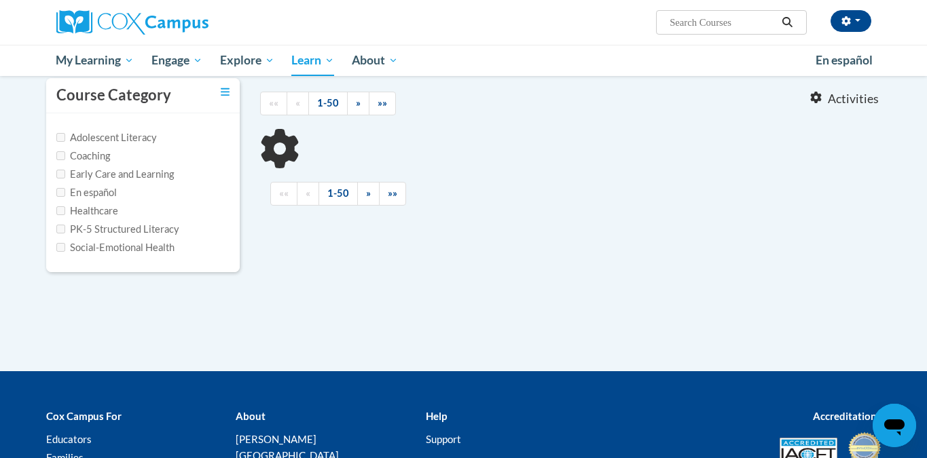
type input "response to intervention"
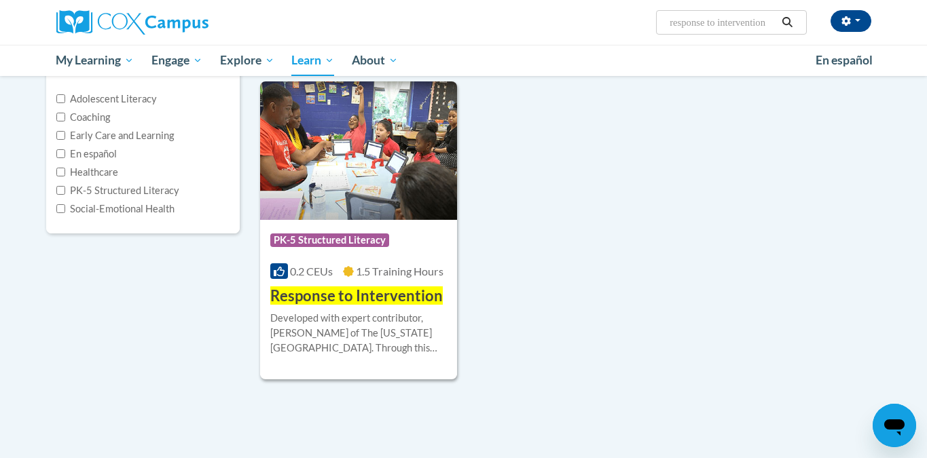
scroll to position [168, 0]
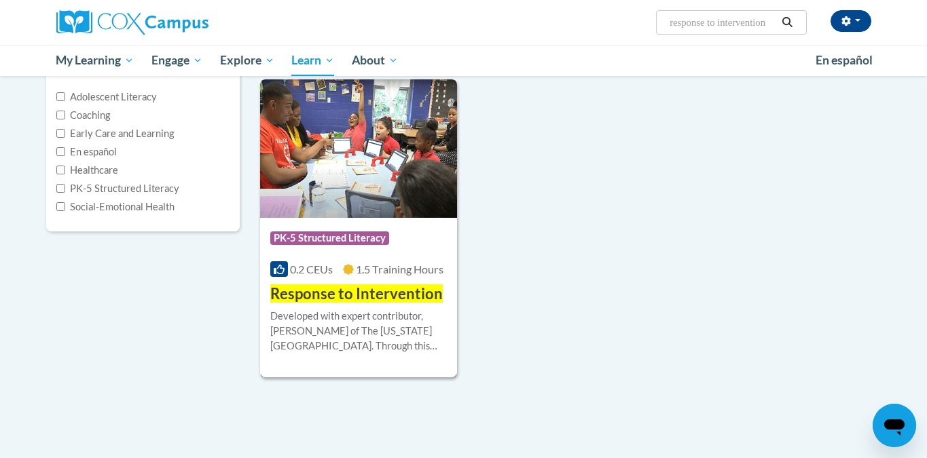
click at [392, 183] on img at bounding box center [359, 148] width 198 height 139
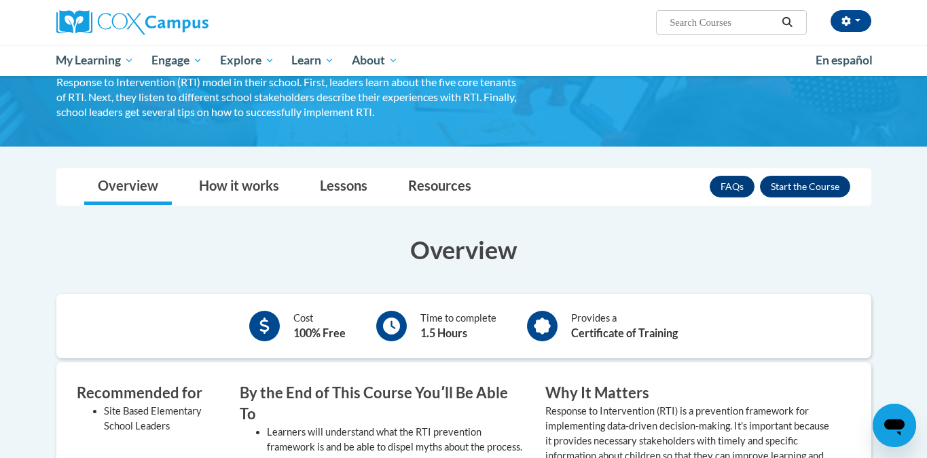
scroll to position [158, 0]
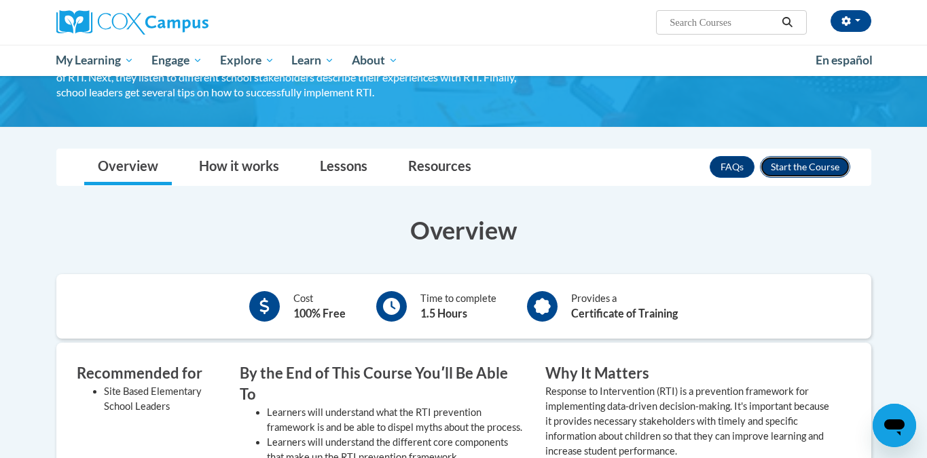
click at [805, 164] on button "Enroll" at bounding box center [805, 167] width 90 height 22
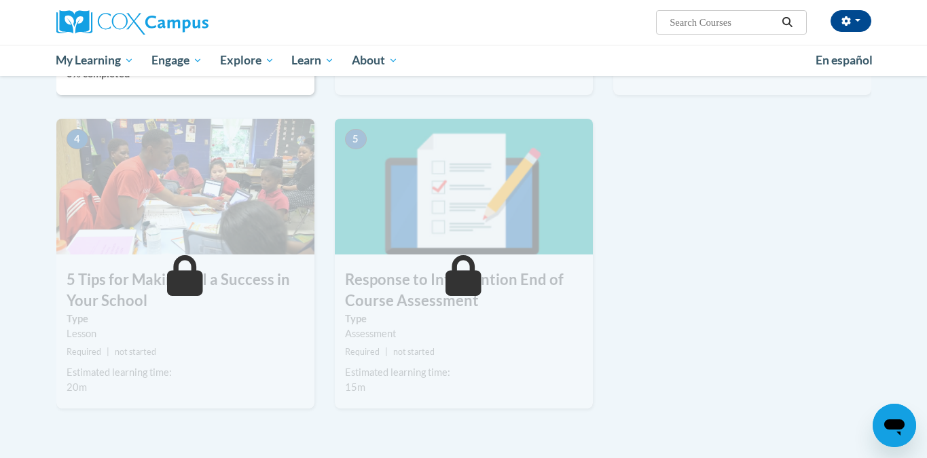
scroll to position [320, 0]
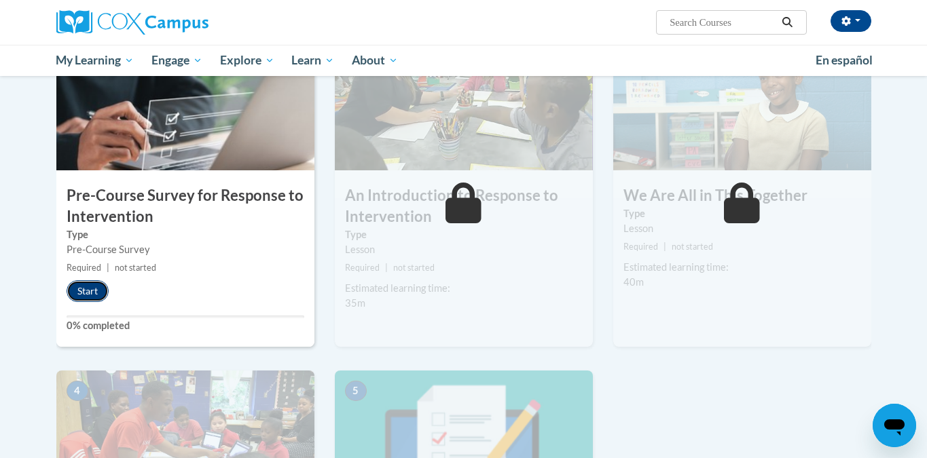
click at [98, 300] on button "Start" at bounding box center [88, 291] width 42 height 22
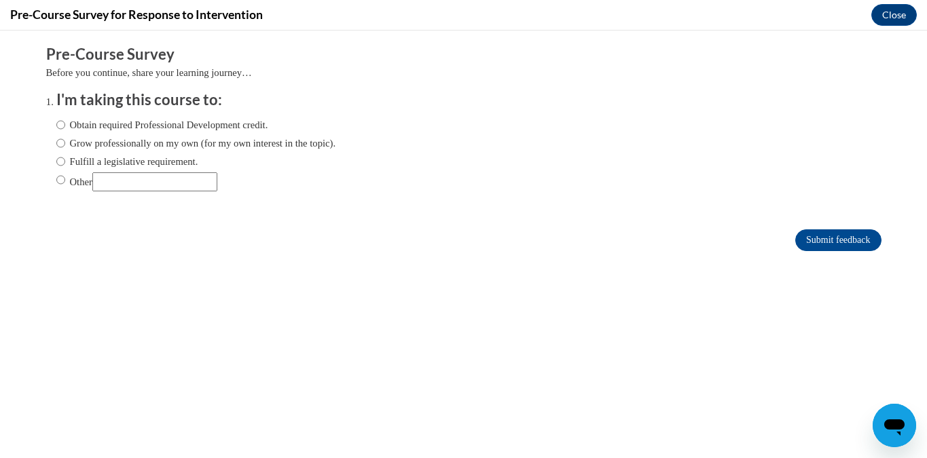
scroll to position [0, 0]
click at [73, 164] on label "Fulfill a legislative requirement." at bounding box center [127, 161] width 142 height 15
click at [65, 164] on input "Fulfill a legislative requirement." at bounding box center [60, 161] width 9 height 15
radio input "true"
click at [813, 239] on input "Submit feedback" at bounding box center [838, 240] width 86 height 22
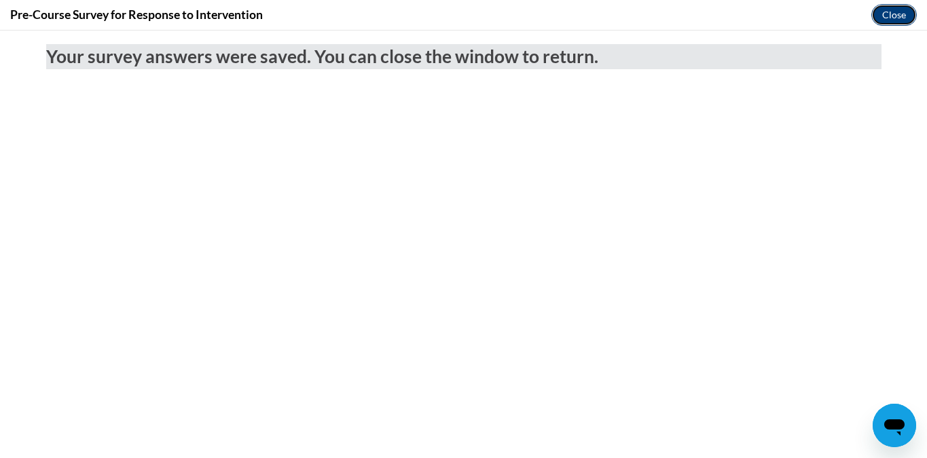
click at [889, 22] on button "Close" at bounding box center [893, 15] width 45 height 22
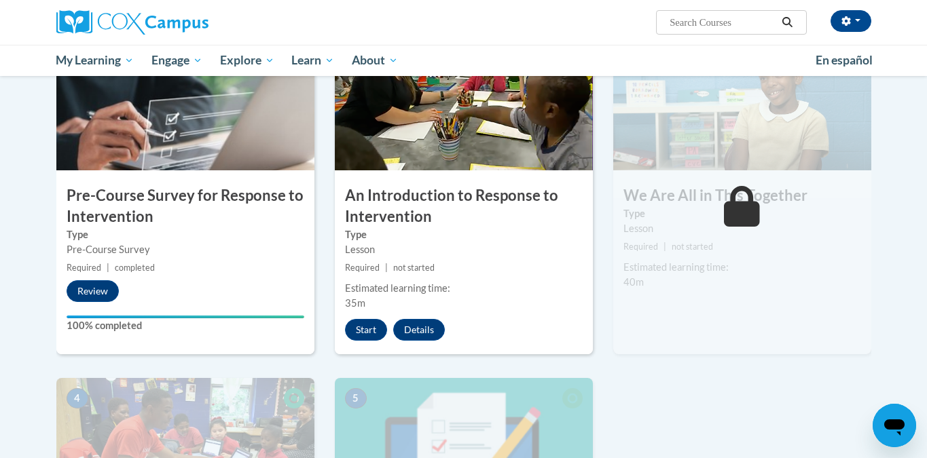
click at [399, 318] on div "2 An Introduction to Response to Intervention Type Lesson Required | not starte…" at bounding box center [464, 195] width 258 height 320
click at [375, 321] on button "Start" at bounding box center [366, 330] width 42 height 22
